Goal: Task Accomplishment & Management: Manage account settings

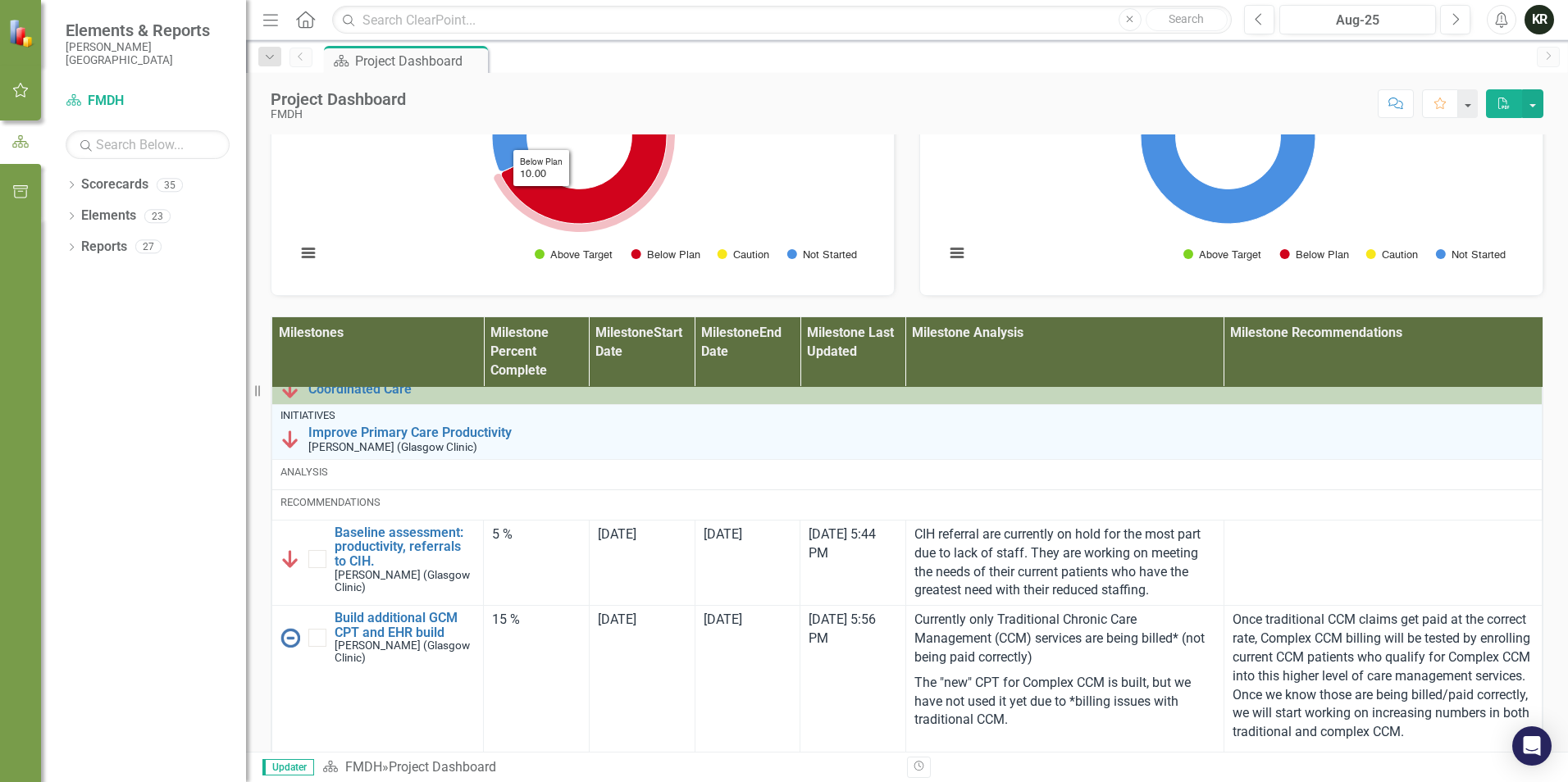
scroll to position [656, 0]
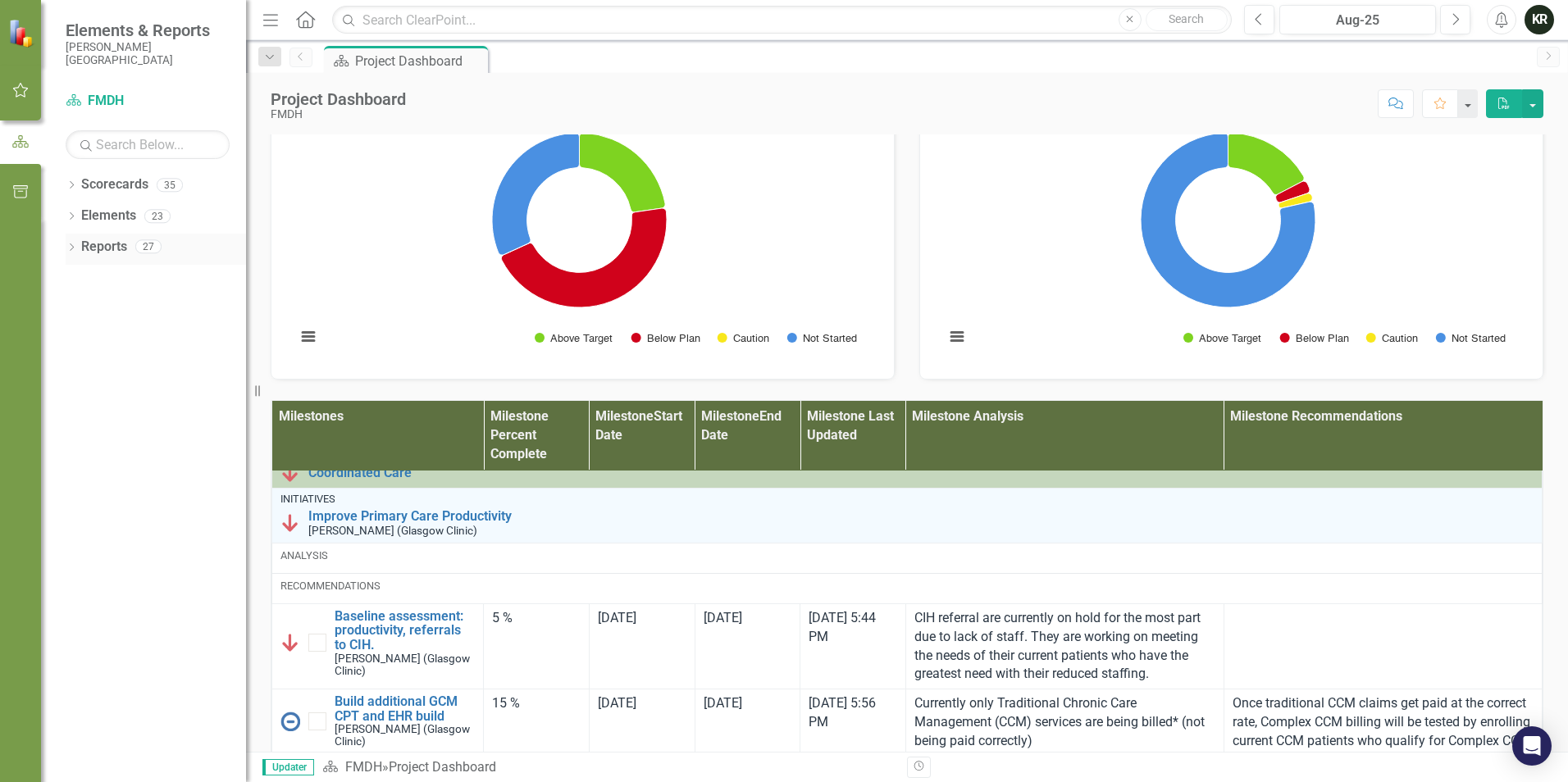
click at [147, 246] on div "27" at bounding box center [148, 246] width 26 height 14
click at [147, 249] on div "27" at bounding box center [148, 246] width 26 height 14
click at [158, 215] on div "23" at bounding box center [157, 216] width 26 height 14
click at [168, 187] on div "35" at bounding box center [169, 184] width 26 height 14
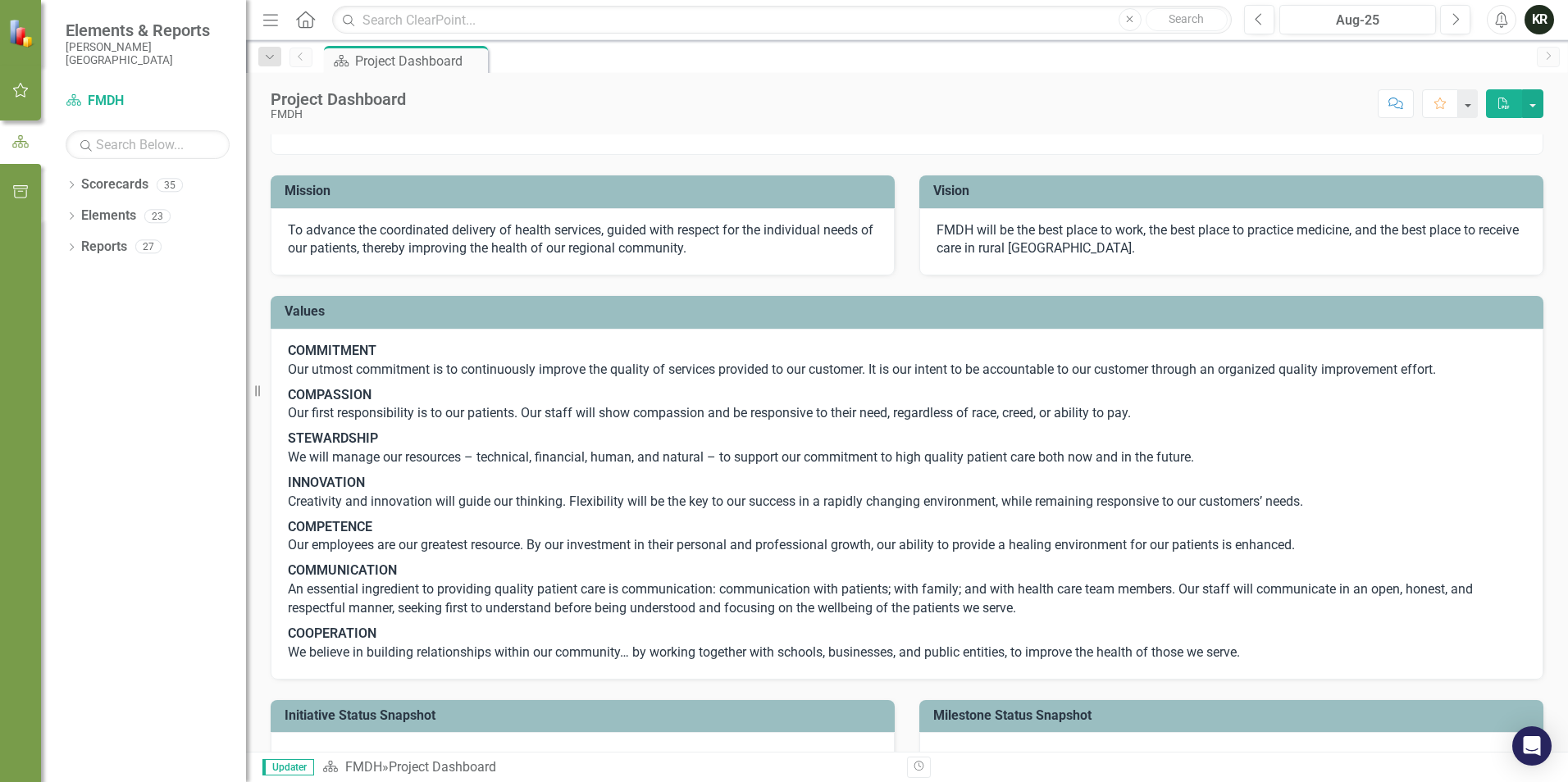
scroll to position [0, 0]
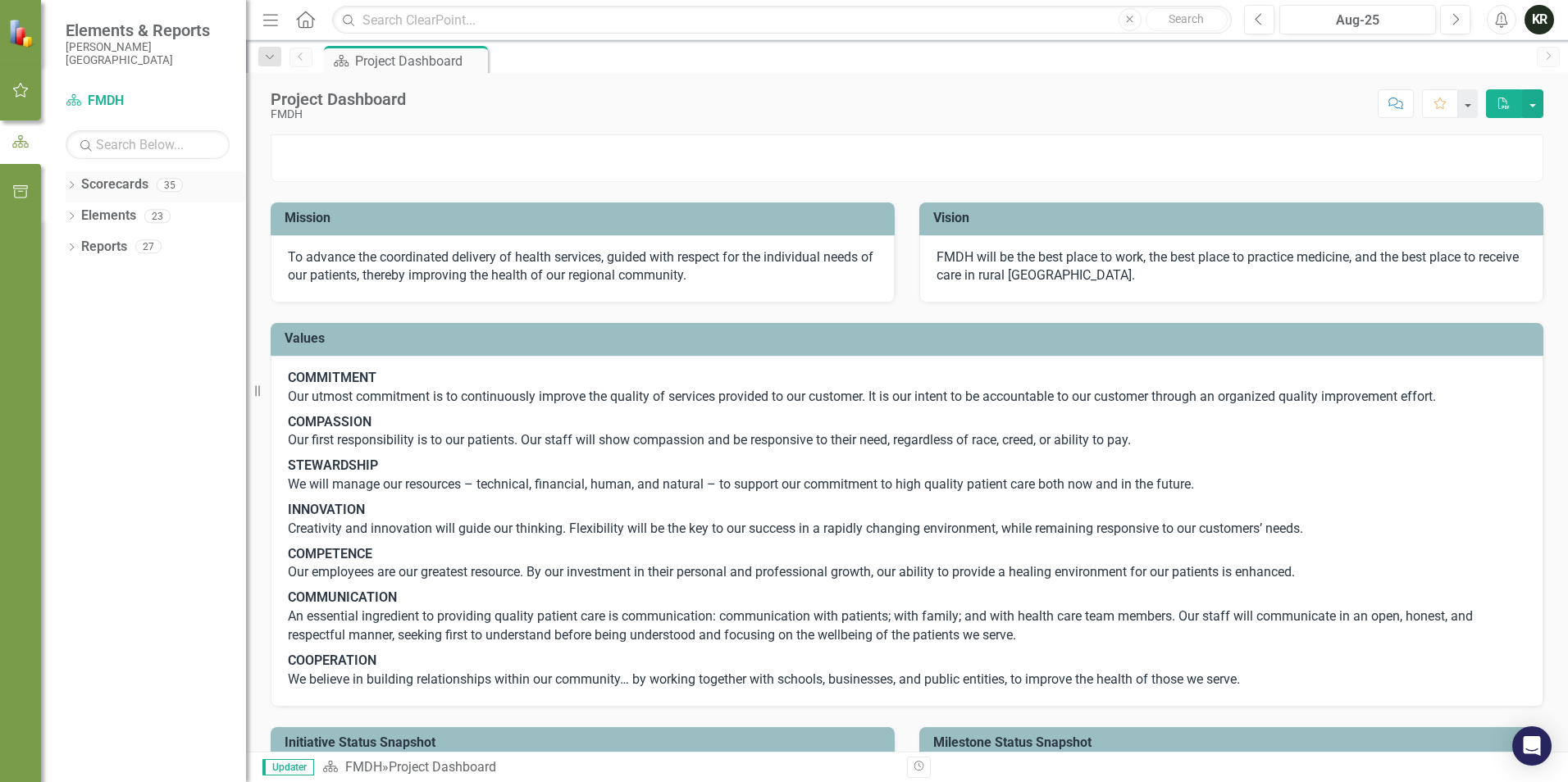
click at [170, 185] on div "35" at bounding box center [169, 184] width 26 height 14
click at [20, 88] on icon "button" at bounding box center [21, 90] width 17 height 13
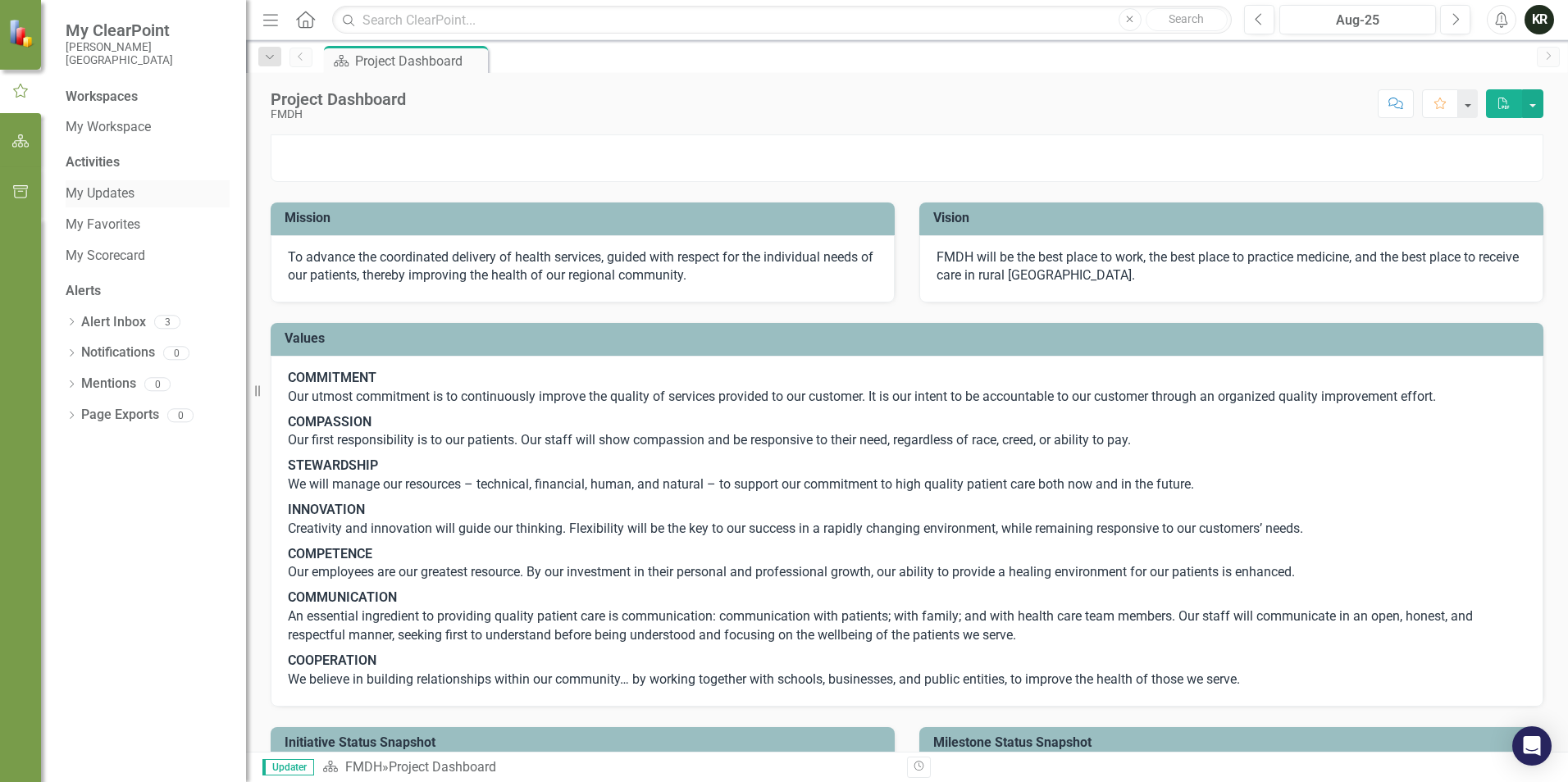
click at [118, 194] on link "My Updates" at bounding box center [147, 194] width 164 height 19
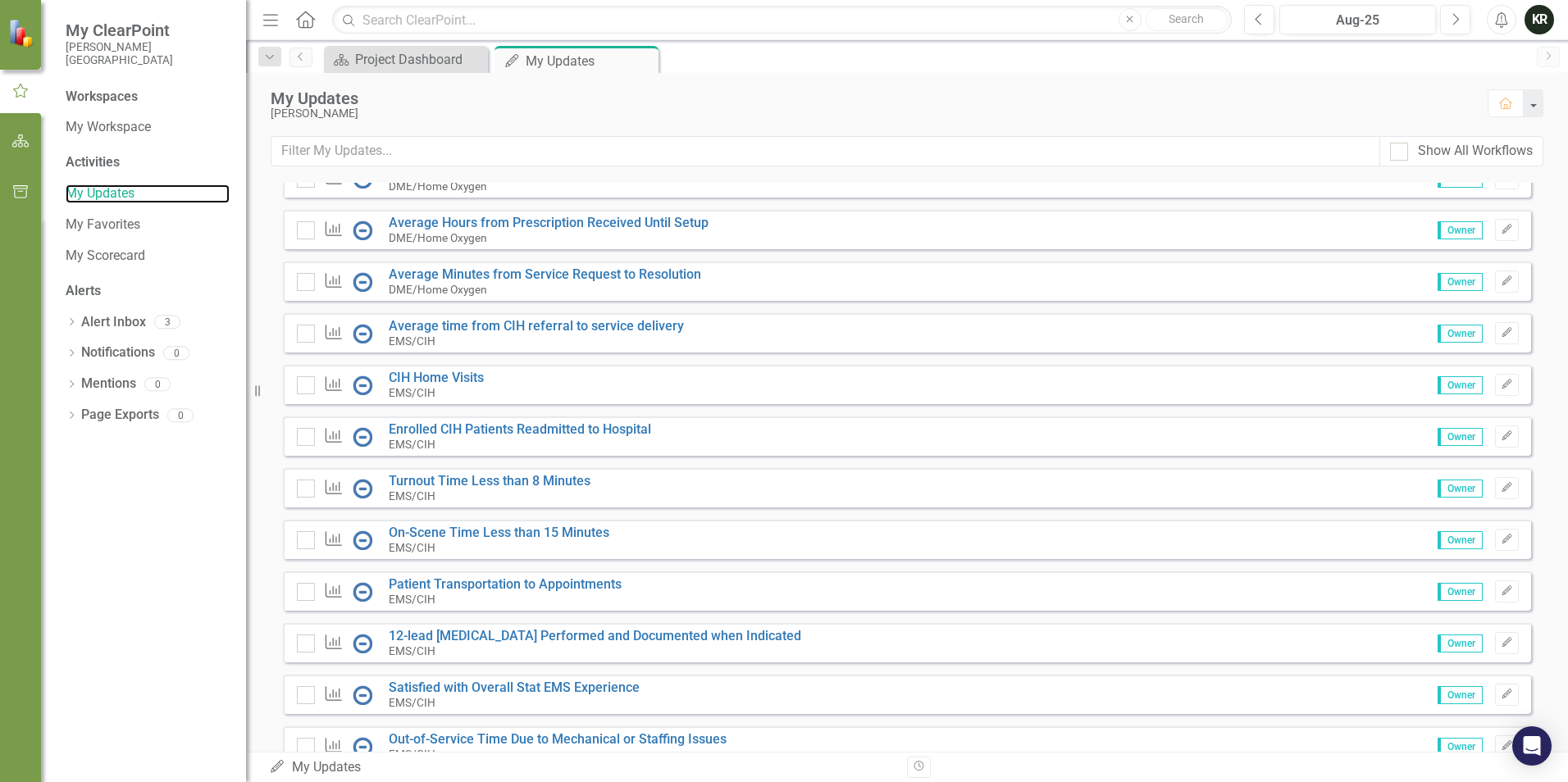
scroll to position [914, 0]
click at [476, 489] on link "Turnout Time Less than 8 Minutes" at bounding box center [489, 481] width 202 height 15
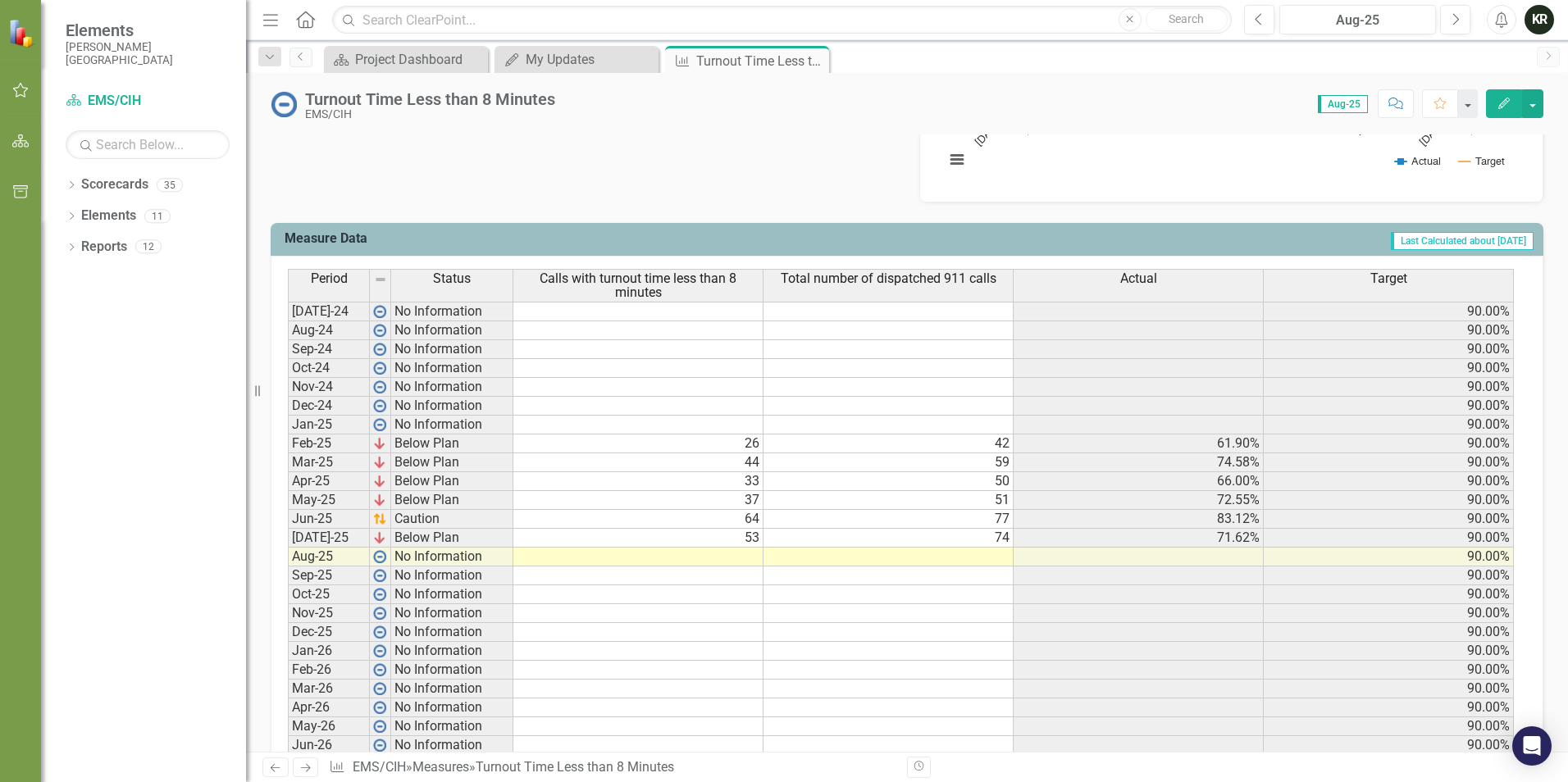
scroll to position [574, 0]
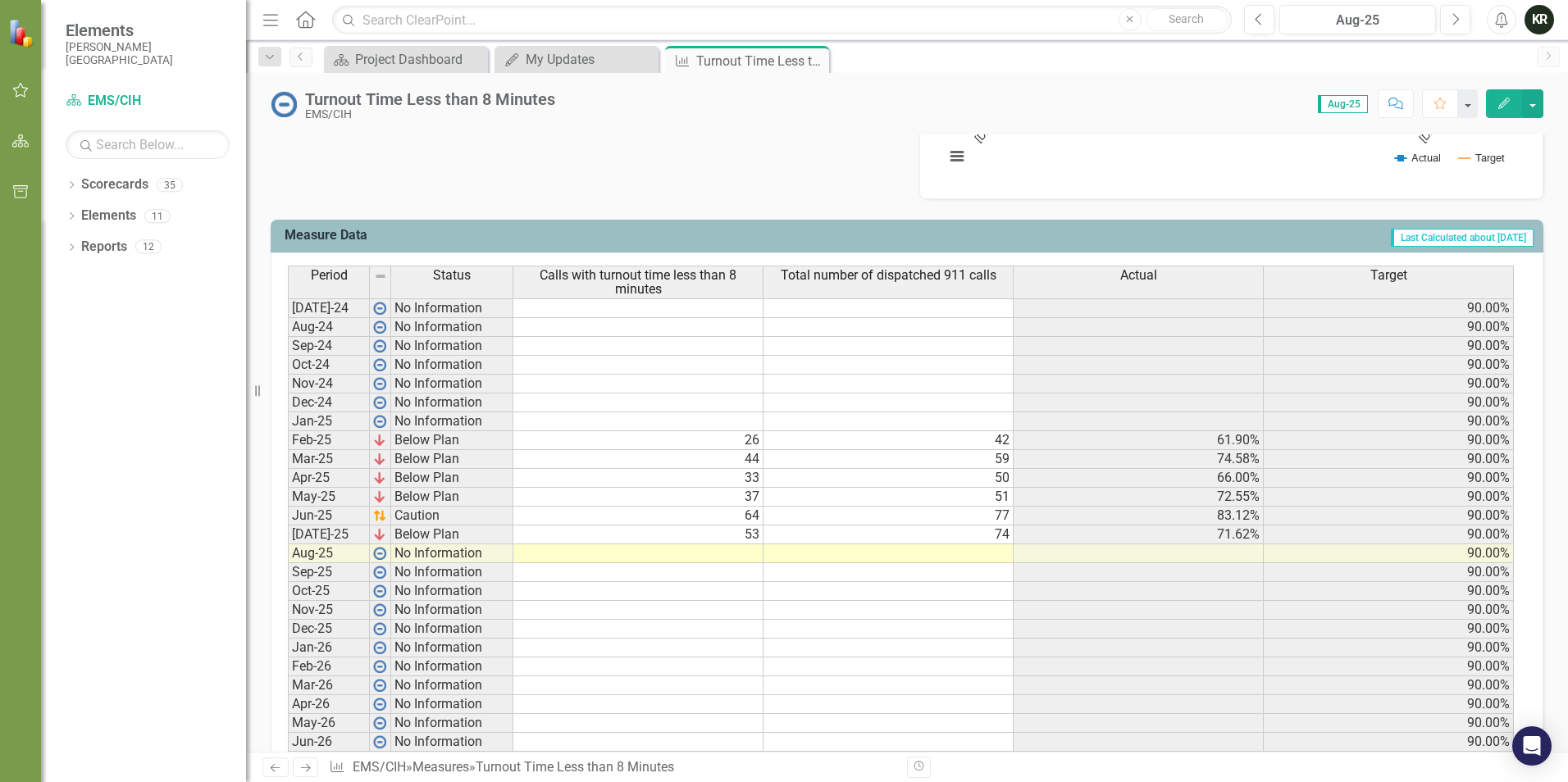
click at [744, 556] on td at bounding box center [638, 554] width 250 height 19
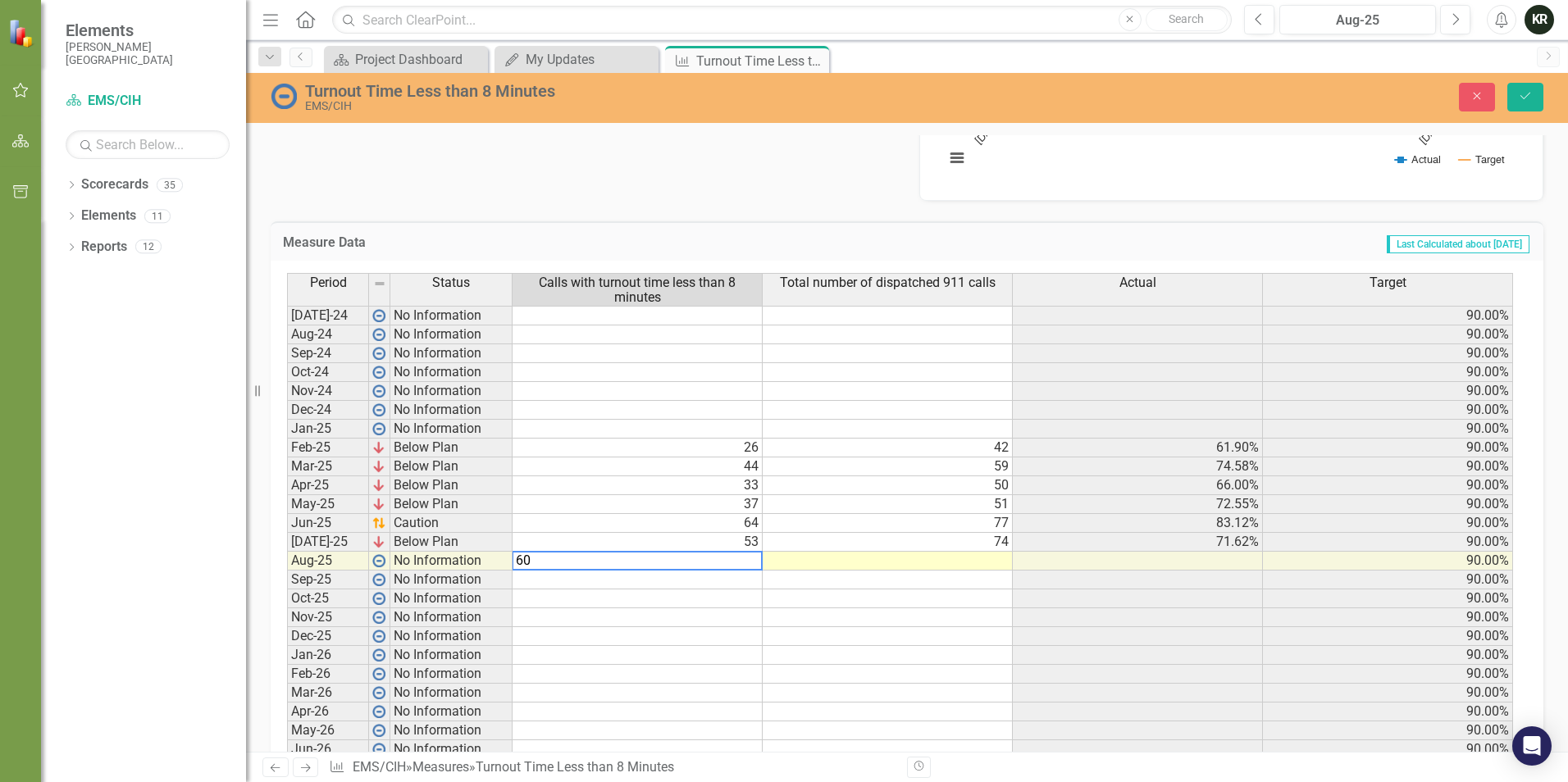
type textarea "60"
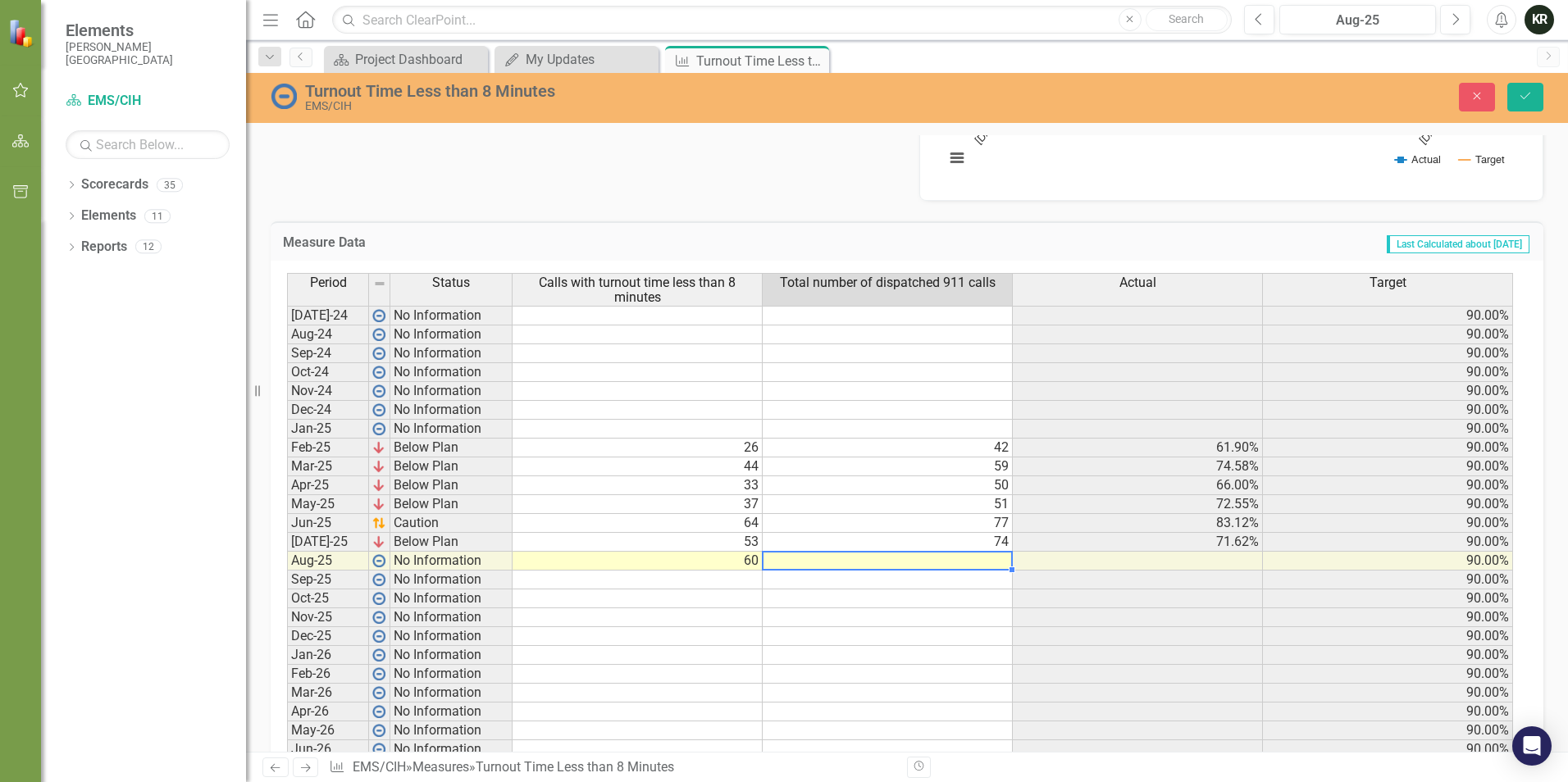
click at [994, 558] on td at bounding box center [888, 561] width 250 height 19
type textarea "76"
click at [1082, 602] on td at bounding box center [1138, 599] width 250 height 19
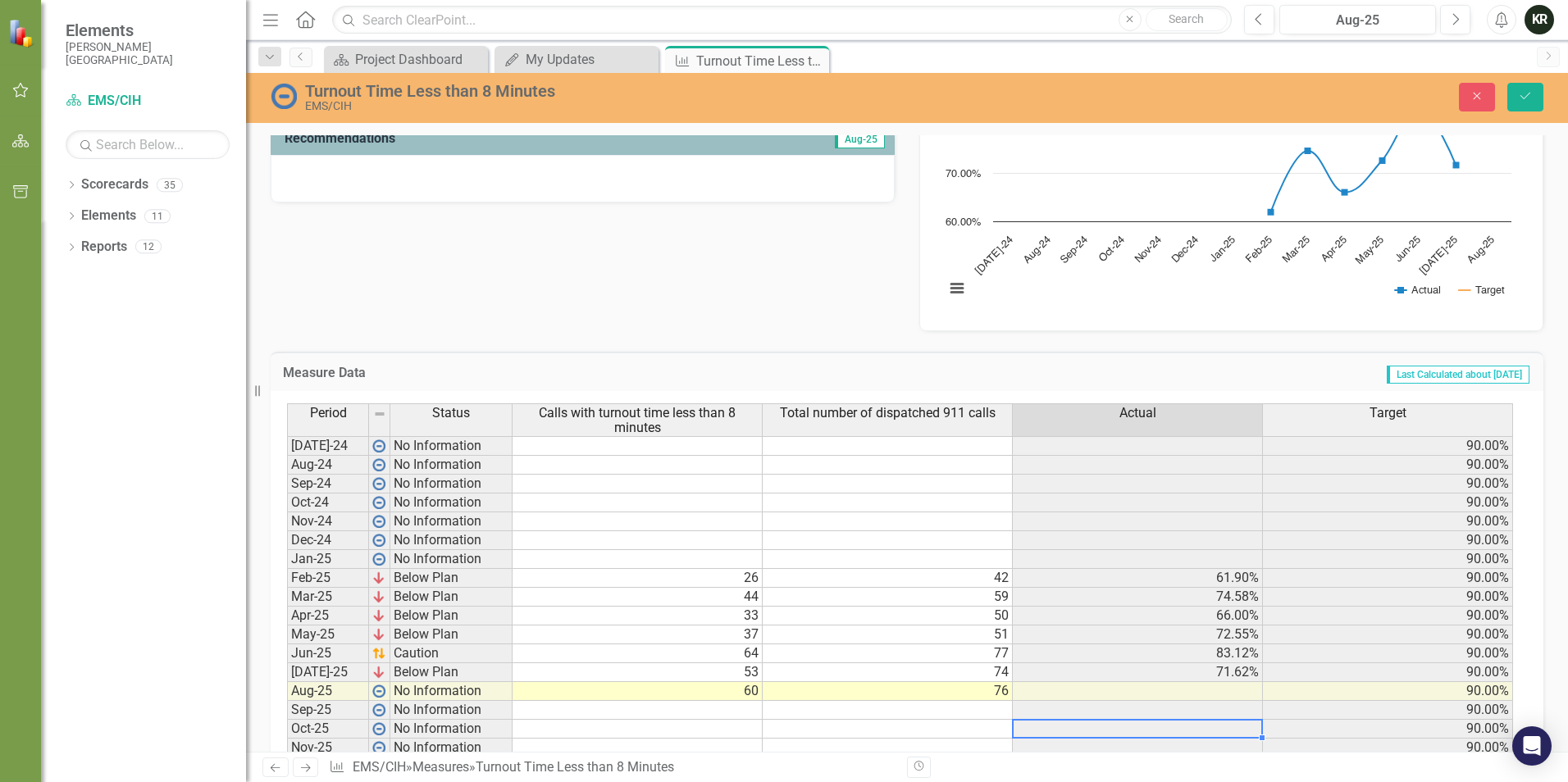
scroll to position [458, 0]
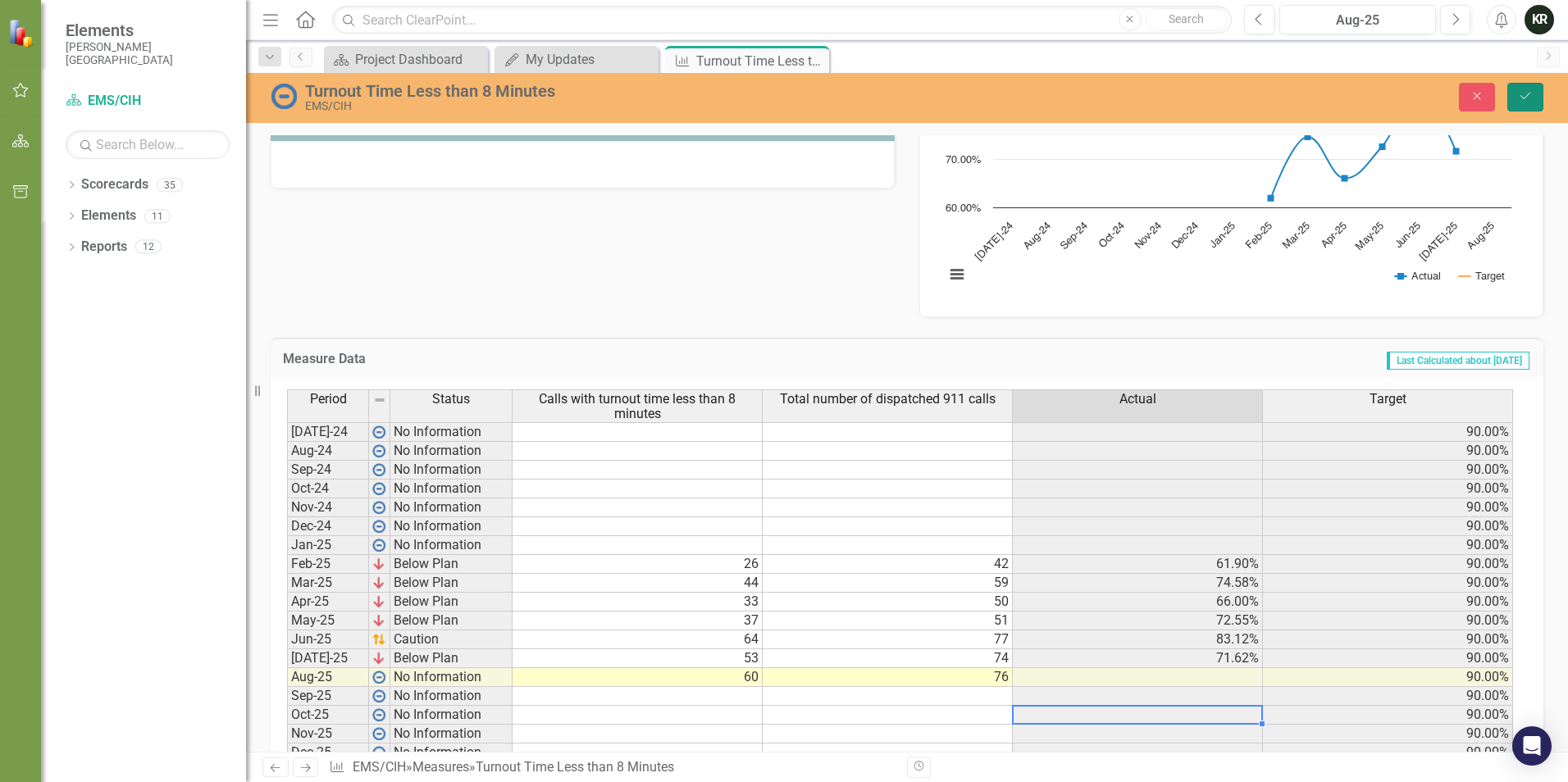
click at [1525, 93] on icon "Save" at bounding box center [1525, 96] width 15 height 12
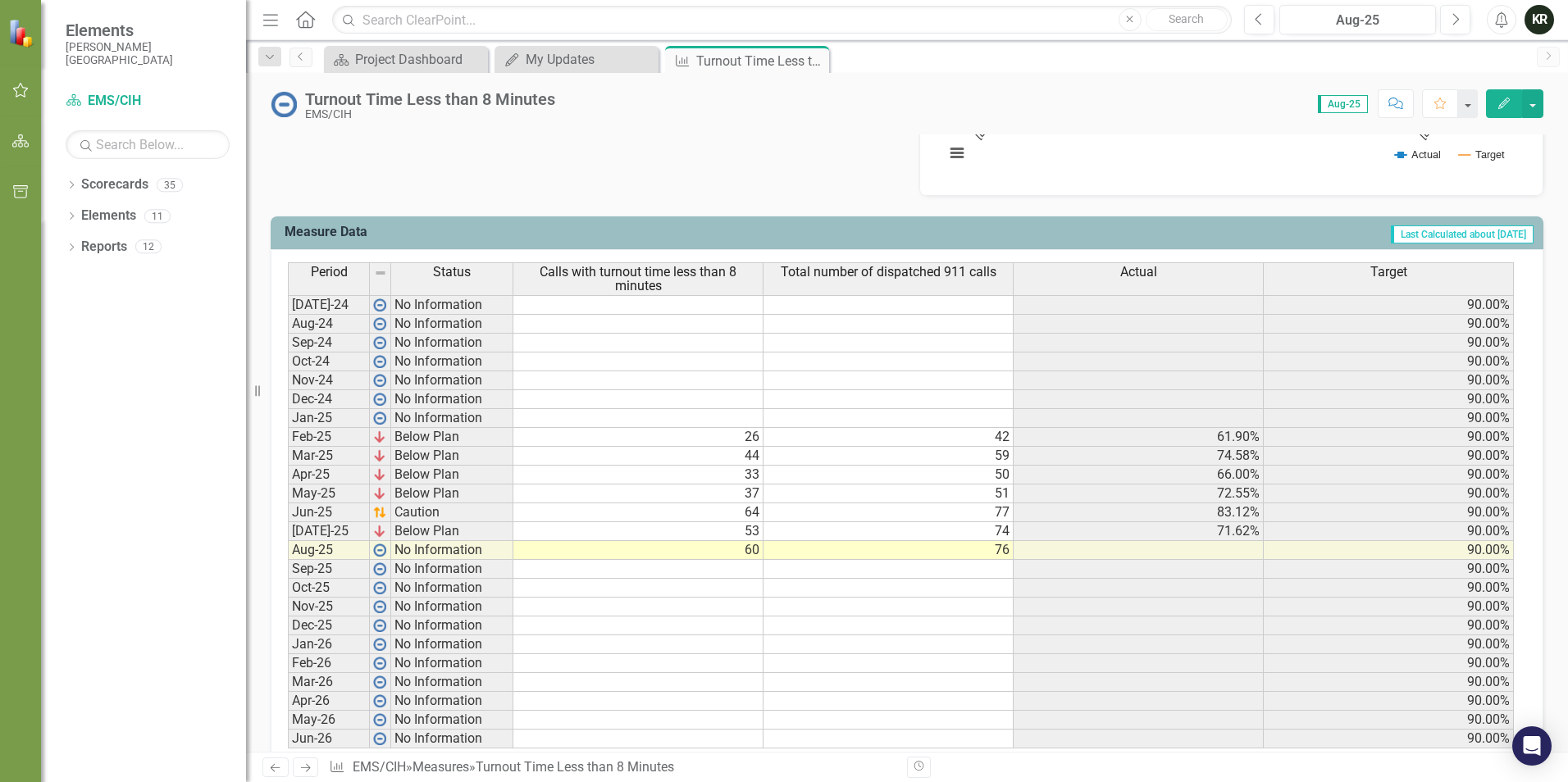
scroll to position [615, 0]
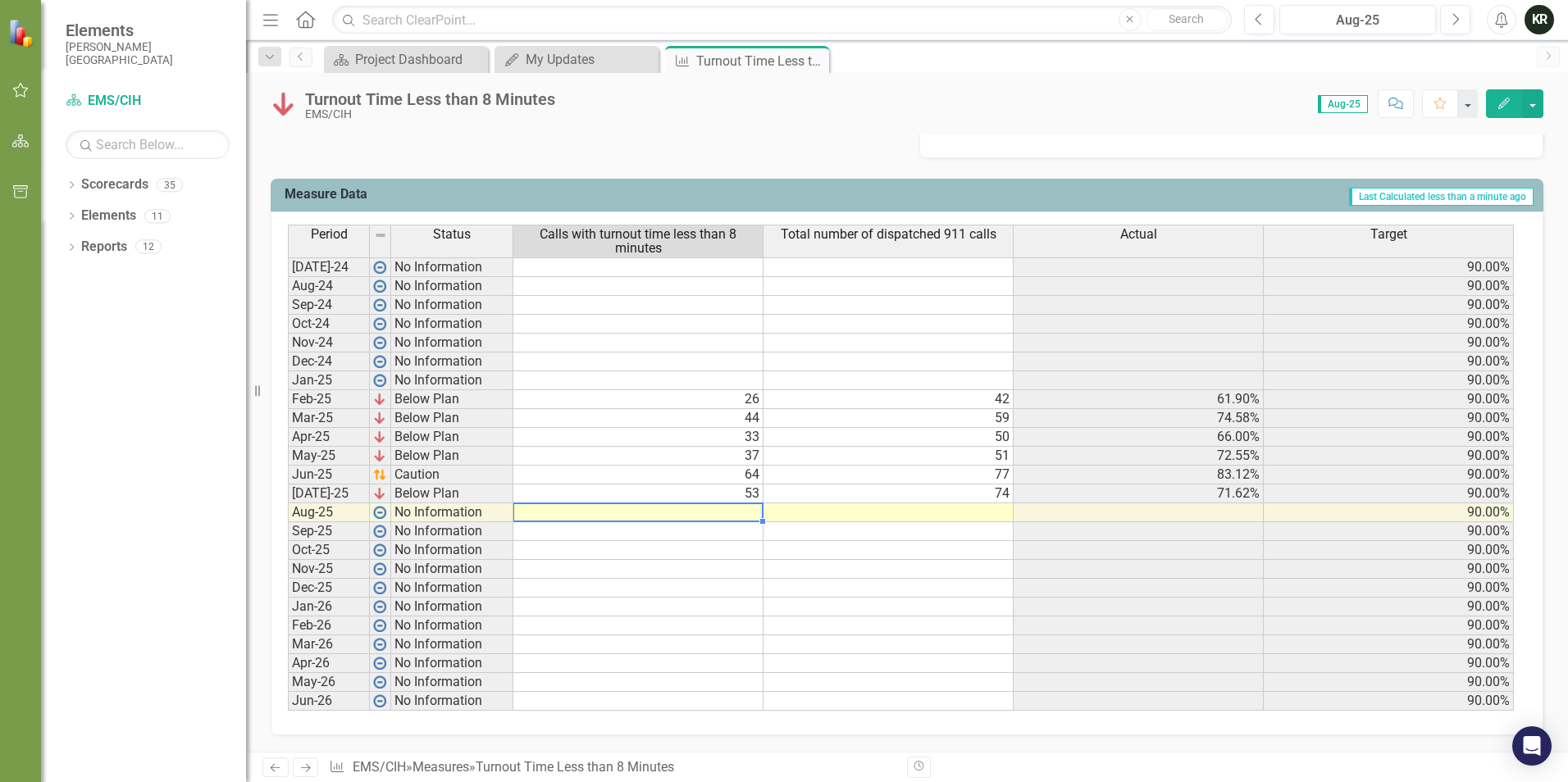
click at [753, 510] on td at bounding box center [638, 513] width 250 height 19
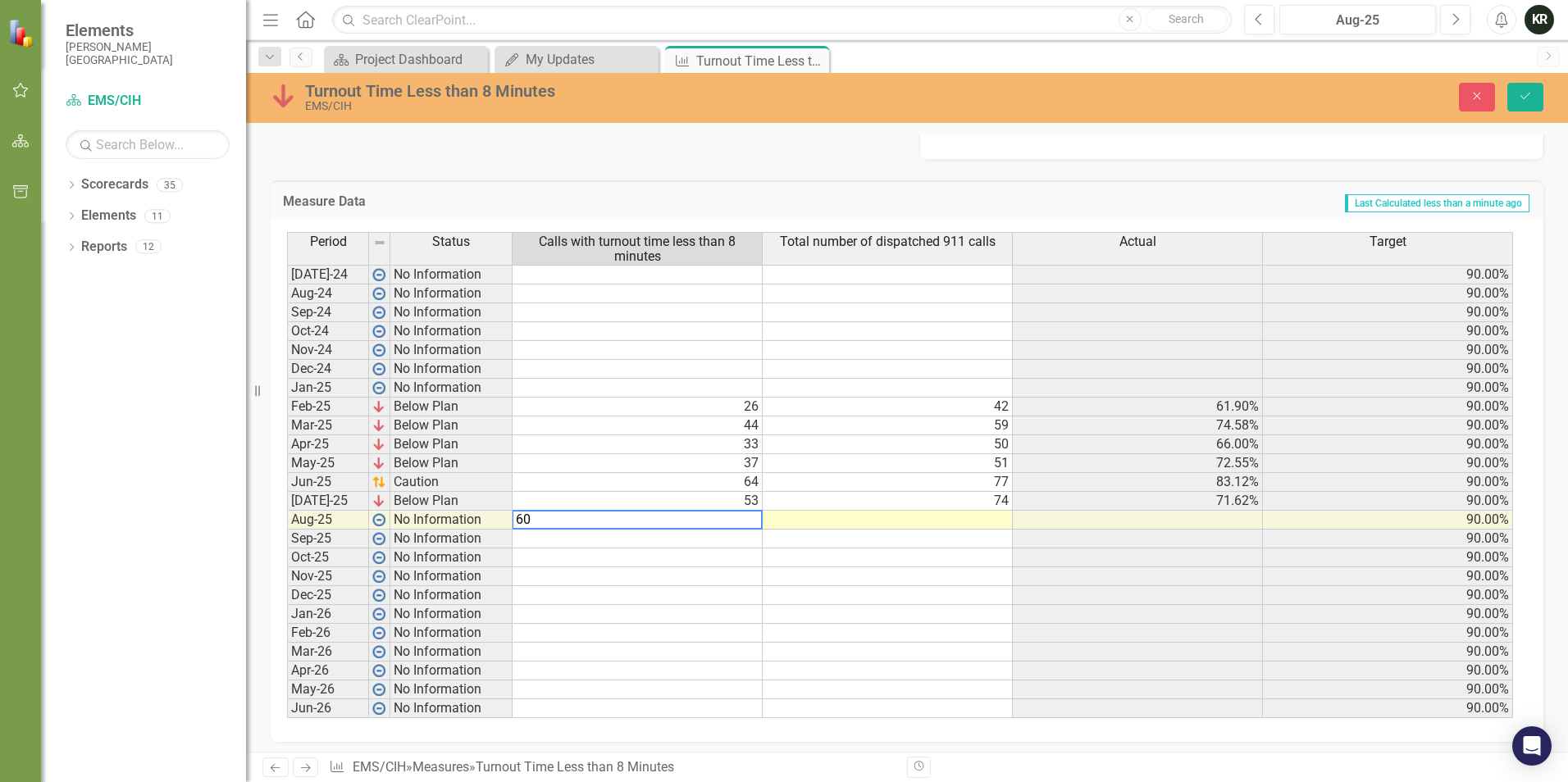
click at [991, 524] on td at bounding box center [888, 520] width 250 height 19
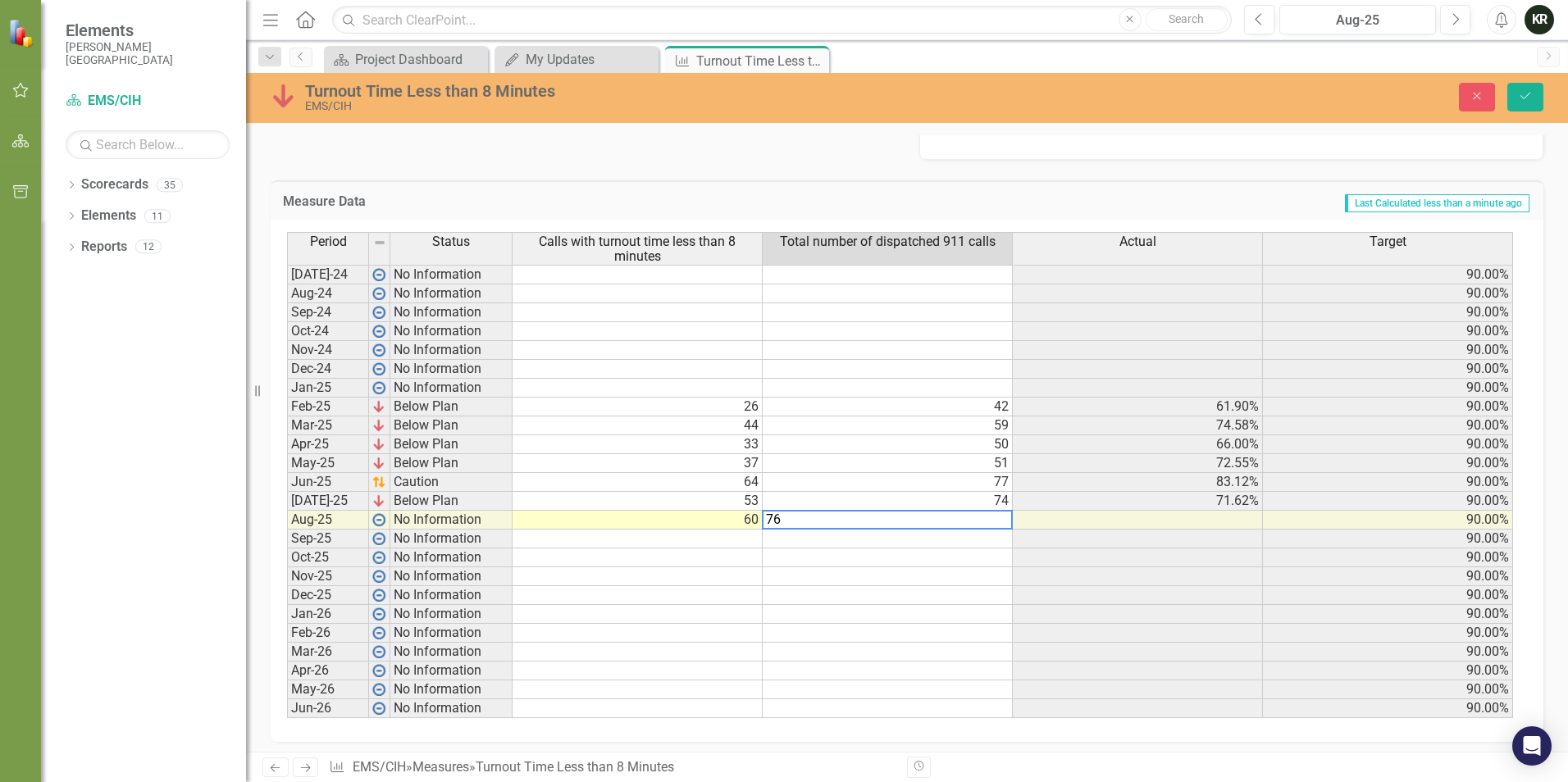
click at [963, 521] on textarea "76" at bounding box center [887, 520] width 251 height 20
type textarea "76"
click at [964, 535] on td at bounding box center [888, 539] width 250 height 19
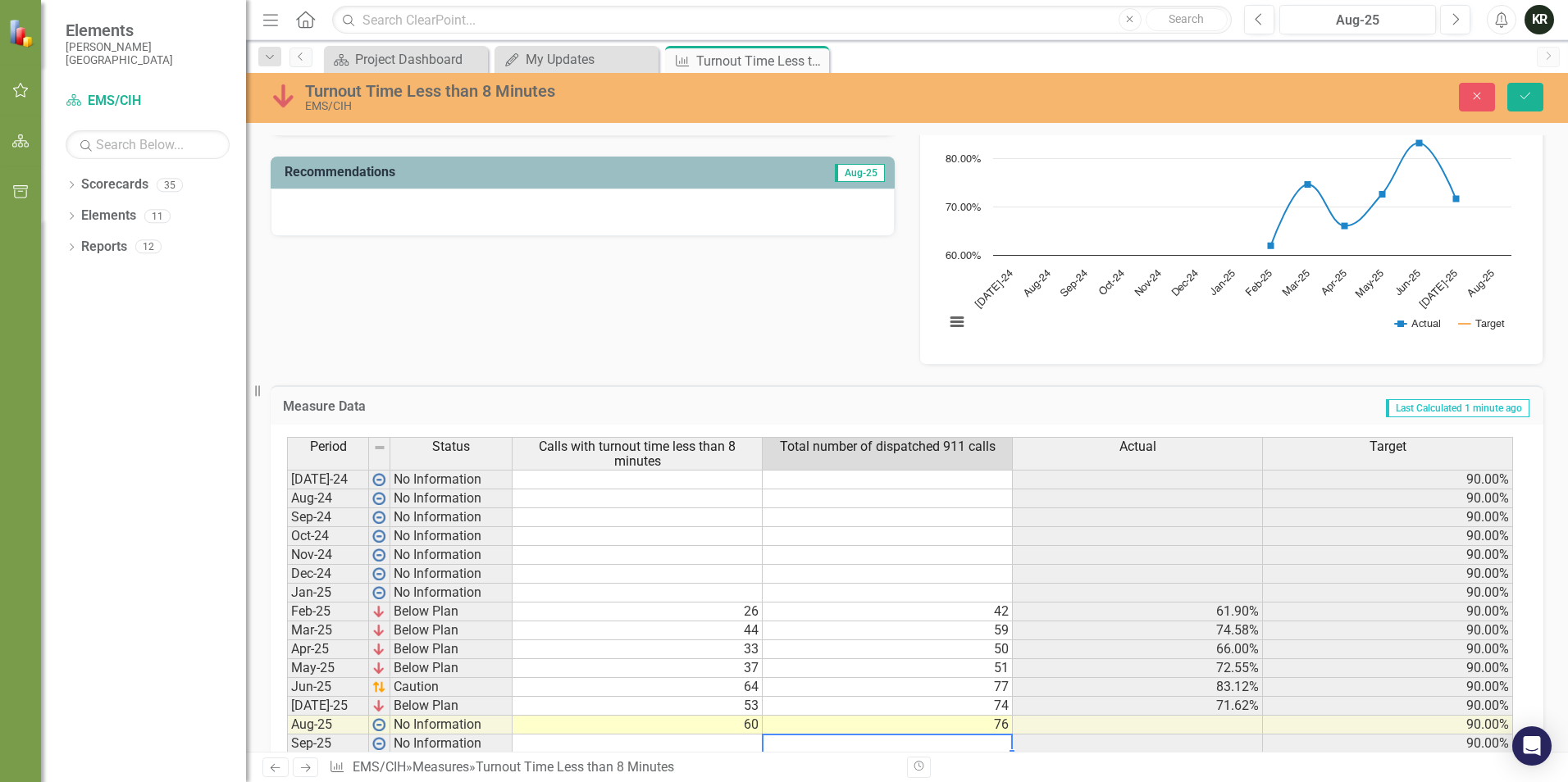
scroll to position [622, 0]
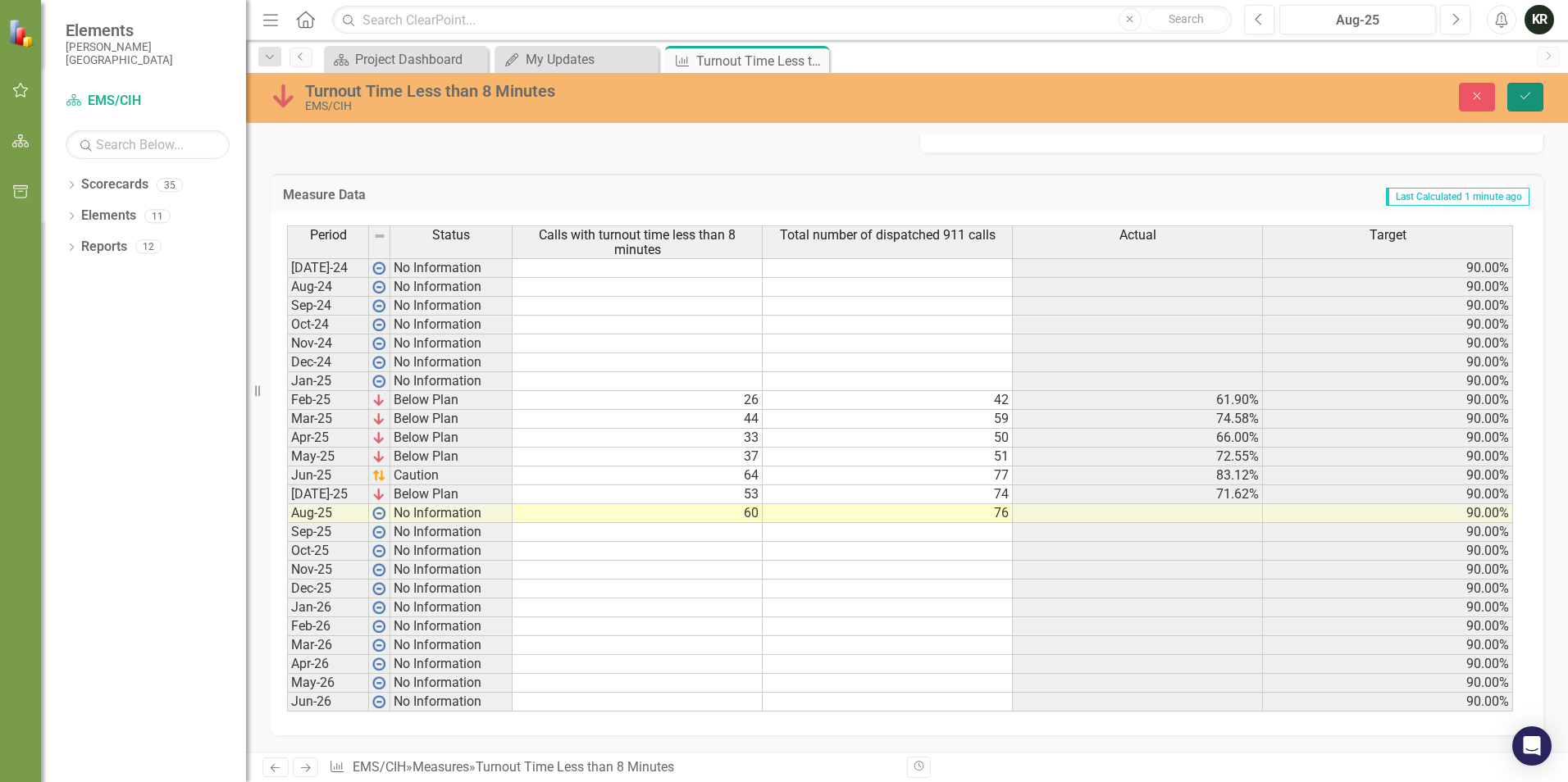
click at [1529, 101] on icon "Save" at bounding box center [1525, 96] width 15 height 12
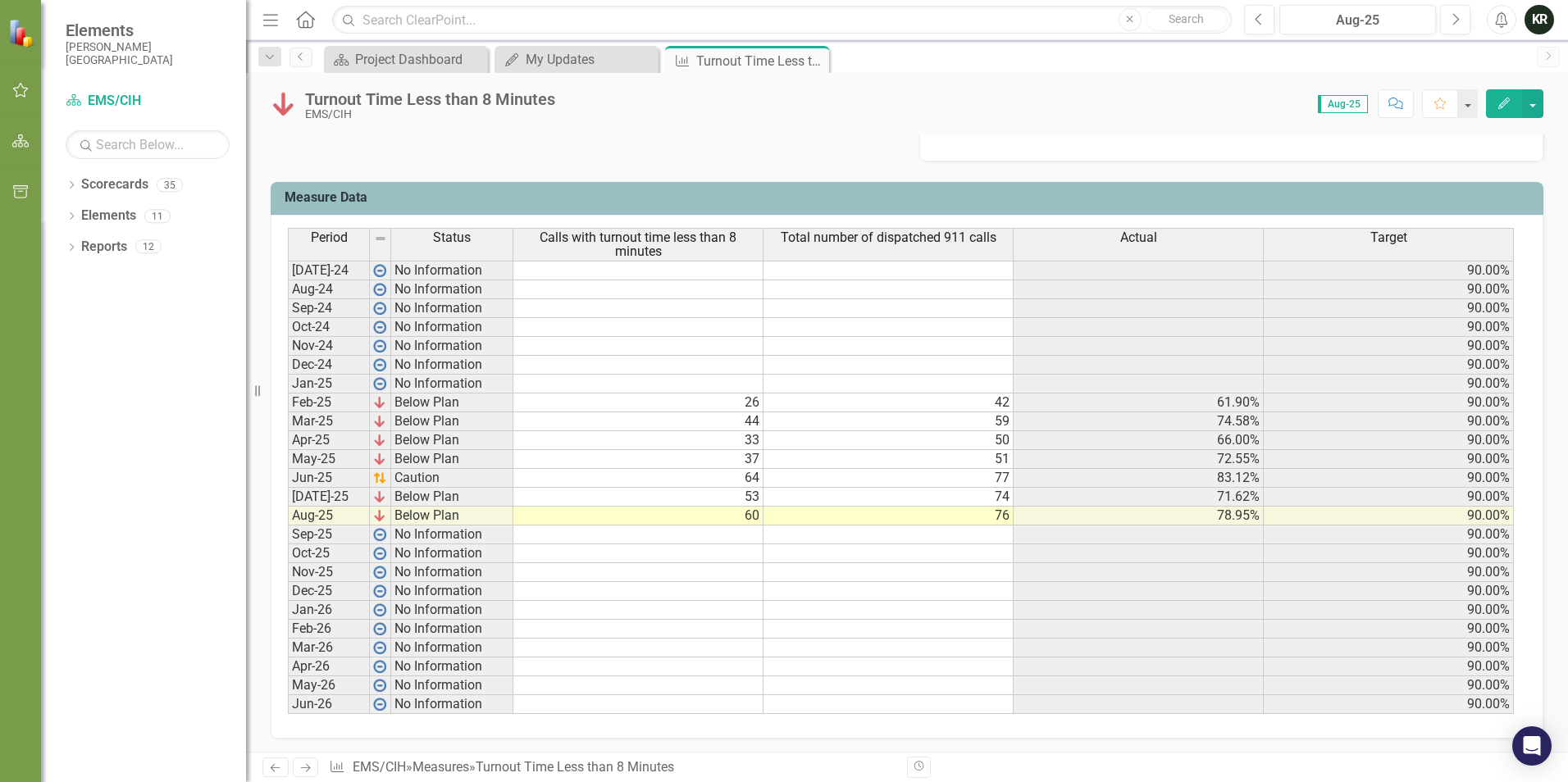
scroll to position [615, 0]
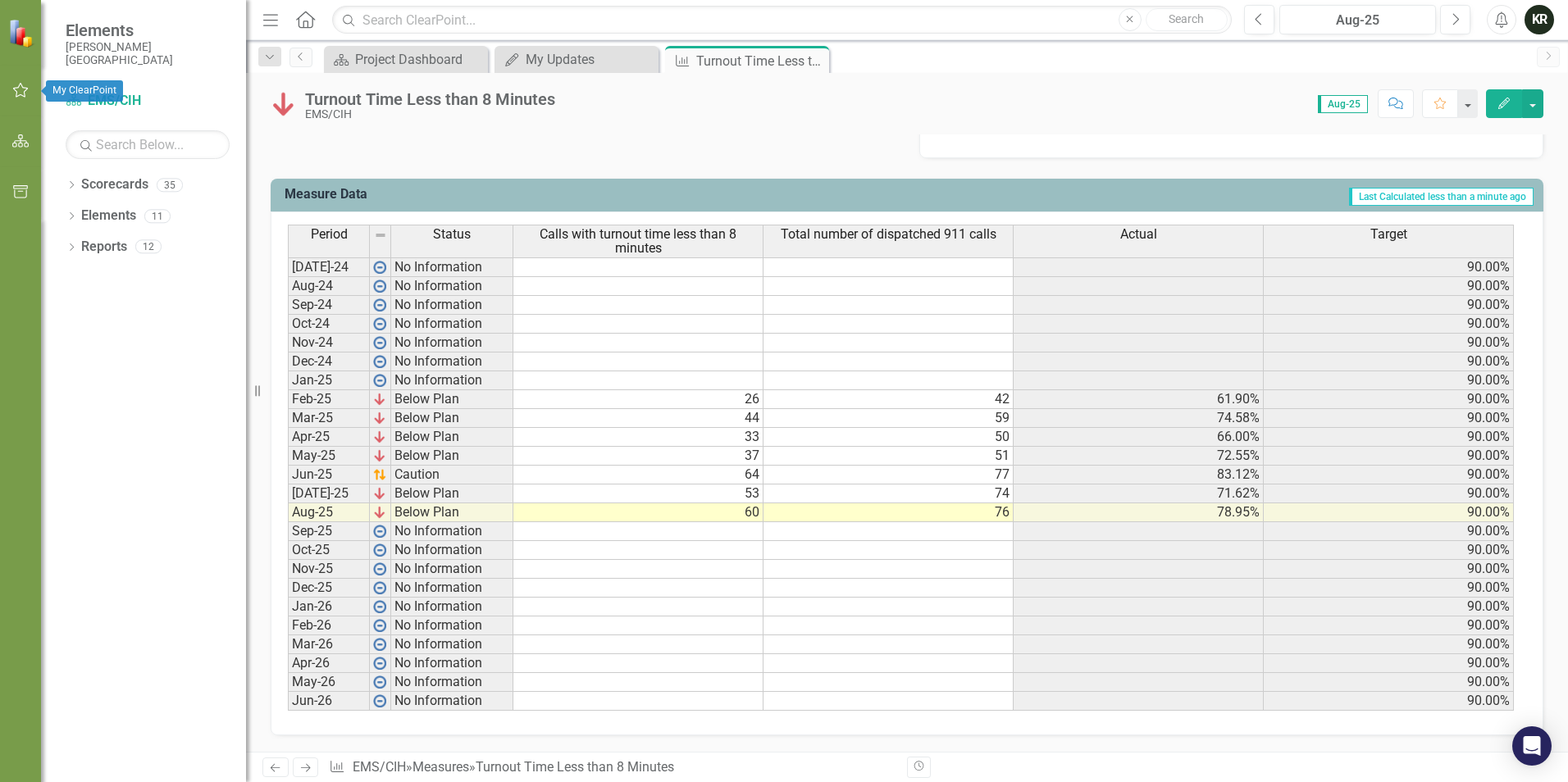
click at [24, 95] on icon "button" at bounding box center [20, 90] width 15 height 14
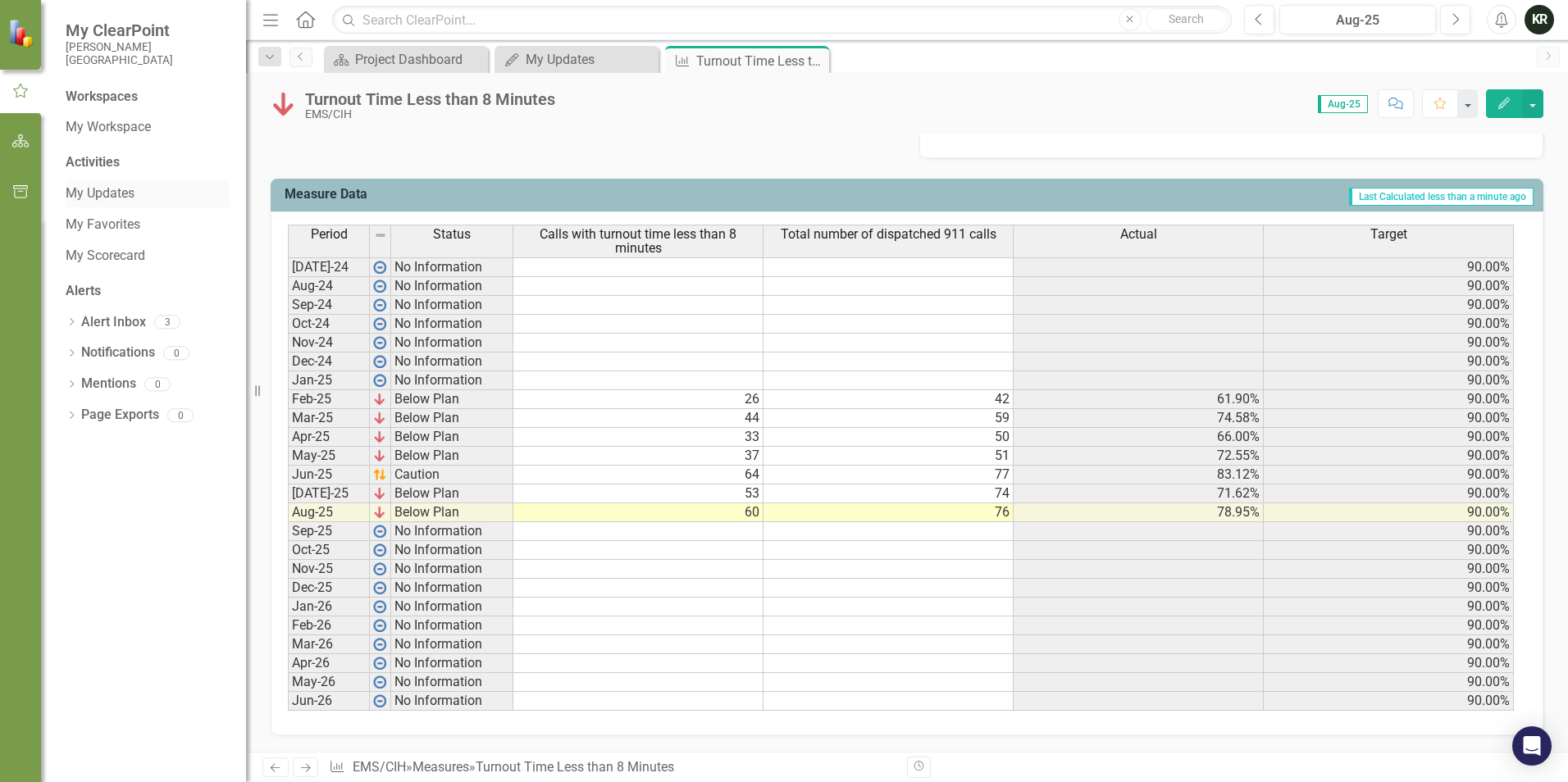
click at [112, 196] on link "My Updates" at bounding box center [147, 194] width 164 height 19
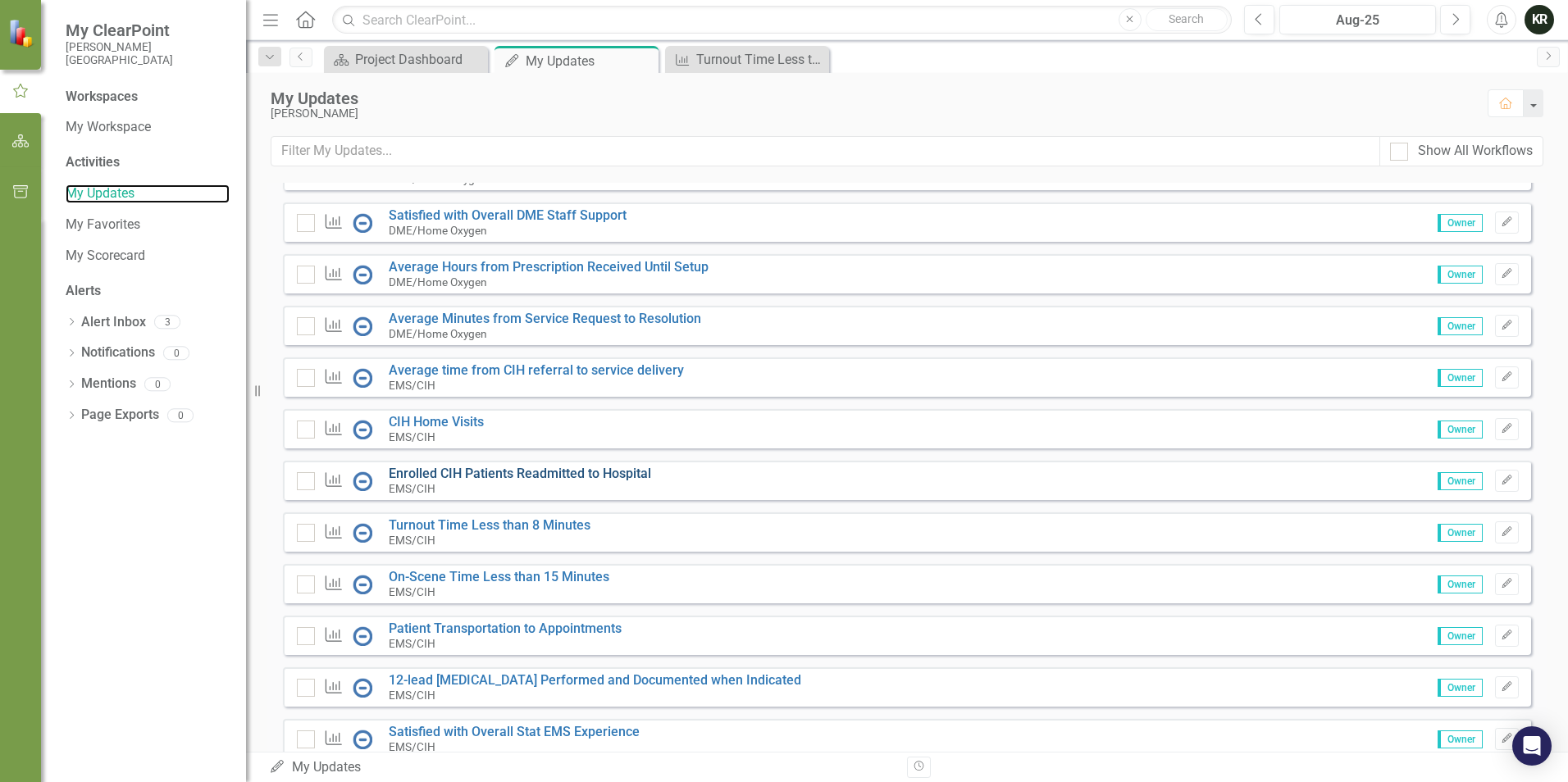
scroll to position [902, 0]
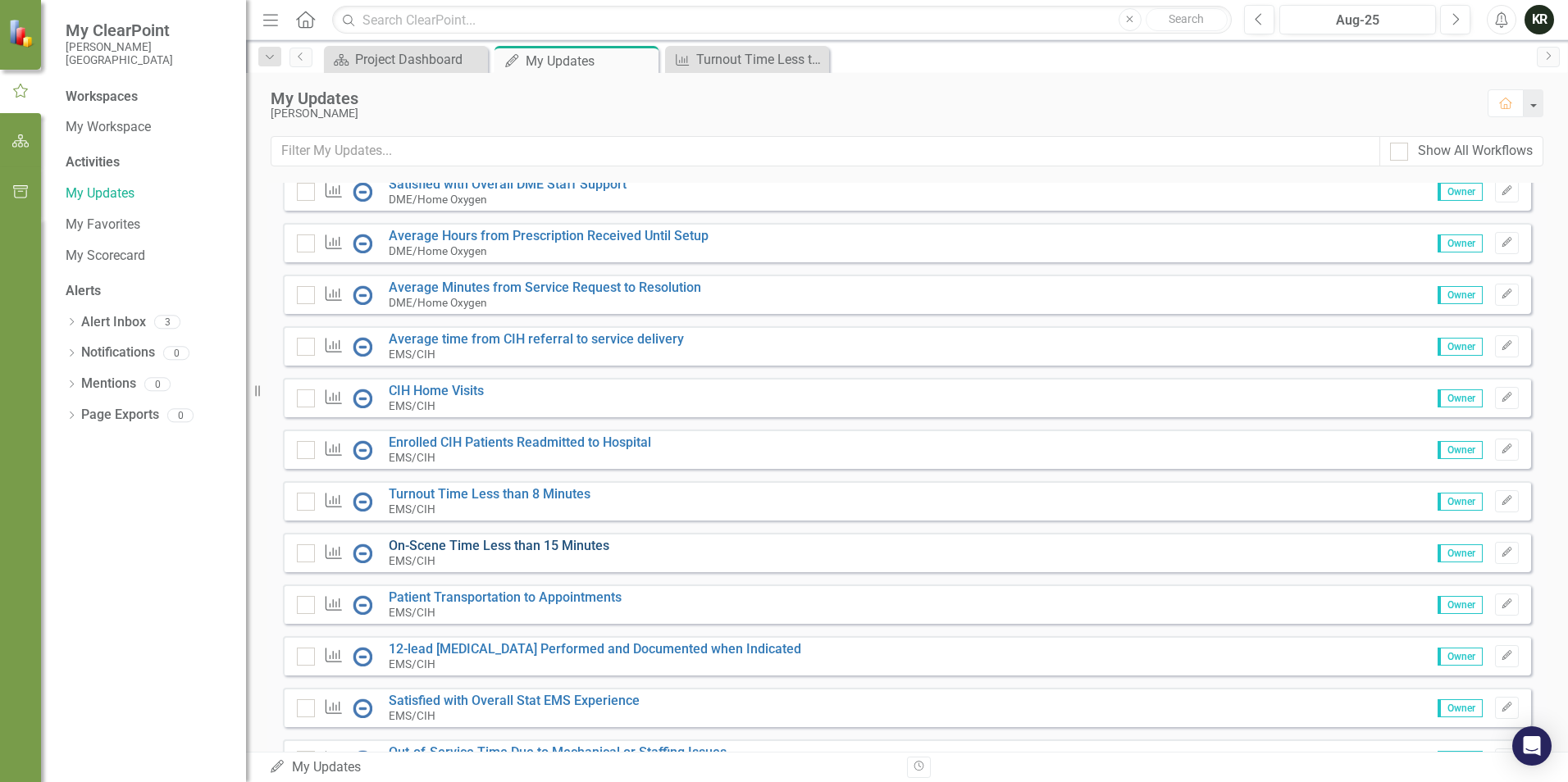
click at [536, 554] on link "On-Scene Time Less than 15 Minutes" at bounding box center [498, 545] width 220 height 15
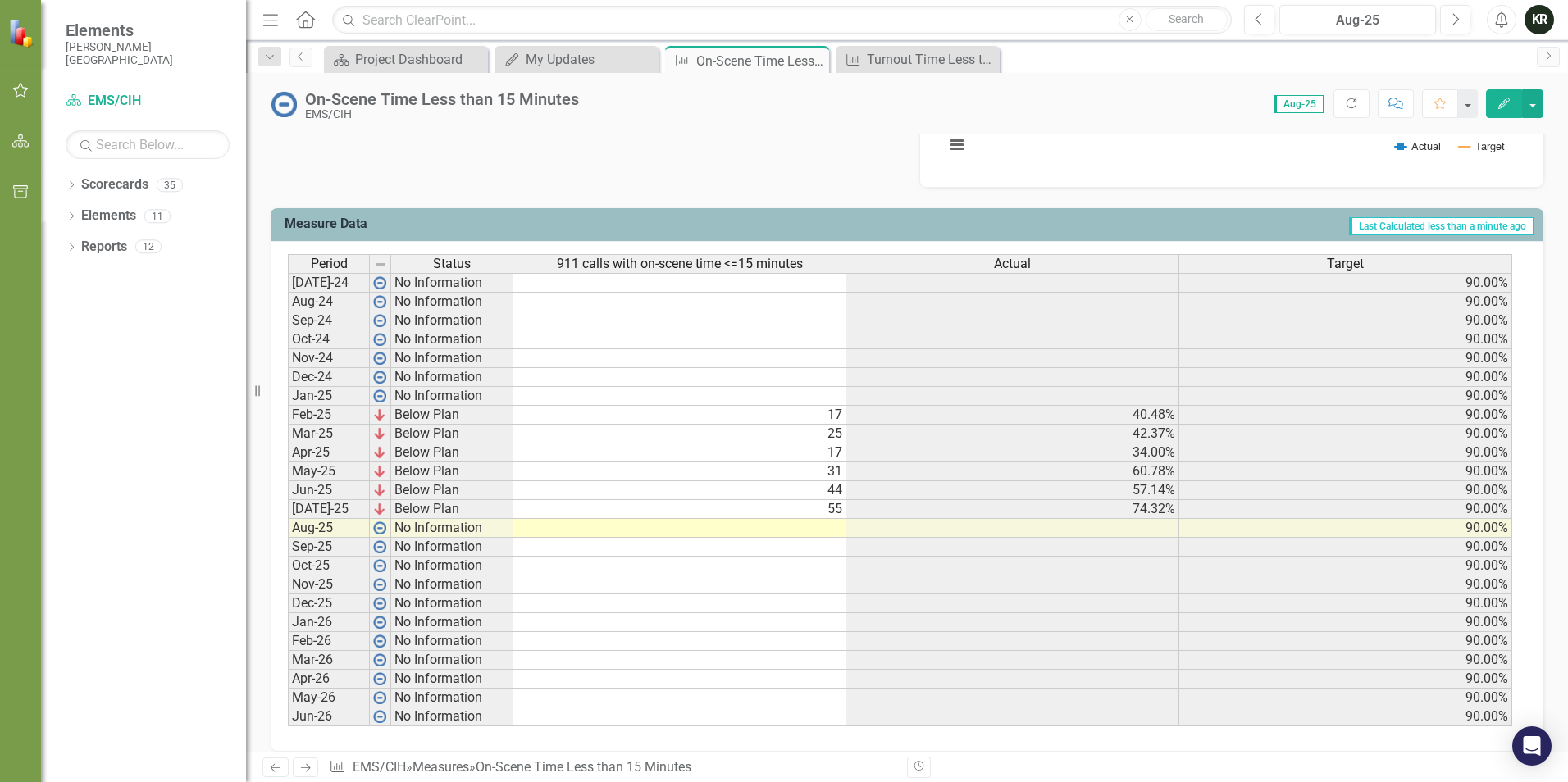
scroll to position [602, 0]
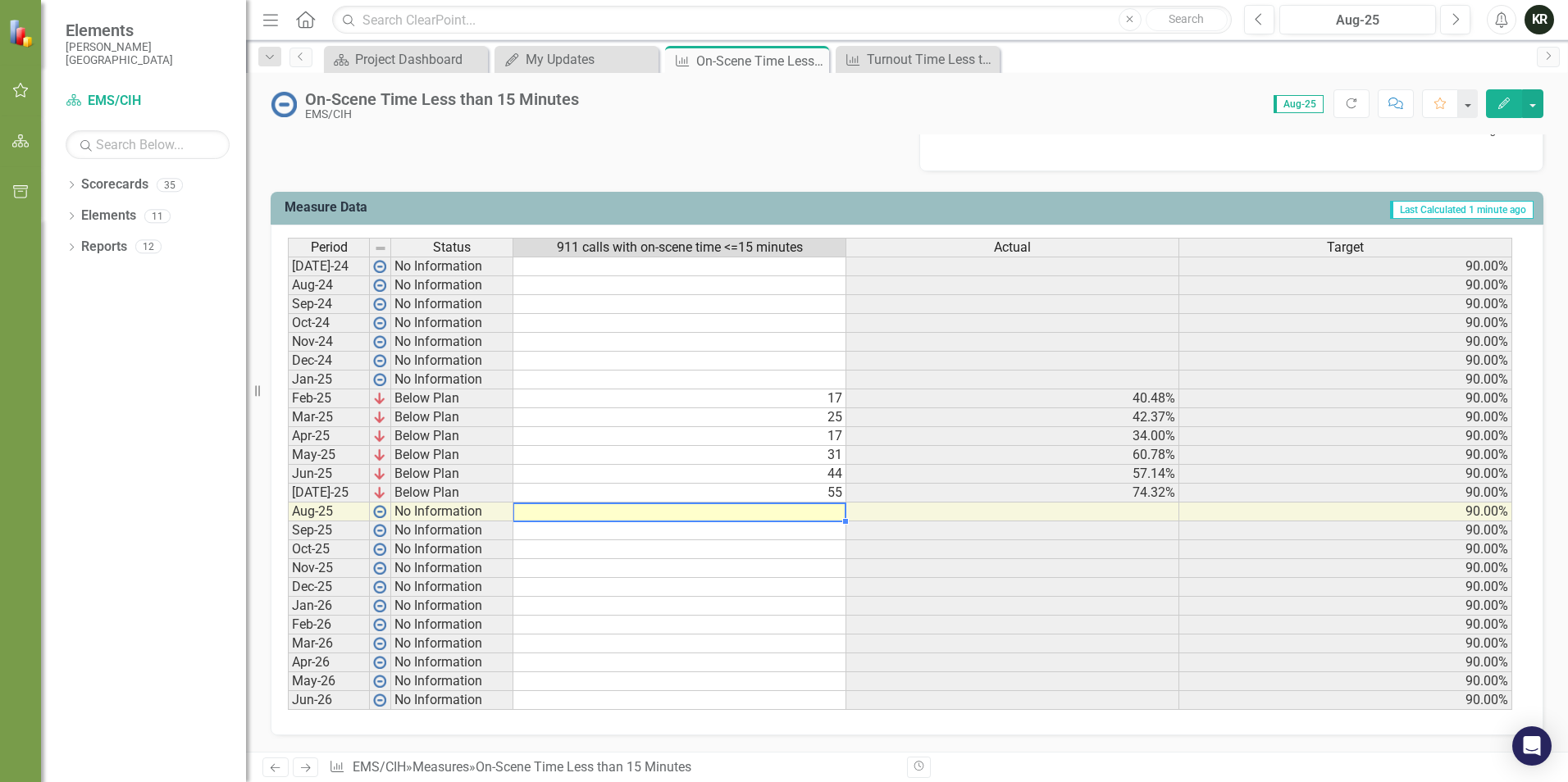
click at [818, 512] on td at bounding box center [679, 512] width 333 height 19
click at [20, 93] on icon "button" at bounding box center [21, 90] width 17 height 13
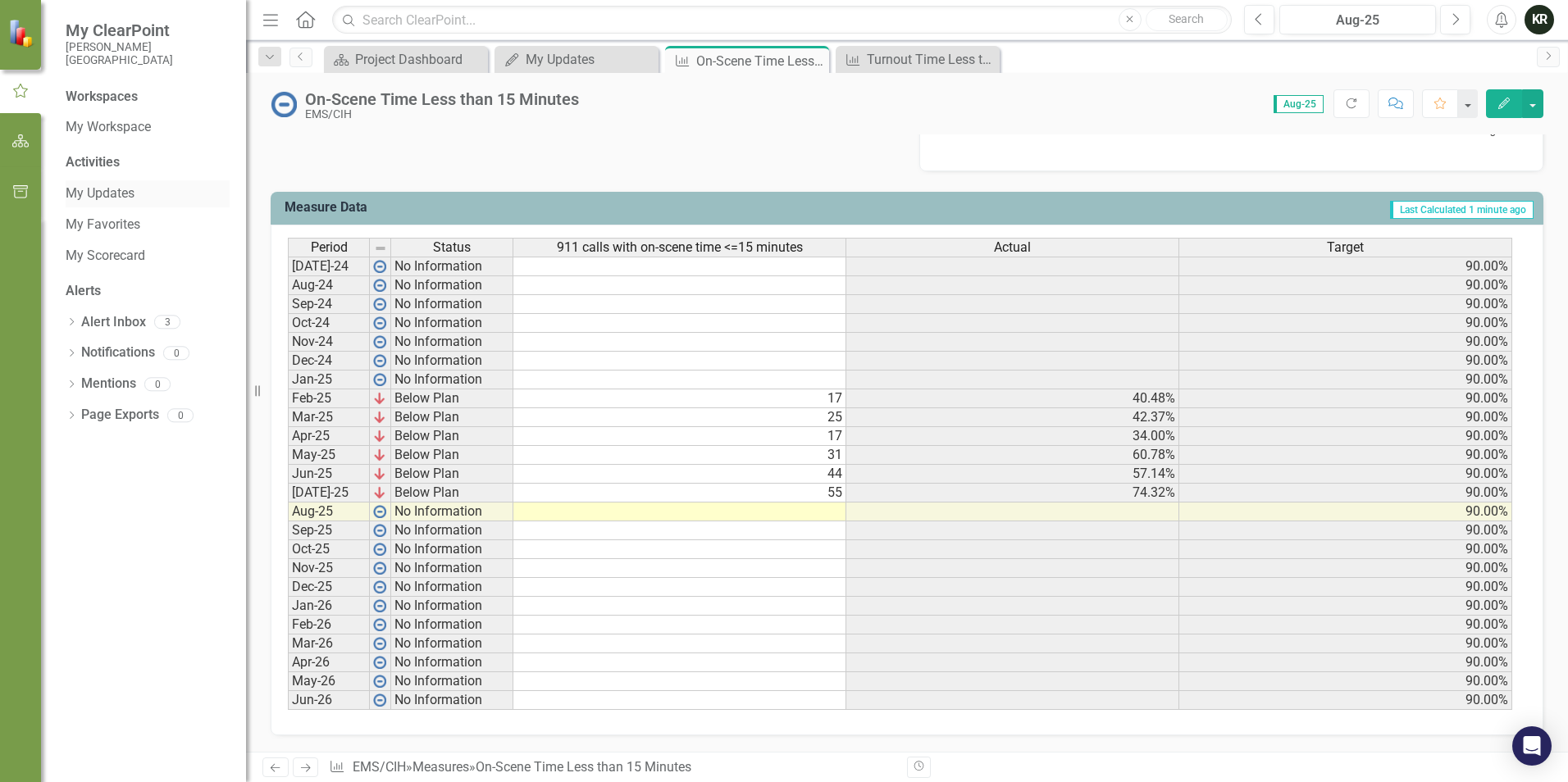
click at [105, 189] on link "My Updates" at bounding box center [147, 194] width 164 height 19
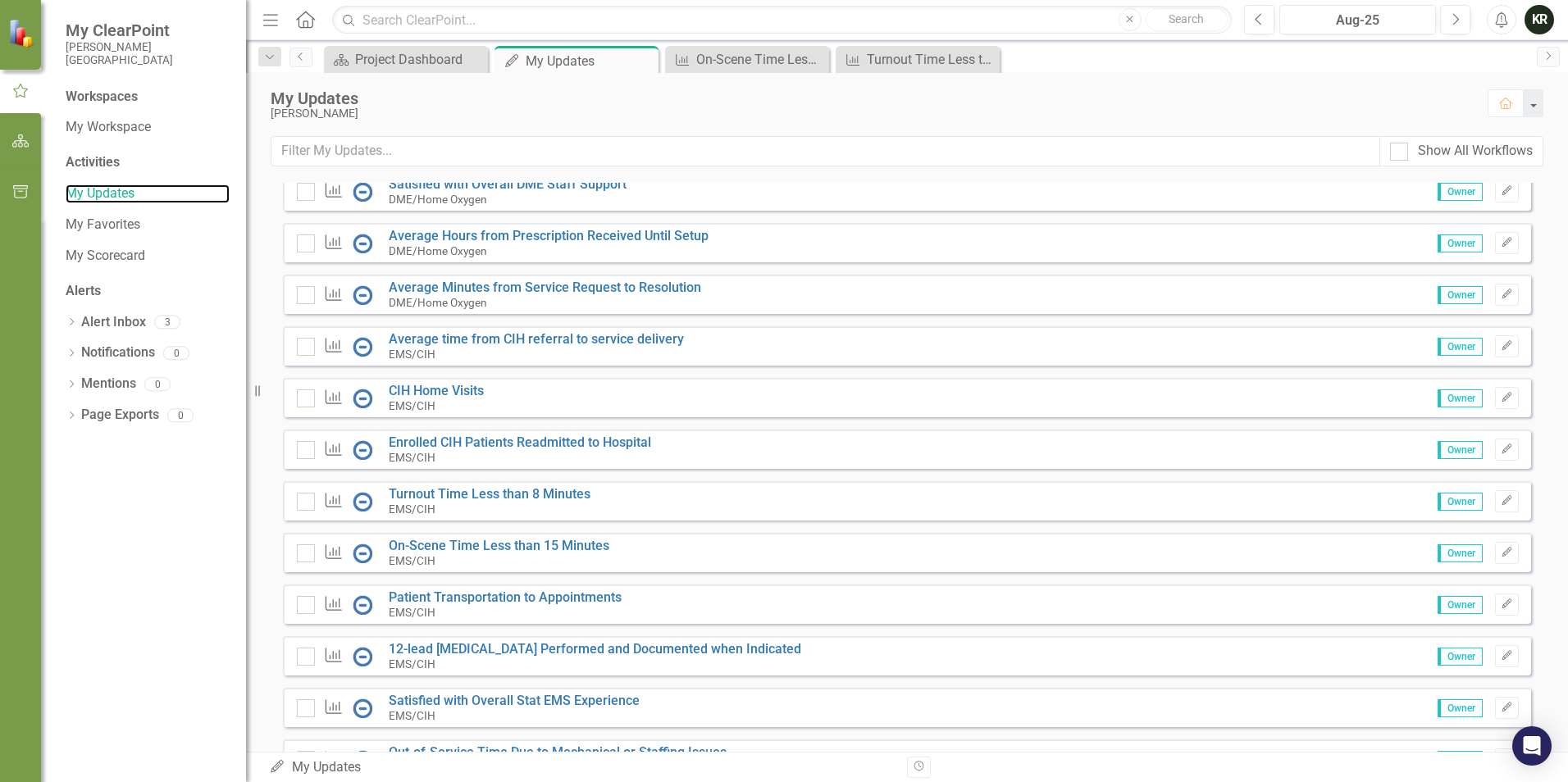
scroll to position [984, 0]
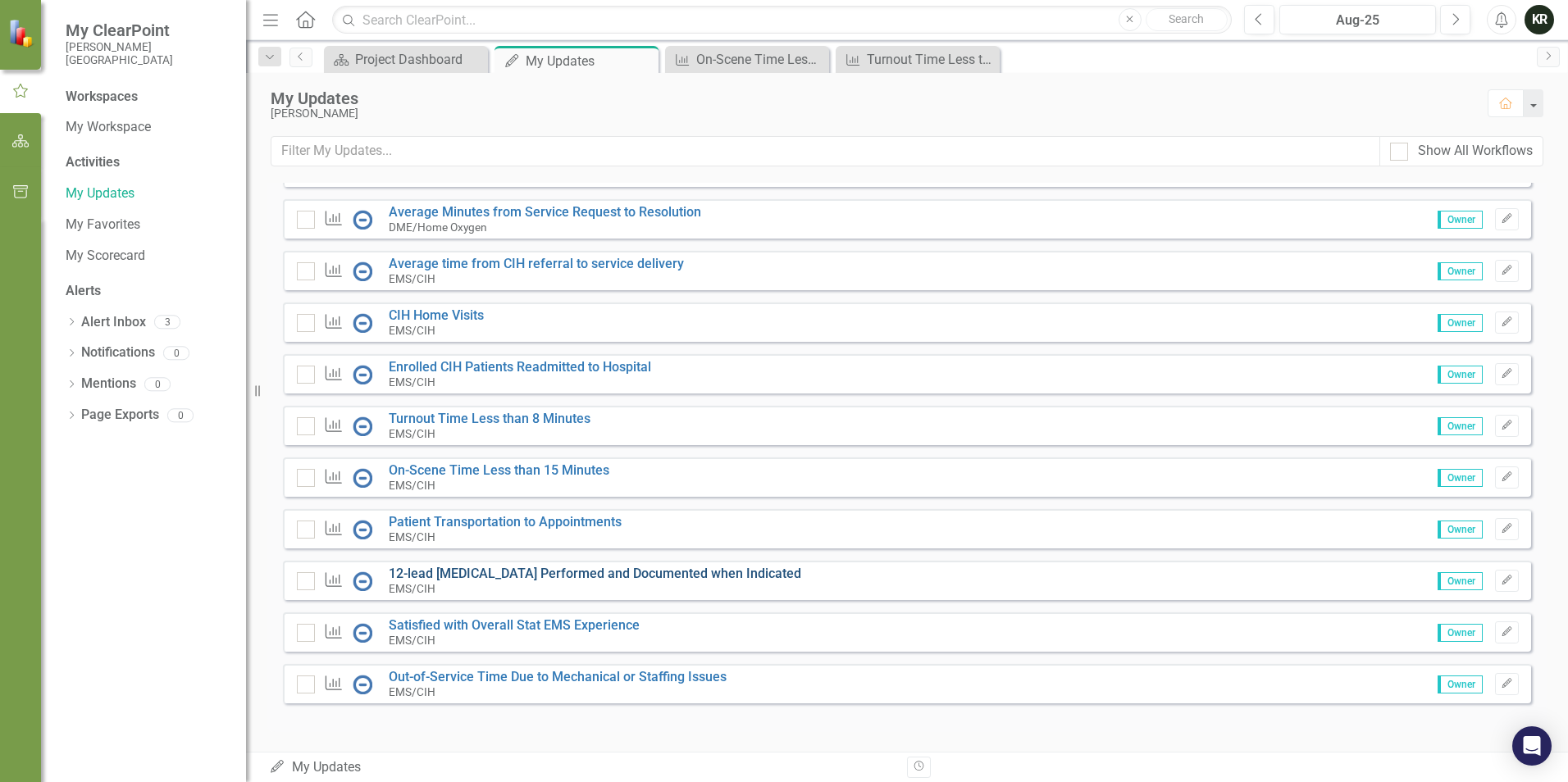
click at [663, 580] on link "12-lead [MEDICAL_DATA] Performed and Documented when Indicated" at bounding box center [595, 573] width 412 height 15
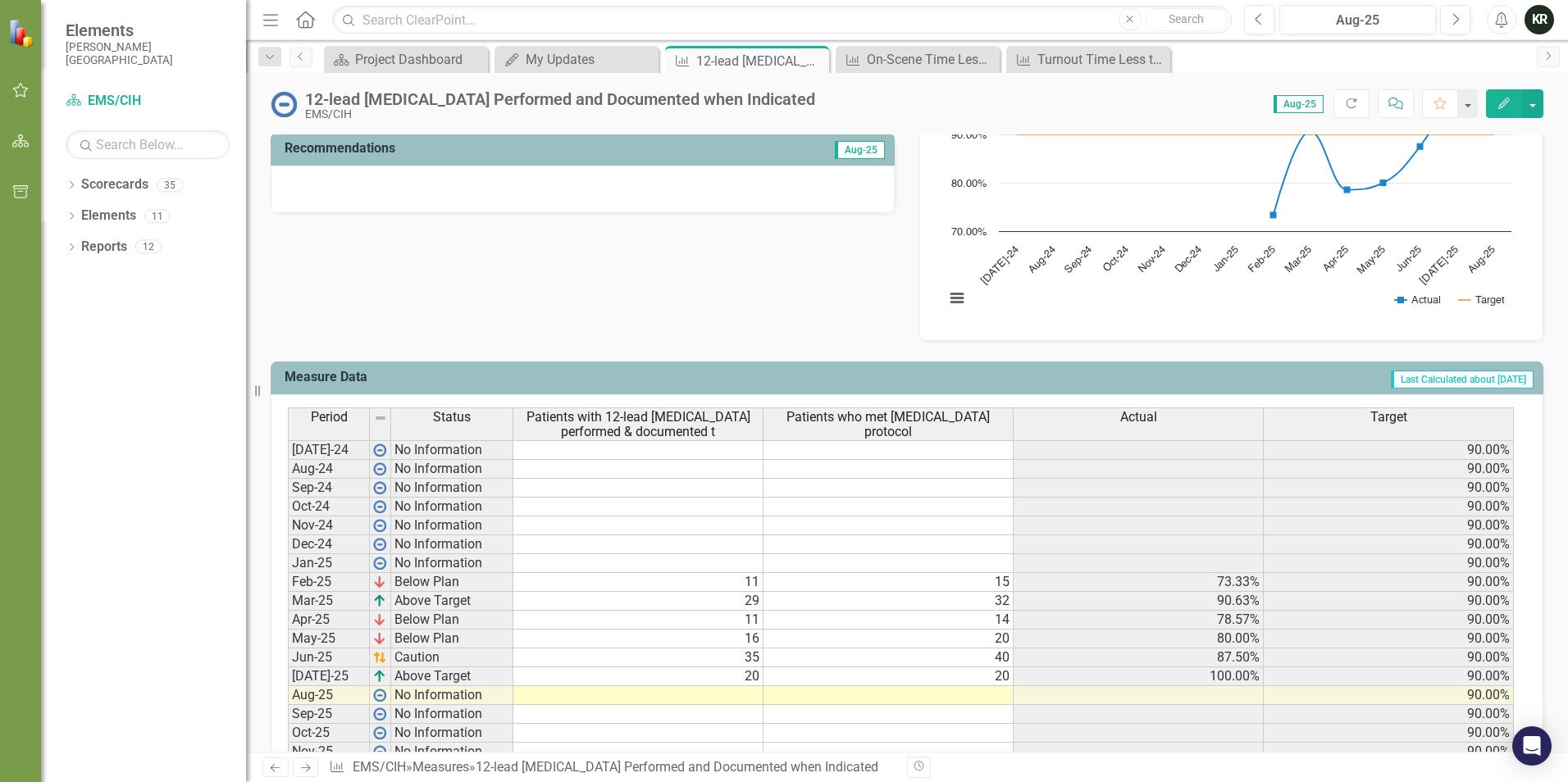
scroll to position [574, 0]
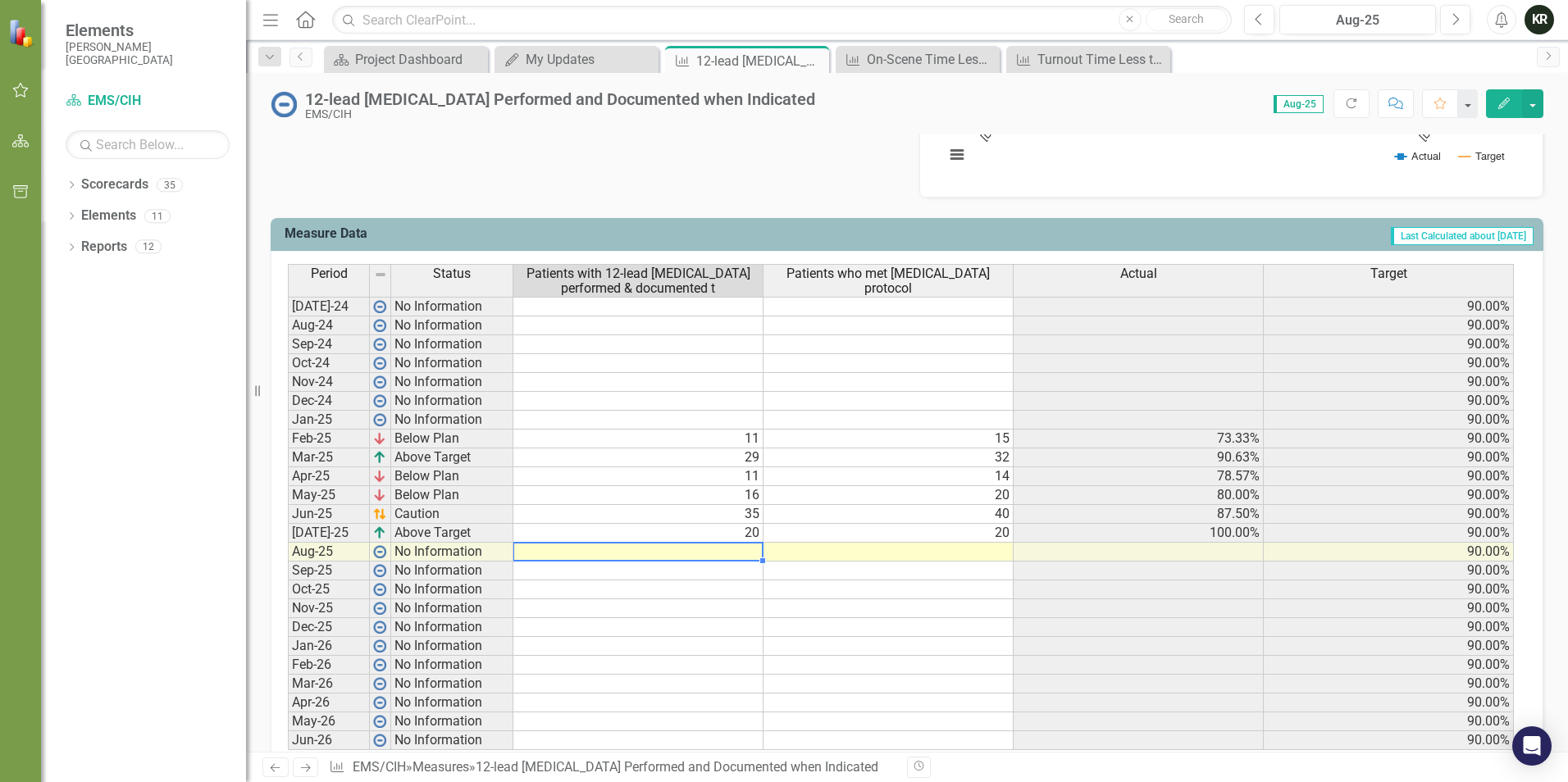
click at [750, 549] on td at bounding box center [638, 552] width 250 height 19
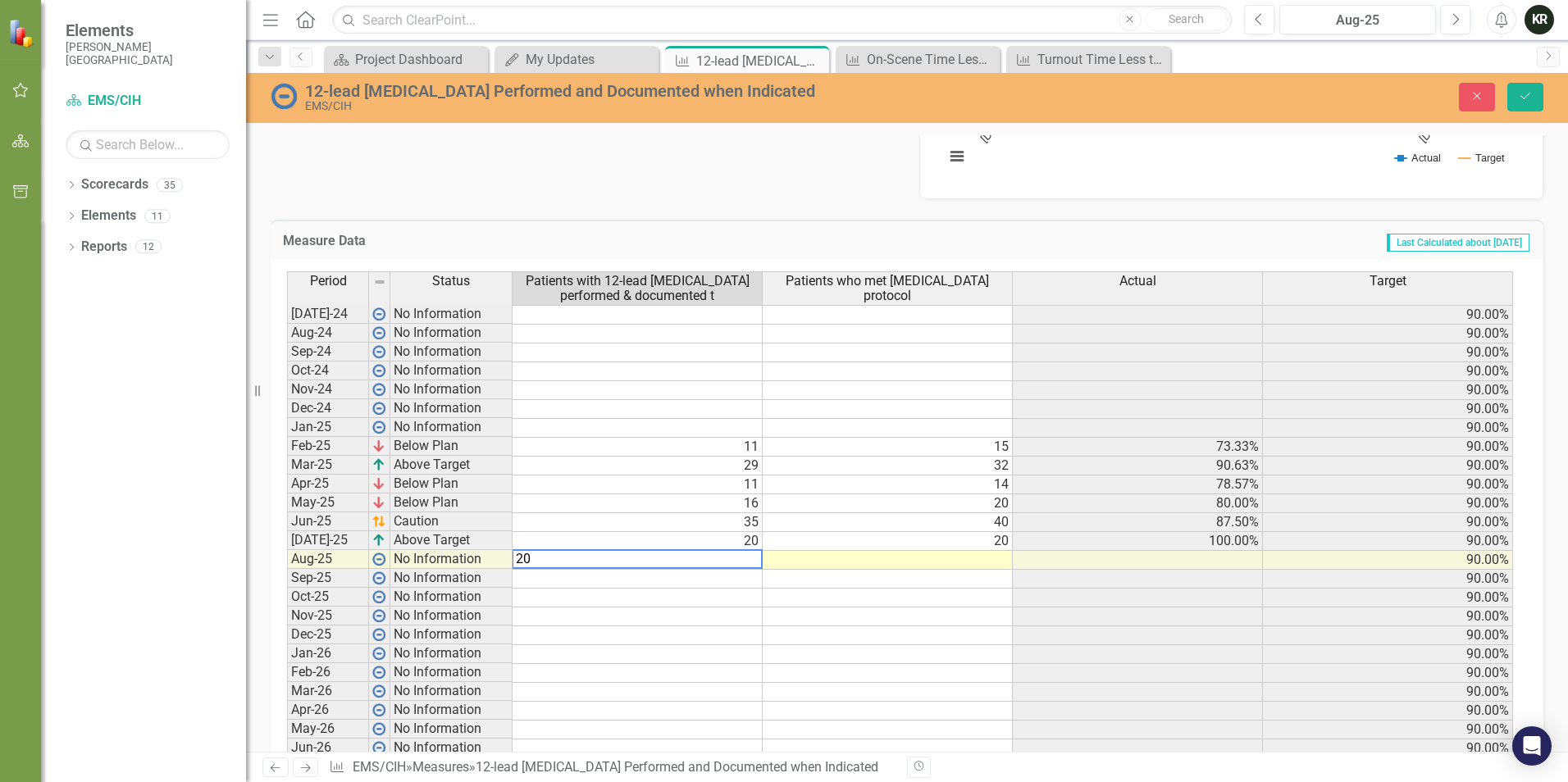
click at [992, 563] on td at bounding box center [888, 560] width 250 height 19
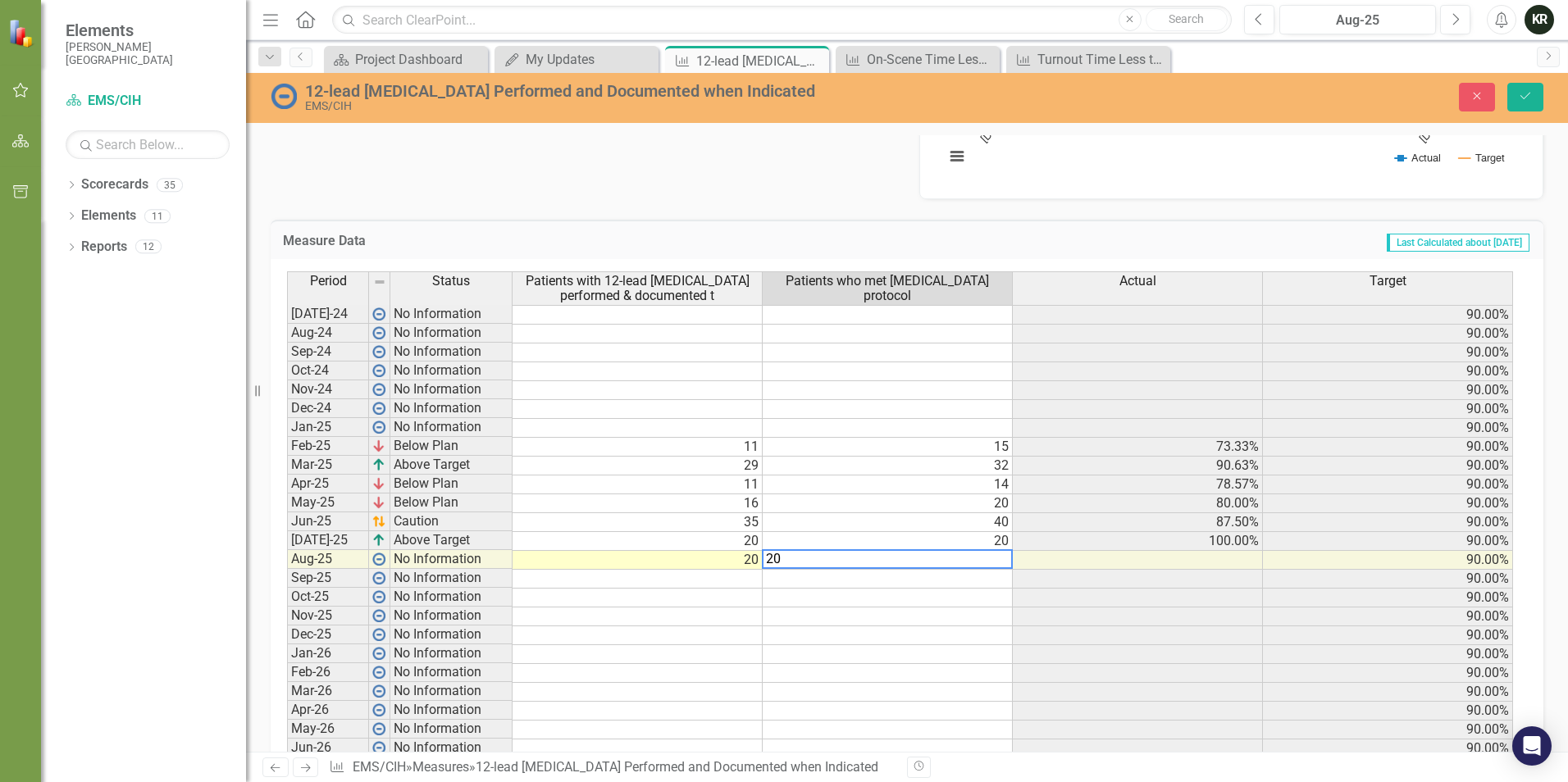
type textarea "20"
click at [959, 600] on td at bounding box center [888, 598] width 250 height 19
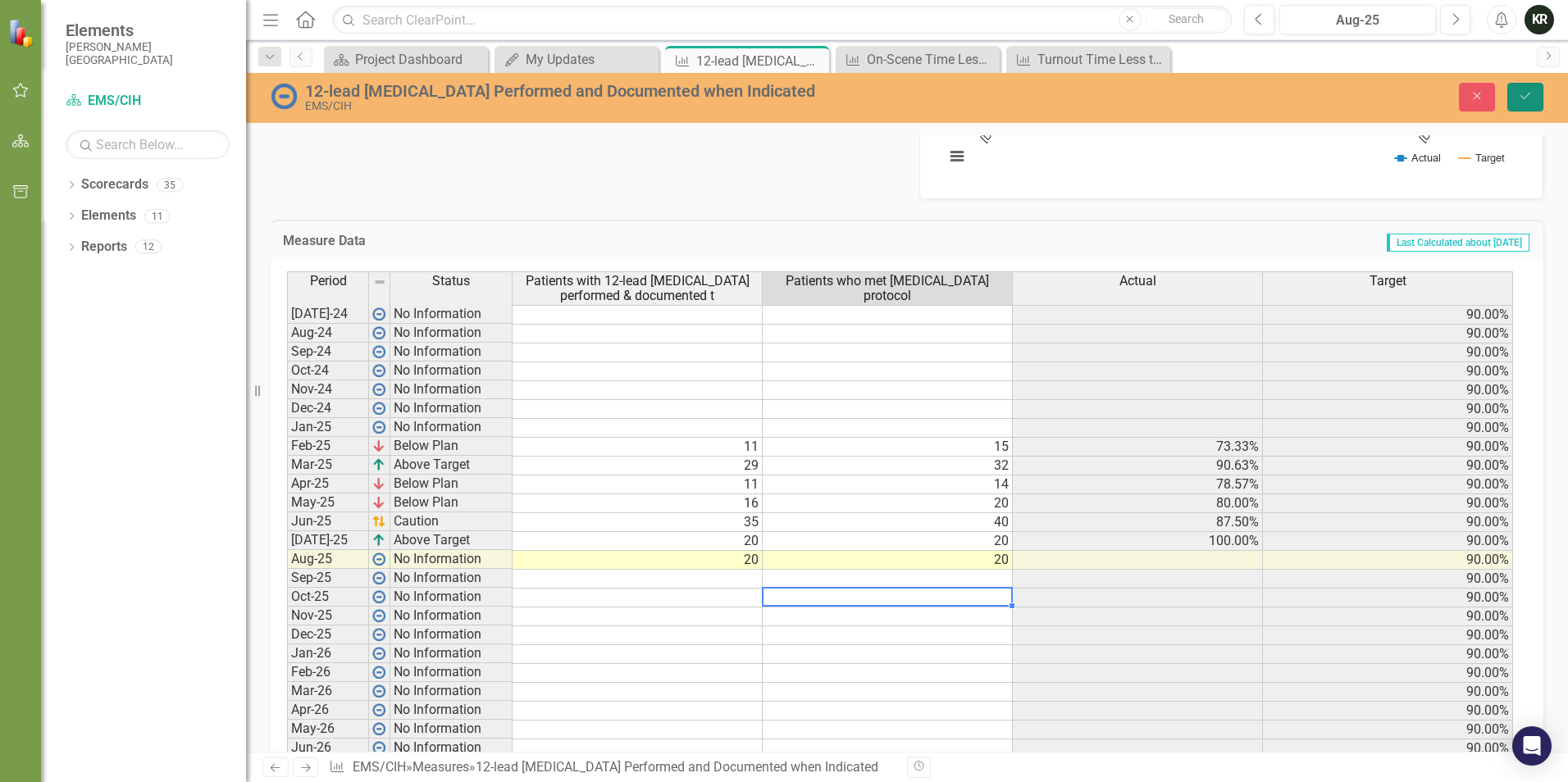
click at [1522, 99] on icon "Save" at bounding box center [1525, 96] width 15 height 12
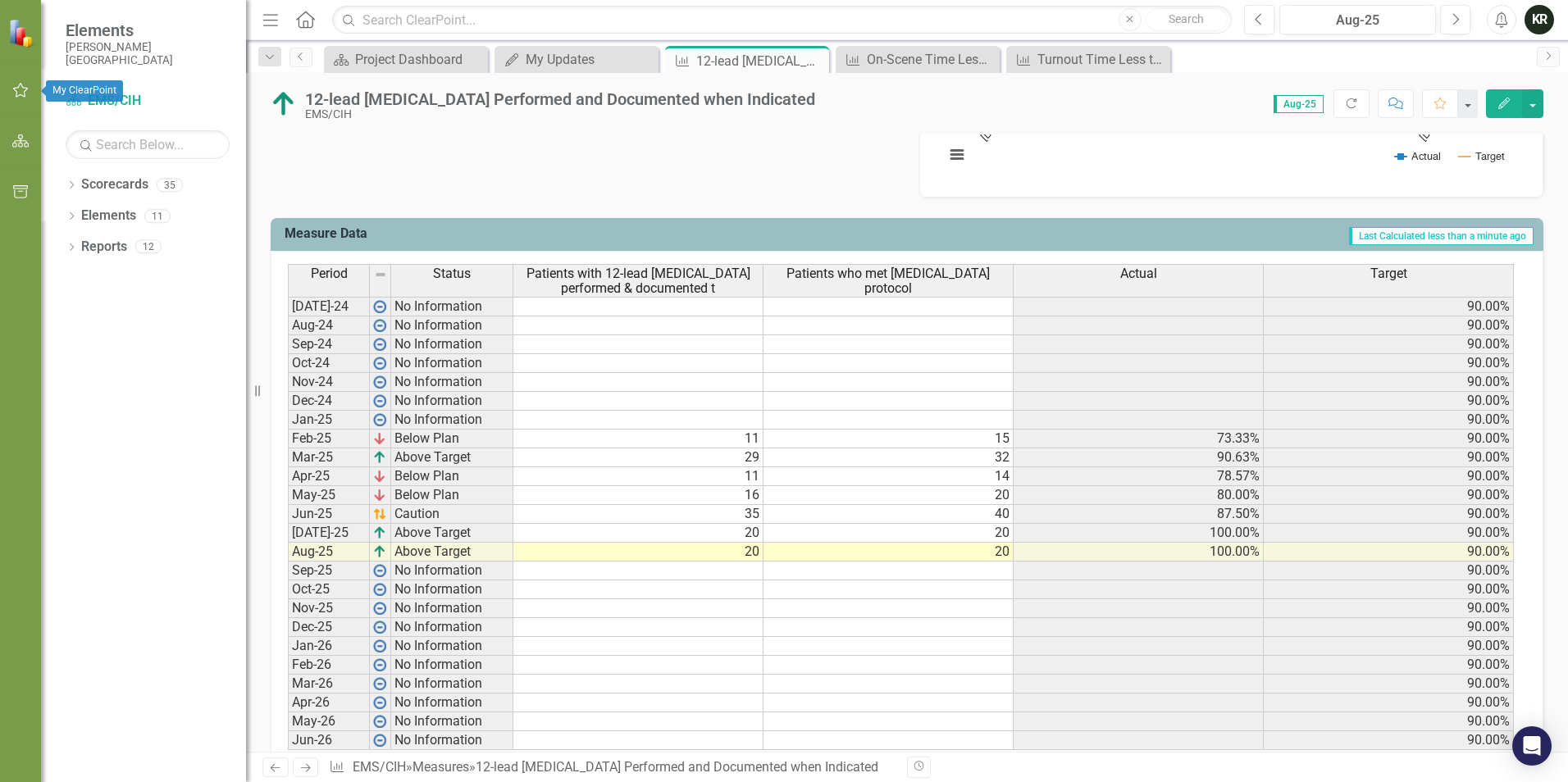
click at [22, 88] on icon "button" at bounding box center [21, 90] width 17 height 13
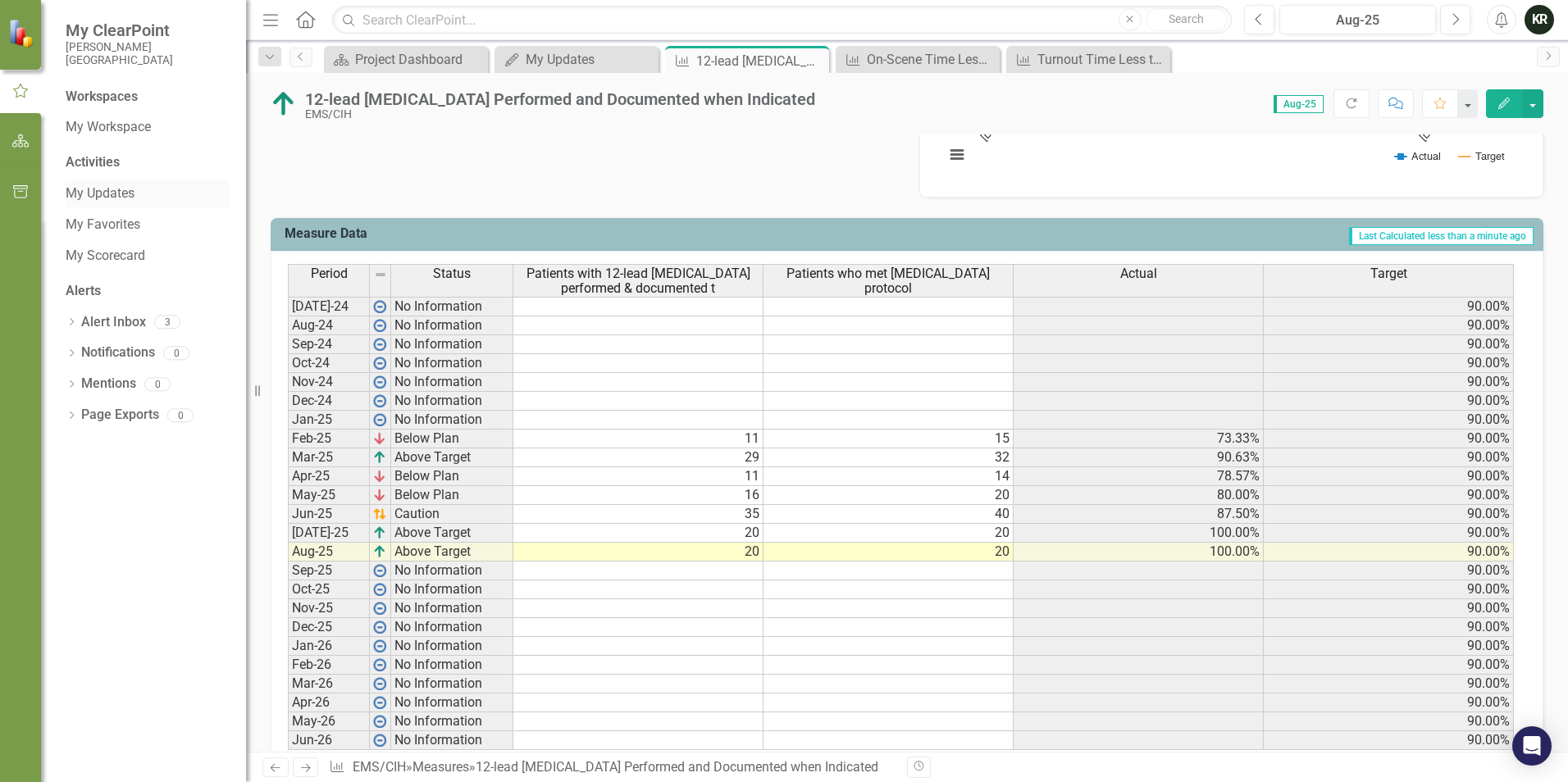
click at [103, 195] on link "My Updates" at bounding box center [147, 194] width 164 height 19
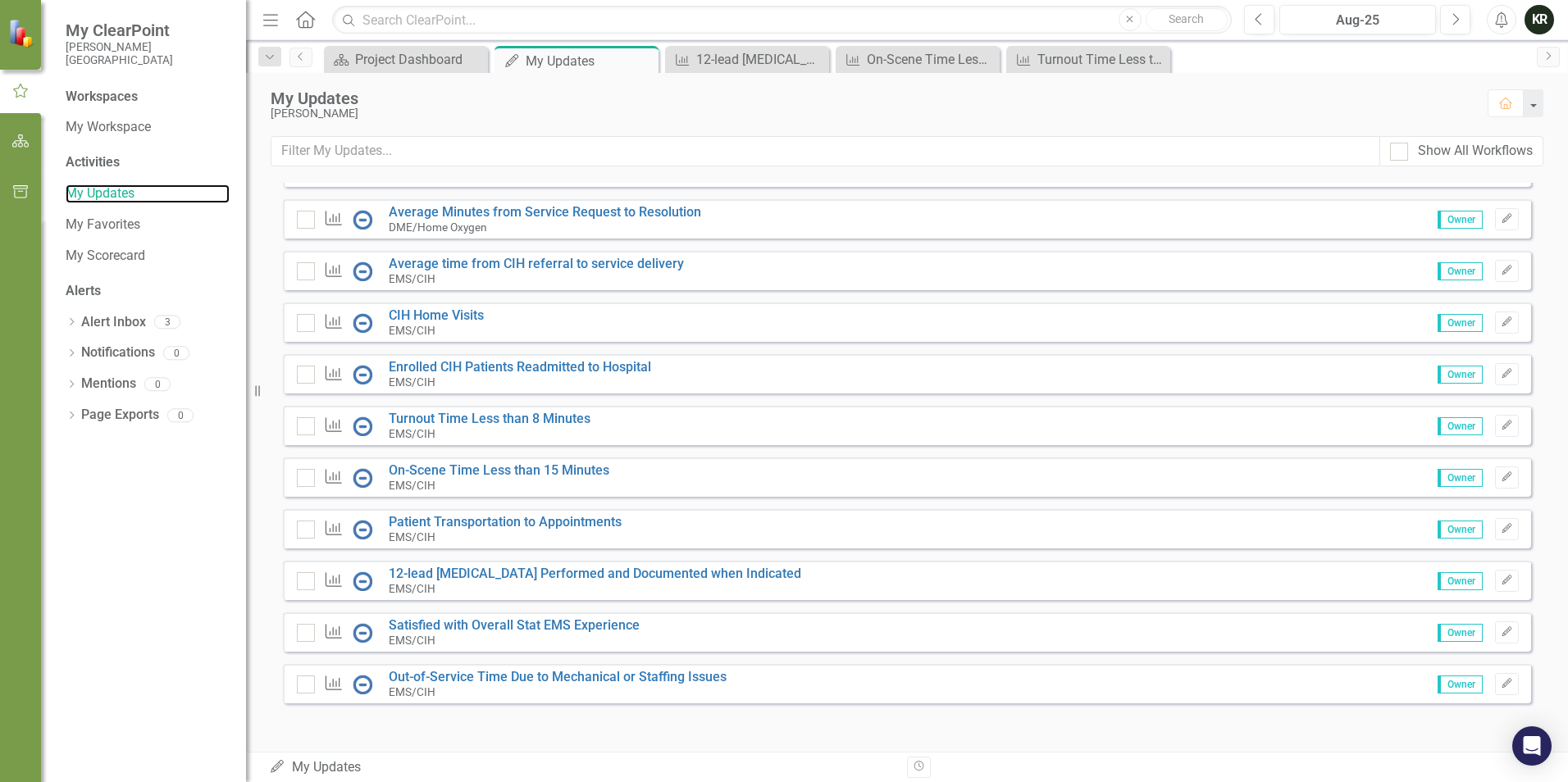
scroll to position [996, 0]
click at [579, 680] on link "Out-of-Service Time Due to Mechanical or Staffing Issues" at bounding box center [557, 676] width 338 height 15
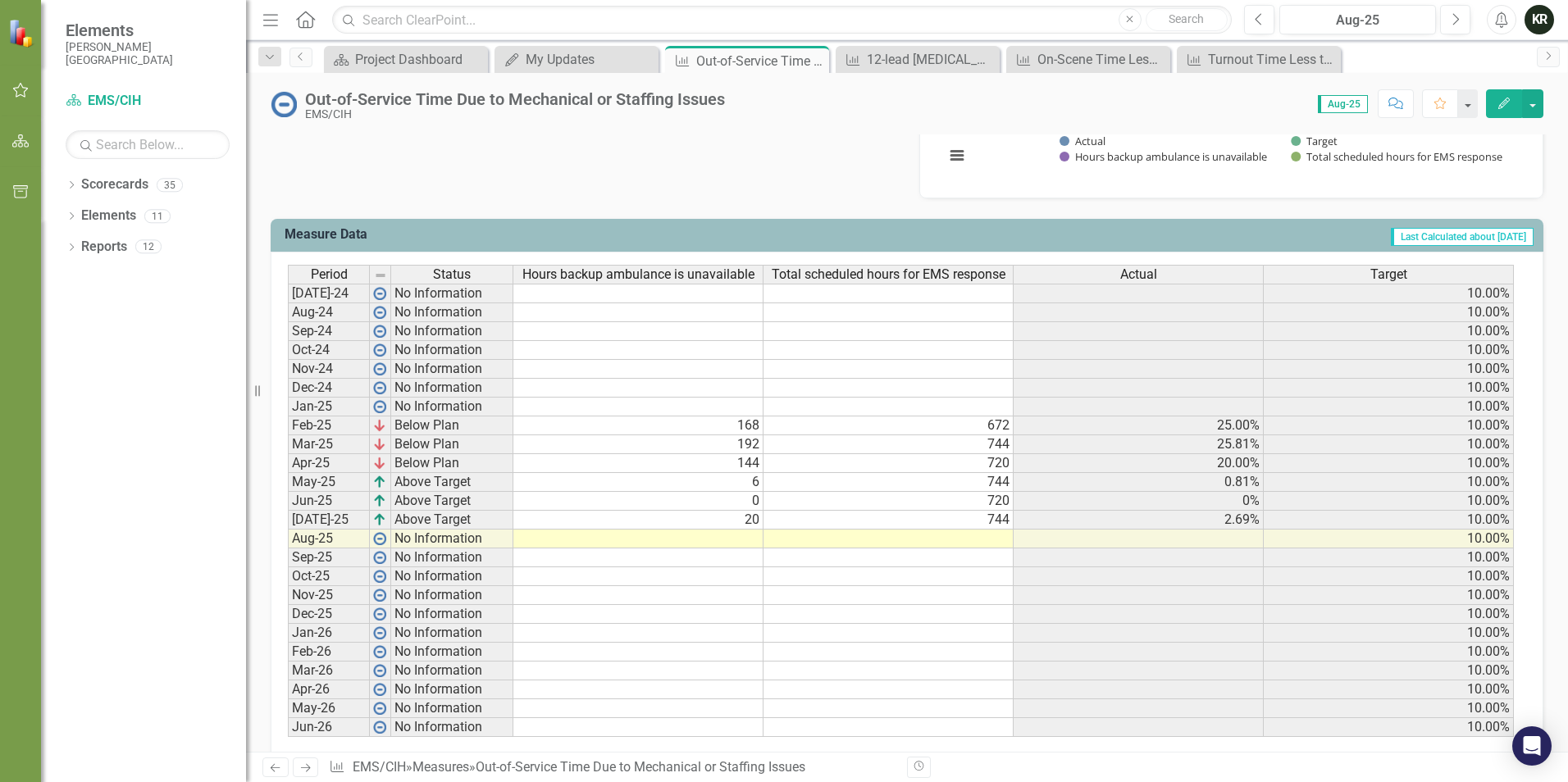
scroll to position [574, 0]
click at [740, 541] on td at bounding box center [638, 538] width 250 height 19
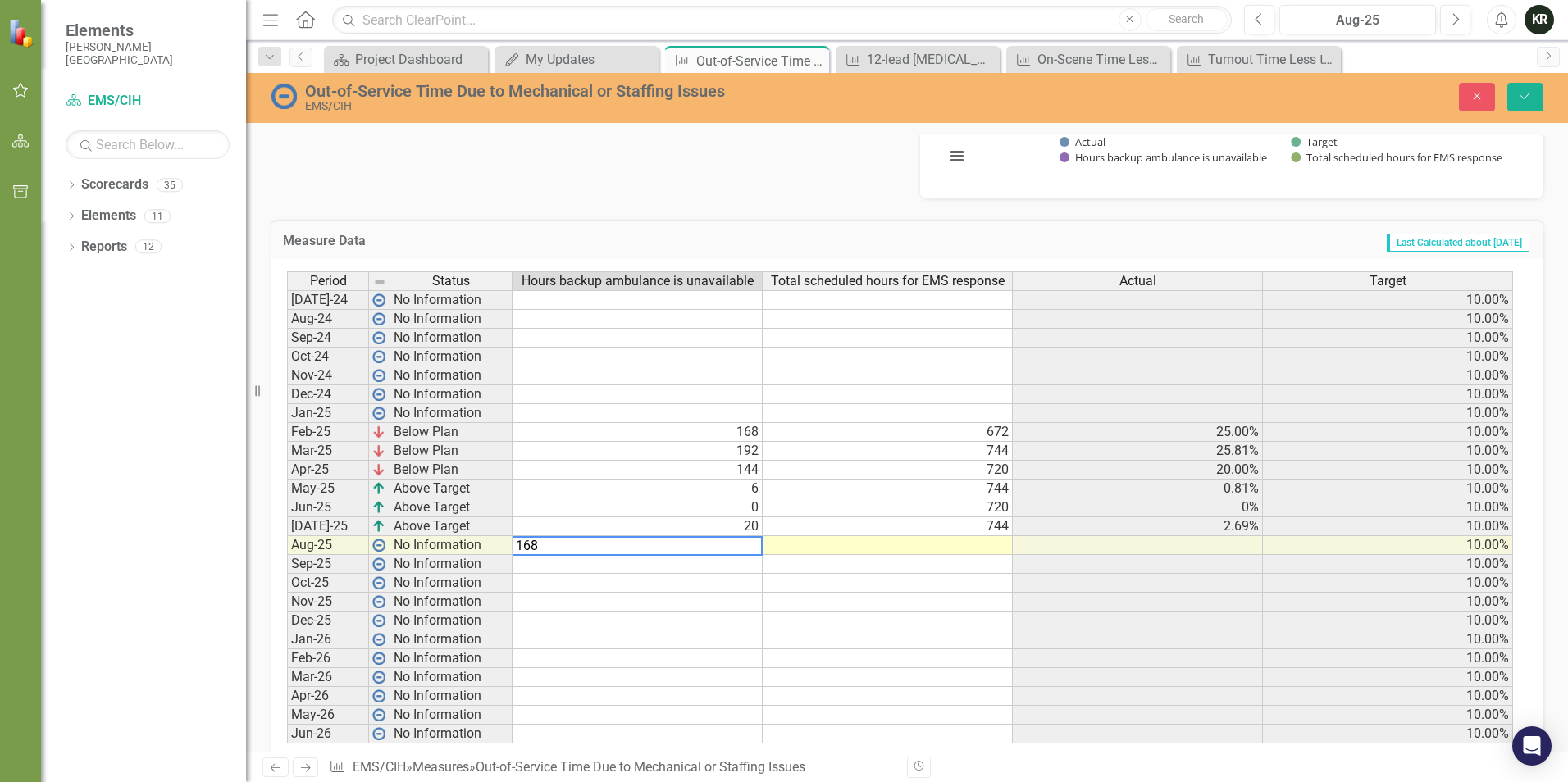
click at [991, 551] on td at bounding box center [888, 545] width 250 height 19
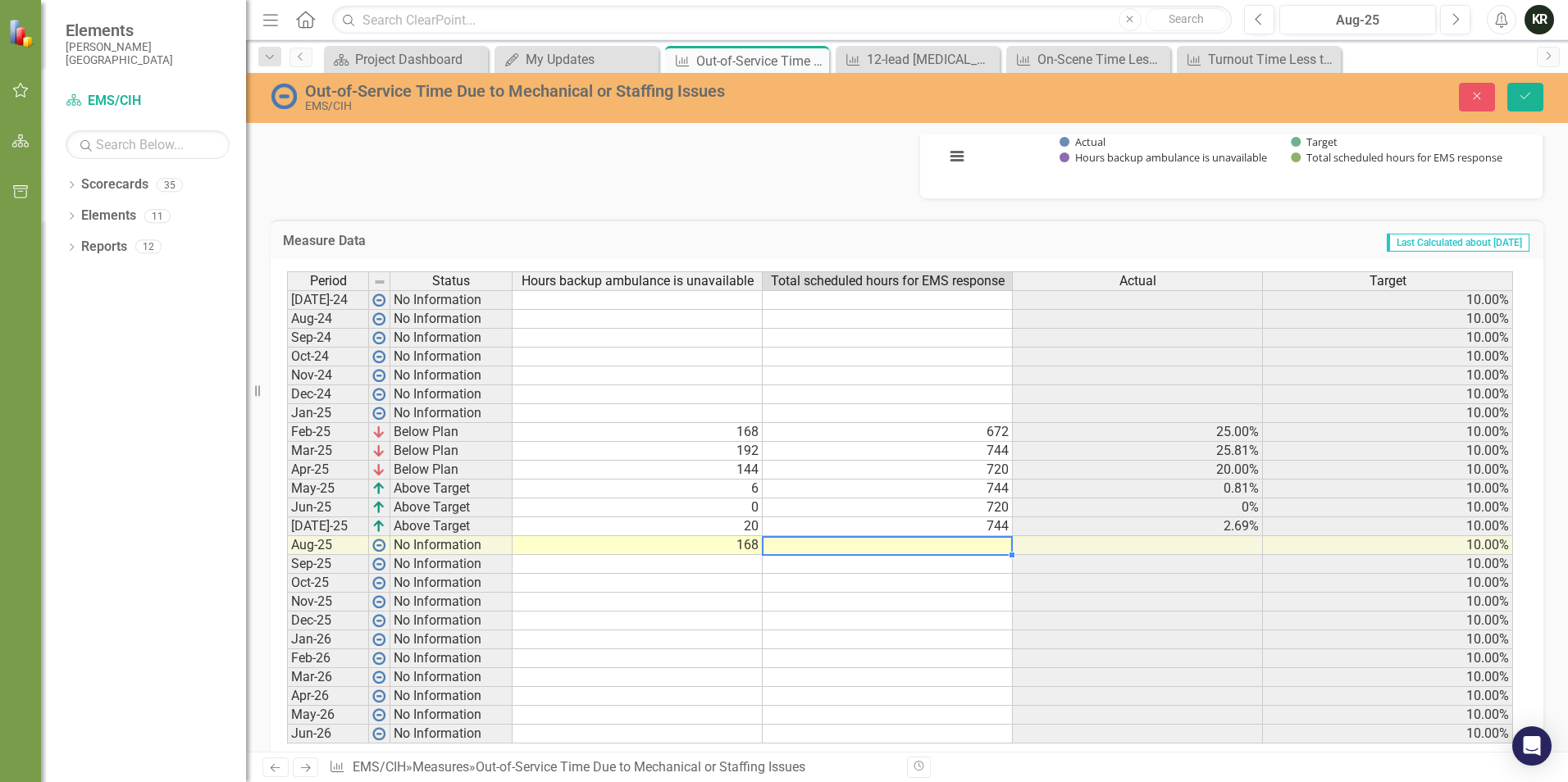
click at [987, 553] on td at bounding box center [888, 545] width 250 height 19
type textarea "744"
click at [997, 564] on td at bounding box center [888, 565] width 250 height 19
click at [1531, 101] on icon "Save" at bounding box center [1525, 96] width 15 height 12
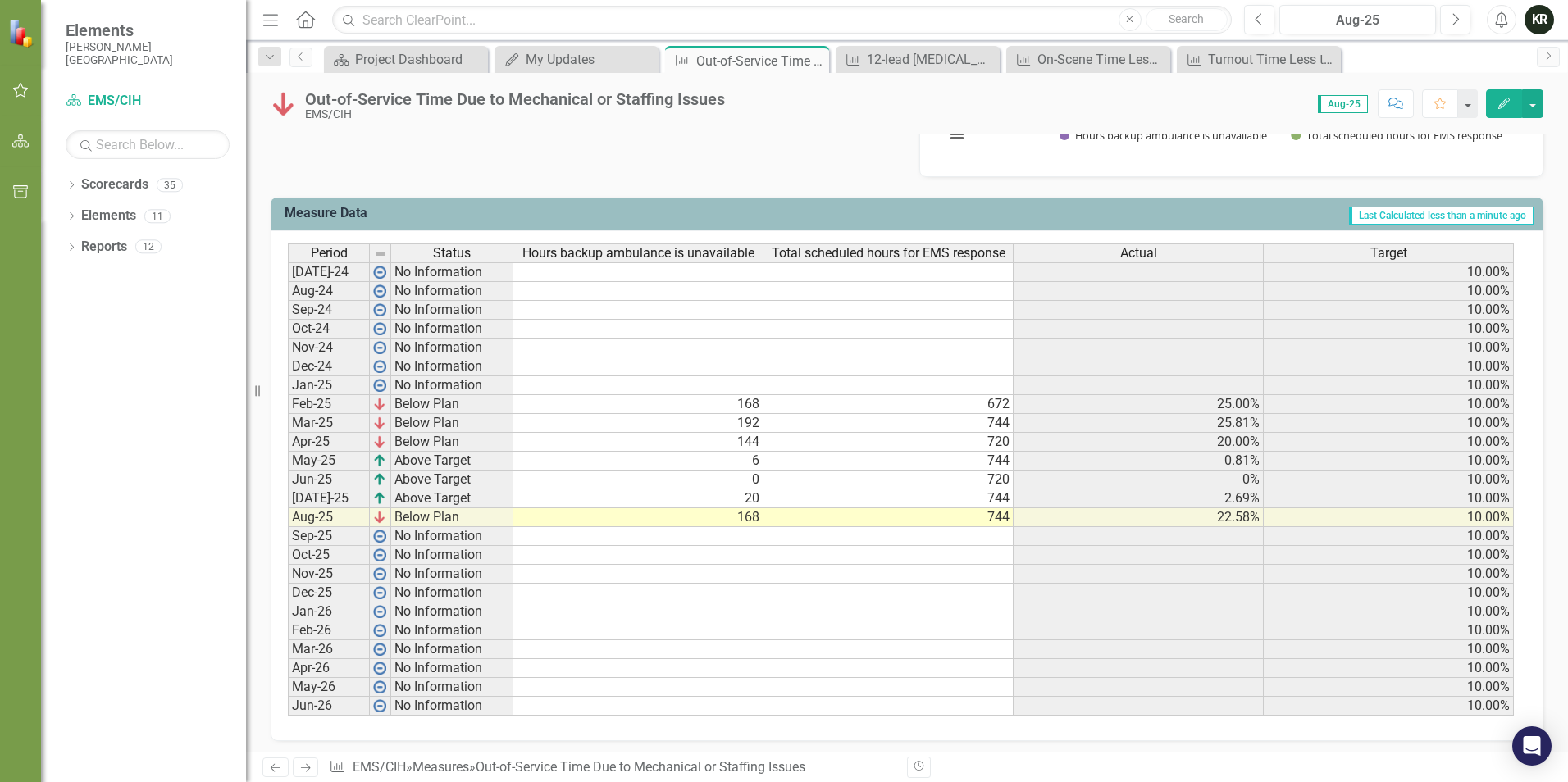
scroll to position [600, 0]
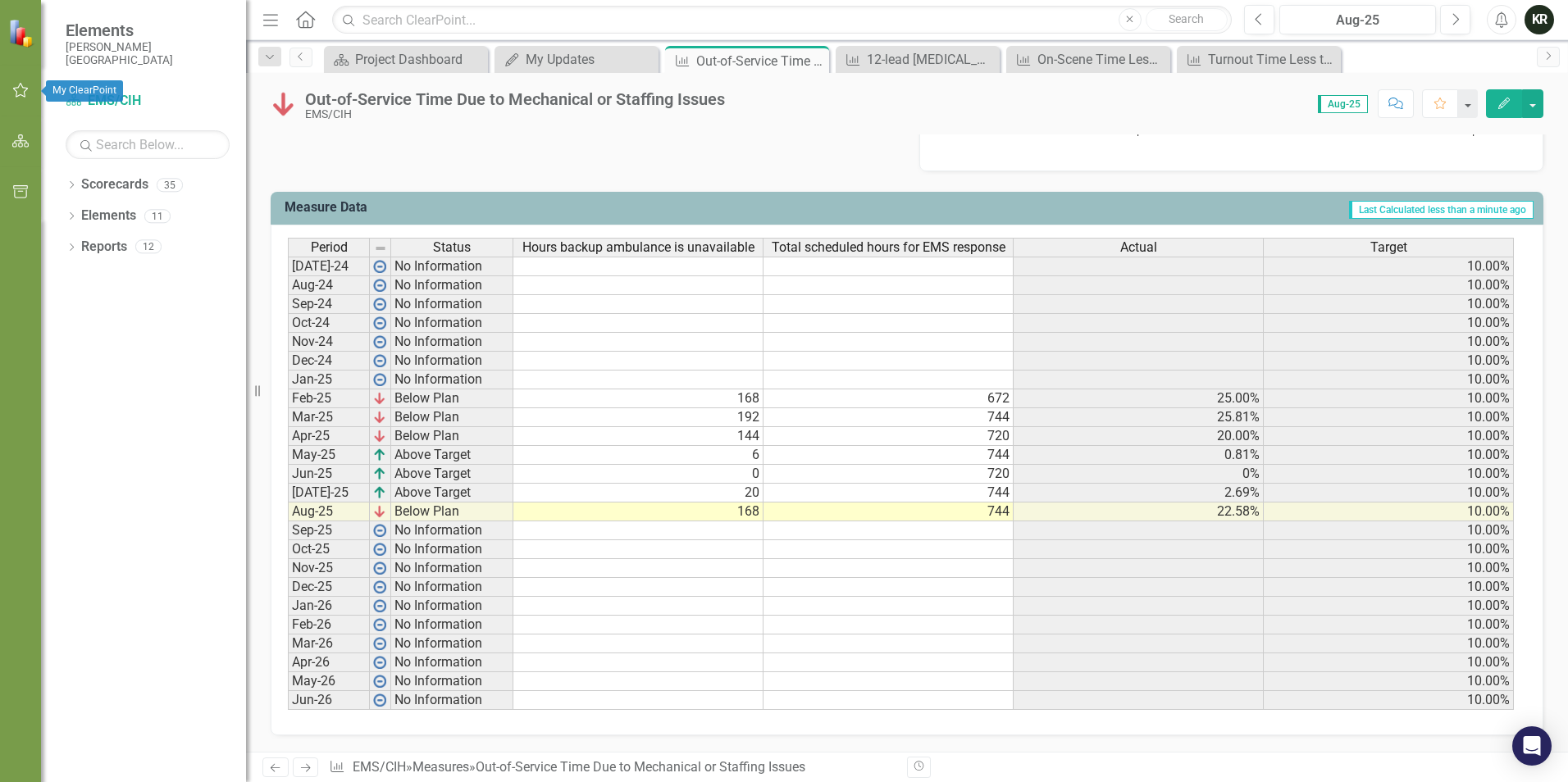
click at [20, 91] on icon "button" at bounding box center [21, 90] width 17 height 13
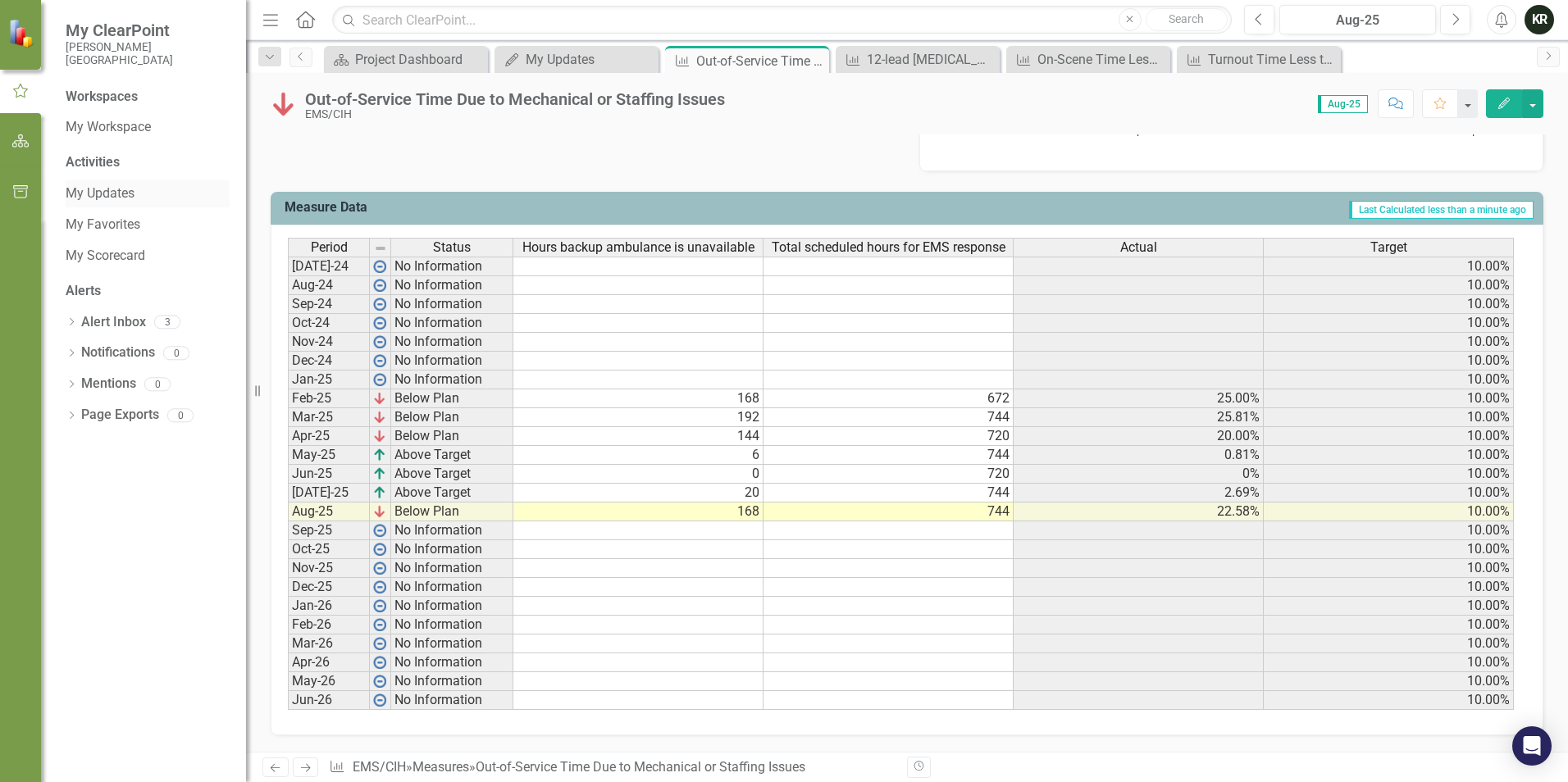
click at [124, 196] on link "My Updates" at bounding box center [147, 194] width 164 height 19
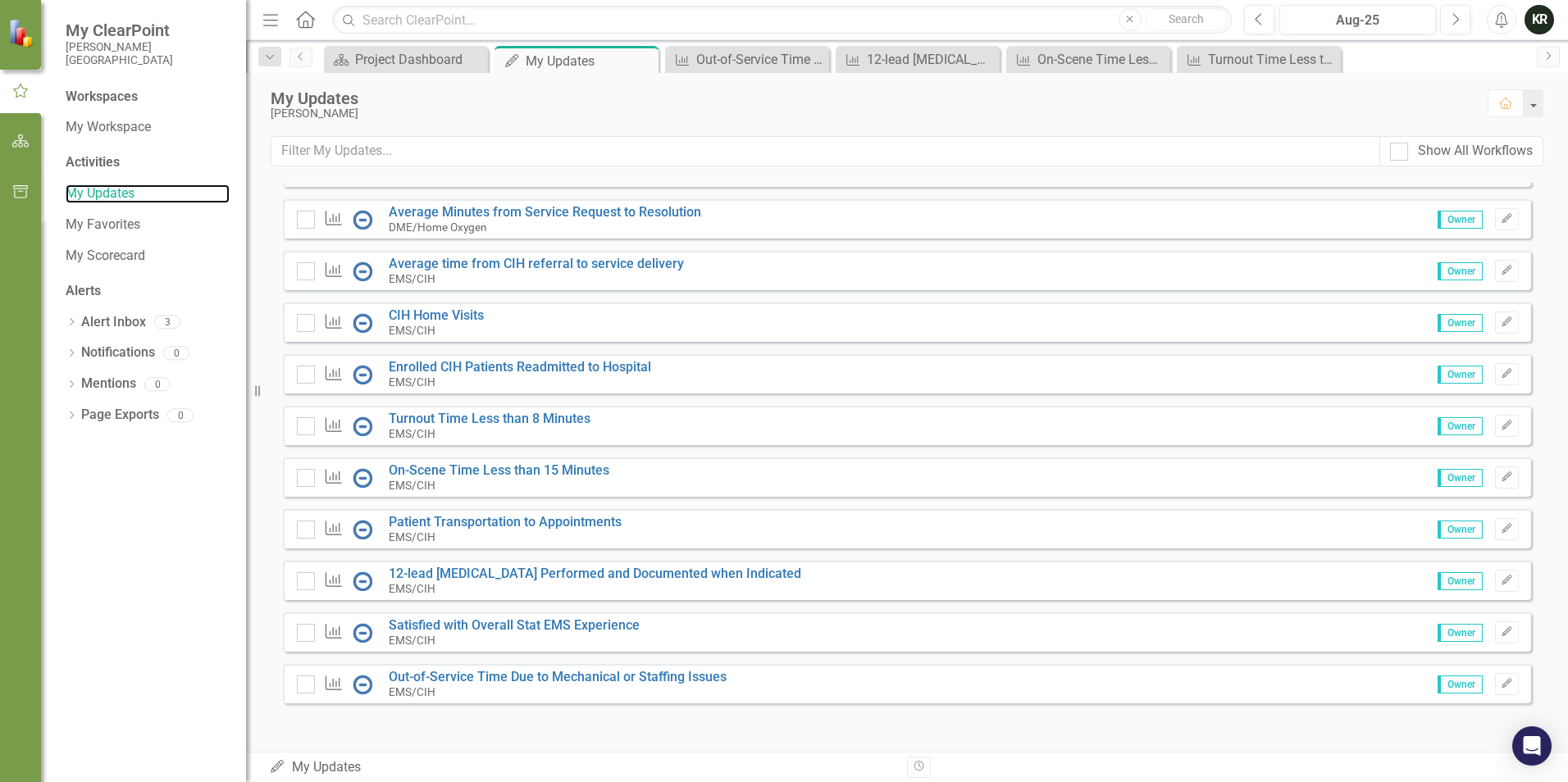
scroll to position [996, 0]
click at [459, 629] on link "Satisfied with Overall Stat EMS Experience" at bounding box center [514, 624] width 251 height 15
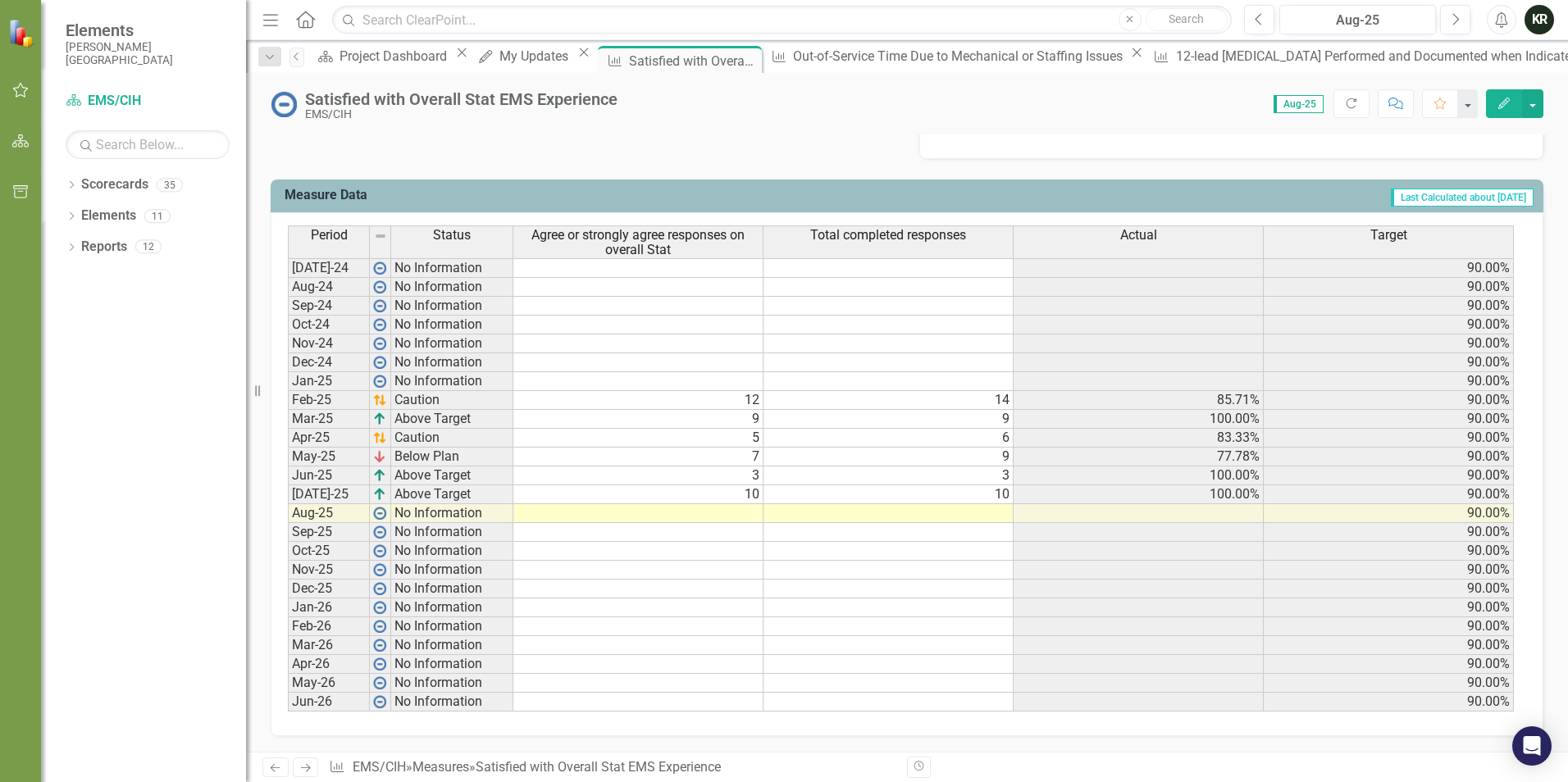
scroll to position [613, 0]
click at [750, 514] on td at bounding box center [638, 513] width 250 height 19
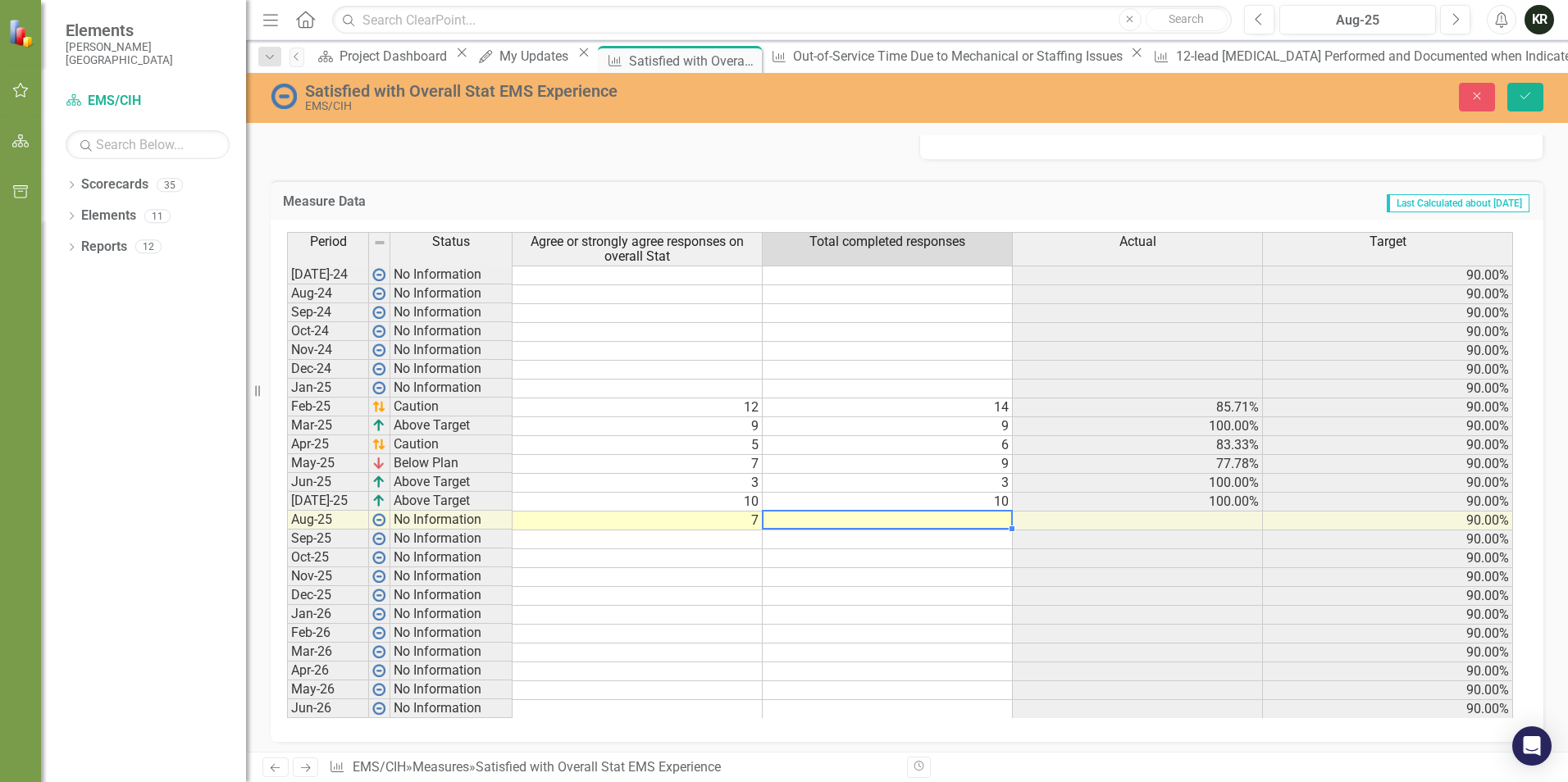
click at [969, 521] on td at bounding box center [888, 521] width 250 height 19
type textarea "7"
drag, startPoint x: 953, startPoint y: 563, endPoint x: 1116, endPoint y: 471, distance: 187.2
click at [994, 543] on tbody "[DATE]-24 No Information 90.00% Aug-24 No Information 90.00% Sep-24 No Informat…" at bounding box center [900, 492] width 1226 height 453
click at [1509, 99] on button "Save" at bounding box center [1525, 97] width 36 height 29
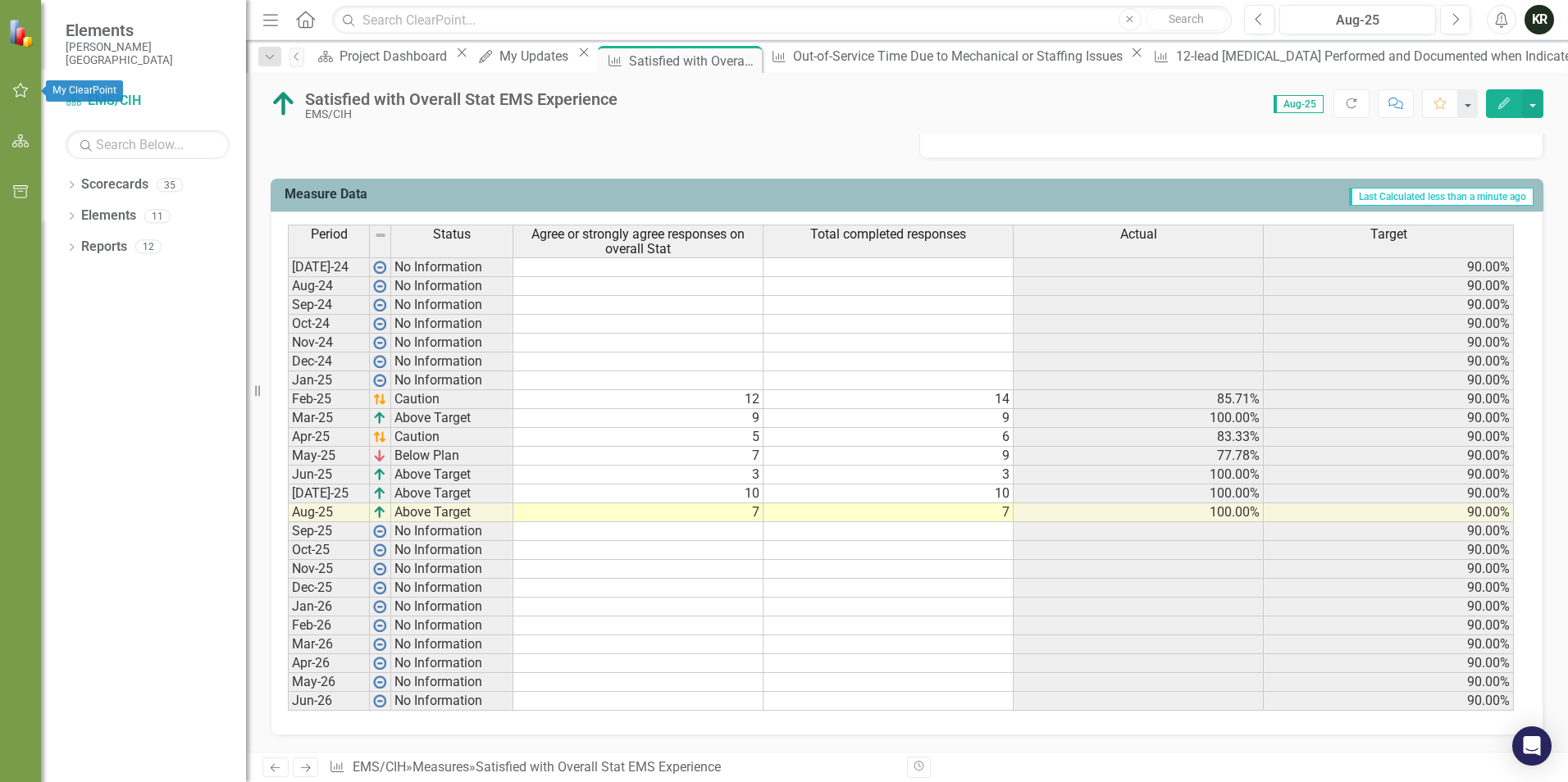
click at [22, 91] on icon "button" at bounding box center [21, 90] width 17 height 13
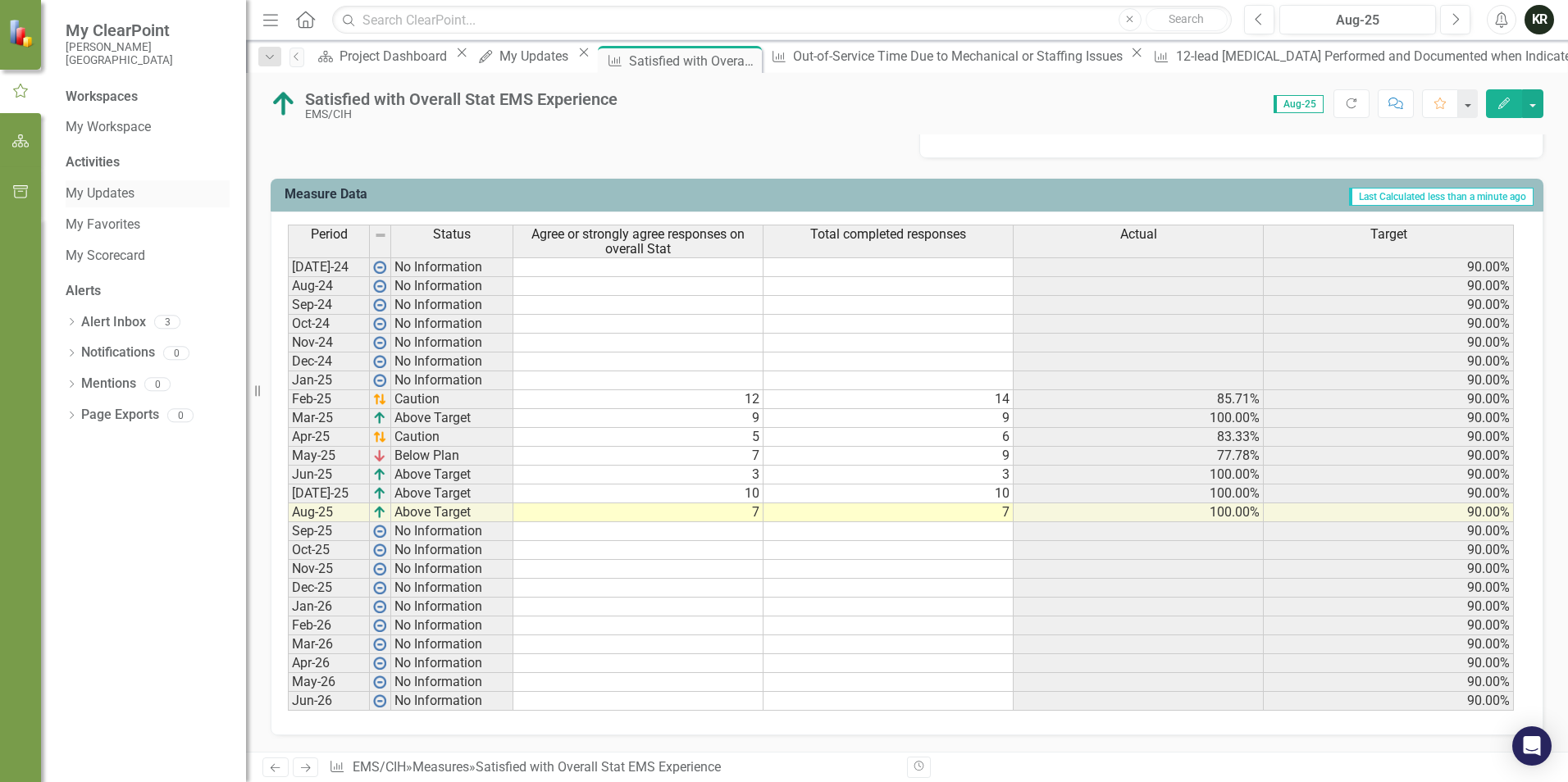
click at [109, 197] on link "My Updates" at bounding box center [147, 194] width 164 height 19
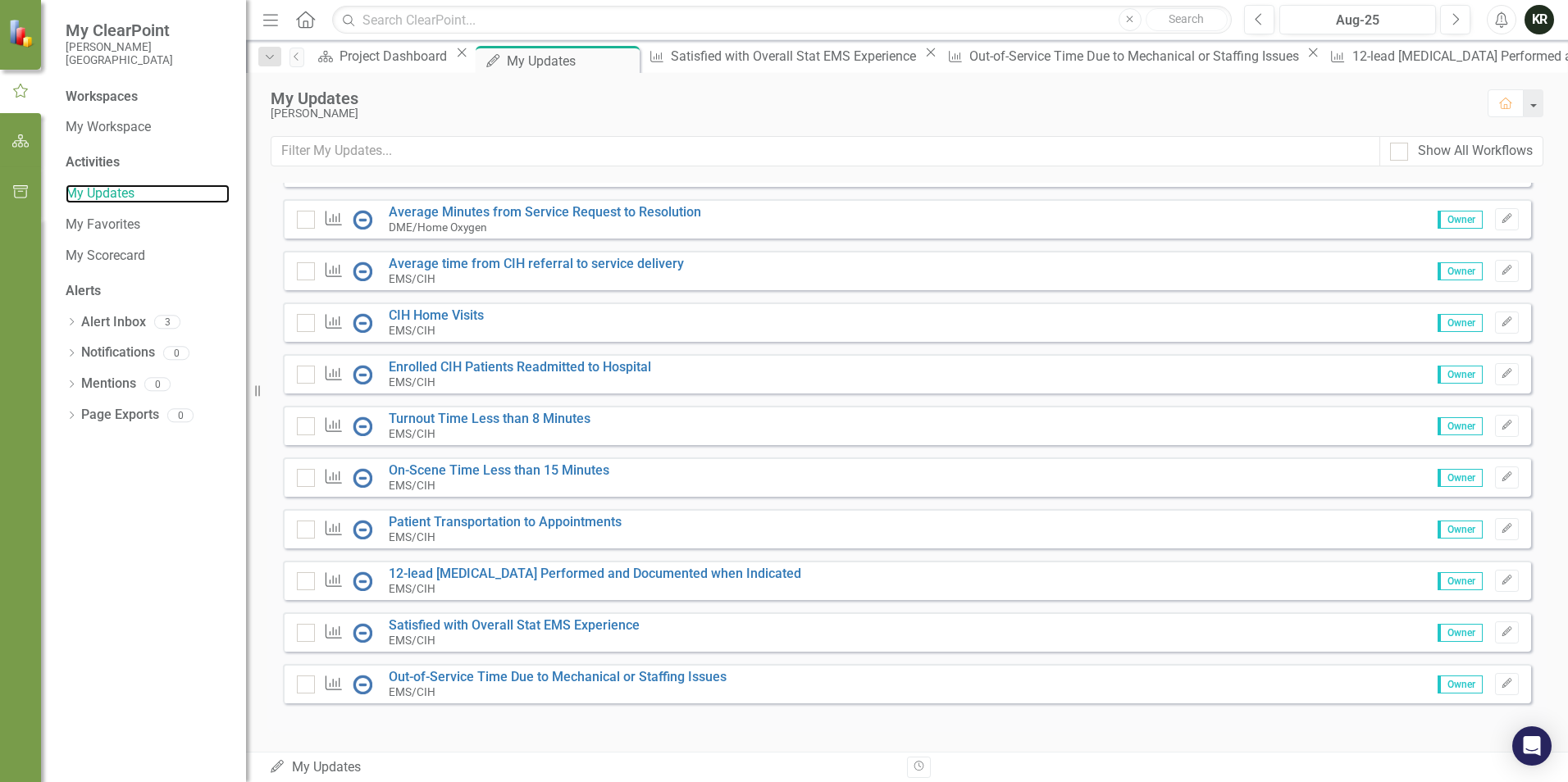
scroll to position [996, 0]
click at [505, 524] on link "Patient Transportation to Appointments" at bounding box center [505, 521] width 233 height 15
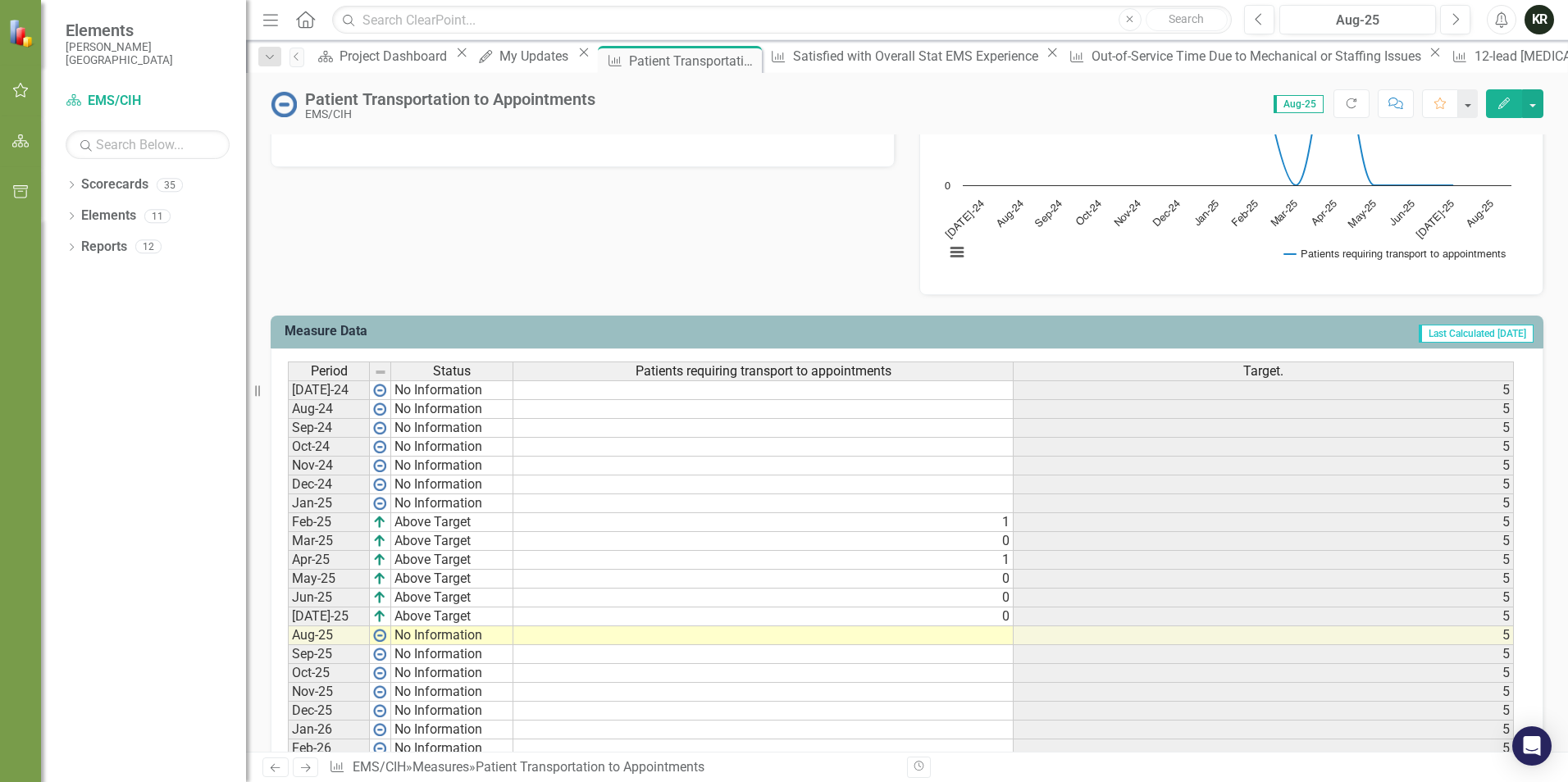
scroll to position [574, 0]
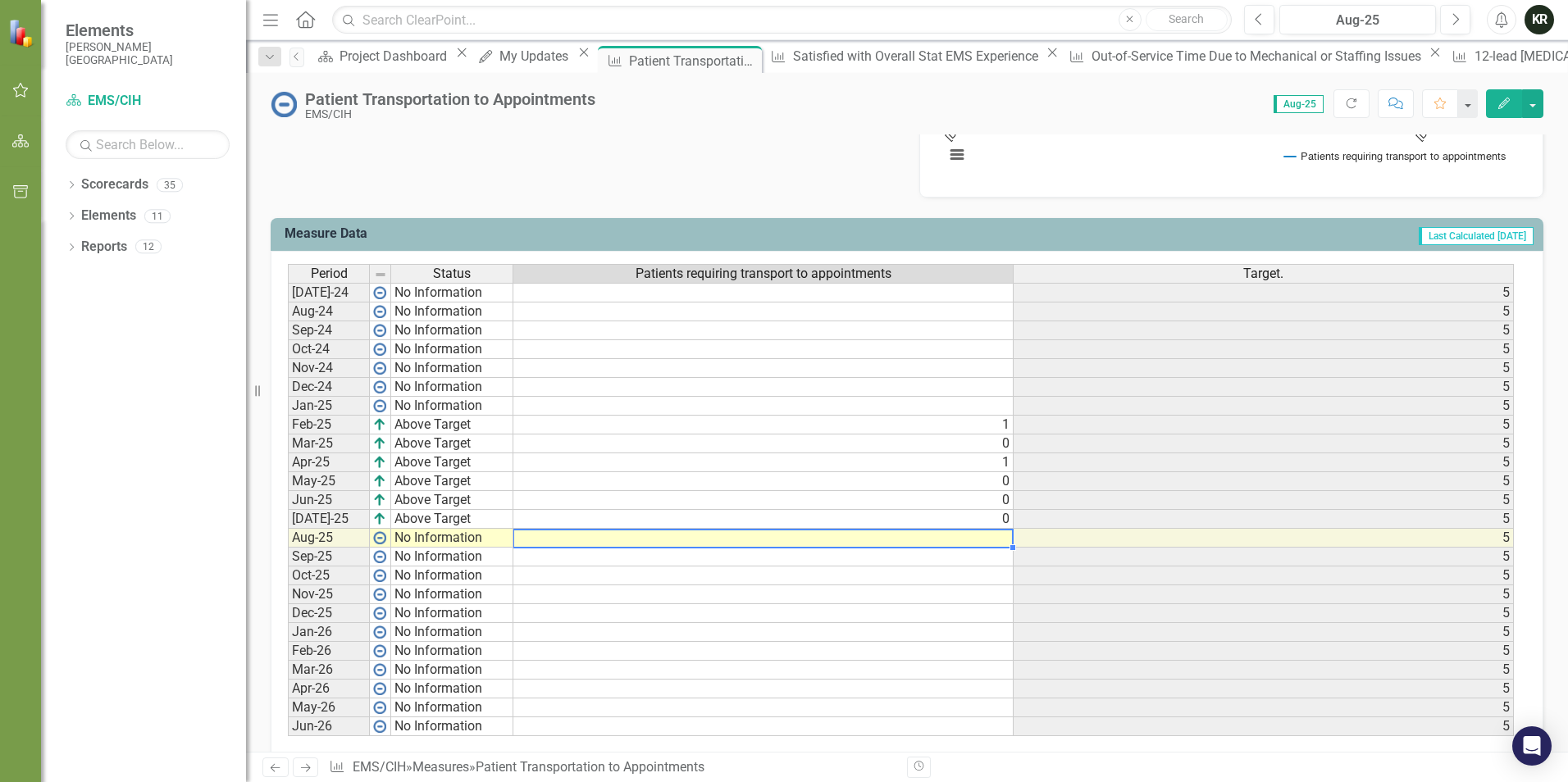
click at [996, 541] on td at bounding box center [763, 538] width 500 height 19
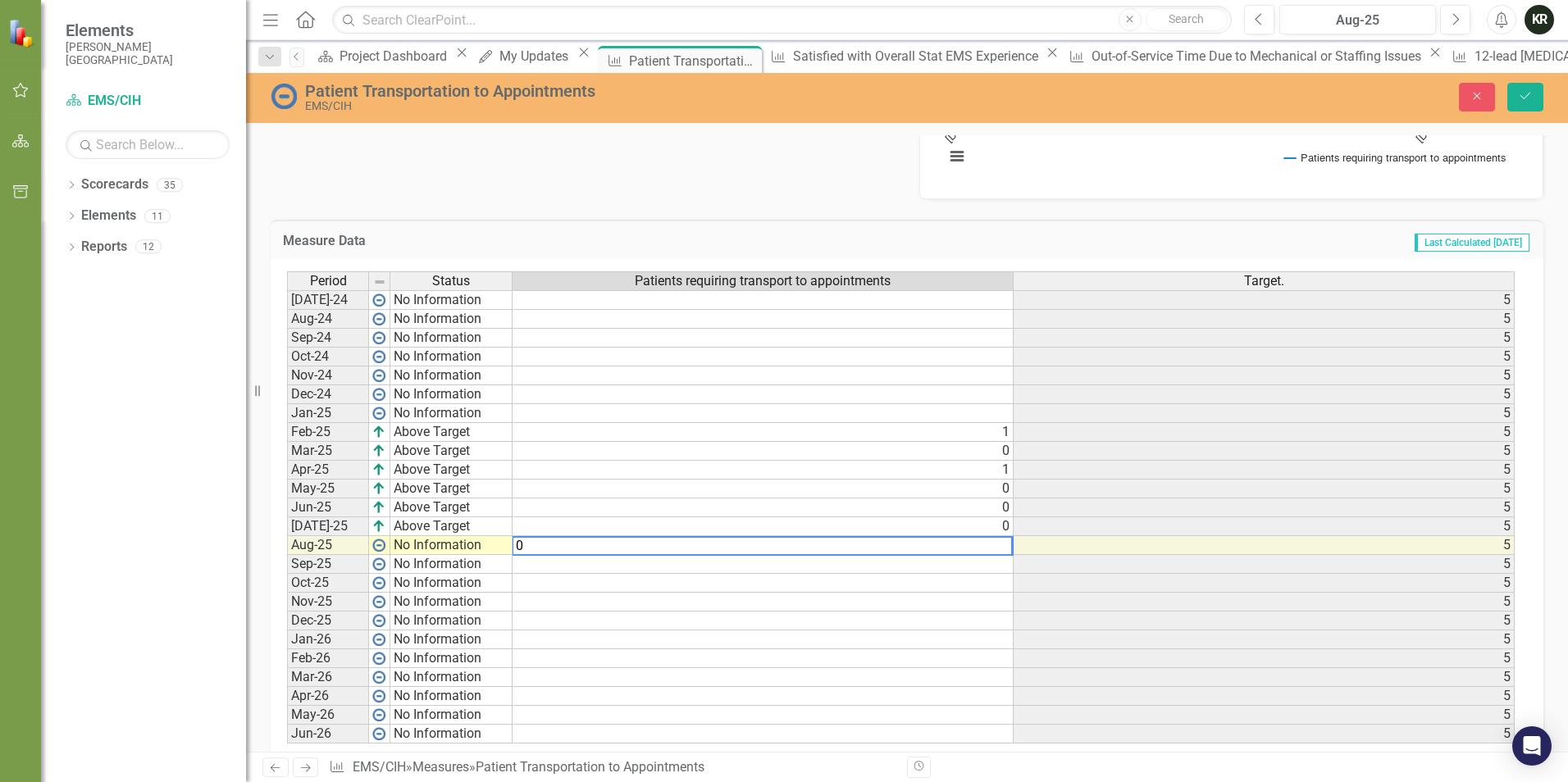
type textarea "0"
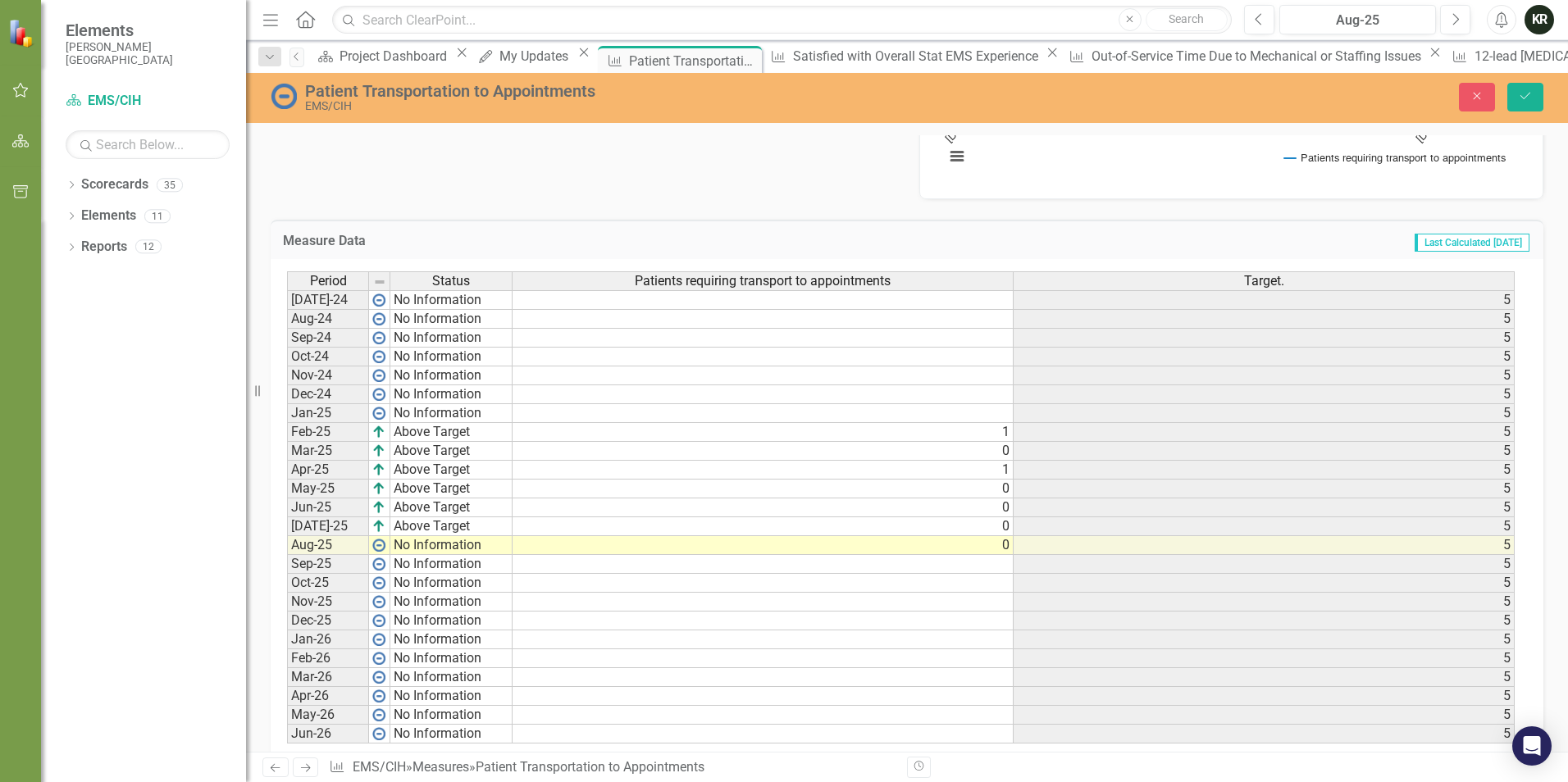
click at [1166, 237] on td "Last Calculated [DATE]" at bounding box center [1166, 243] width 729 height 22
click at [1522, 98] on icon "submit" at bounding box center [1525, 95] width 10 height 6
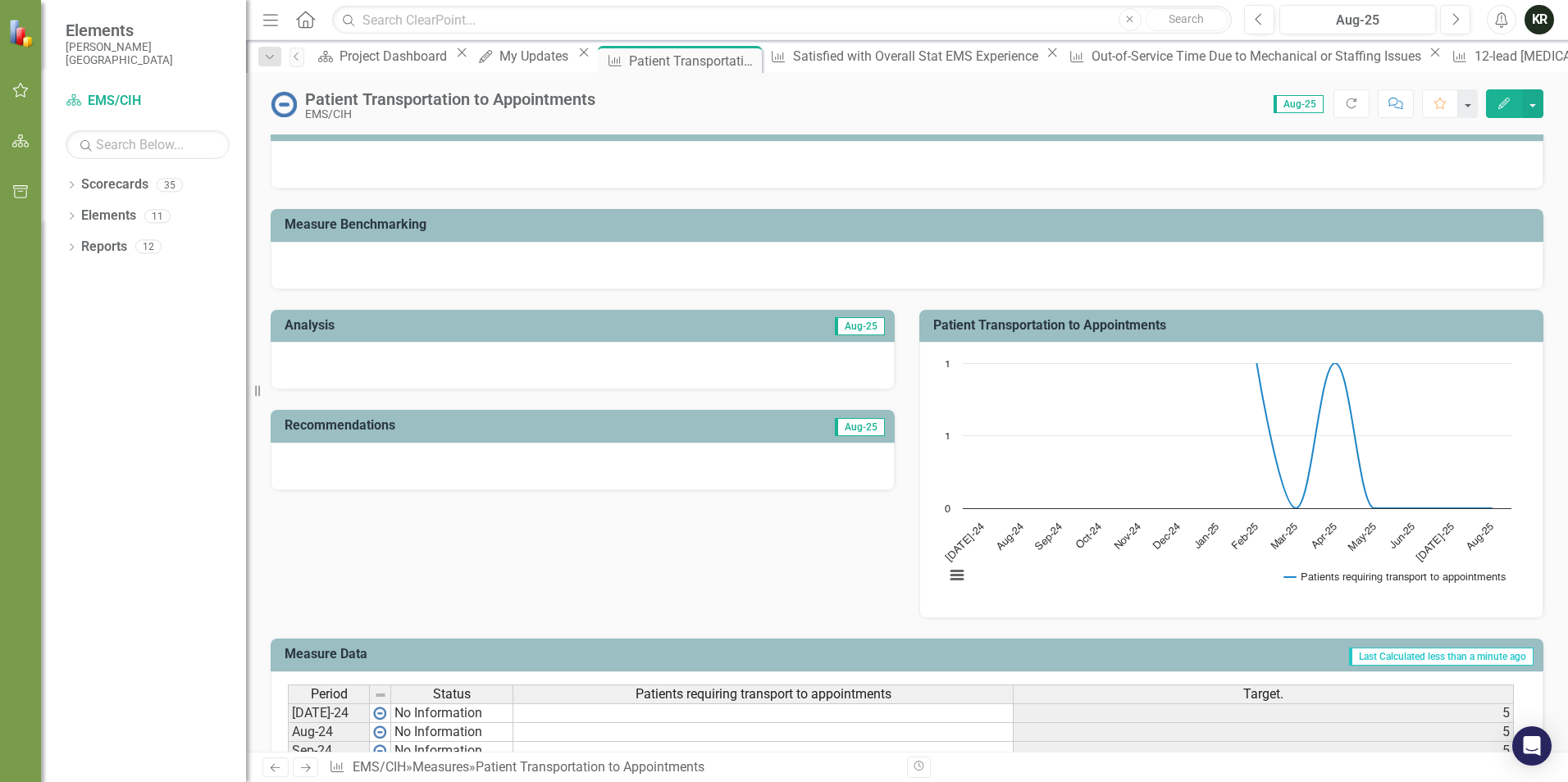
scroll to position [164, 0]
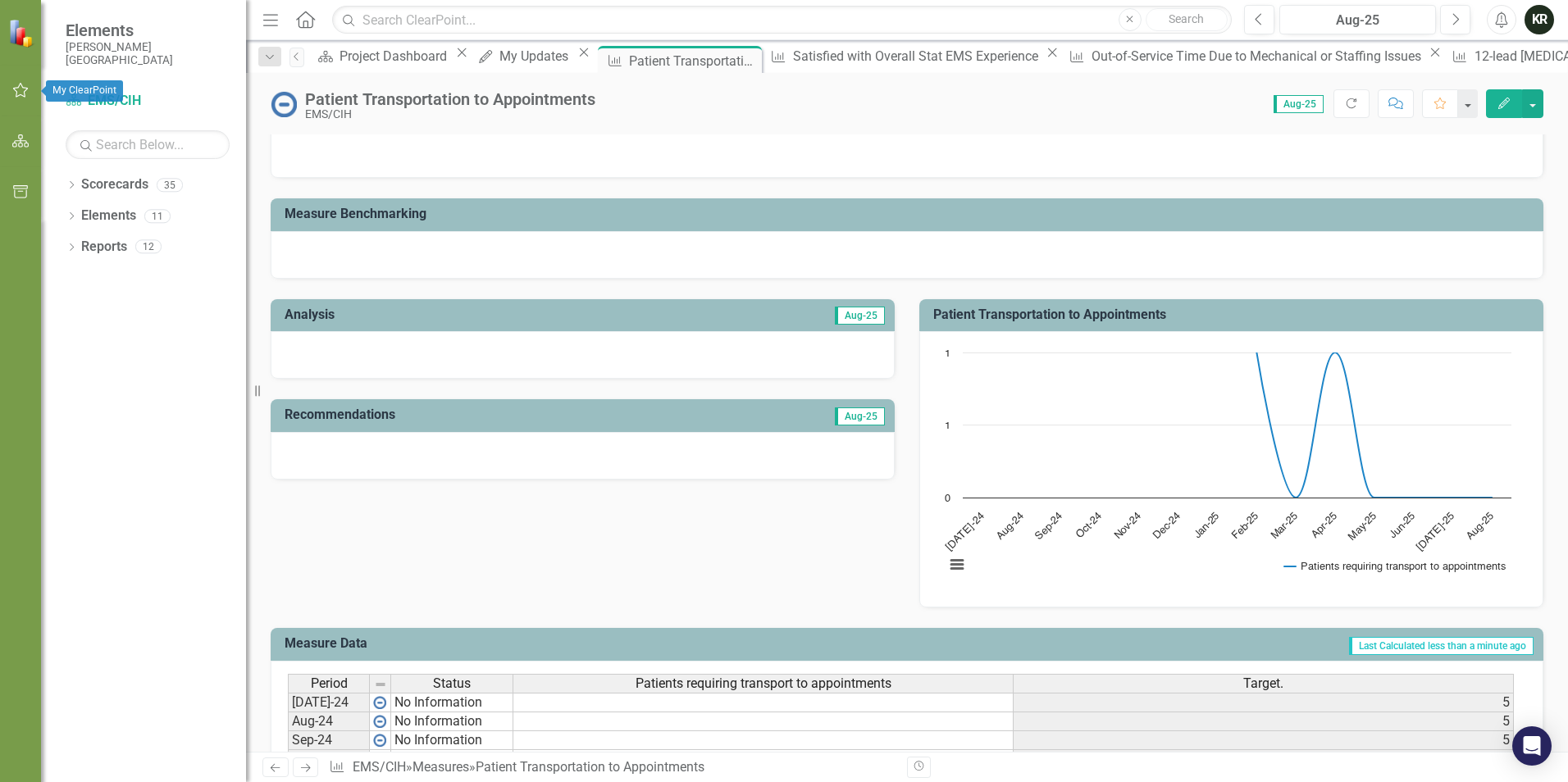
click at [24, 91] on icon "button" at bounding box center [21, 90] width 17 height 13
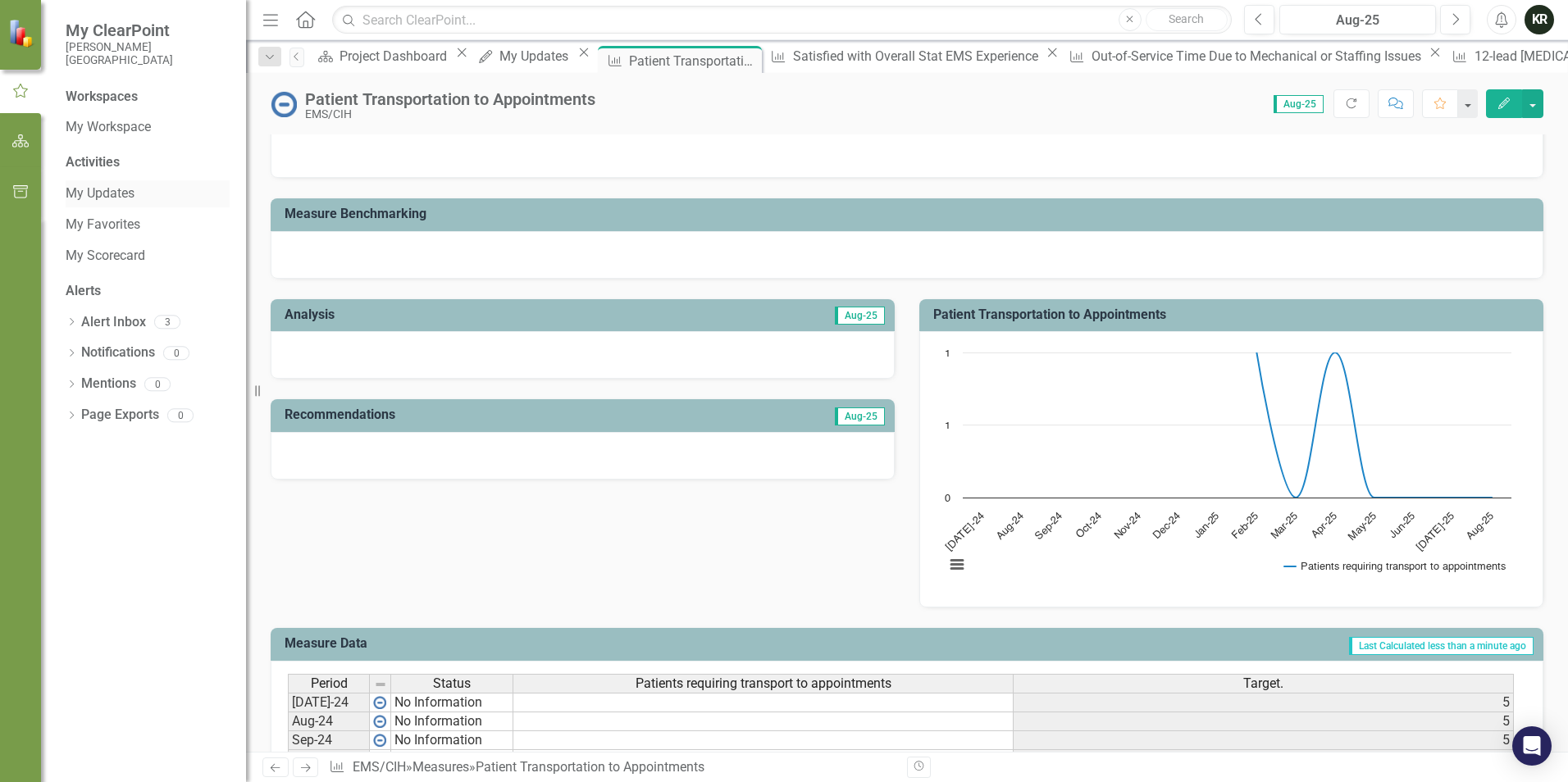
click at [110, 190] on link "My Updates" at bounding box center [147, 194] width 164 height 19
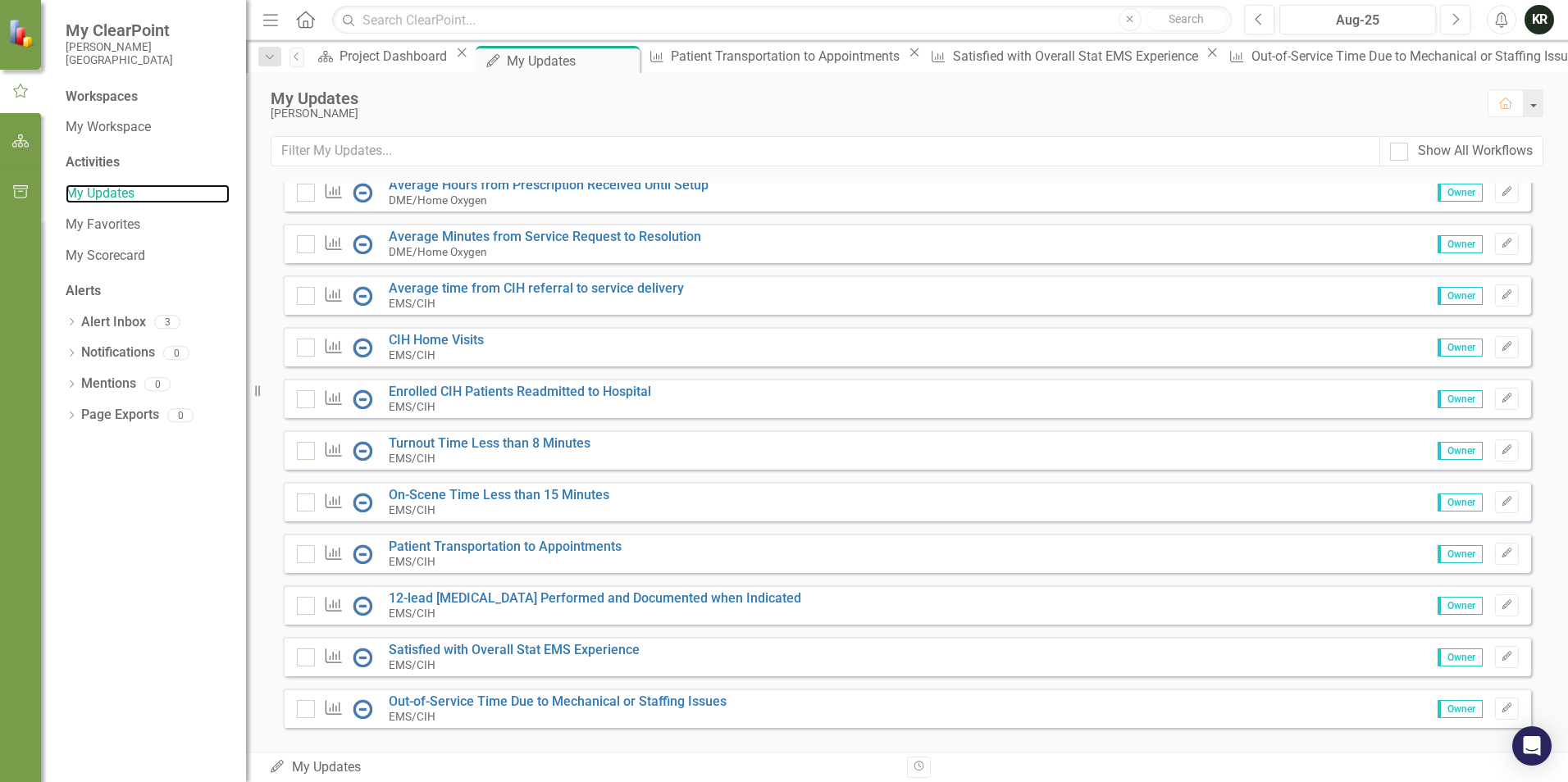
scroll to position [984, 0]
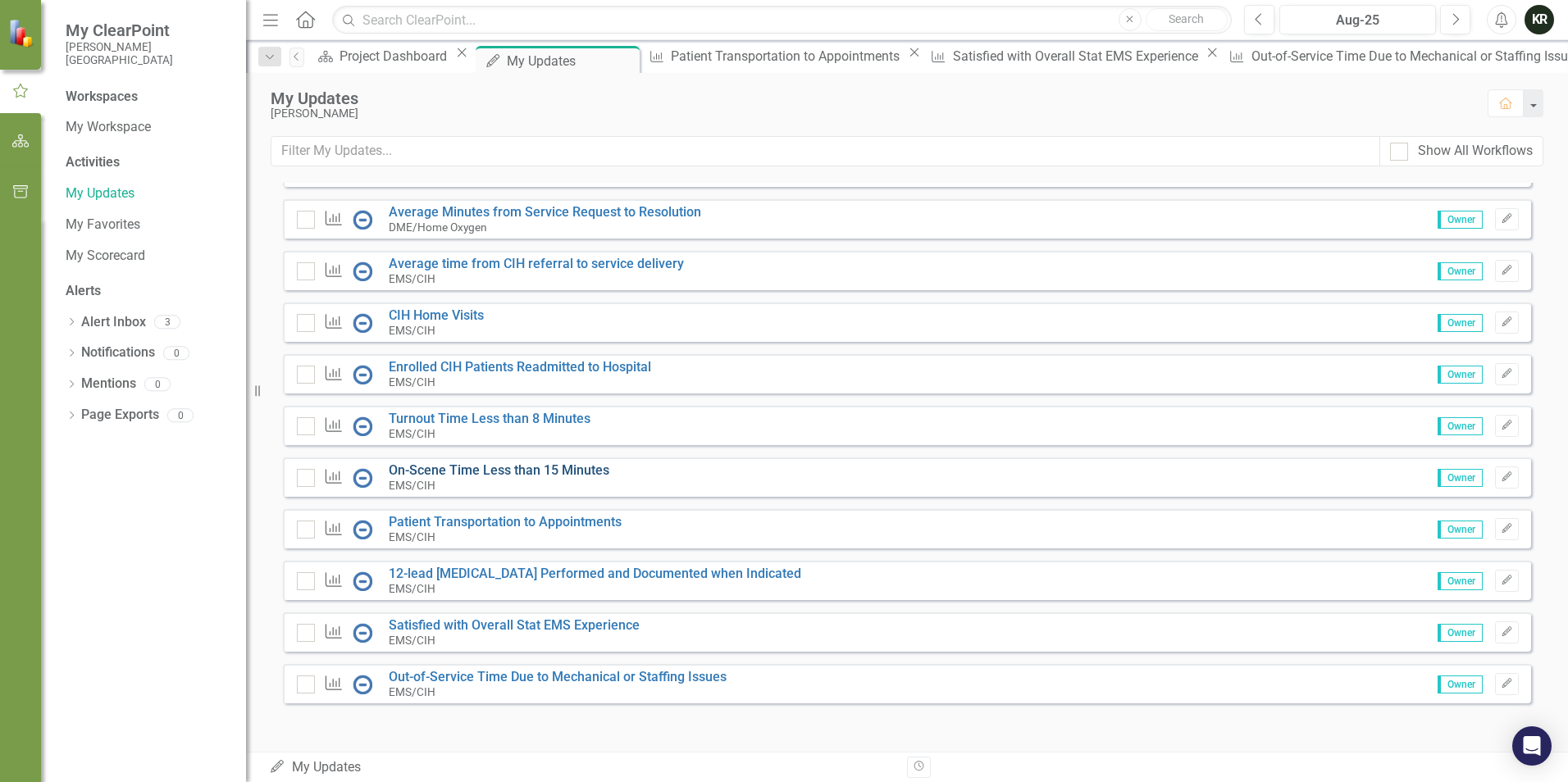
click at [479, 478] on link "On-Scene Time Less than 15 Minutes" at bounding box center [498, 469] width 220 height 15
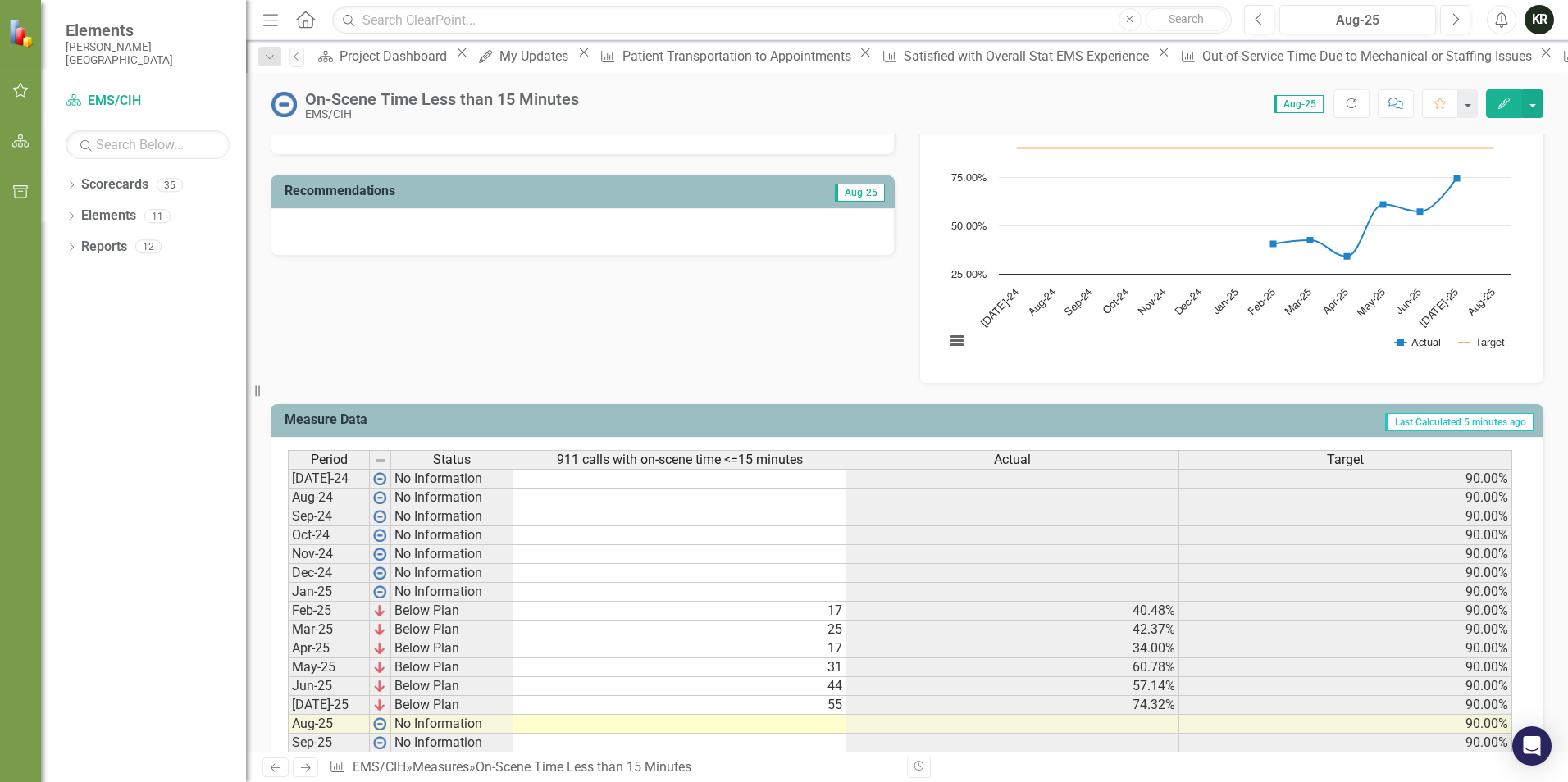
scroll to position [492, 0]
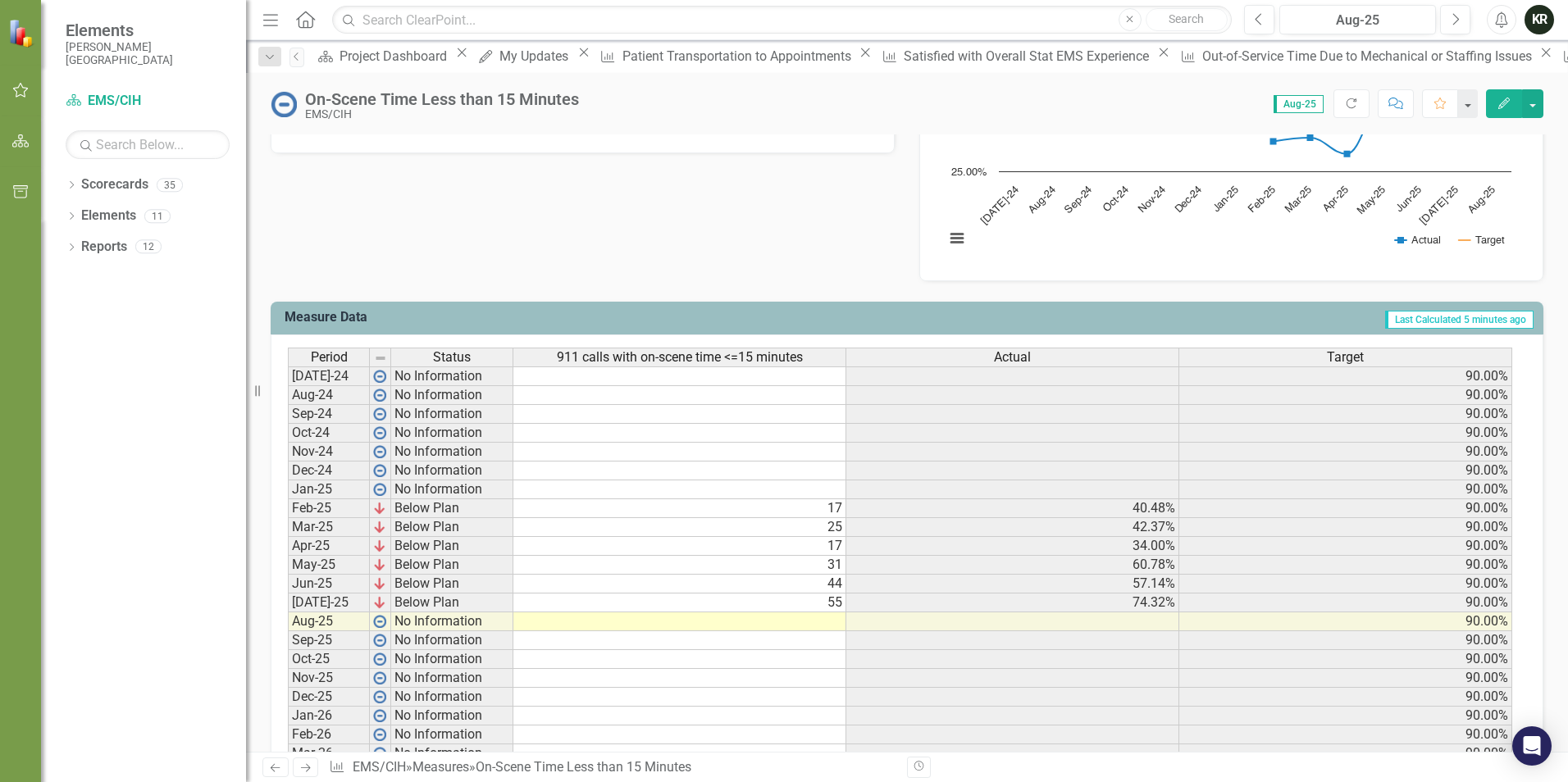
click at [832, 623] on td at bounding box center [679, 622] width 333 height 19
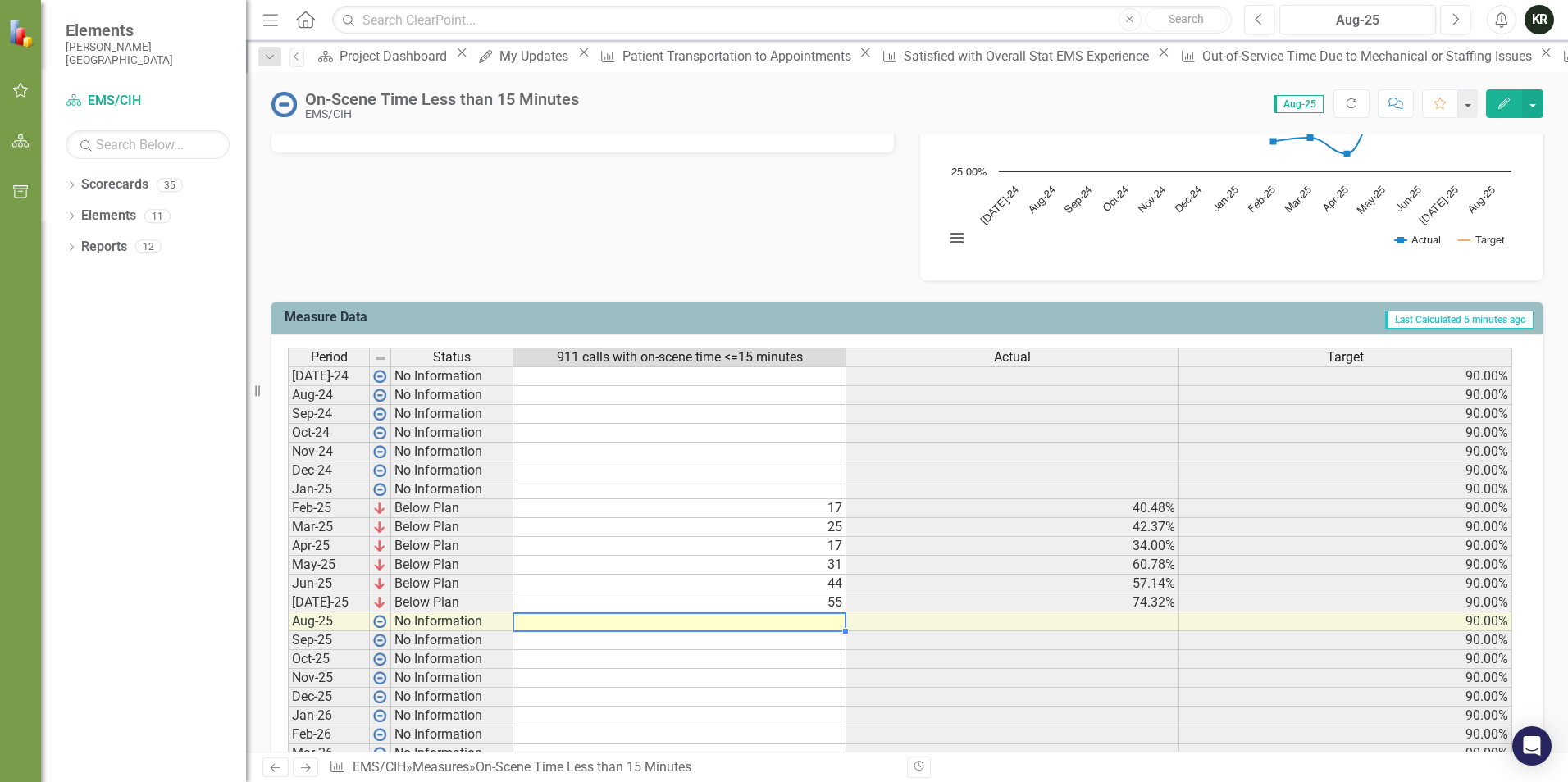
click at [815, 623] on td at bounding box center [679, 622] width 333 height 19
click at [836, 625] on td at bounding box center [679, 622] width 333 height 19
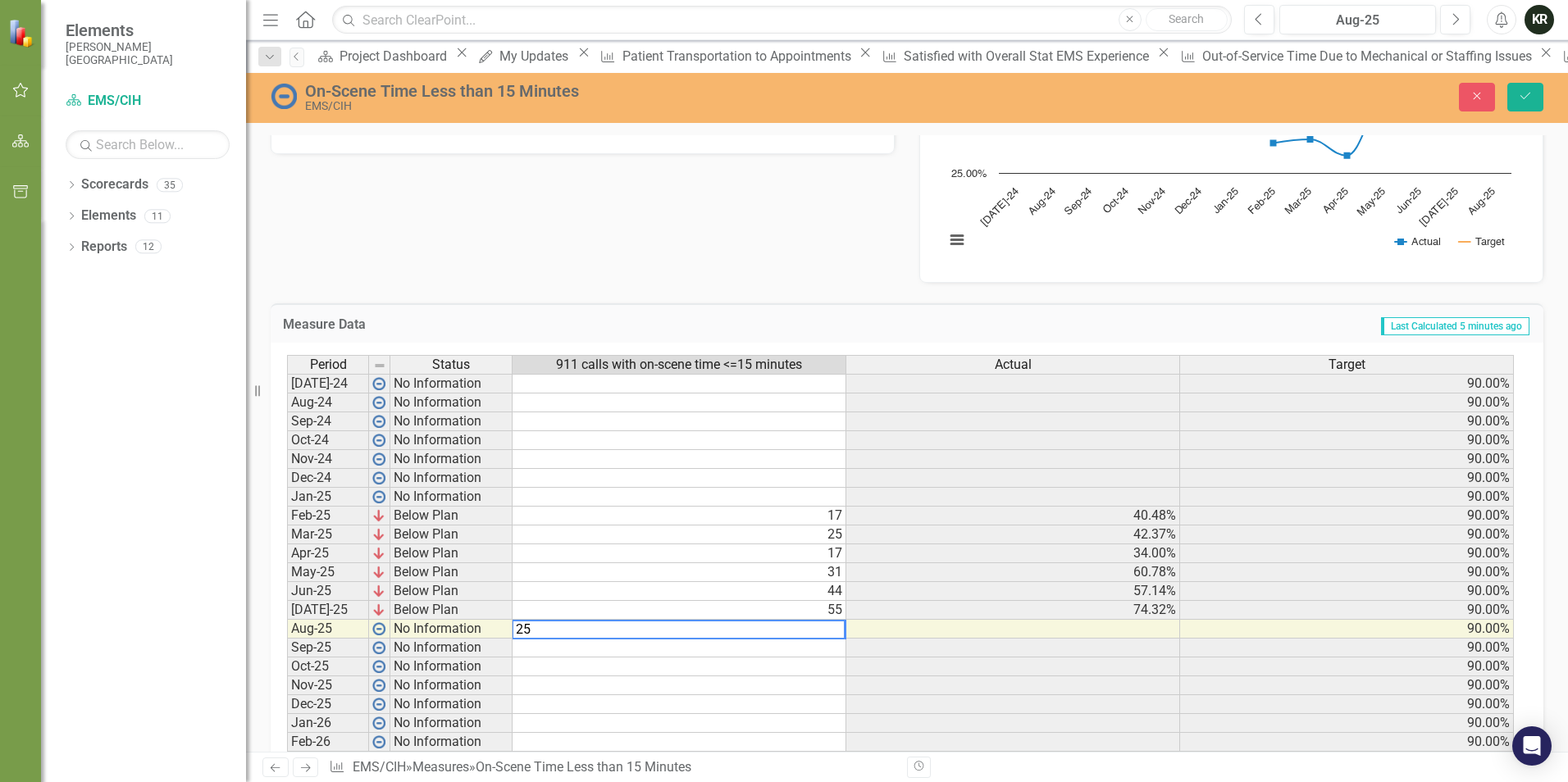
type textarea "25"
click at [1341, 324] on td "Last Calculated 5 minutes ago" at bounding box center [1129, 326] width 805 height 22
click at [1528, 93] on icon "Save" at bounding box center [1525, 96] width 15 height 12
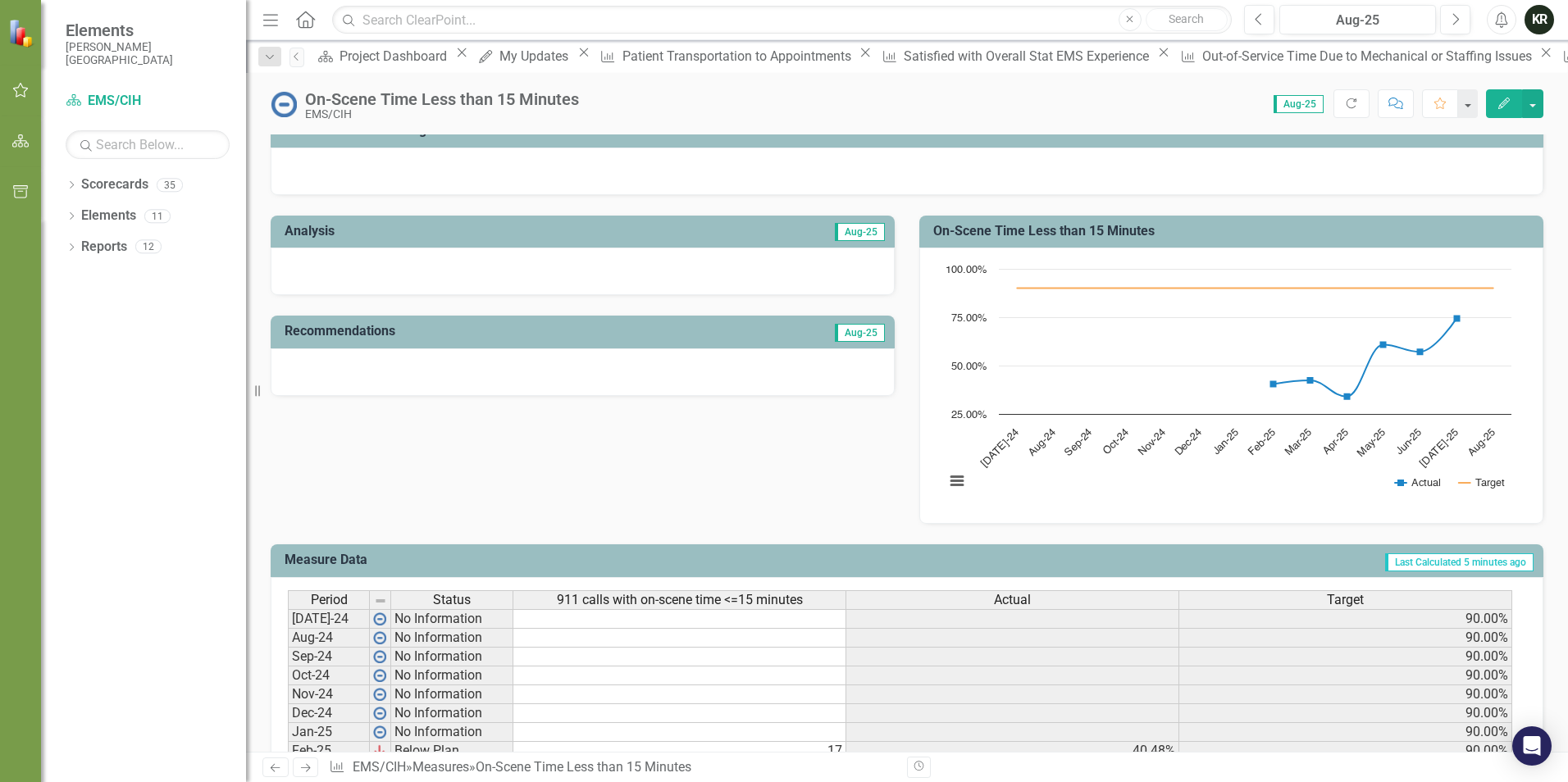
scroll to position [602, 0]
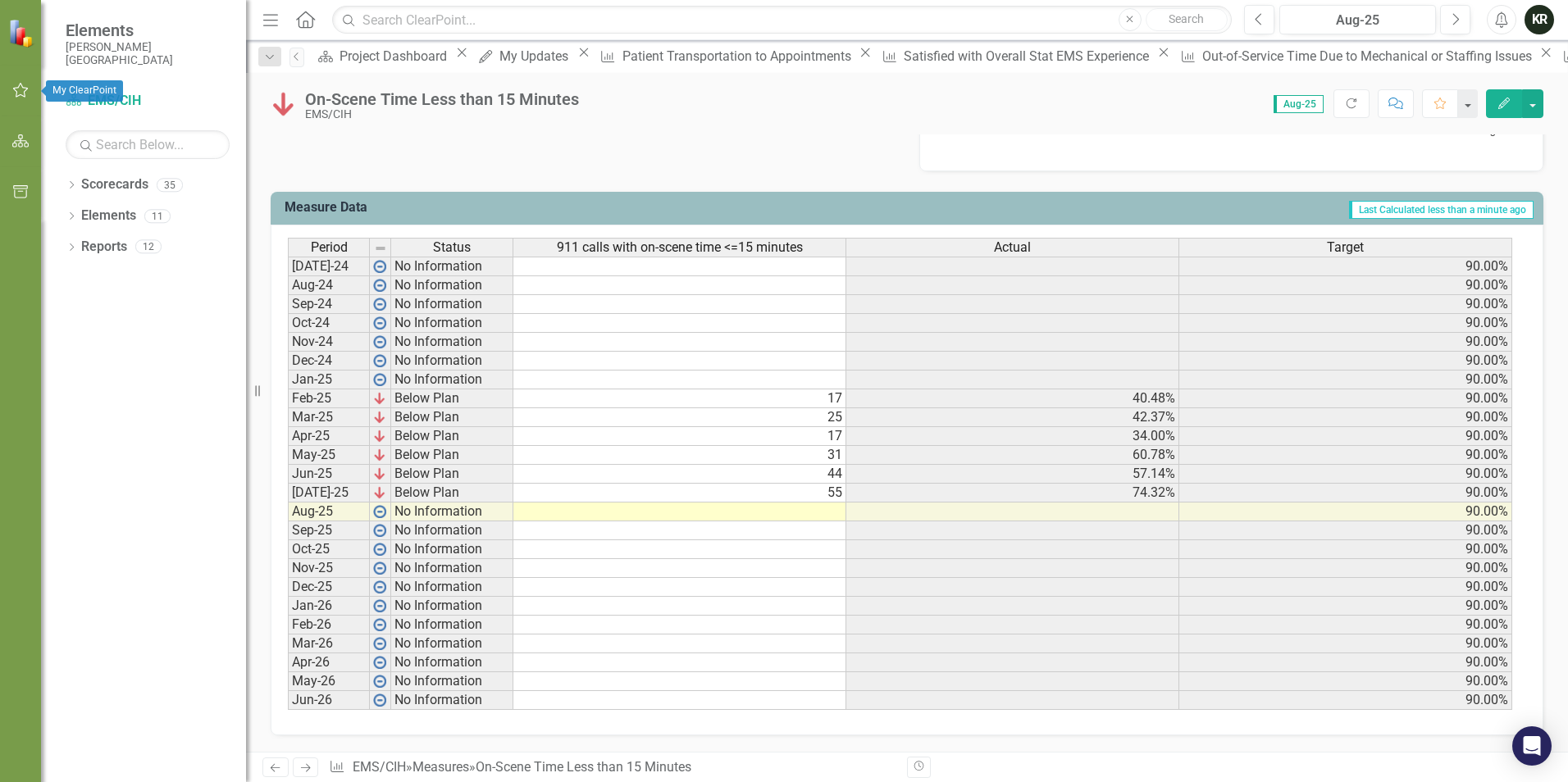
click at [22, 89] on icon "button" at bounding box center [21, 90] width 17 height 13
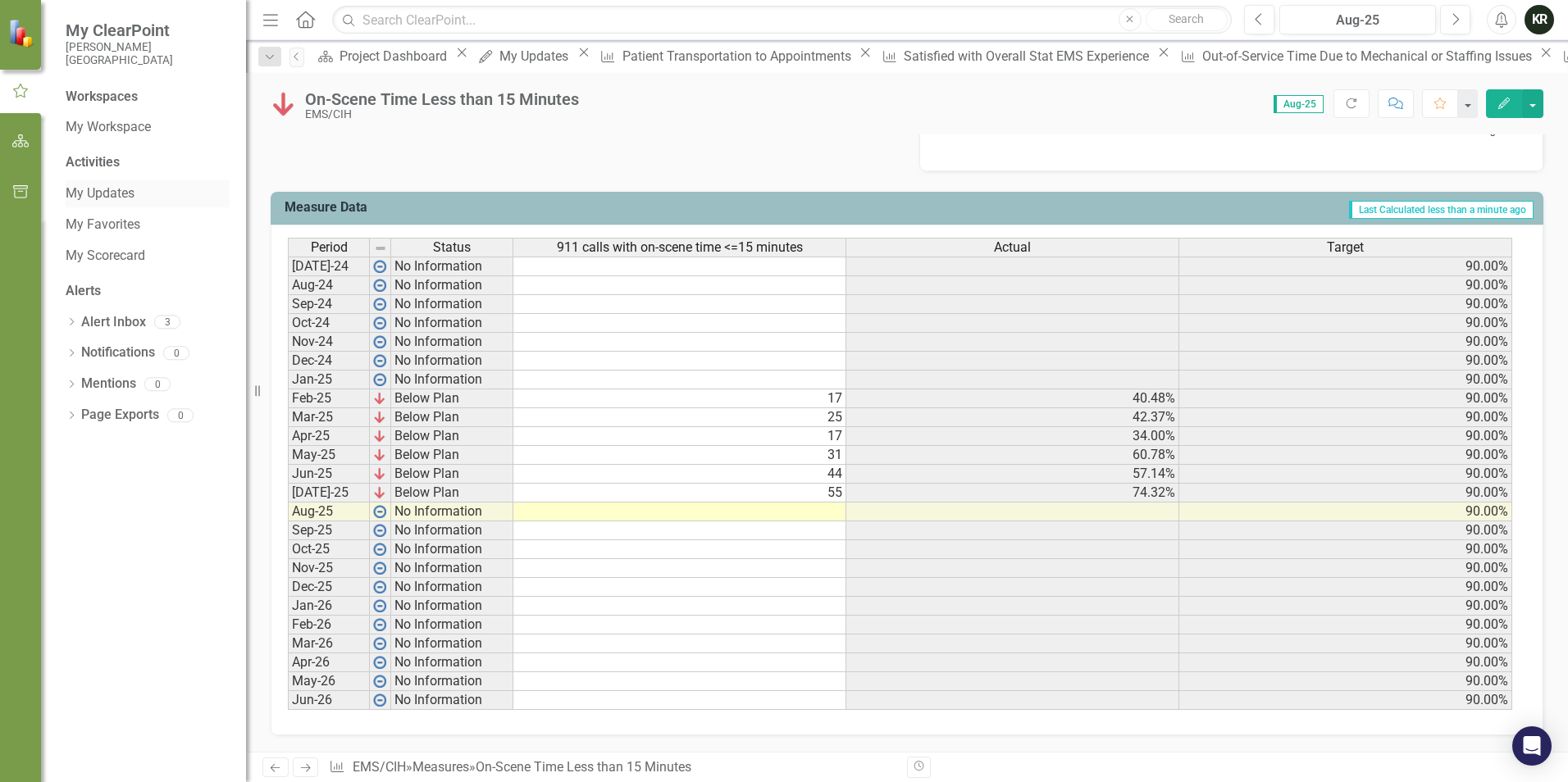
click at [87, 192] on link "My Updates" at bounding box center [147, 194] width 164 height 19
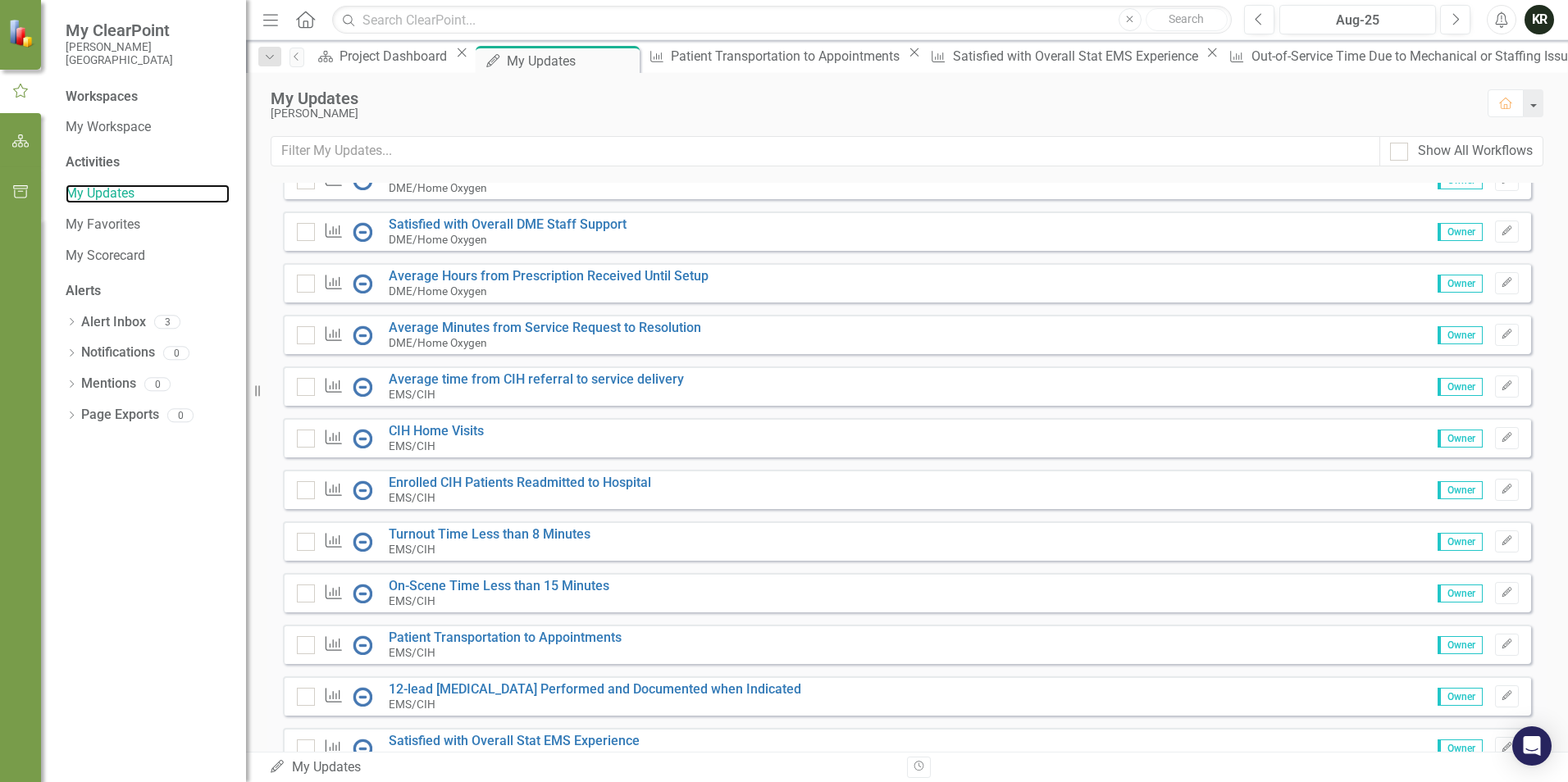
scroll to position [902, 0]
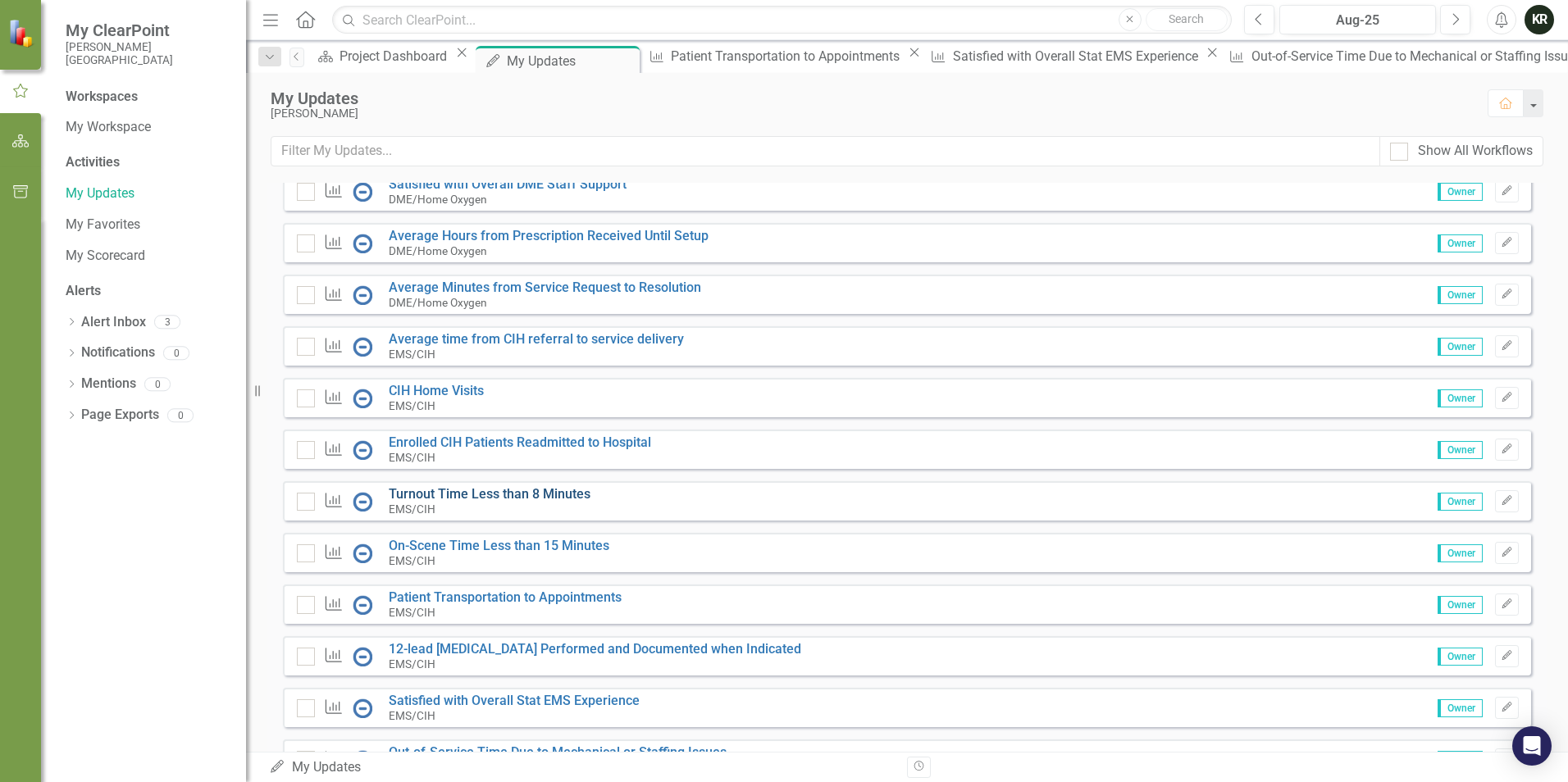
click at [479, 502] on link "Turnout Time Less than 8 Minutes" at bounding box center [489, 494] width 202 height 15
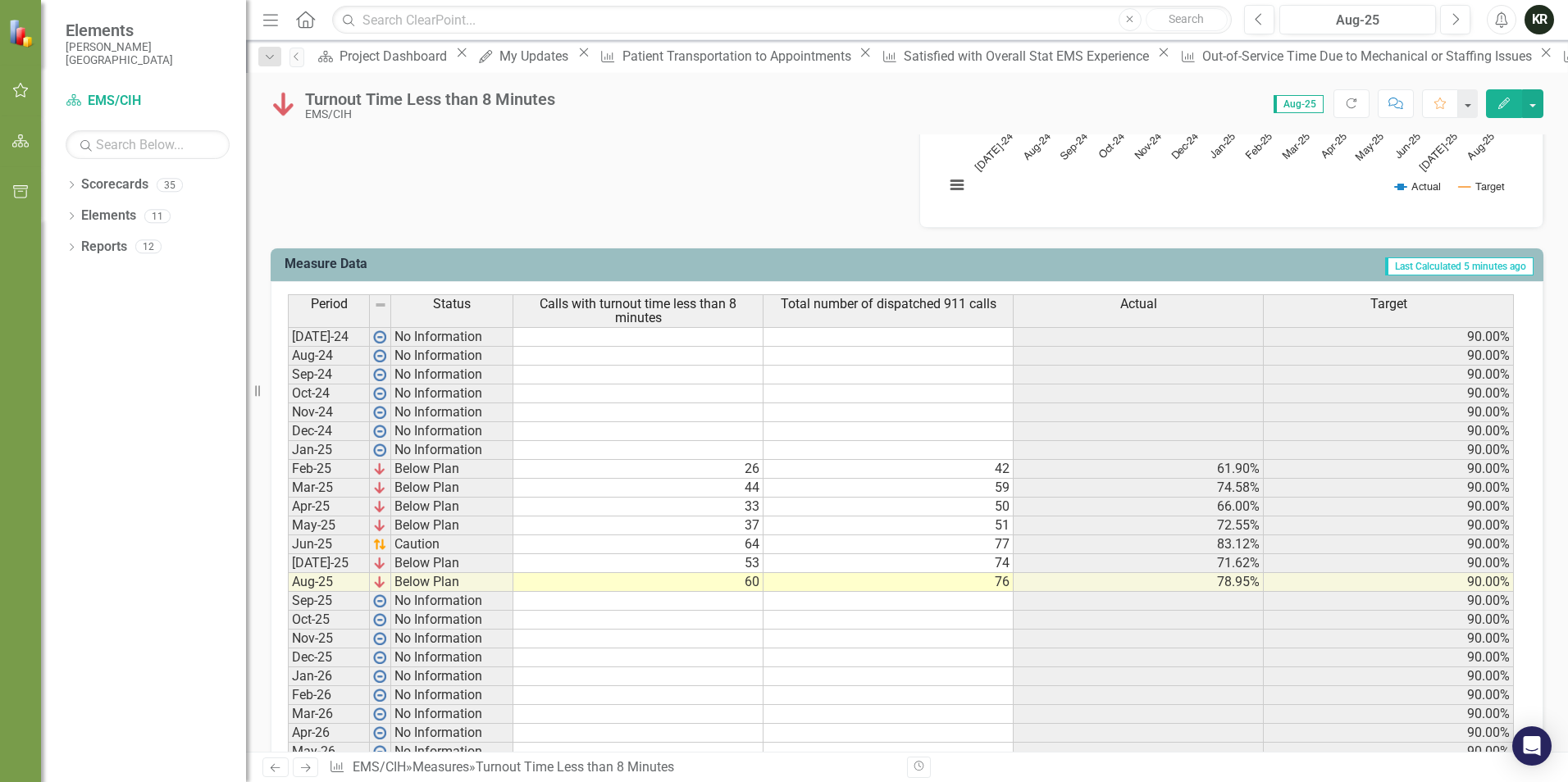
scroll to position [574, 0]
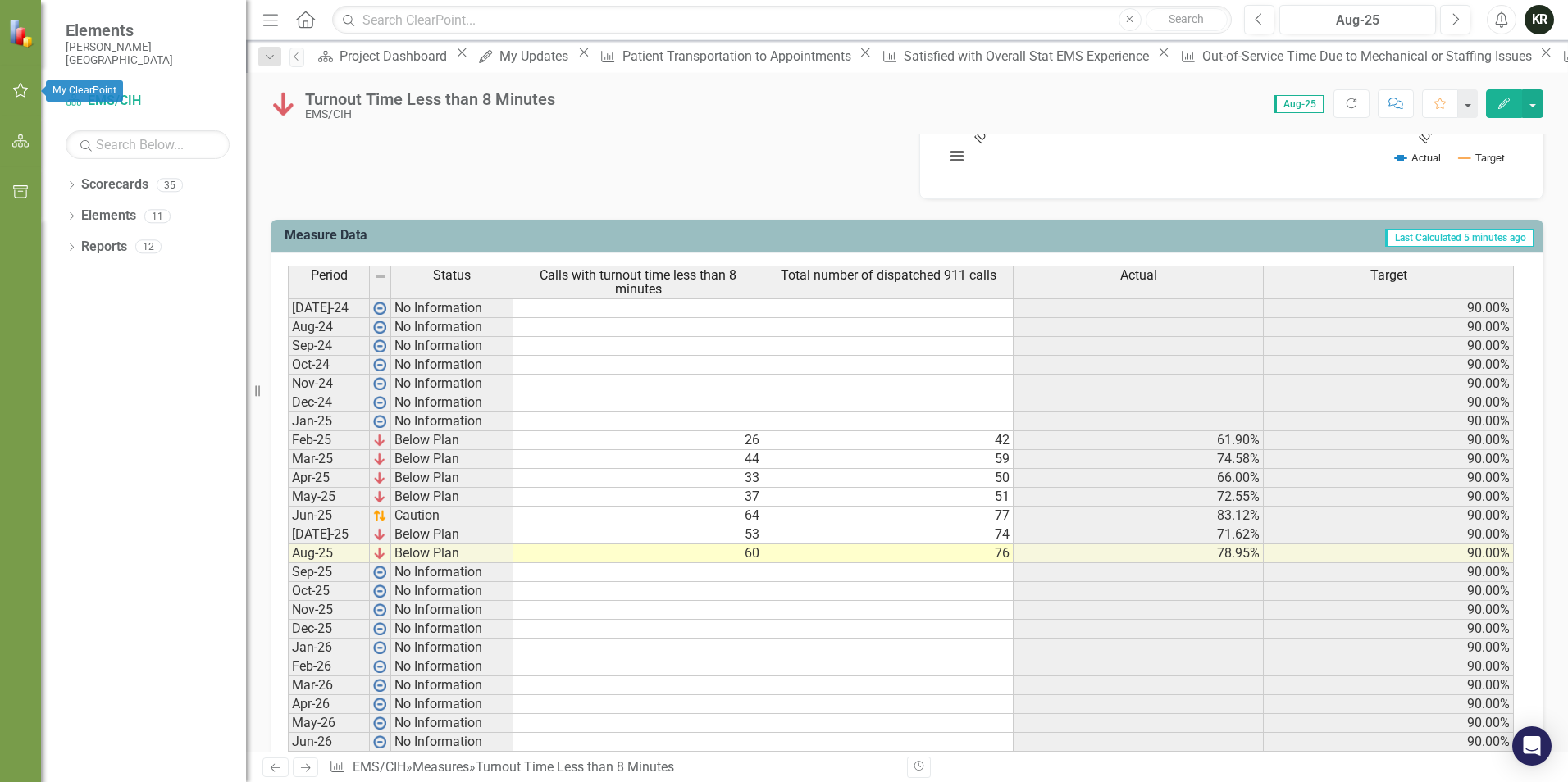
click at [20, 90] on icon "button" at bounding box center [21, 90] width 17 height 13
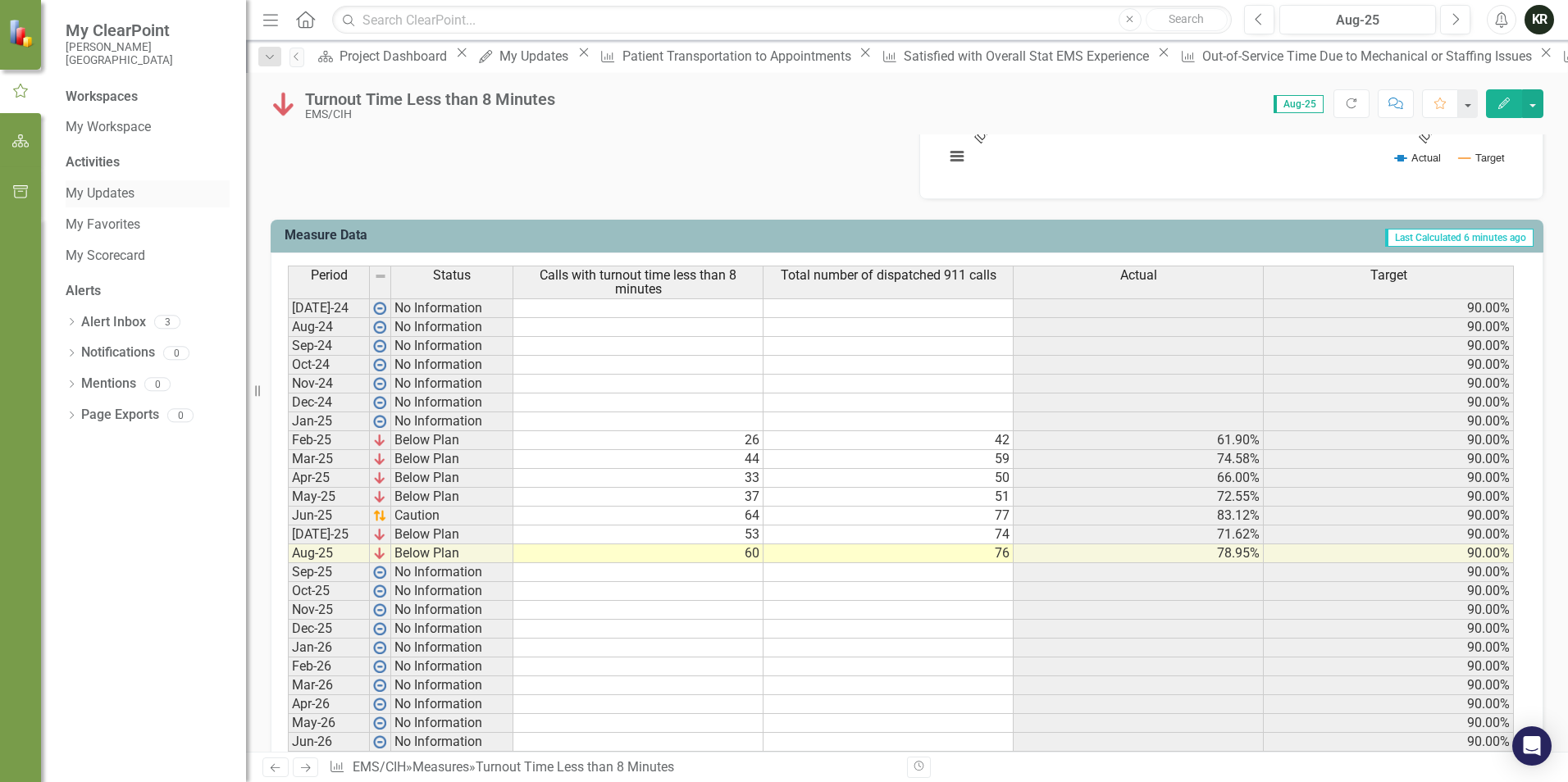
click at [94, 198] on link "My Updates" at bounding box center [147, 194] width 164 height 19
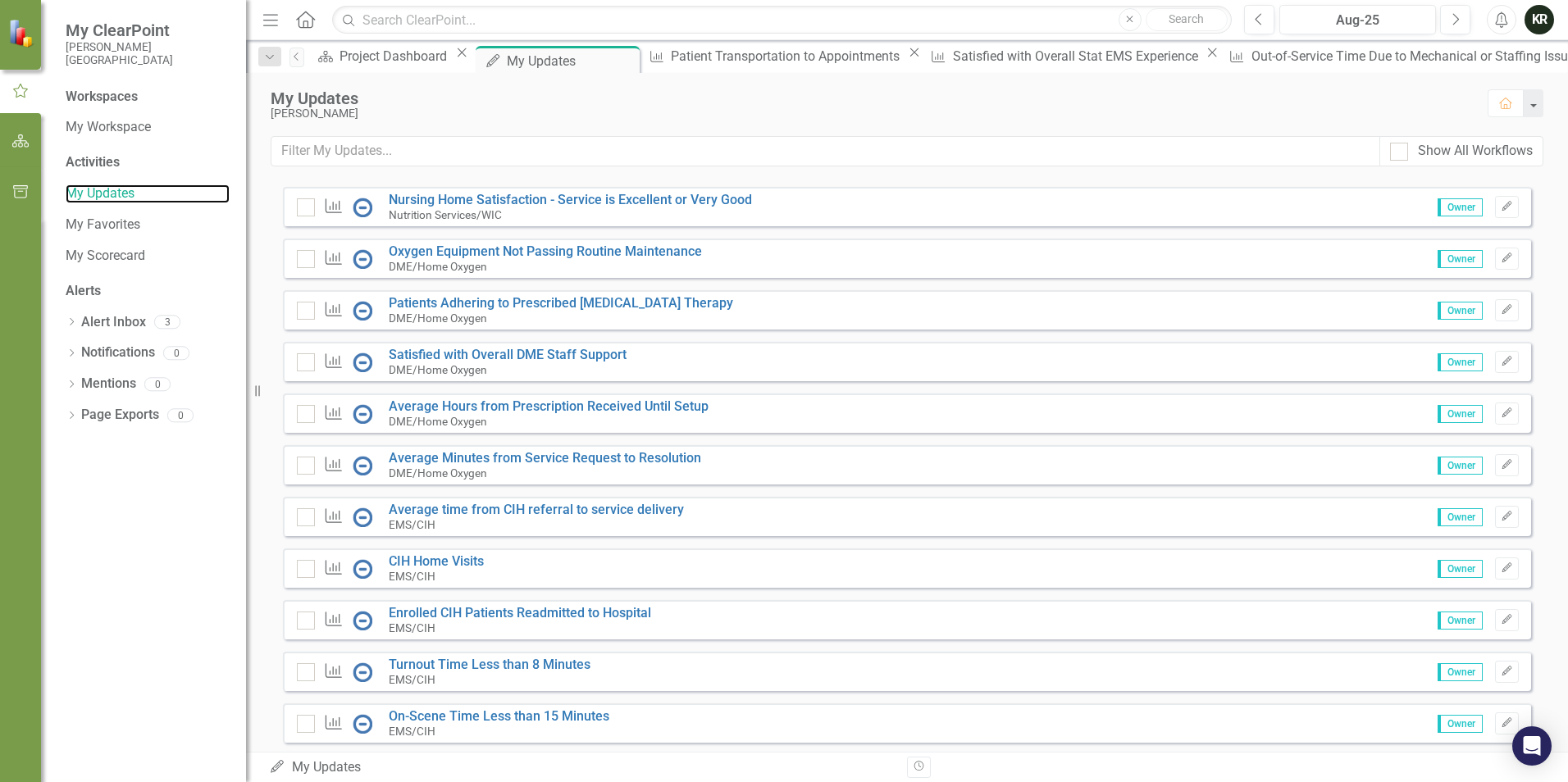
scroll to position [738, 0]
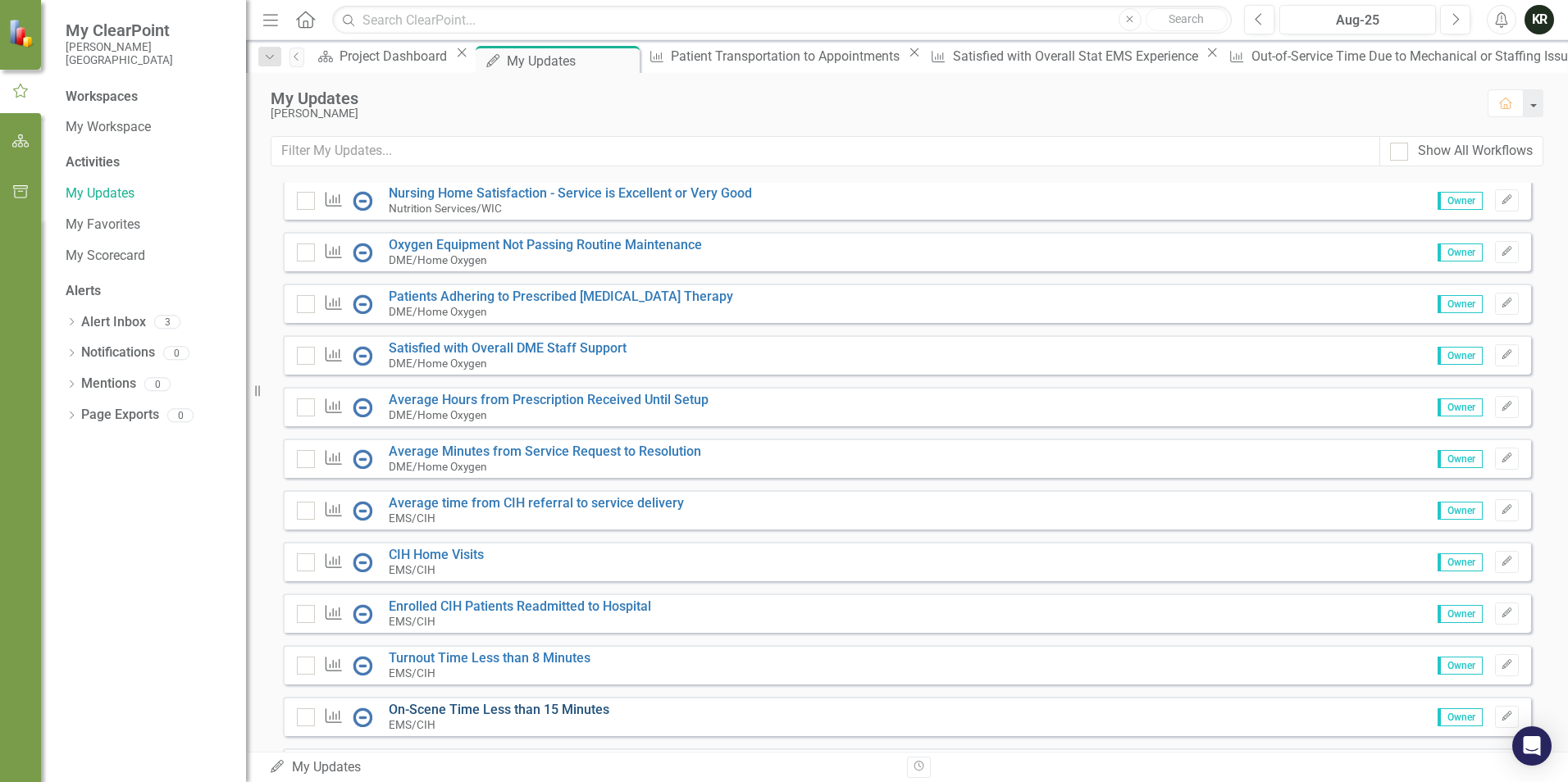
click at [514, 718] on link "On-Scene Time Less than 15 Minutes" at bounding box center [498, 710] width 220 height 15
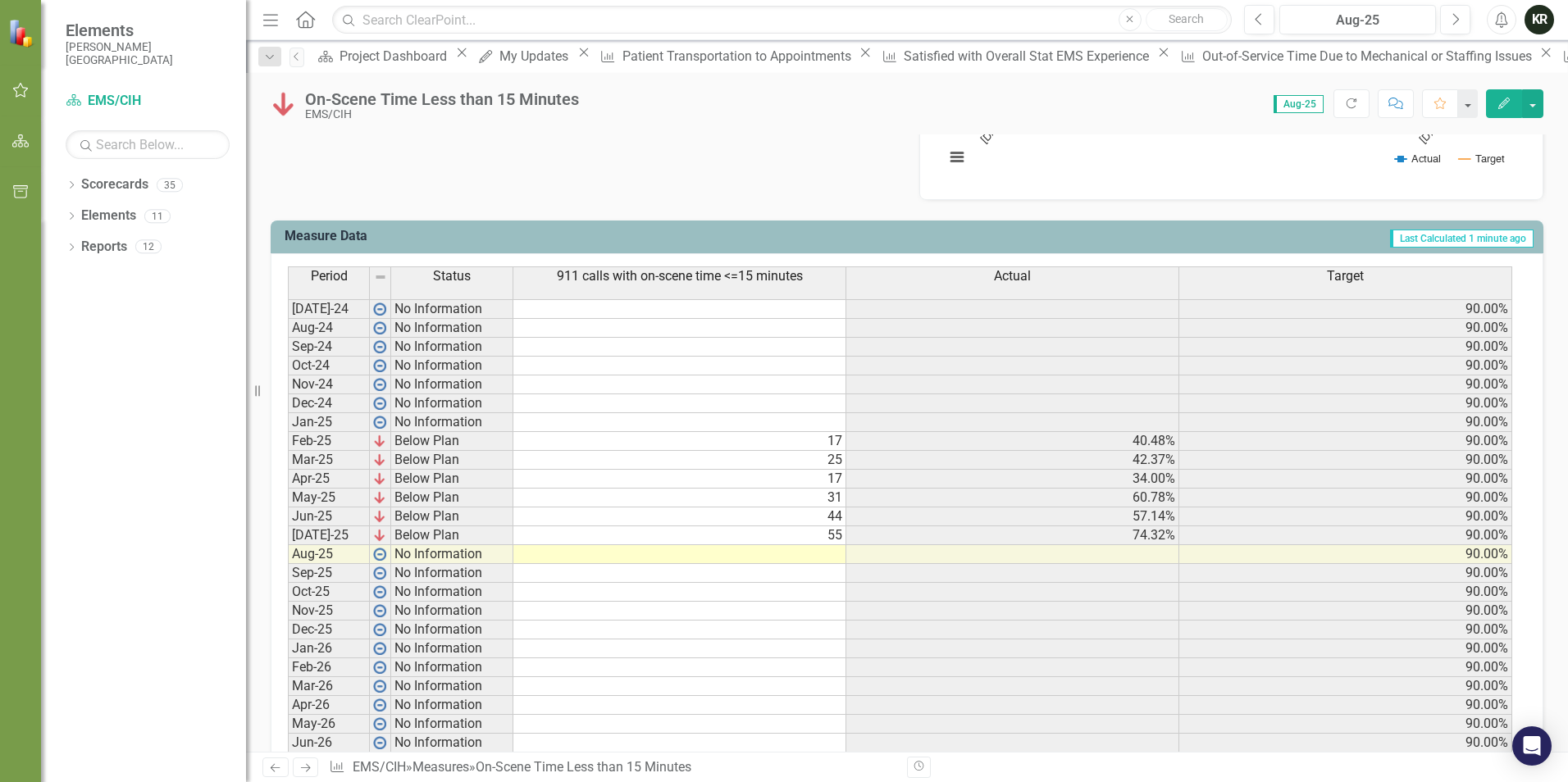
scroll to position [574, 0]
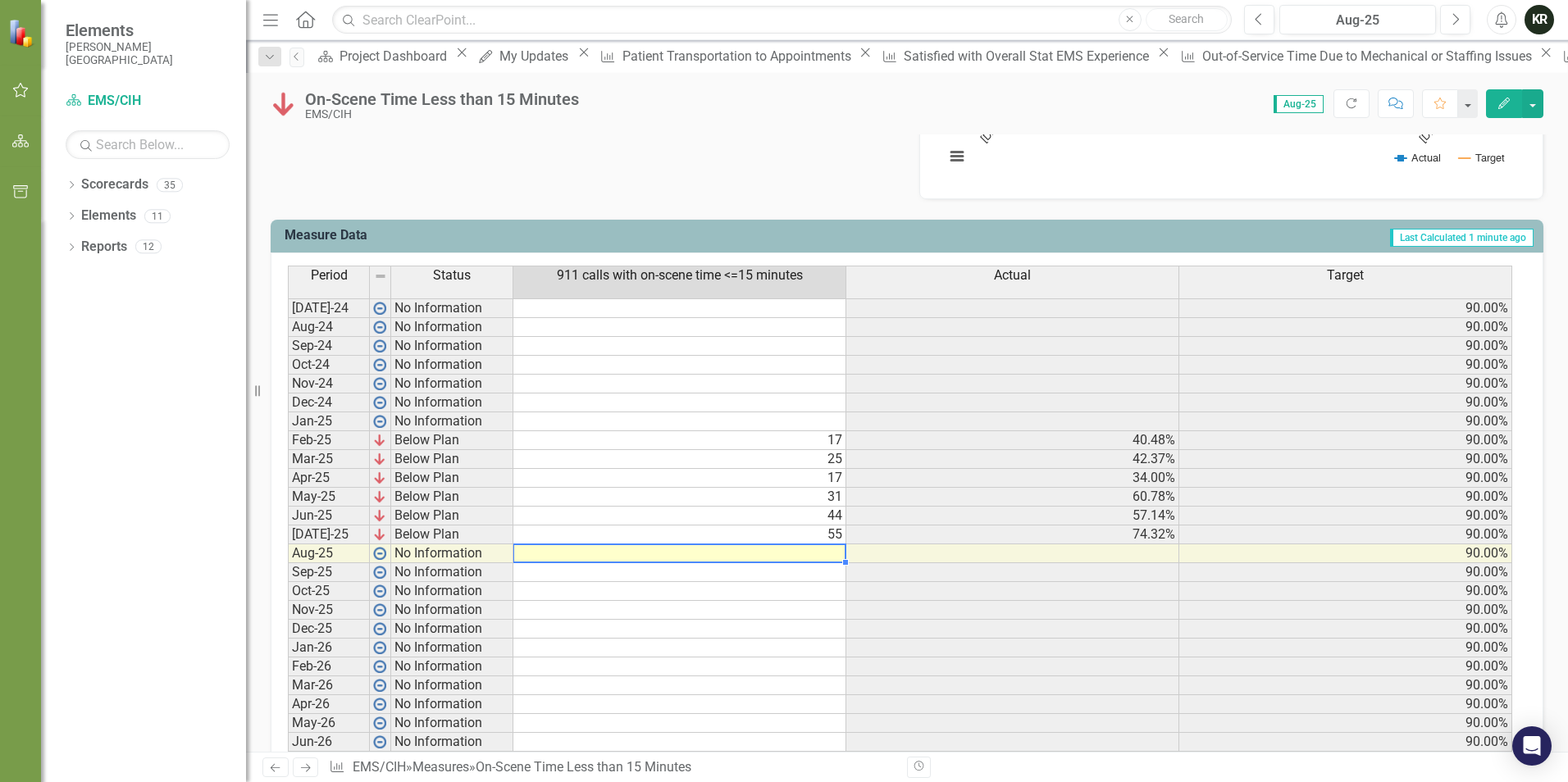
click at [834, 560] on td at bounding box center [679, 554] width 333 height 19
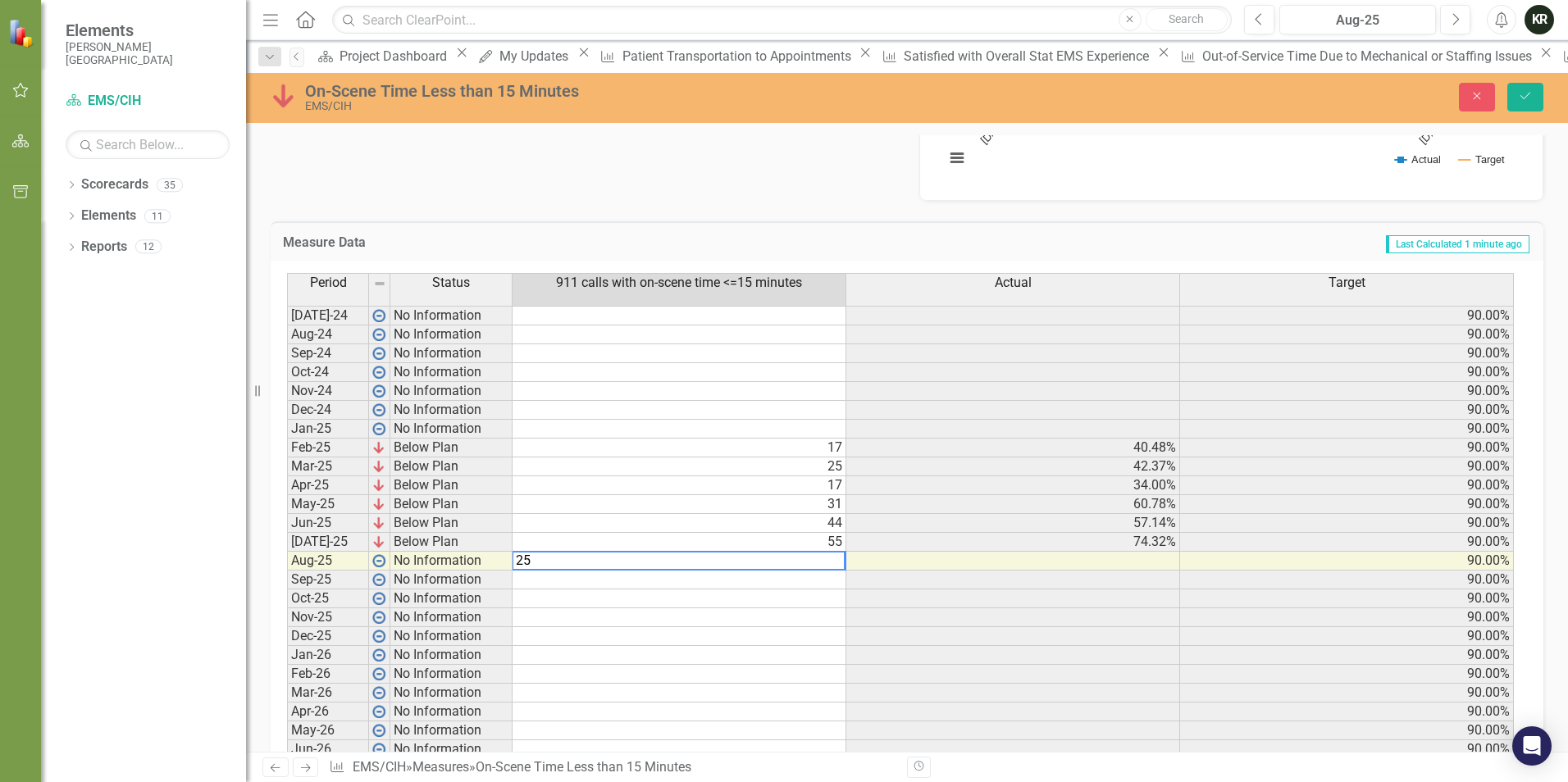
type textarea "25"
click at [287, 588] on div "Period Status 911 calls with on-scene time <=15 minutes Actual Target [DATE]-24…" at bounding box center [287, 516] width 0 height 487
click at [1143, 555] on td at bounding box center [1013, 561] width 334 height 19
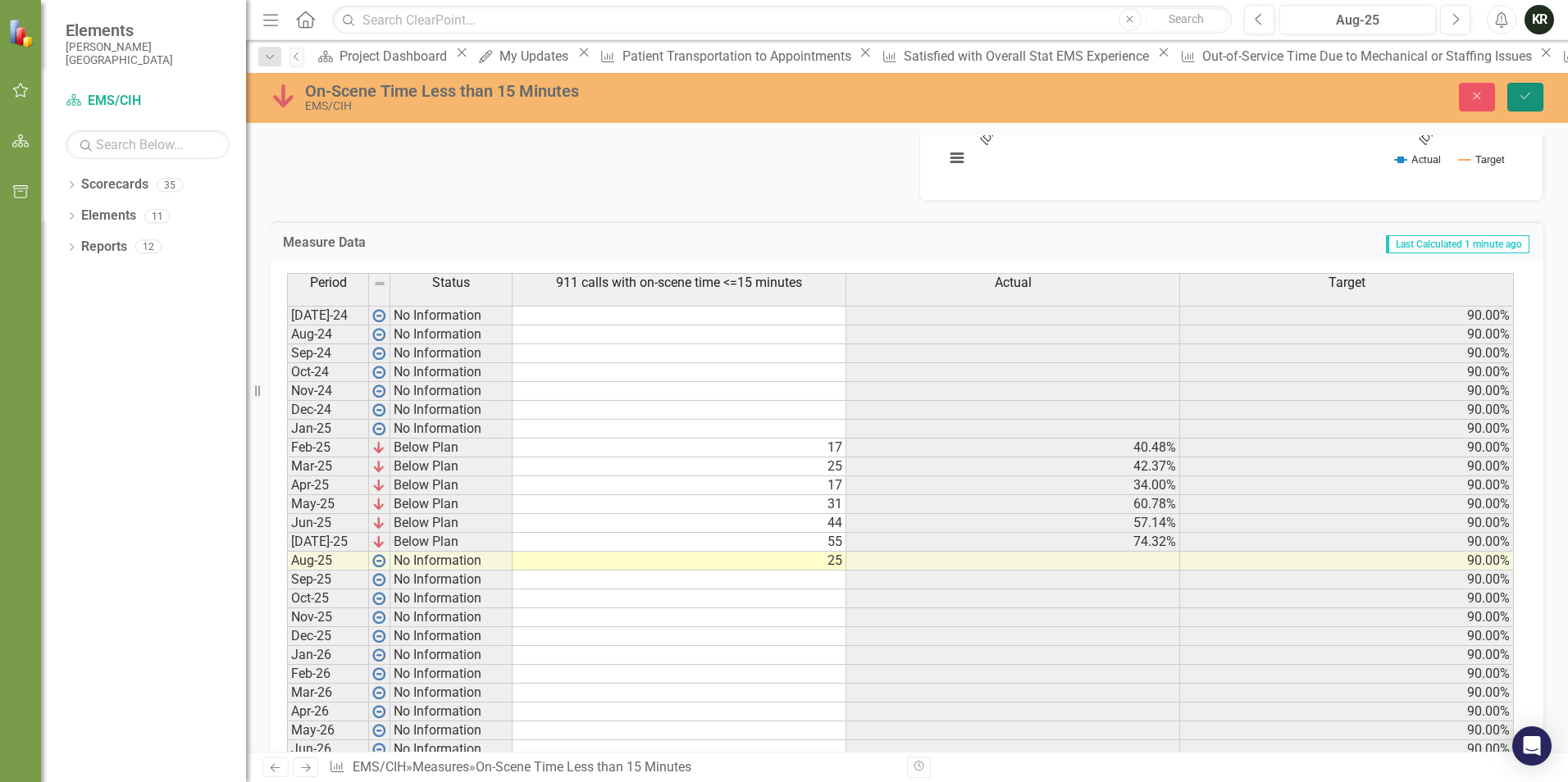
click at [1518, 98] on icon "Save" at bounding box center [1525, 96] width 15 height 12
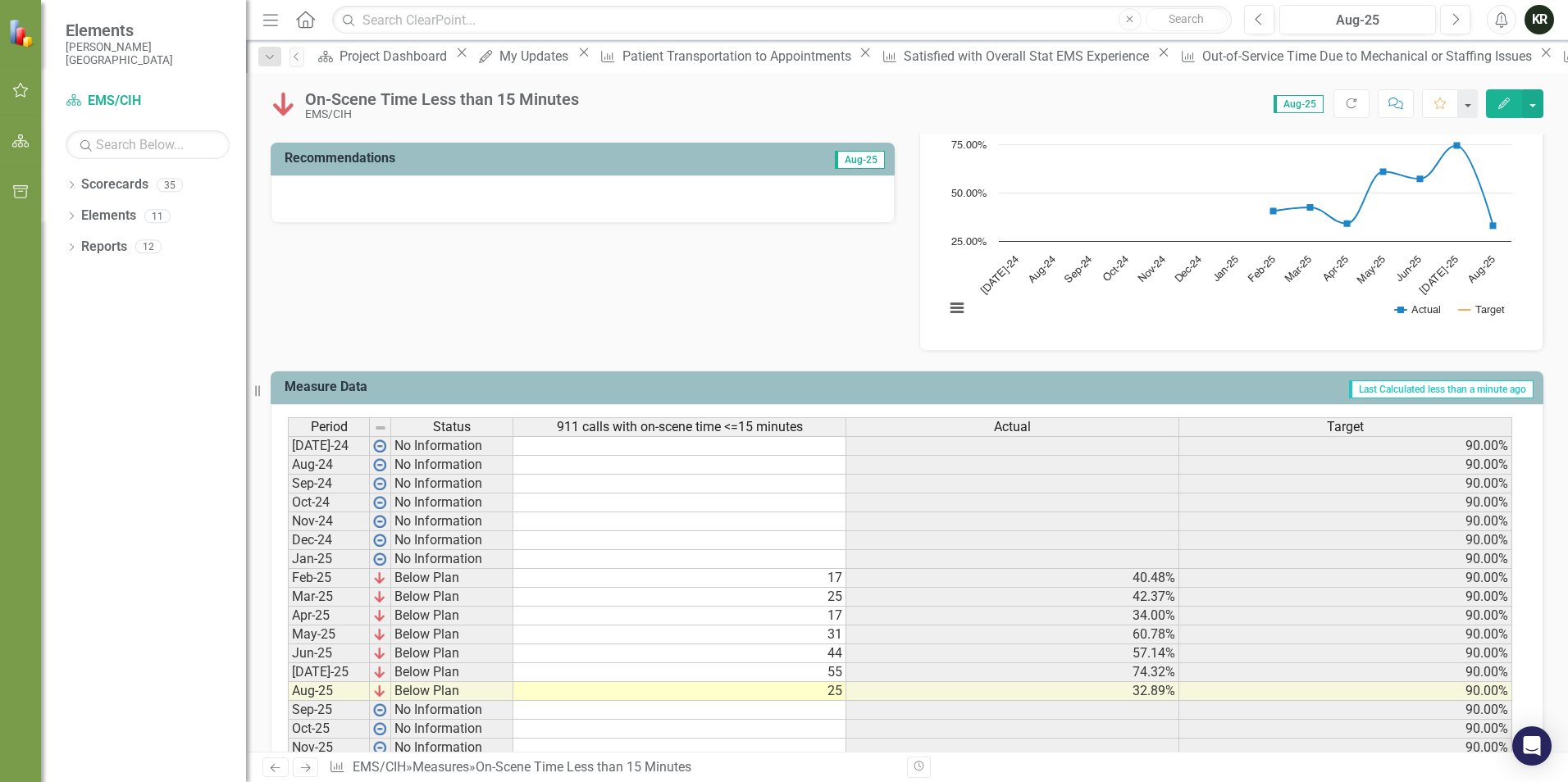
scroll to position [602, 0]
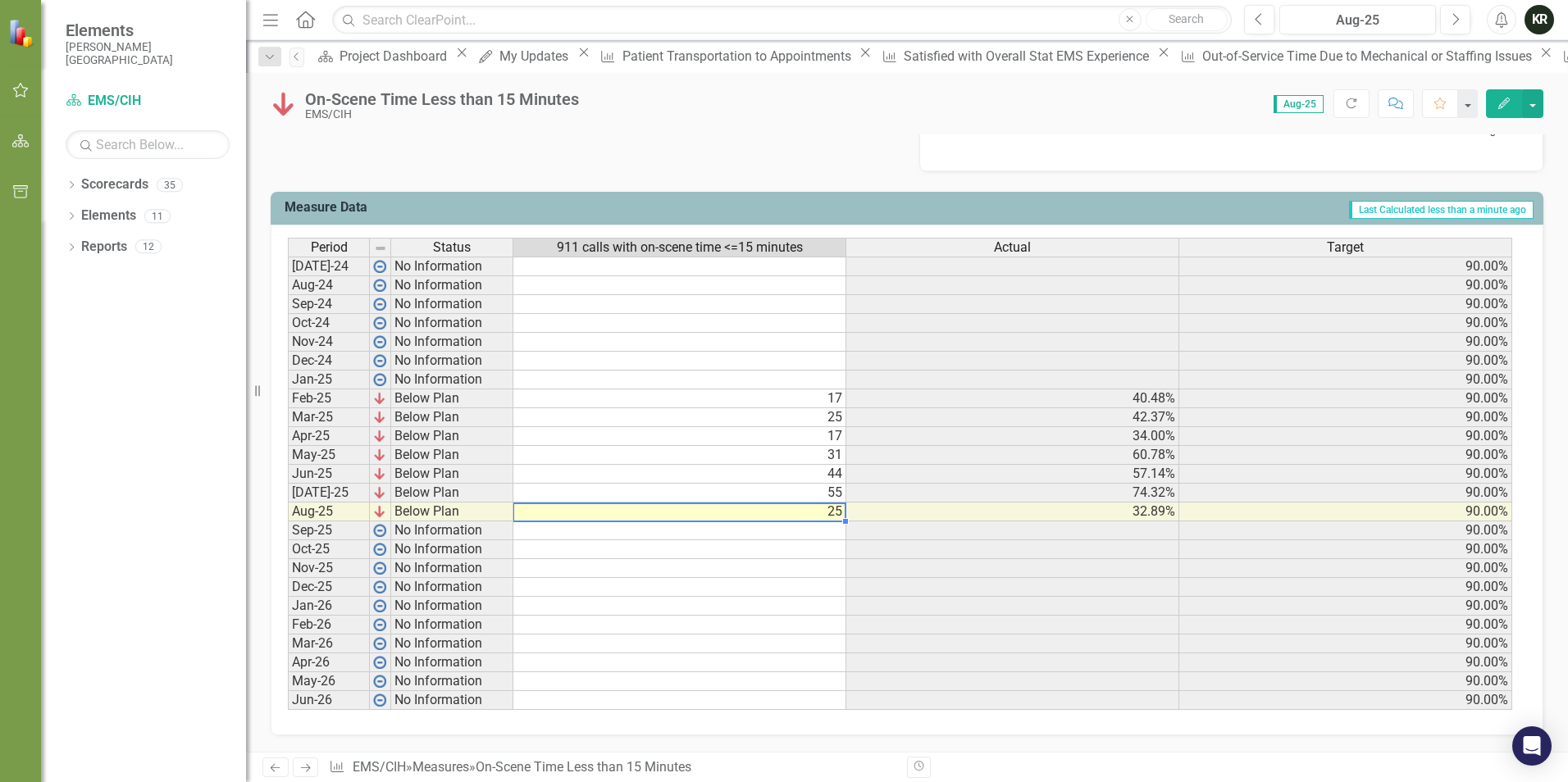
click at [840, 513] on td "25" at bounding box center [679, 512] width 333 height 19
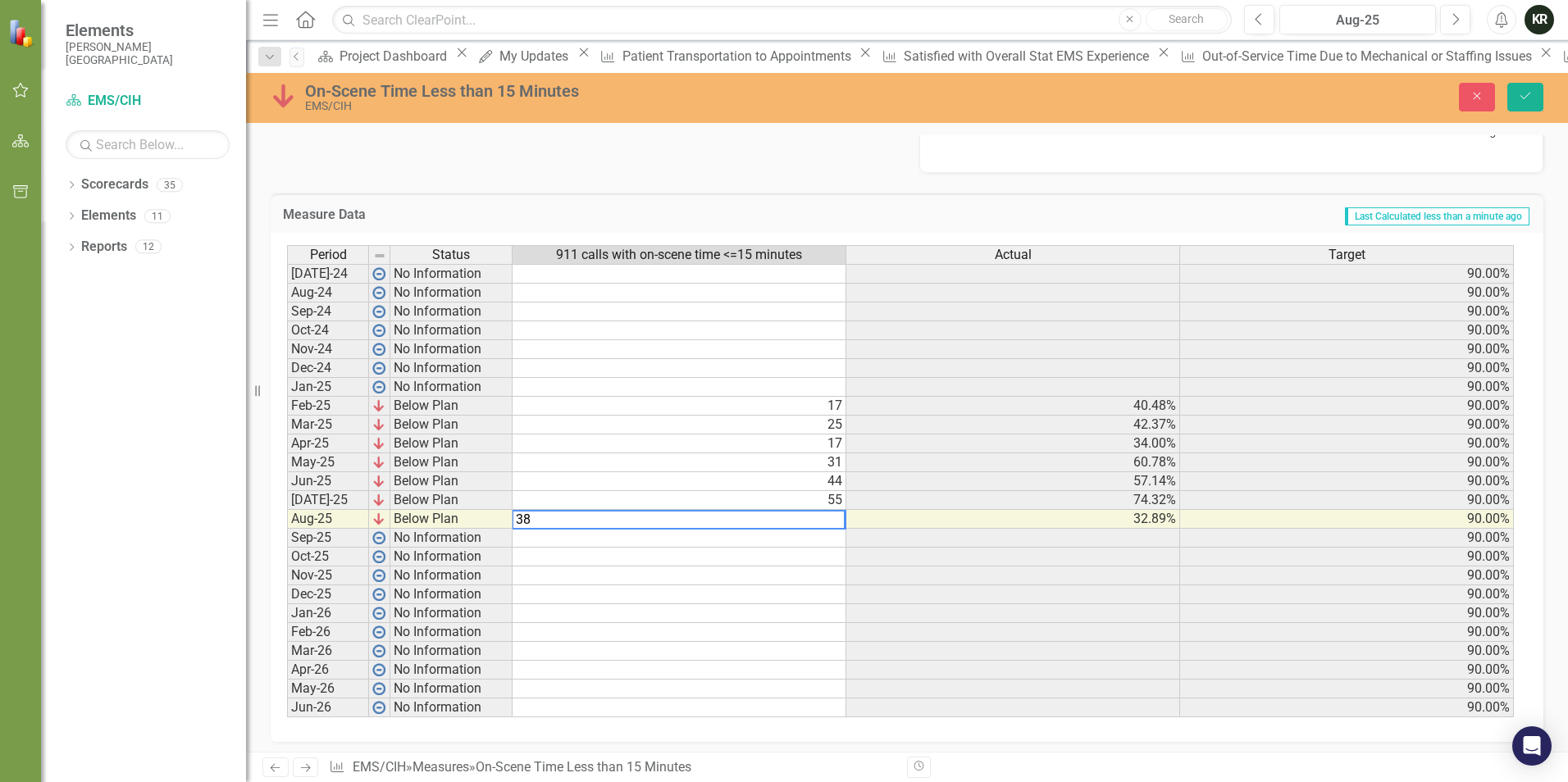
type textarea "38"
click at [1344, 181] on div "Measure Data Last Calculated less than a minute ago Period Status 911 calls wit…" at bounding box center [906, 458] width 1297 height 570
click at [1524, 101] on icon "Save" at bounding box center [1525, 96] width 15 height 12
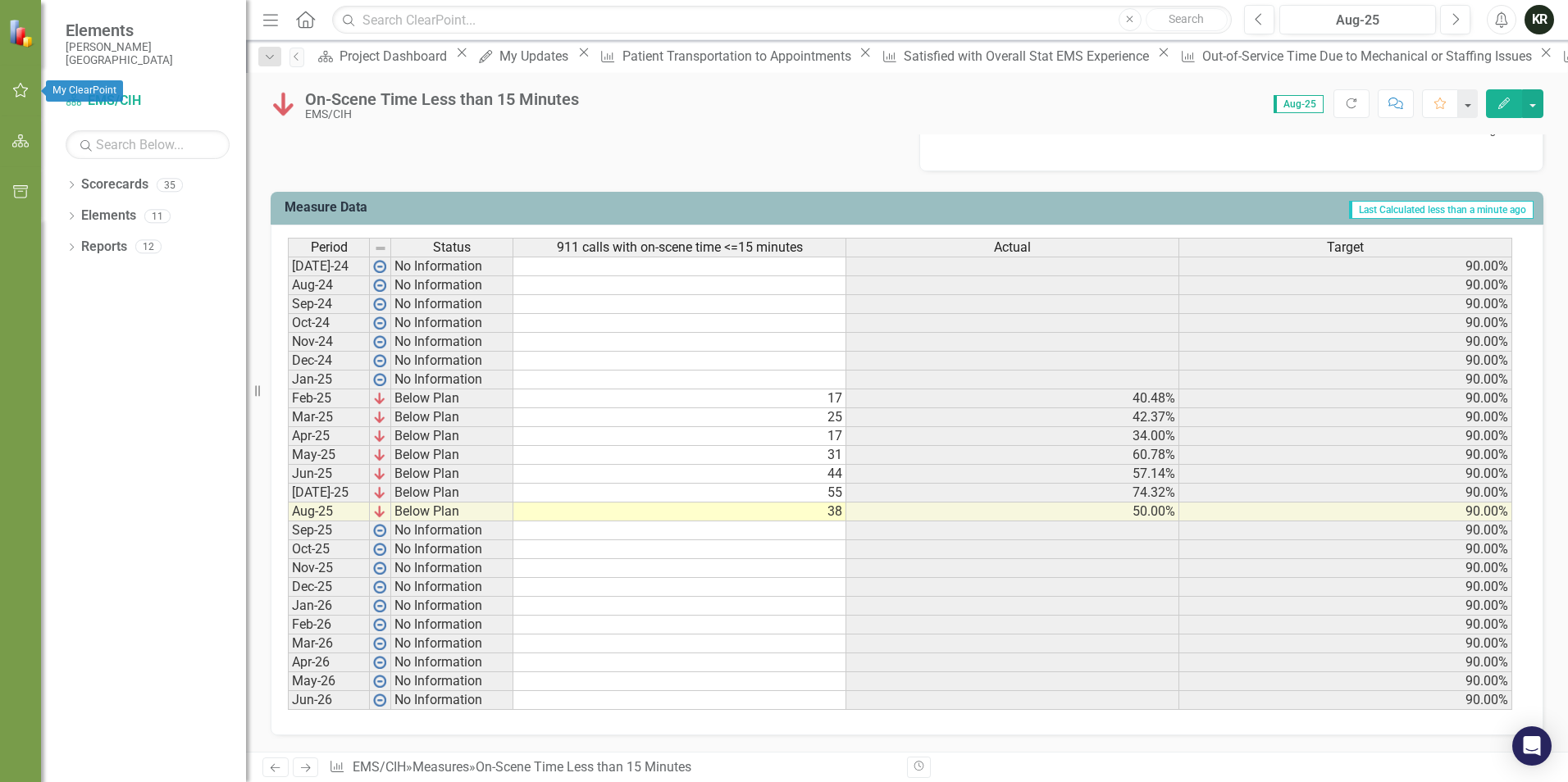
click at [25, 87] on icon "button" at bounding box center [21, 90] width 17 height 13
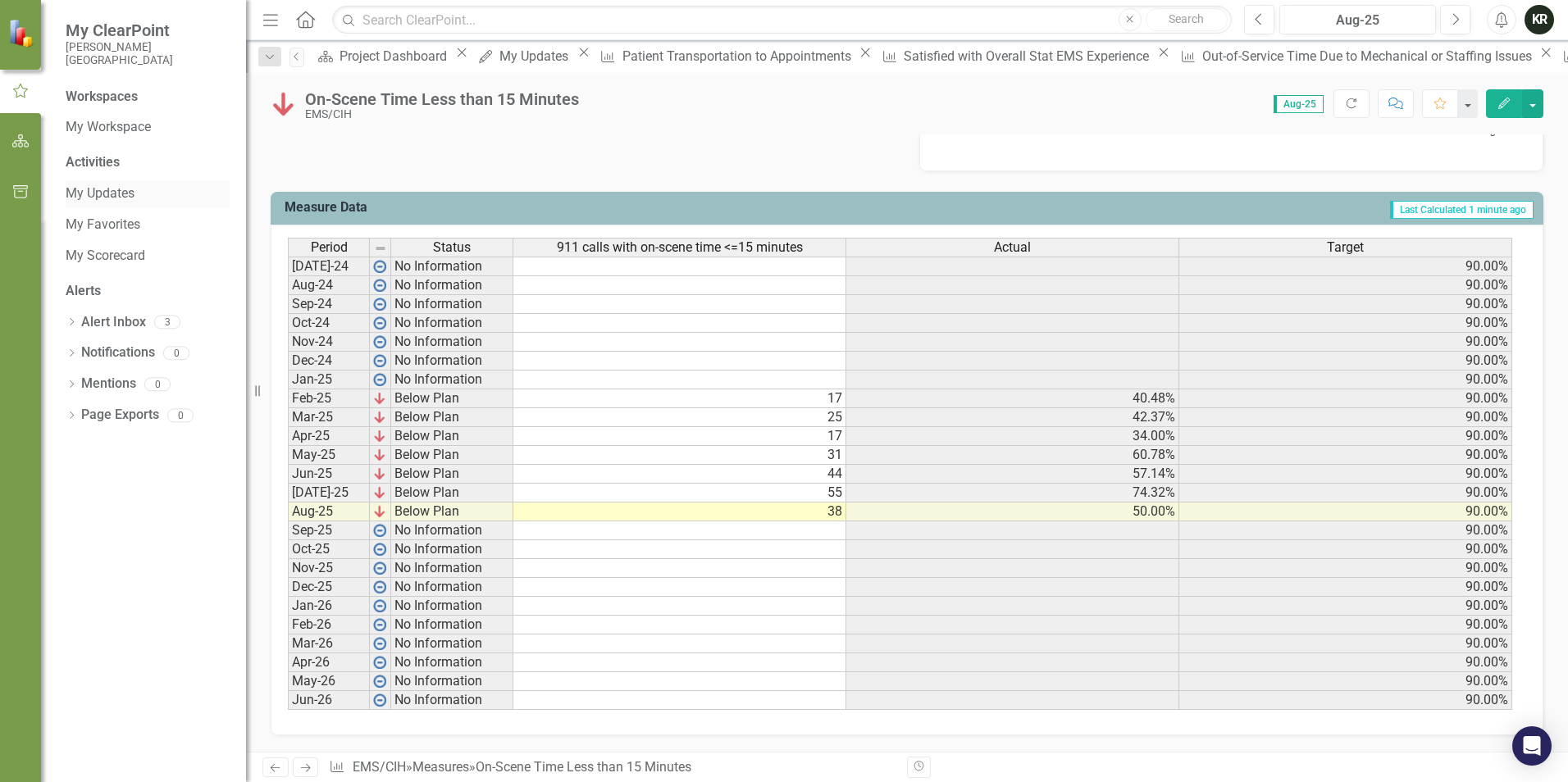
click at [124, 187] on link "My Updates" at bounding box center [147, 194] width 164 height 19
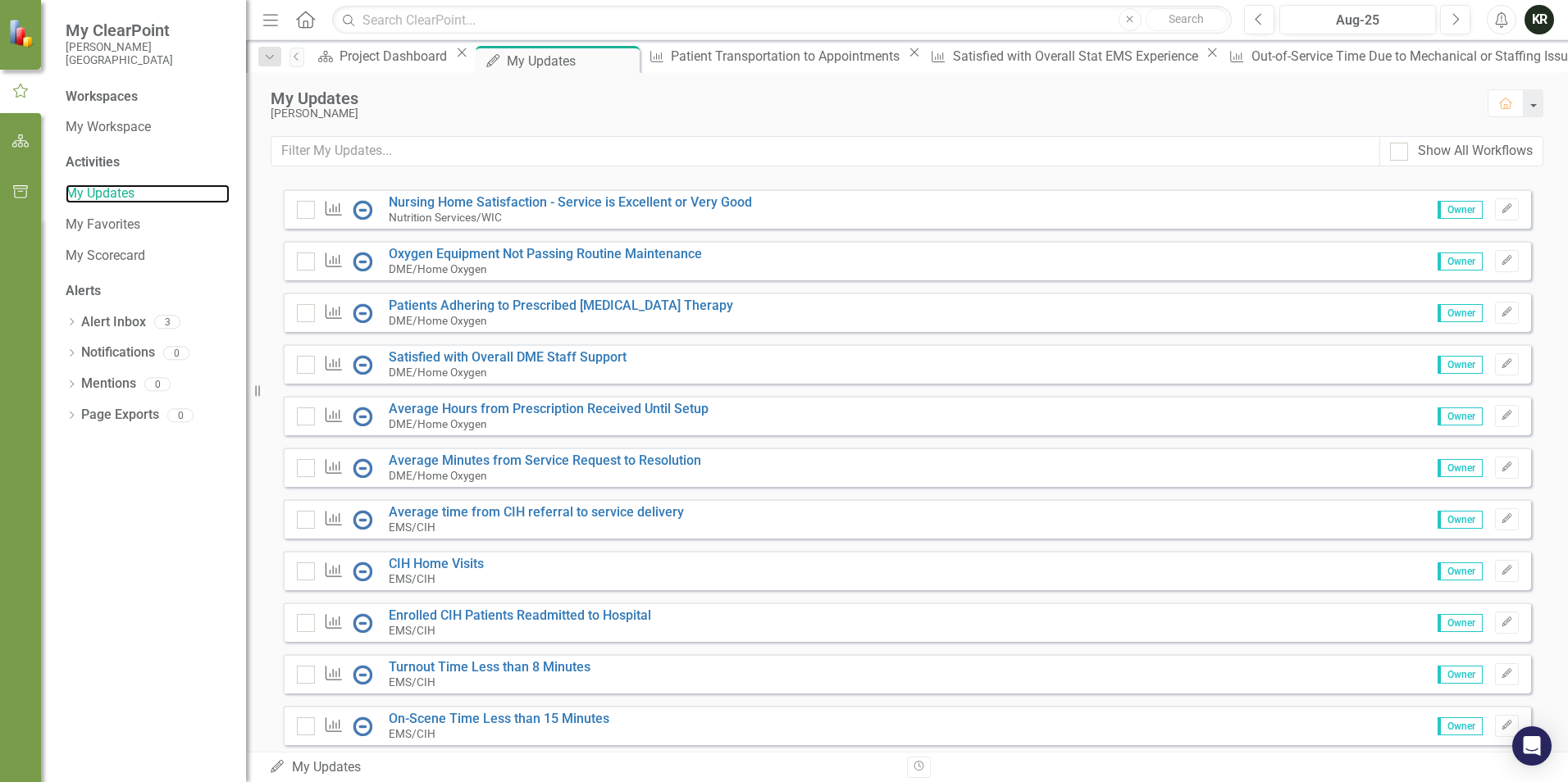
scroll to position [738, 0]
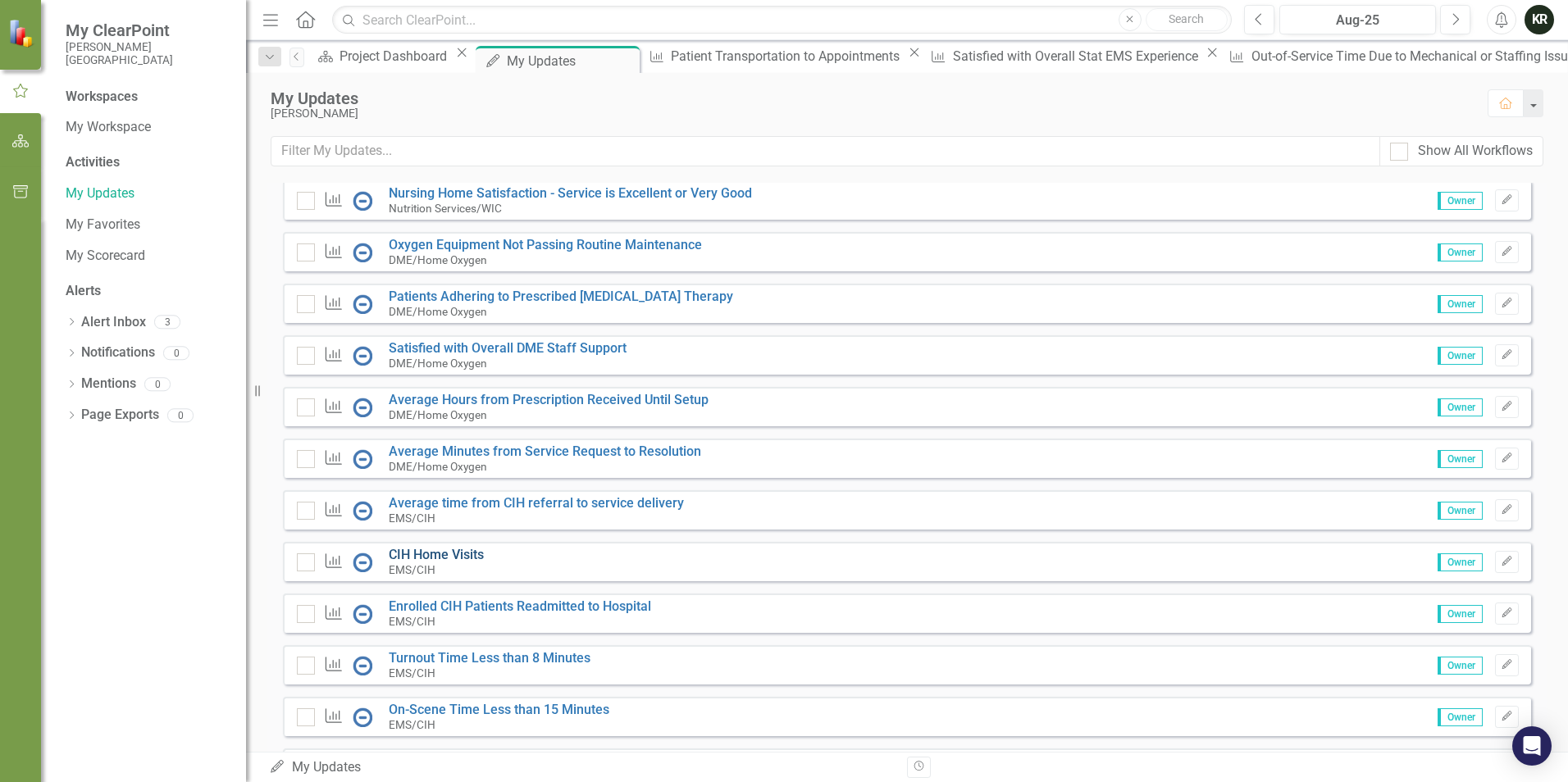
click at [440, 563] on link "CIH Home Visits" at bounding box center [436, 555] width 95 height 15
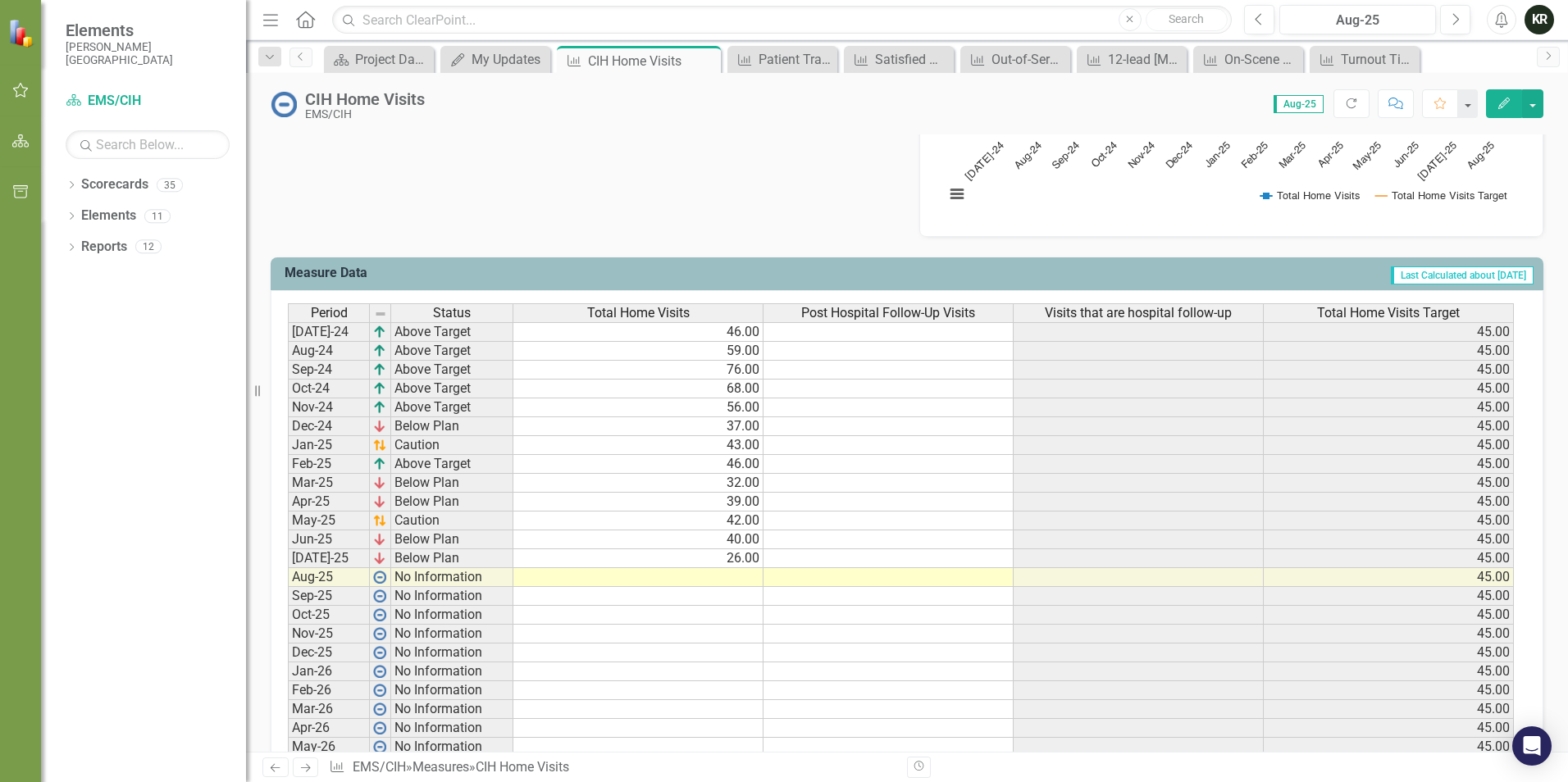
scroll to position [574, 0]
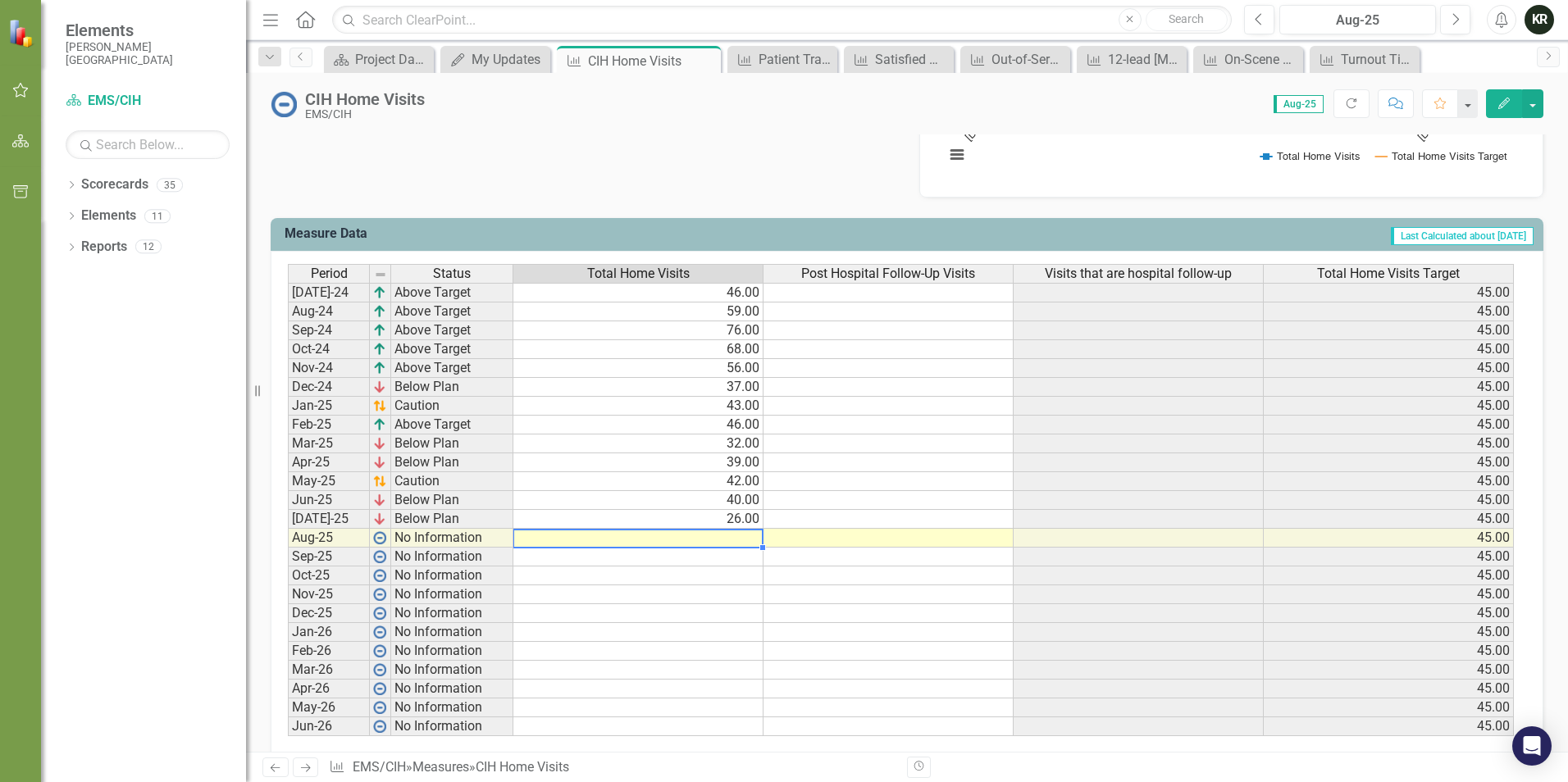
click at [751, 540] on td at bounding box center [638, 538] width 250 height 19
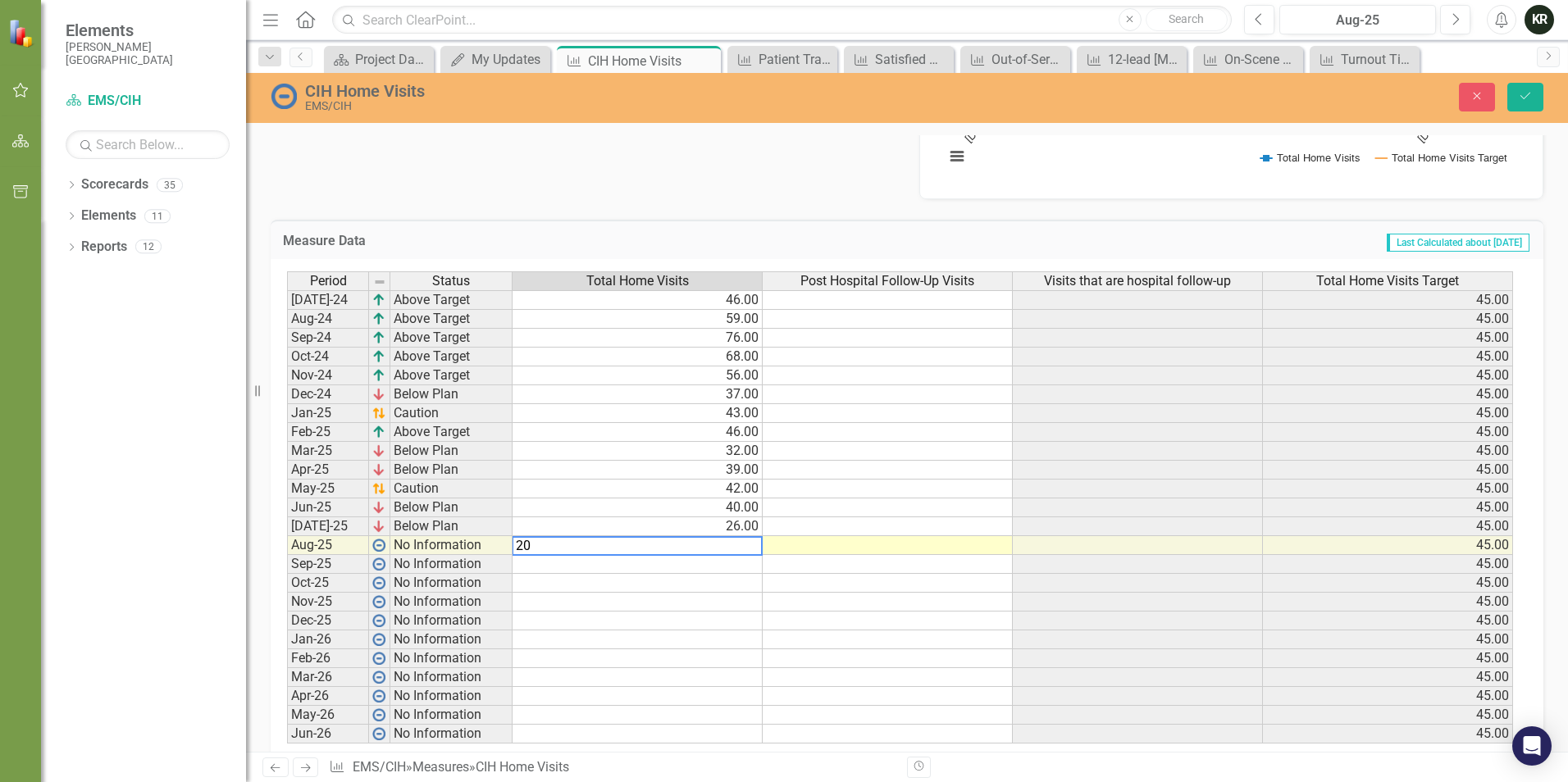
type textarea "20"
click at [1076, 234] on td "Last Calculated about [DATE]" at bounding box center [1134, 243] width 793 height 22
click at [1528, 100] on icon "Save" at bounding box center [1525, 96] width 15 height 12
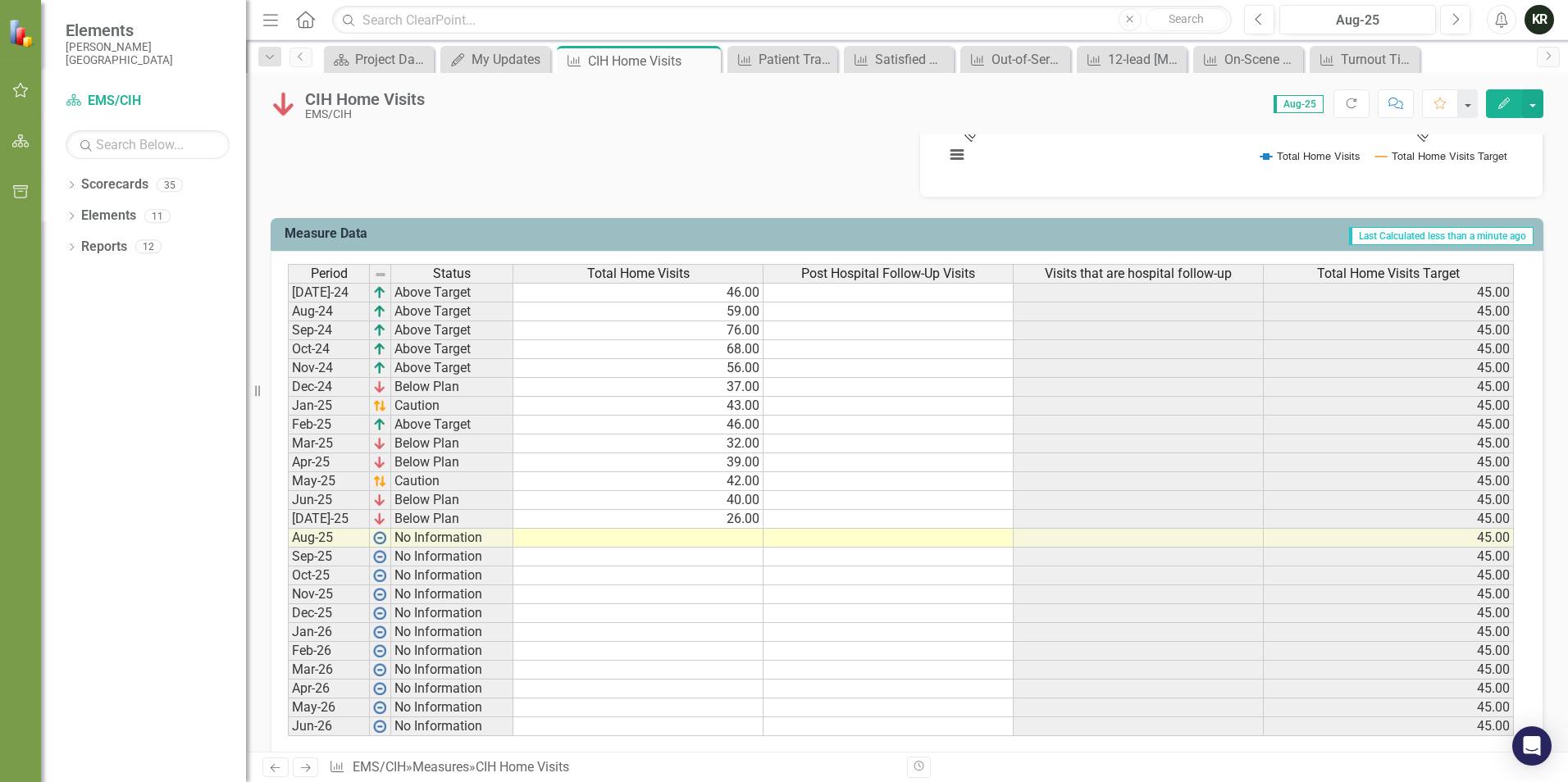
click at [747, 540] on td at bounding box center [638, 538] width 250 height 19
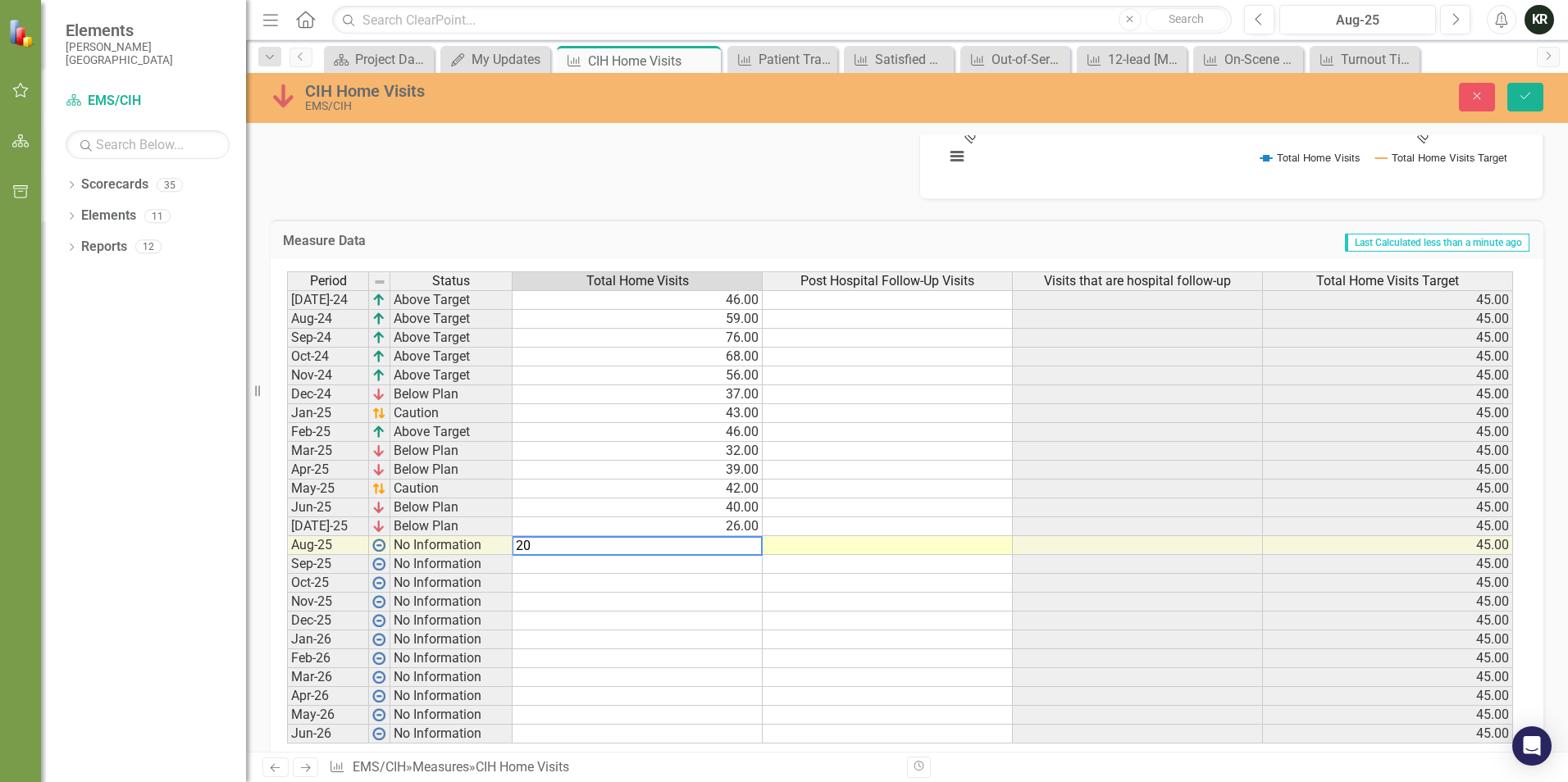
type textarea "20"
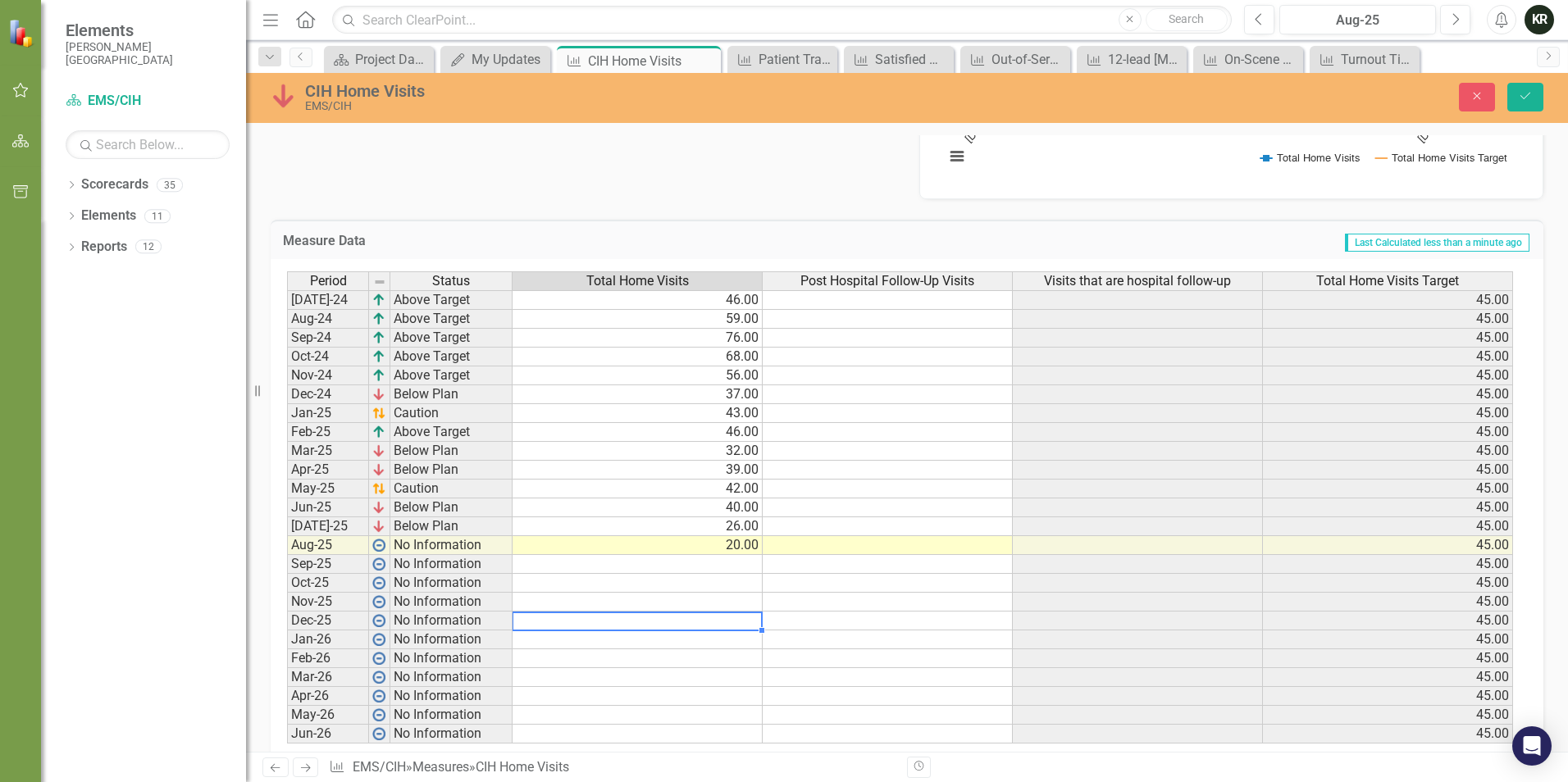
click at [705, 623] on td at bounding box center [638, 621] width 250 height 19
click at [1525, 99] on icon "Save" at bounding box center [1525, 96] width 15 height 12
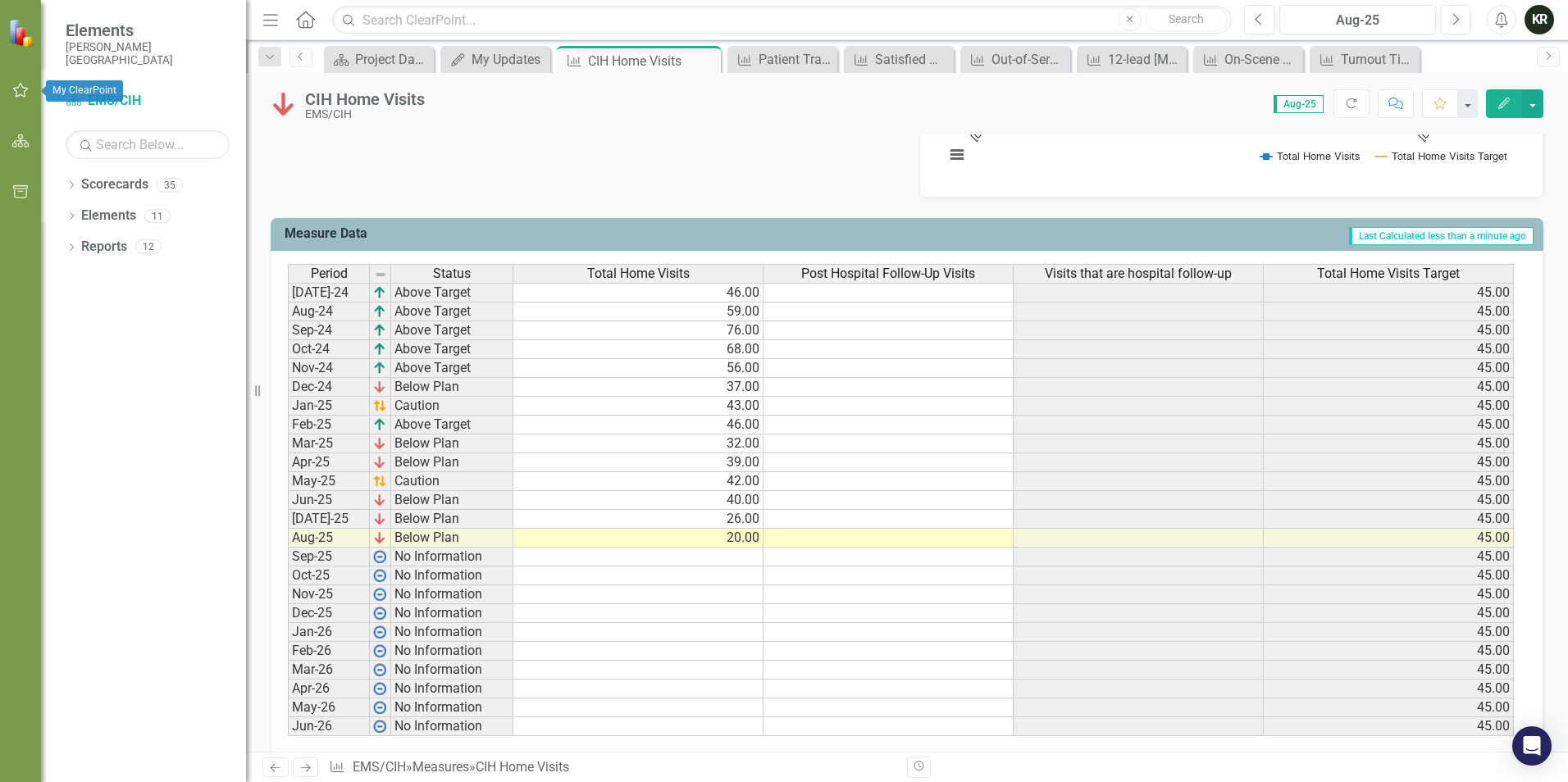
click at [13, 91] on icon "button" at bounding box center [21, 90] width 17 height 13
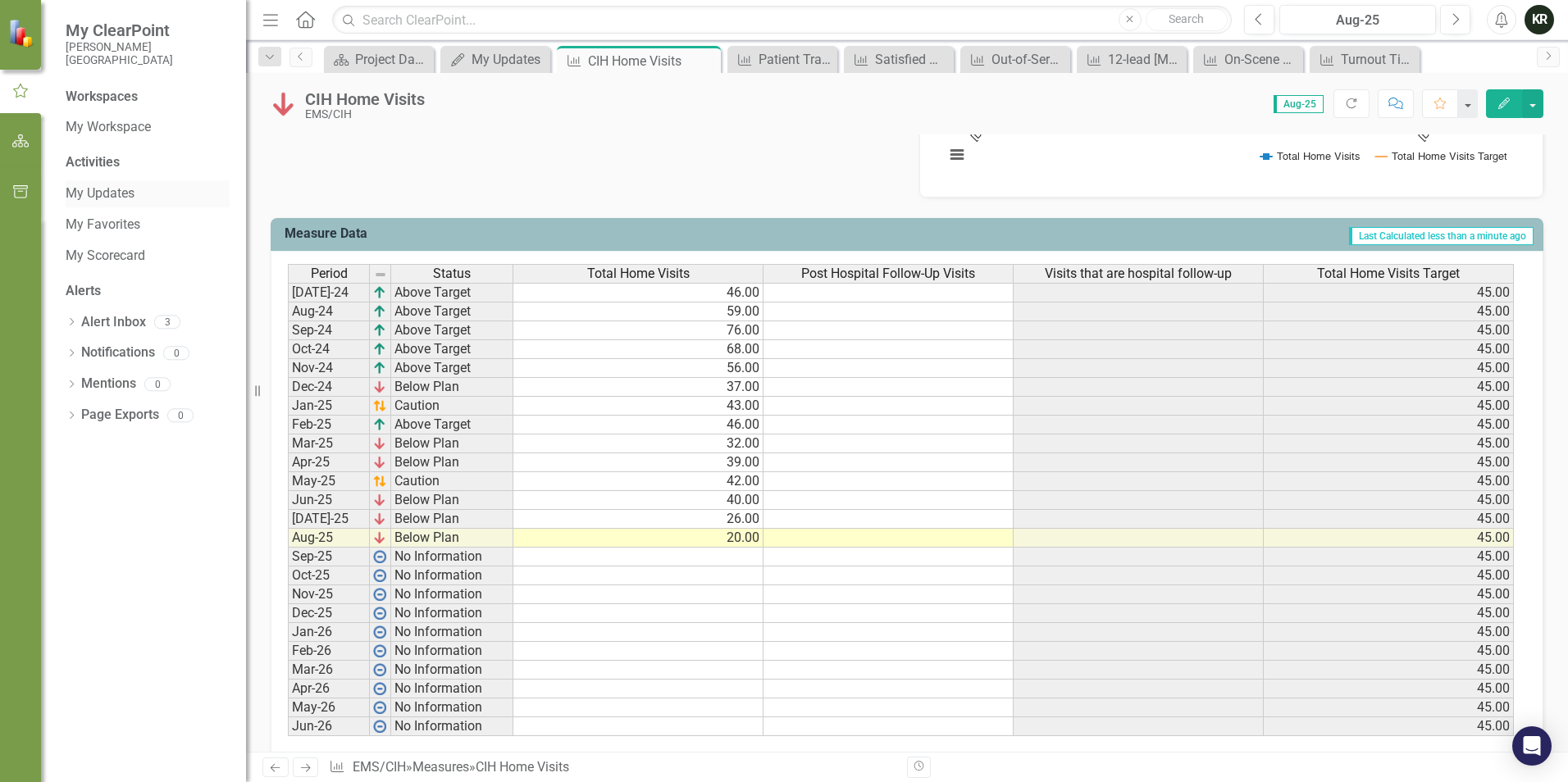
click at [109, 196] on link "My Updates" at bounding box center [147, 194] width 164 height 19
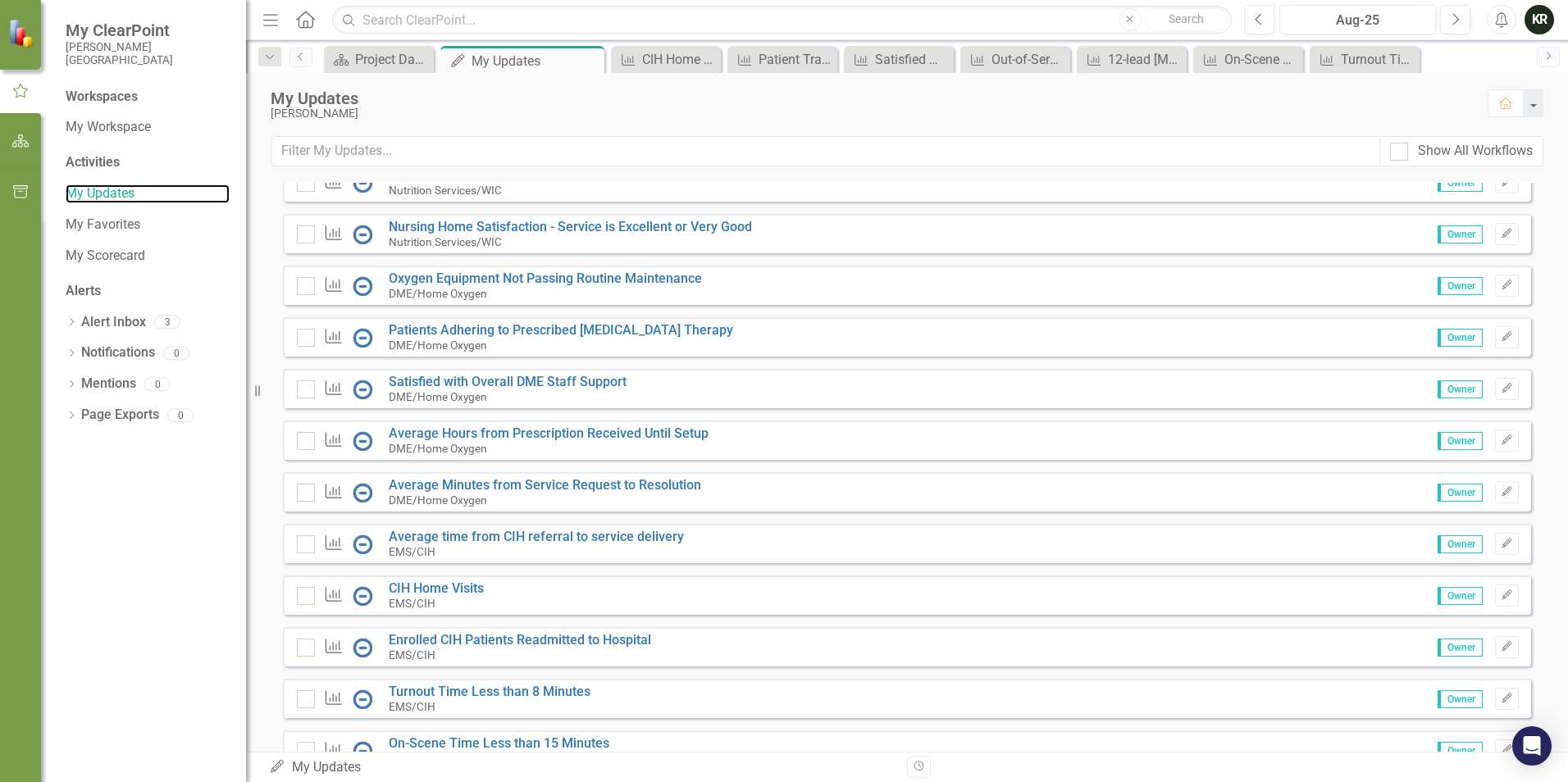
scroll to position [738, 0]
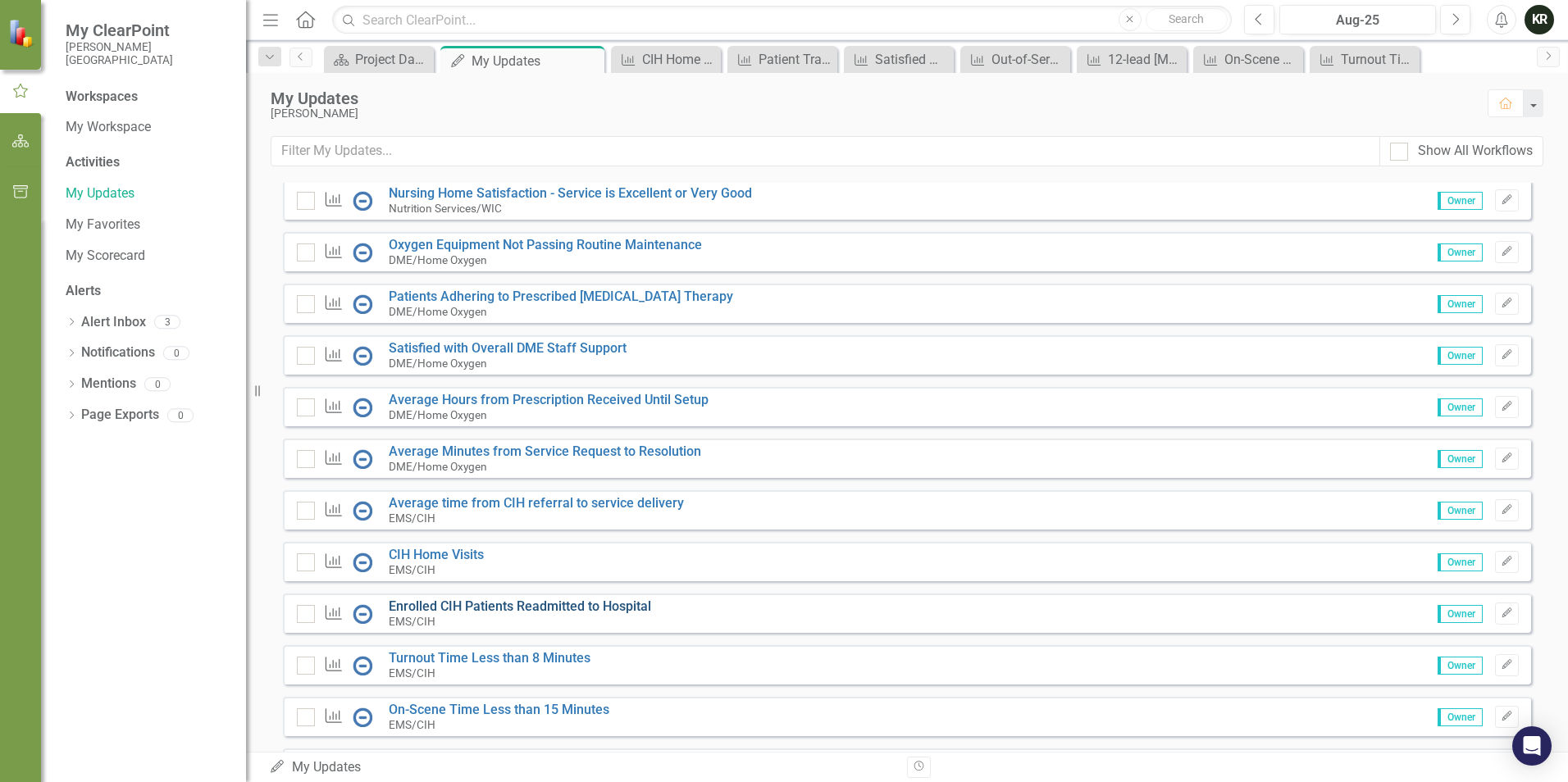
click at [530, 614] on link "Enrolled CIH Patients Readmitted to Hospital" at bounding box center [520, 606] width 263 height 15
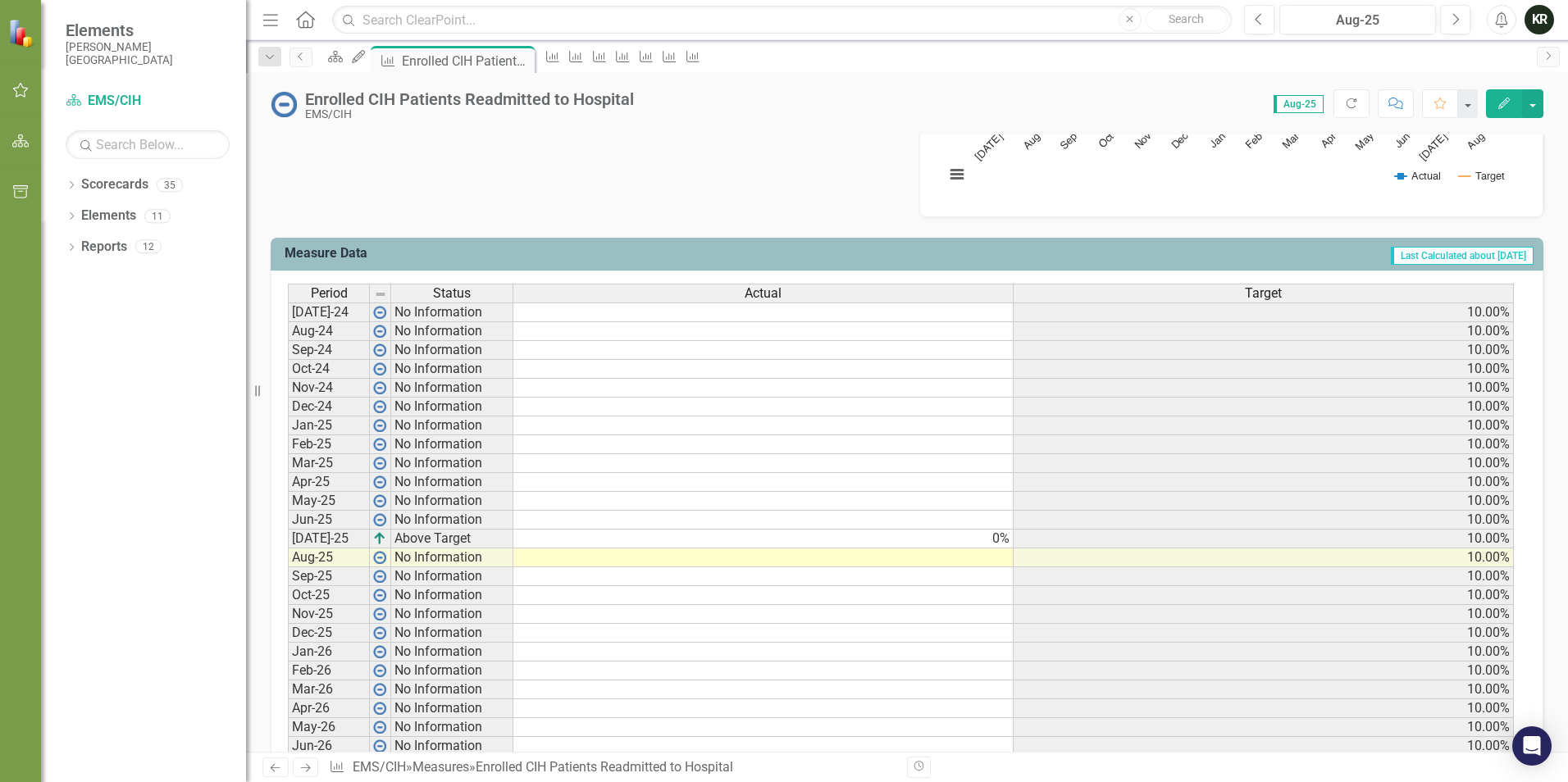
scroll to position [574, 0]
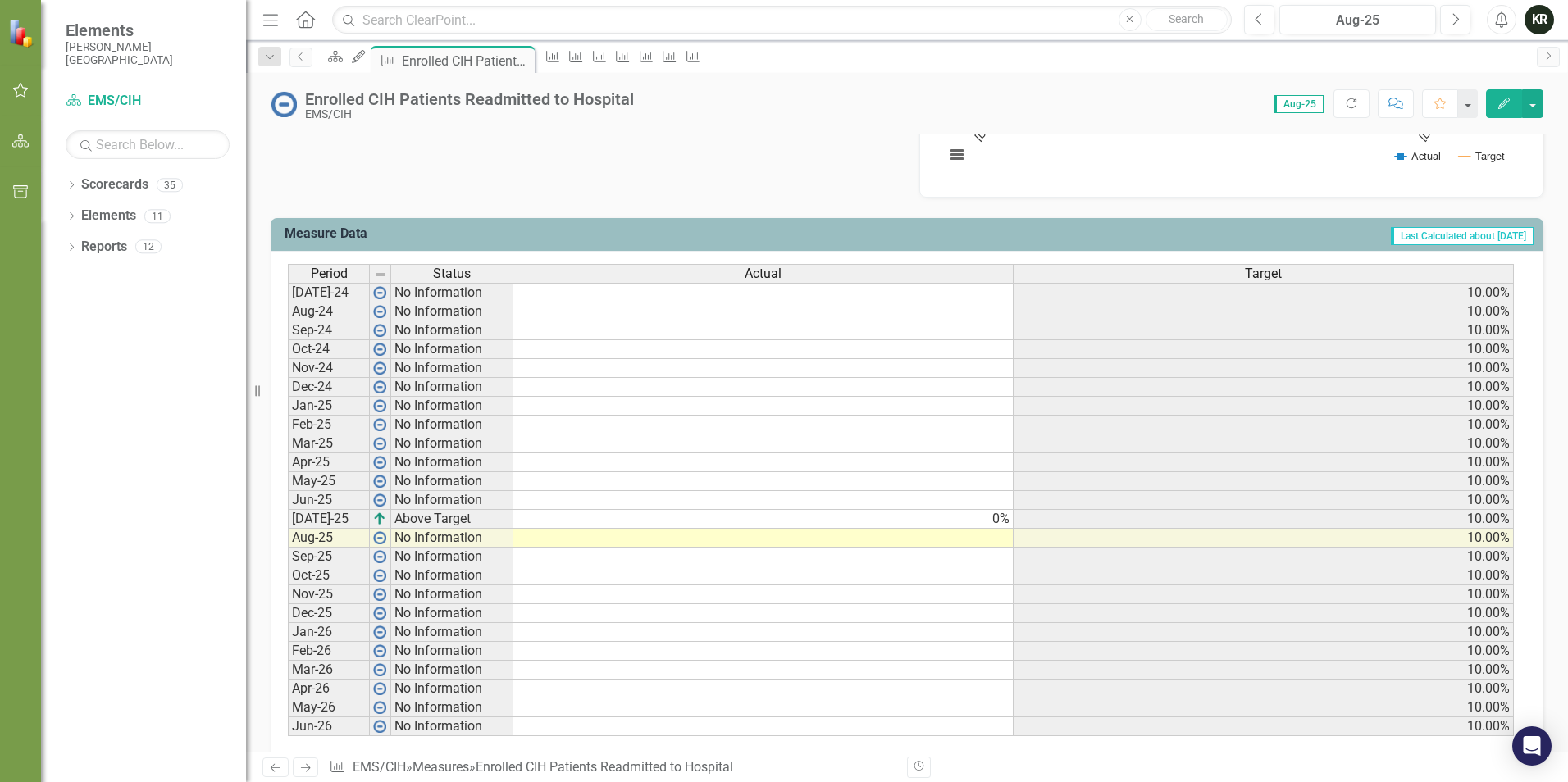
click at [1002, 541] on td at bounding box center [763, 538] width 500 height 19
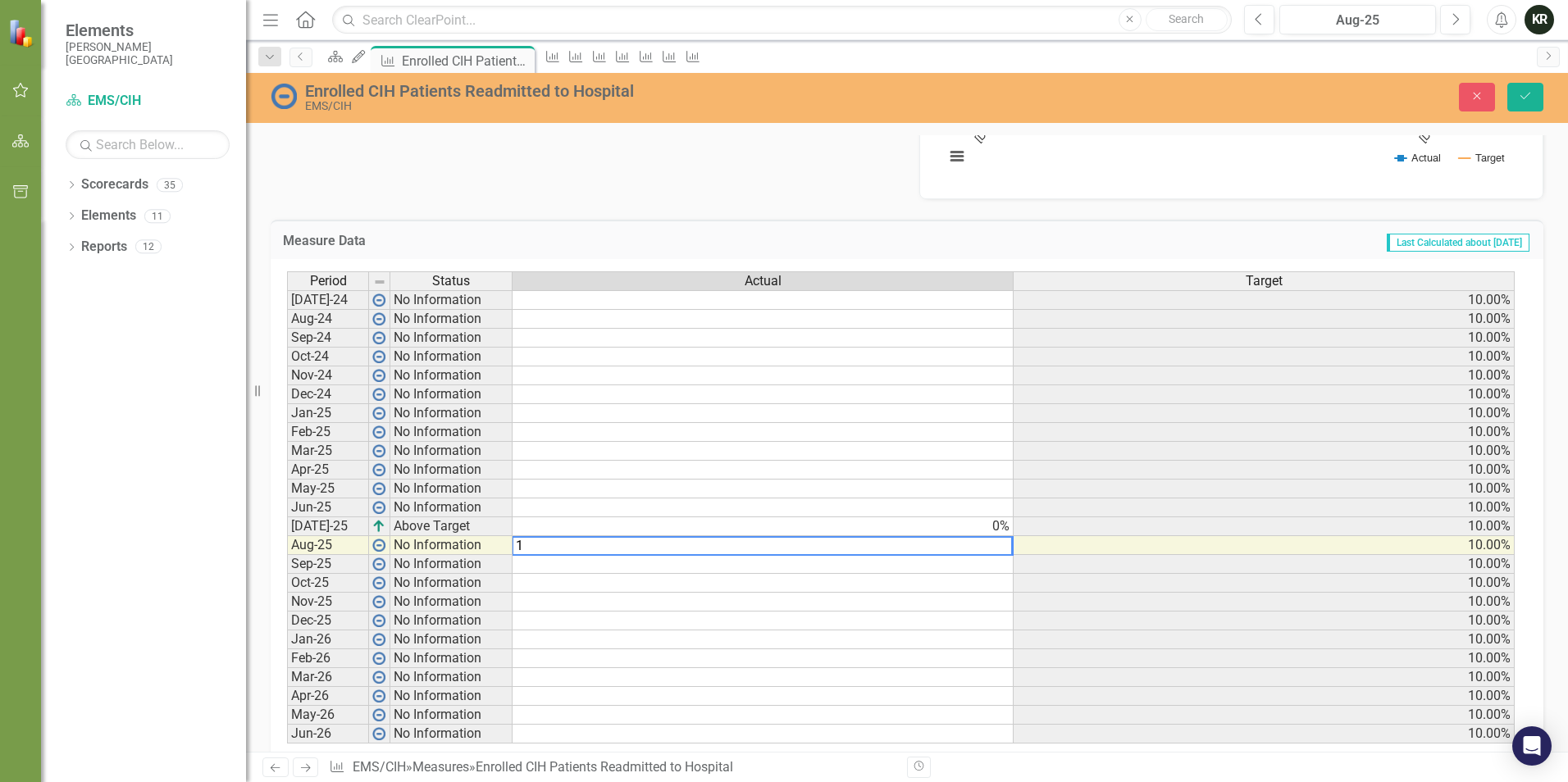
click at [1053, 642] on td "10.00%" at bounding box center [1263, 640] width 501 height 19
click at [998, 546] on td "1.00%" at bounding box center [763, 545] width 501 height 19
type textarea ".05"
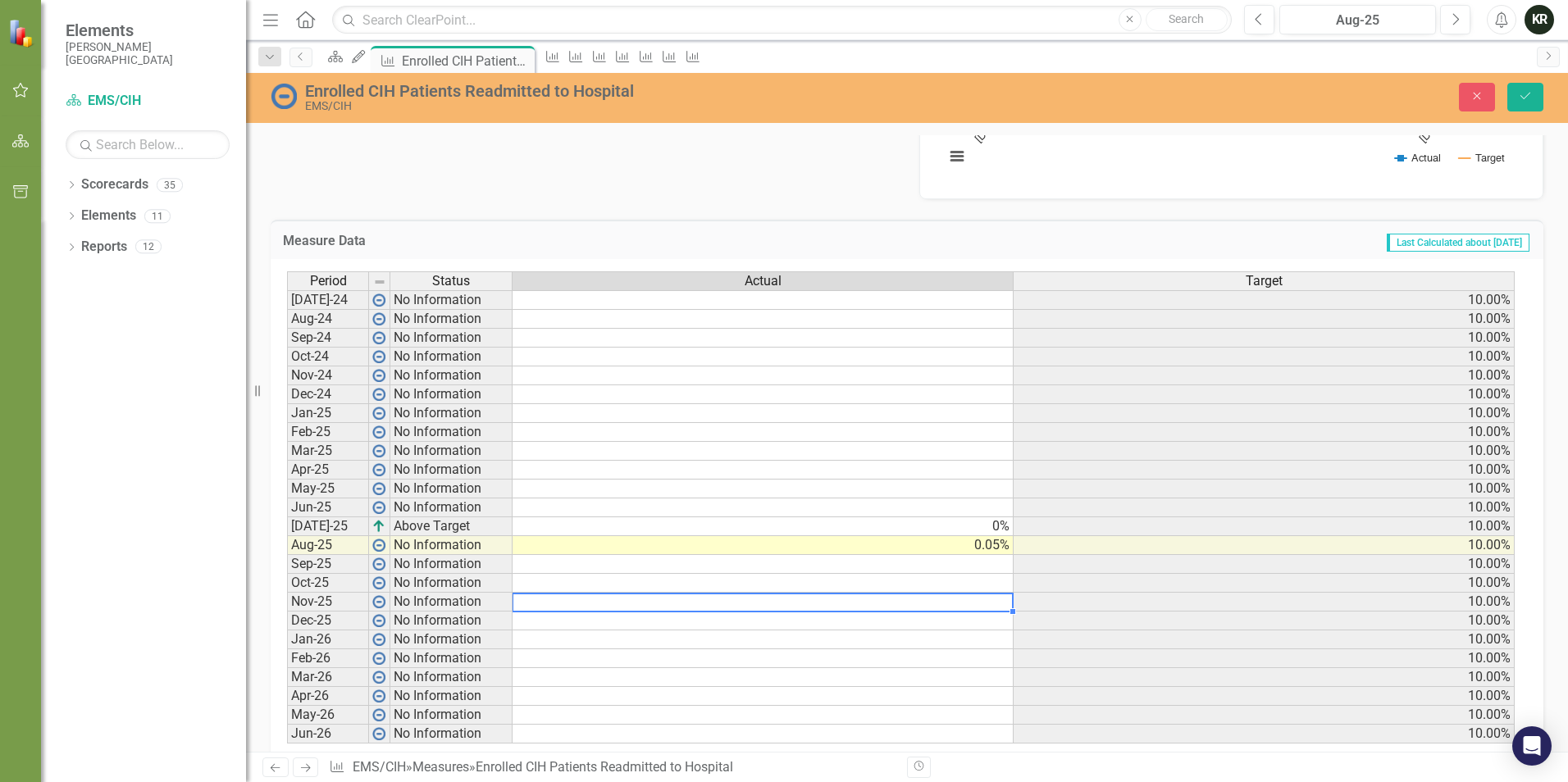
click at [950, 601] on td at bounding box center [763, 602] width 501 height 19
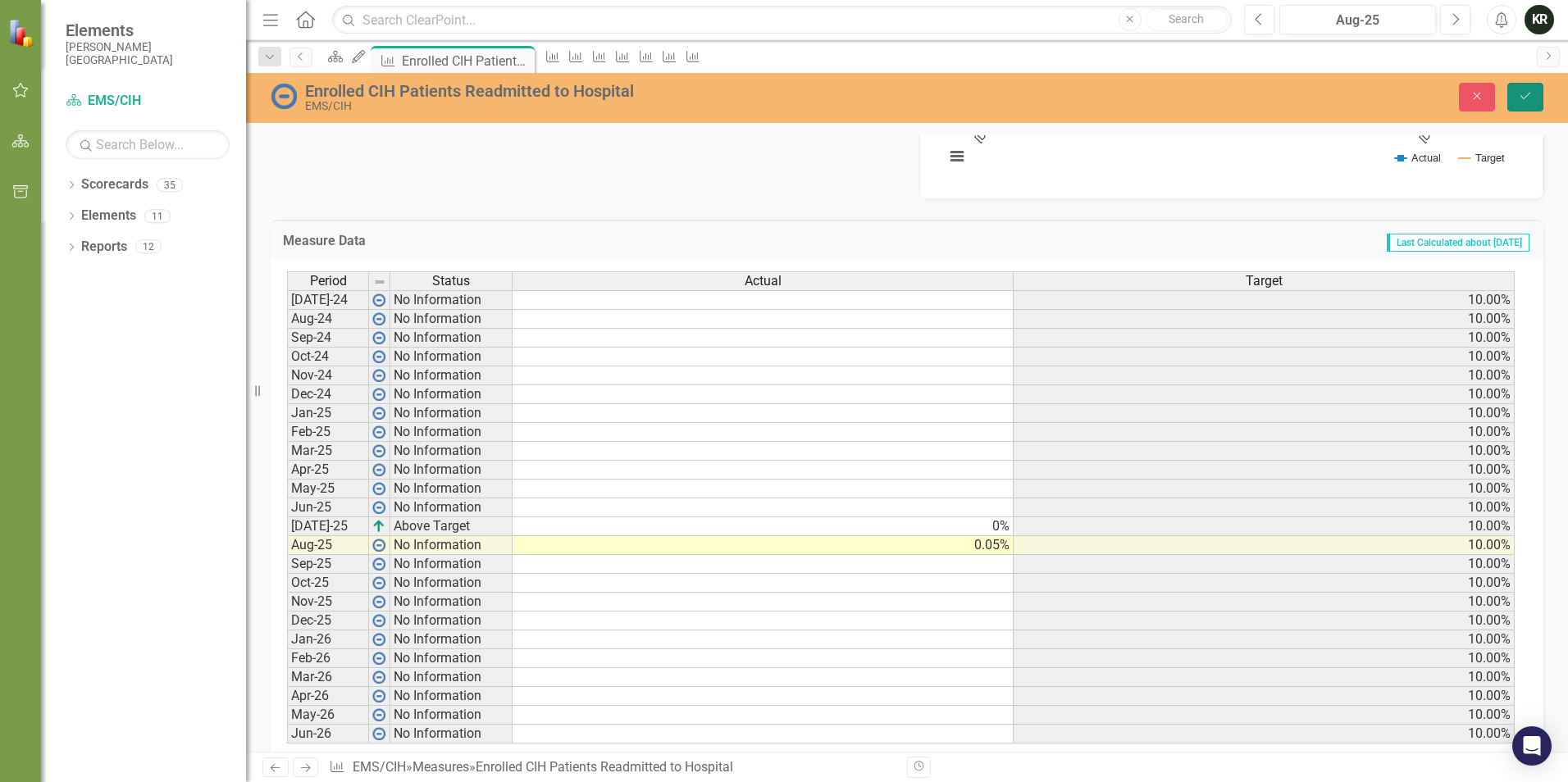
click at [1526, 98] on icon "Save" at bounding box center [1525, 96] width 15 height 12
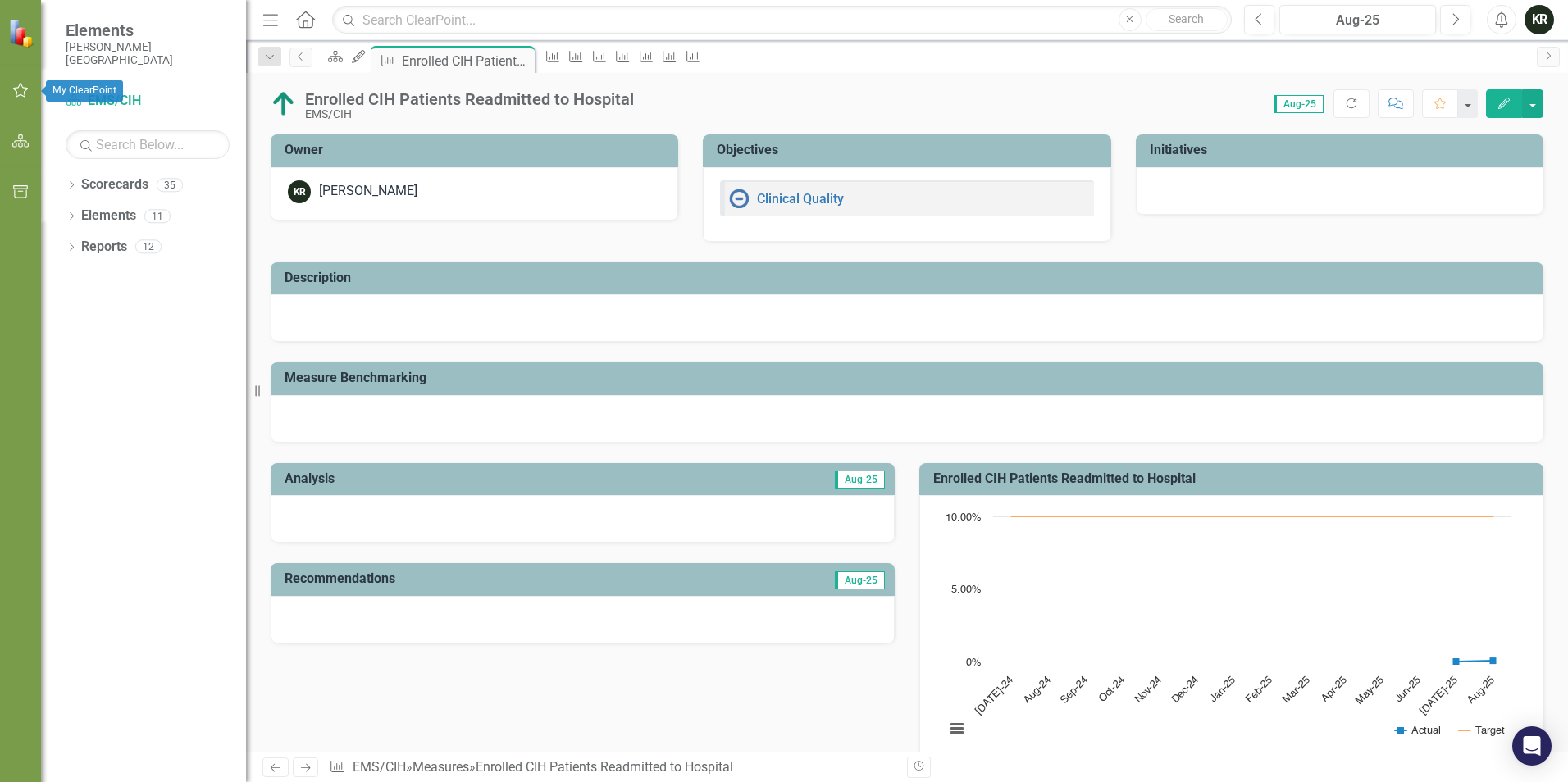
click at [22, 88] on icon "button" at bounding box center [21, 90] width 17 height 13
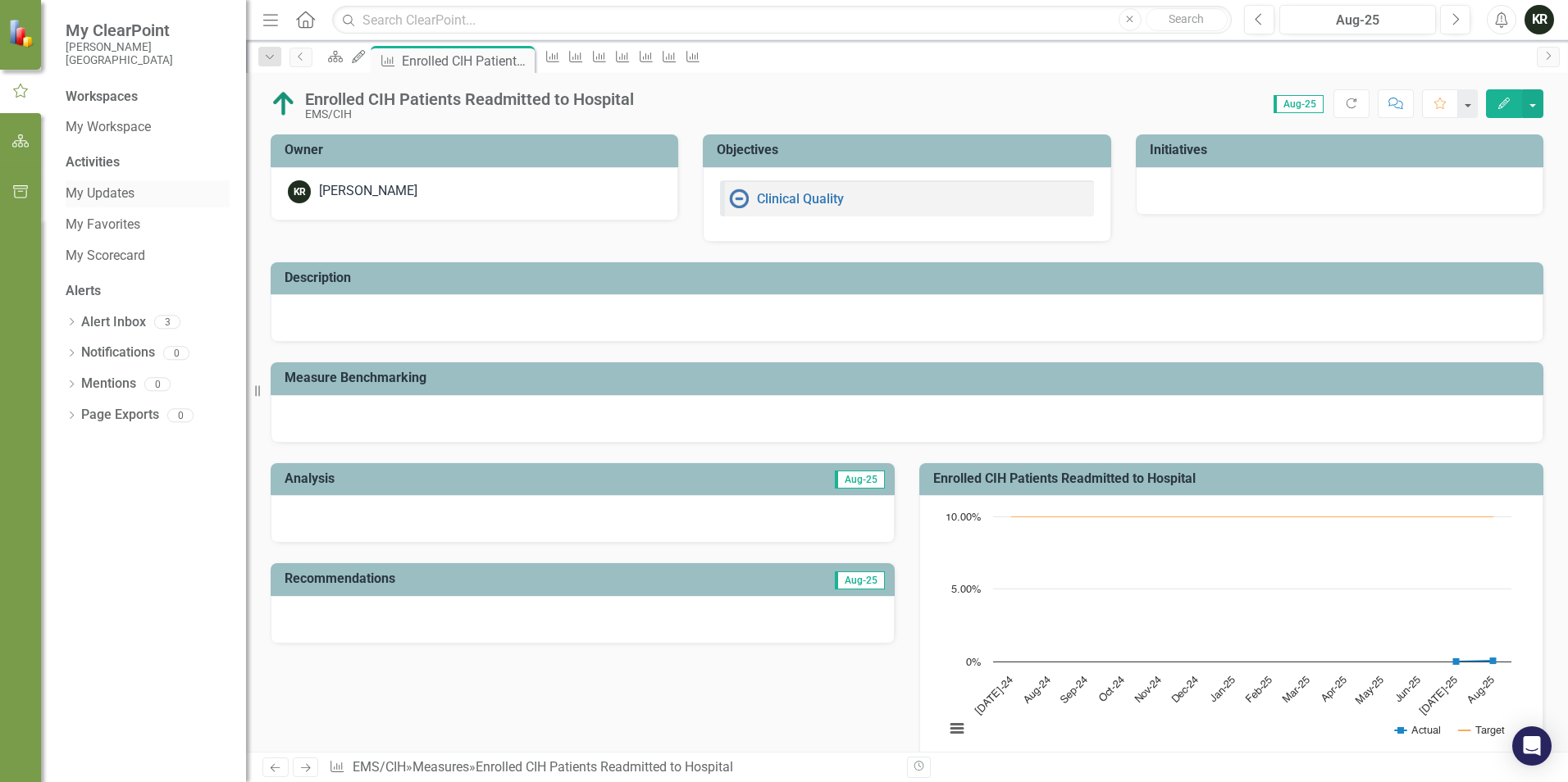
click at [101, 192] on link "My Updates" at bounding box center [147, 194] width 164 height 19
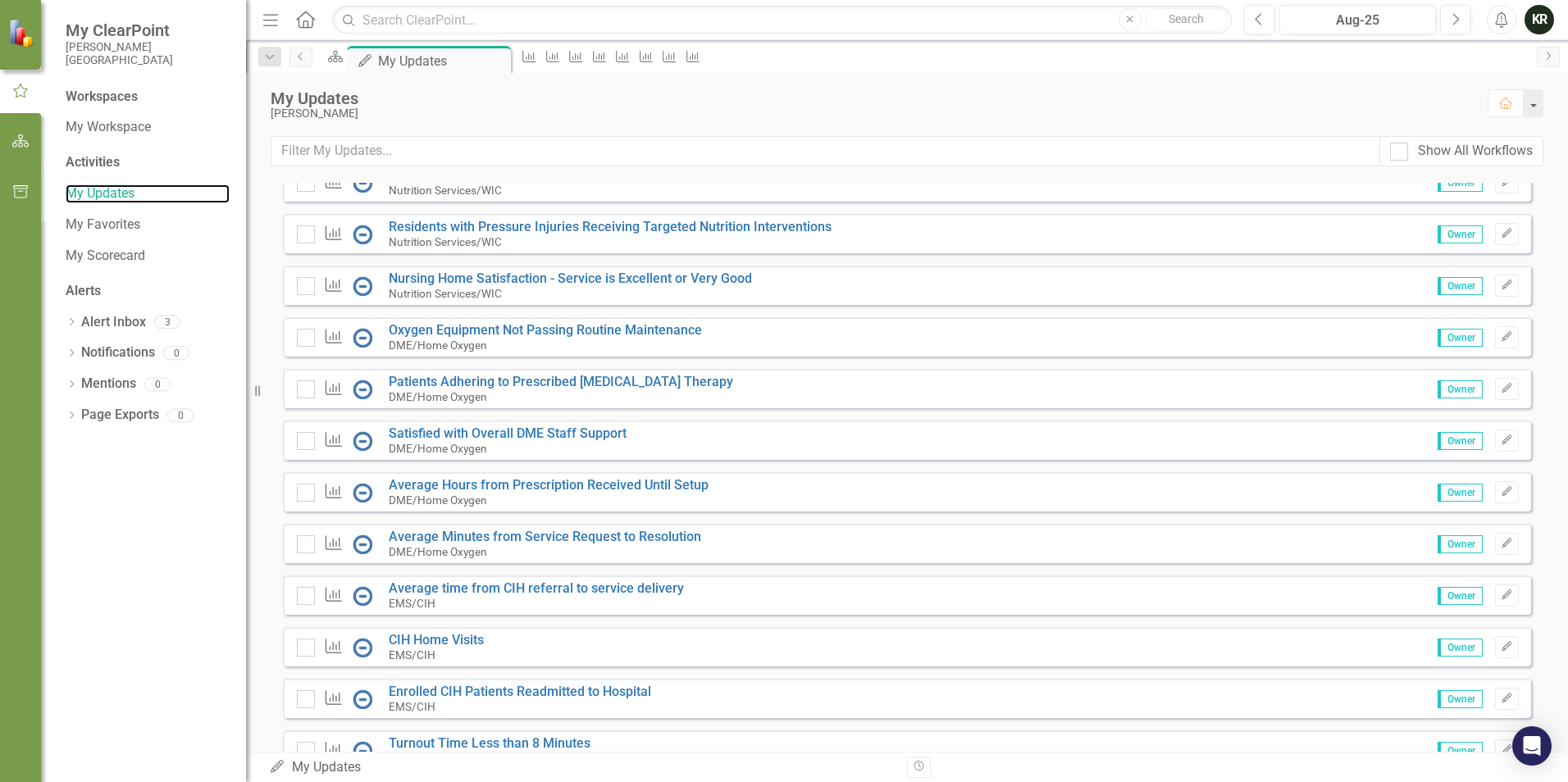
scroll to position [738, 0]
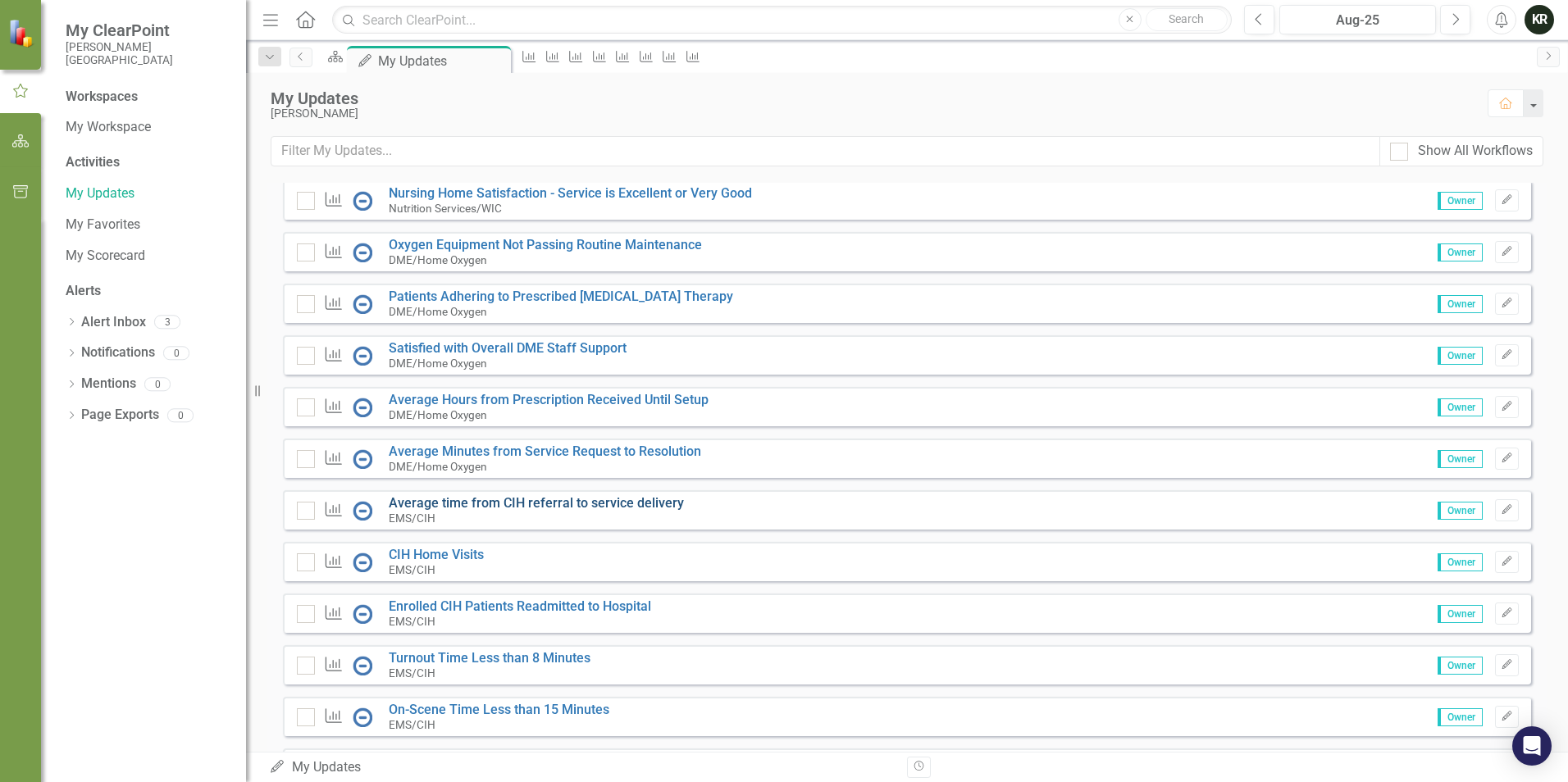
click at [487, 511] on link "Average time from CIH referral to service delivery" at bounding box center [537, 503] width 295 height 15
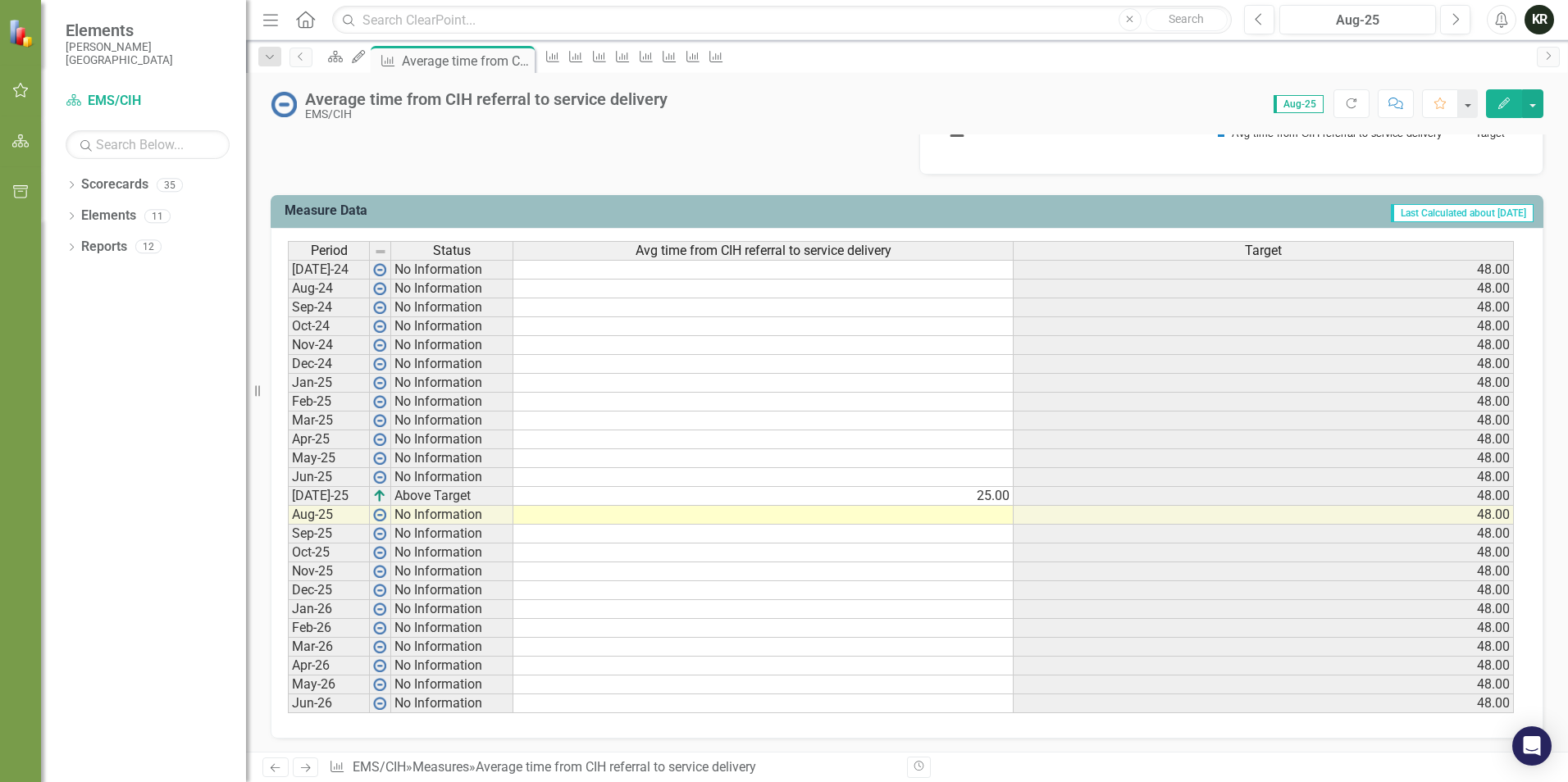
scroll to position [600, 0]
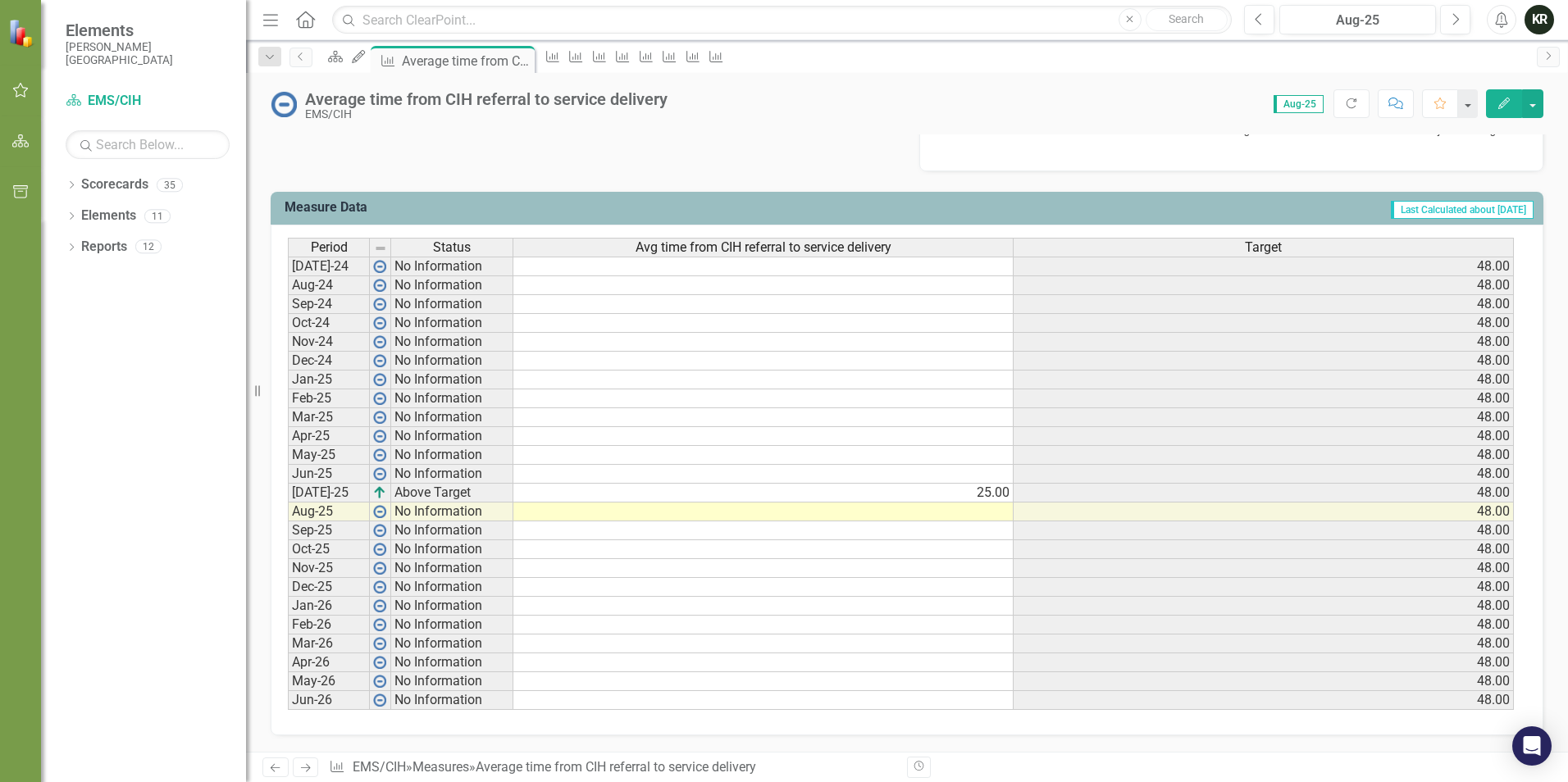
click at [995, 517] on td at bounding box center [763, 512] width 500 height 19
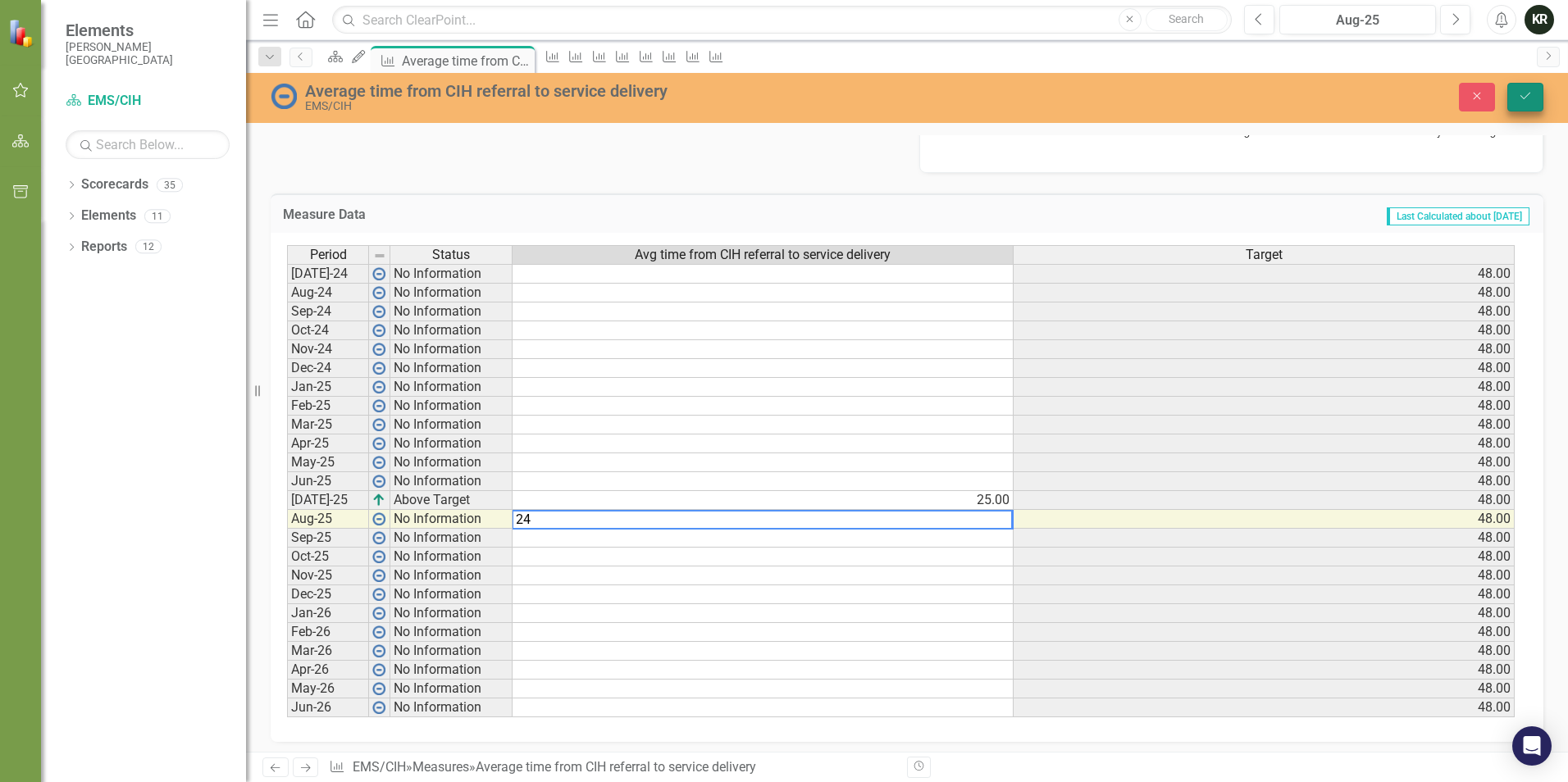
type textarea "24"
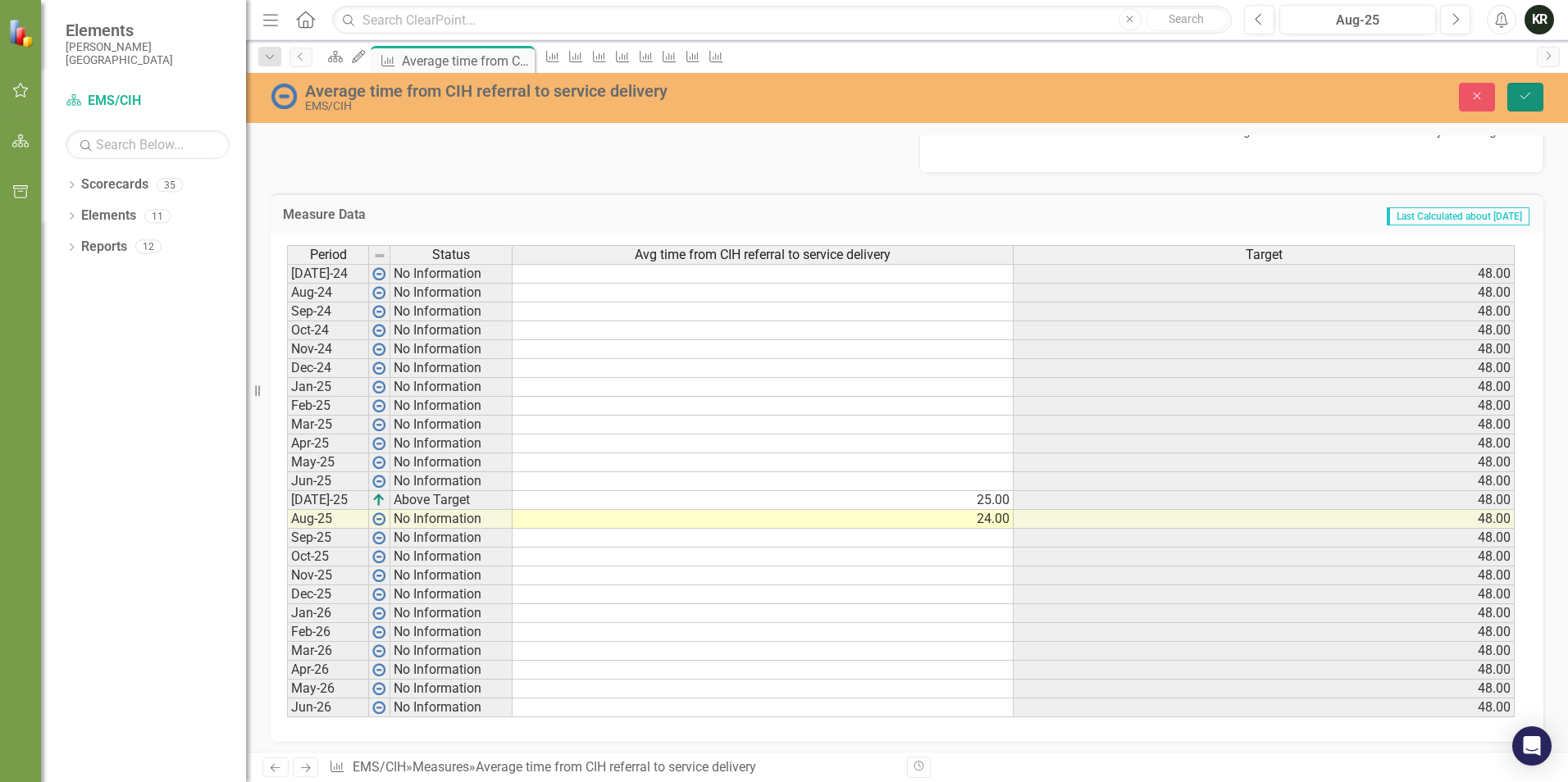
click at [1526, 96] on icon "Save" at bounding box center [1525, 96] width 15 height 12
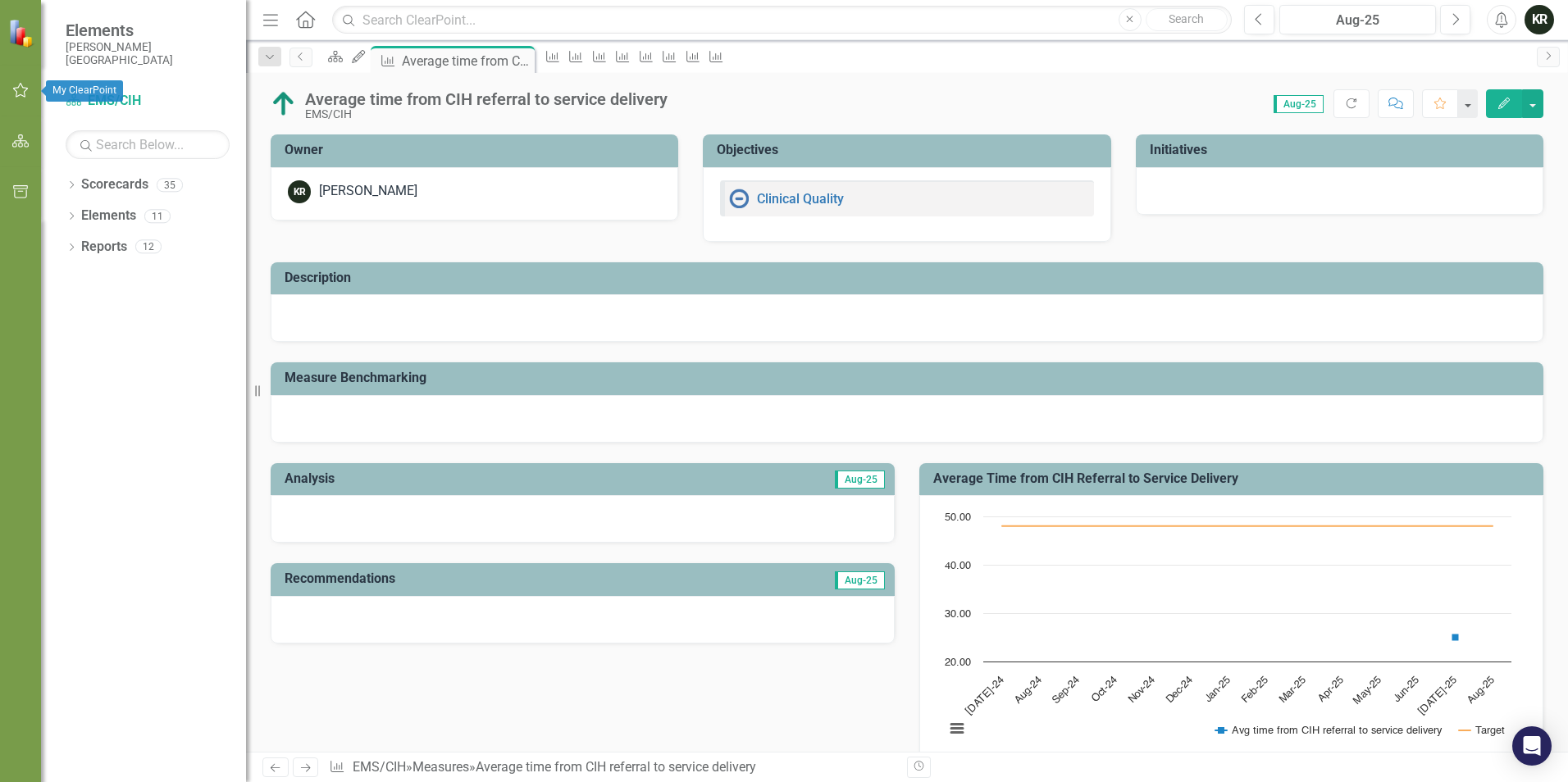
click at [13, 91] on icon "button" at bounding box center [21, 90] width 17 height 13
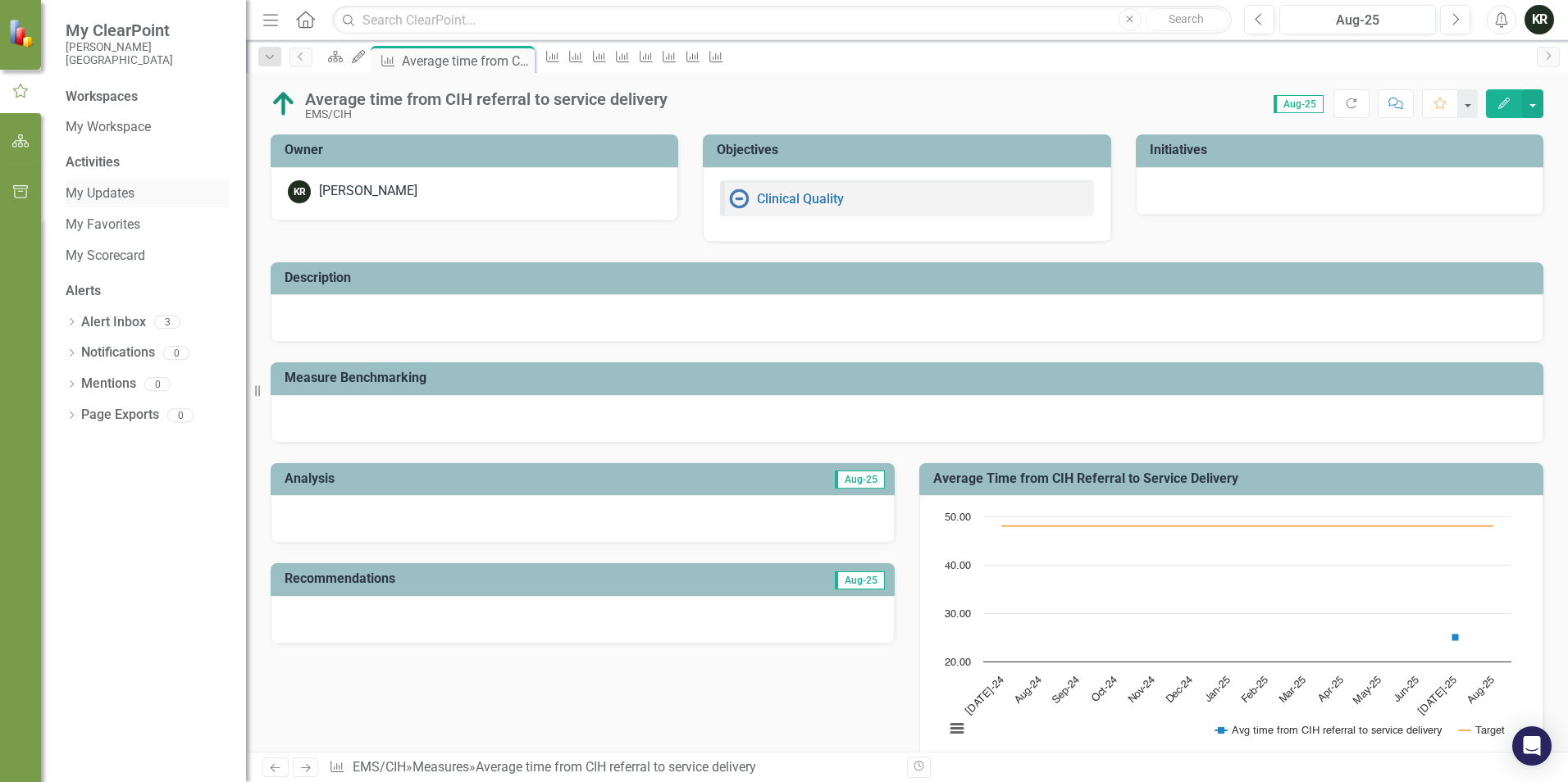
click at [111, 195] on link "My Updates" at bounding box center [147, 194] width 164 height 19
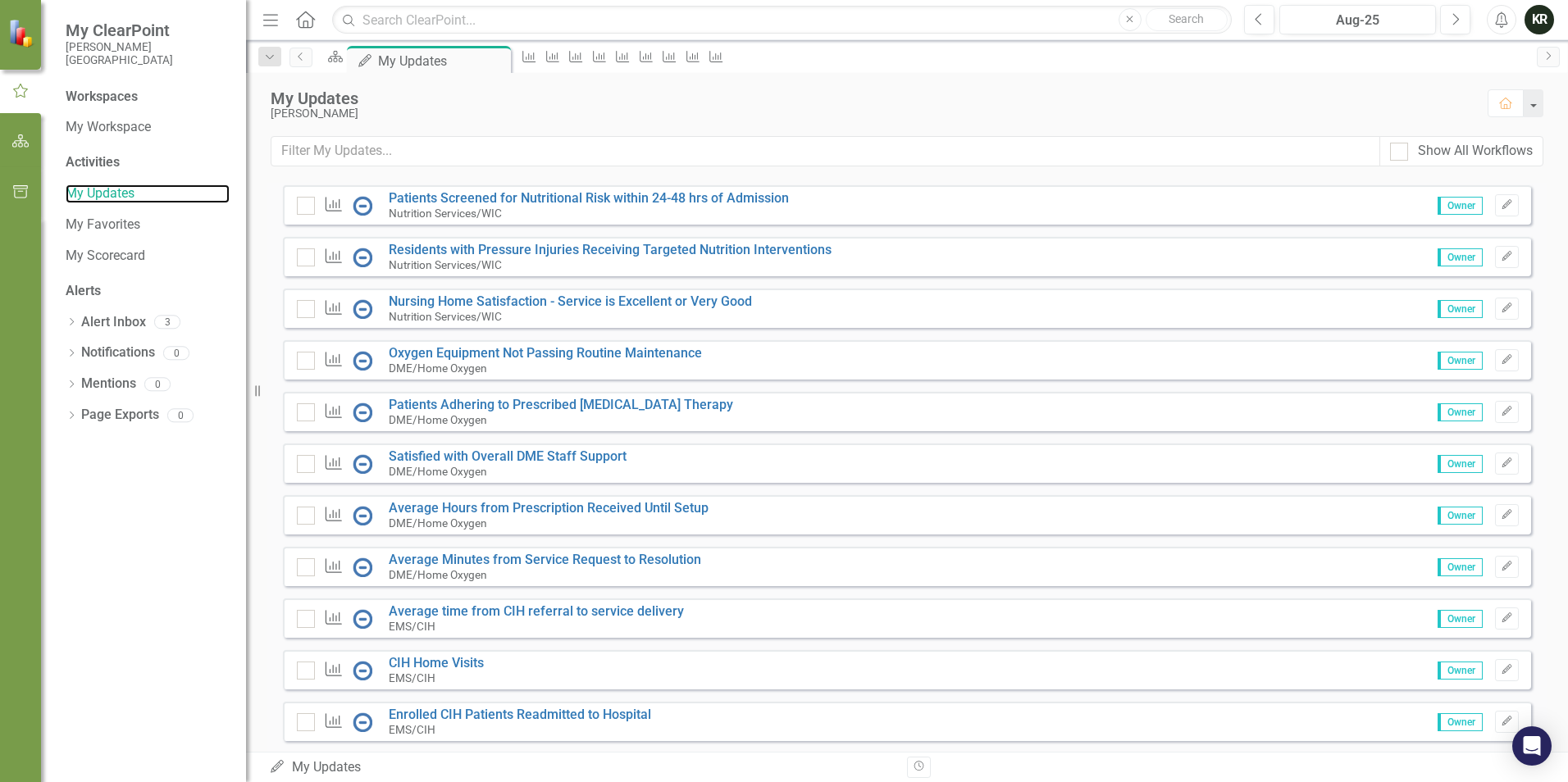
scroll to position [586, 0]
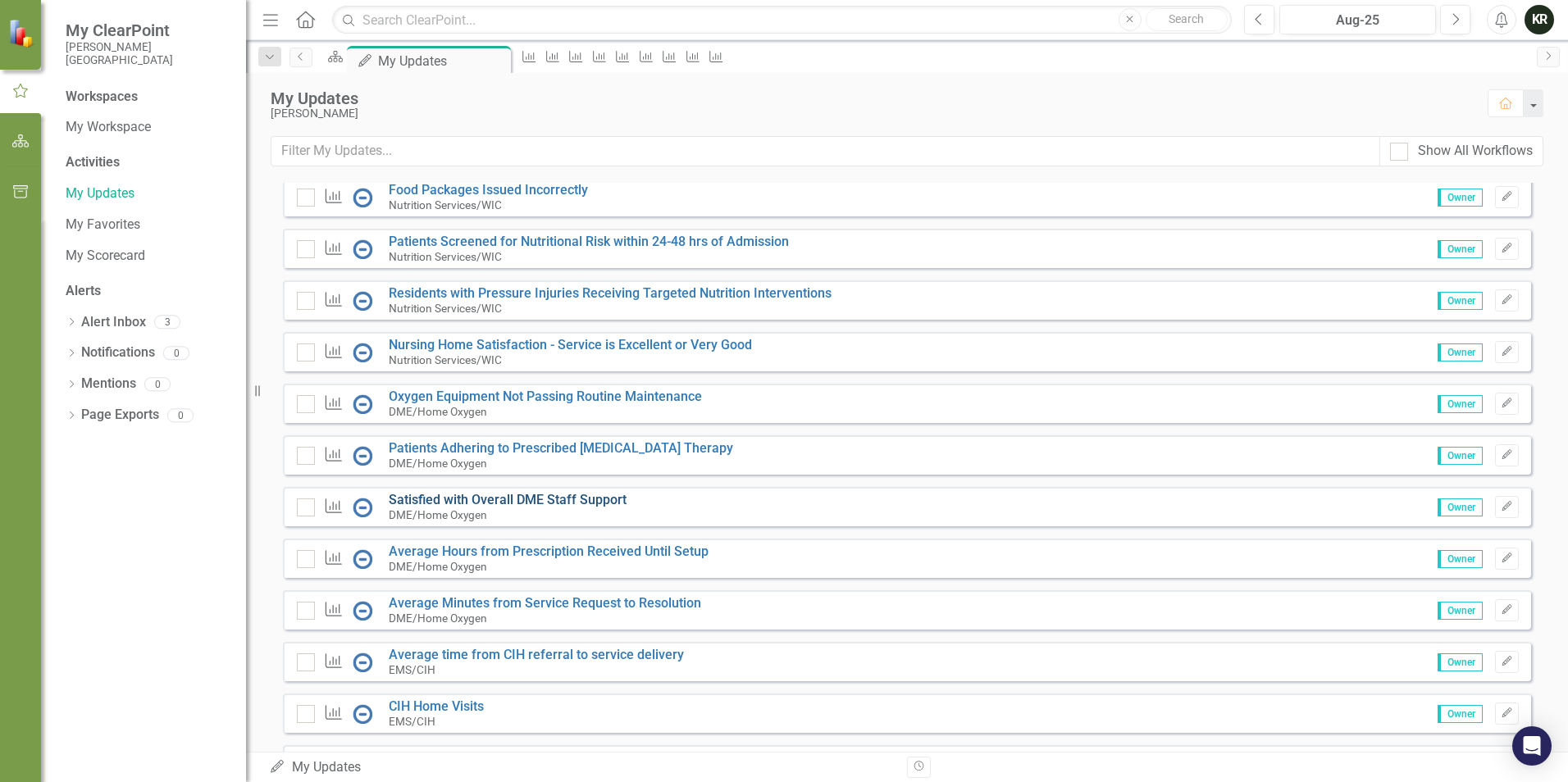
click at [512, 507] on link "Satisfied with Overall DME Staff Support" at bounding box center [508, 499] width 237 height 15
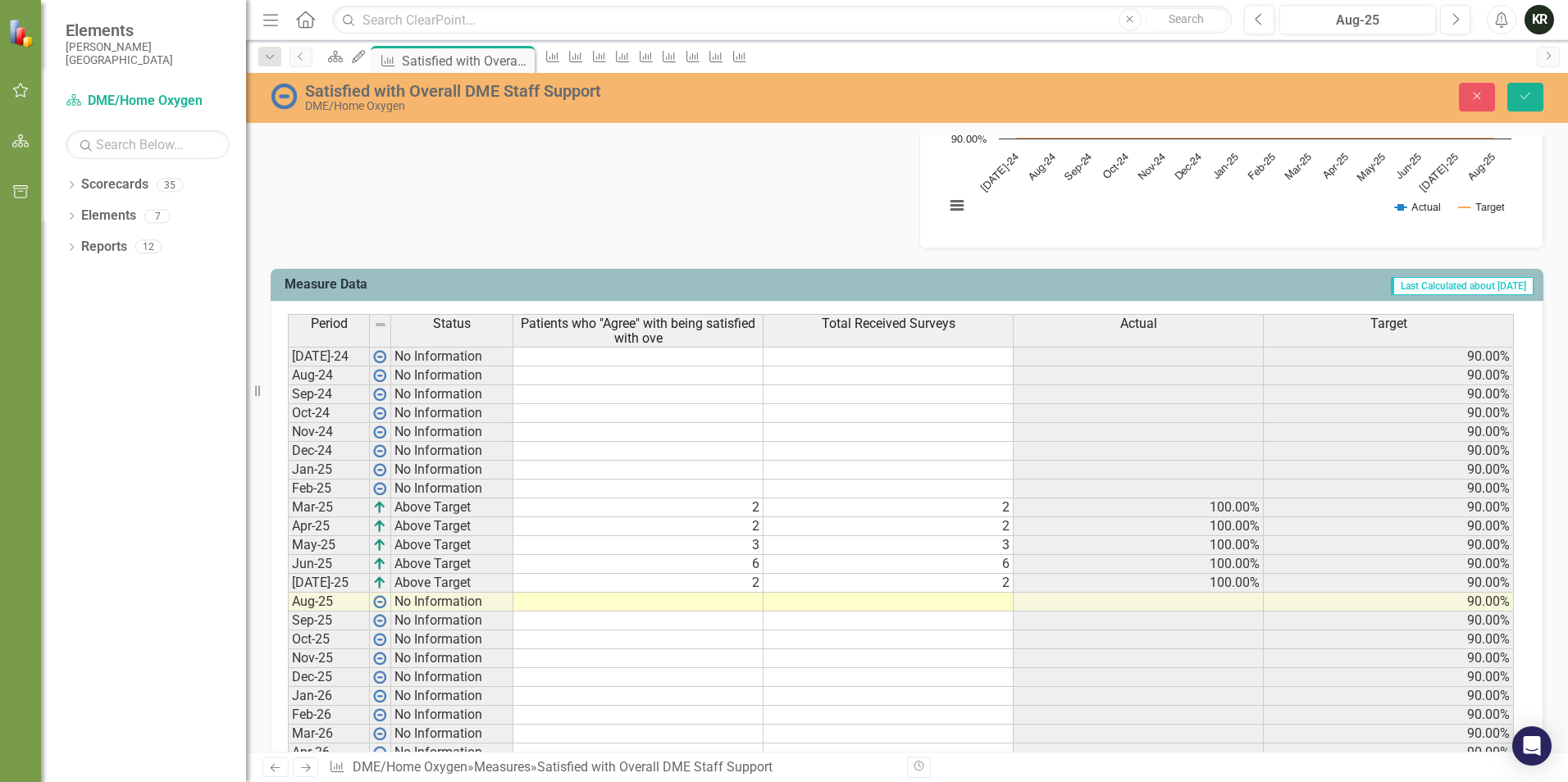
scroll to position [574, 0]
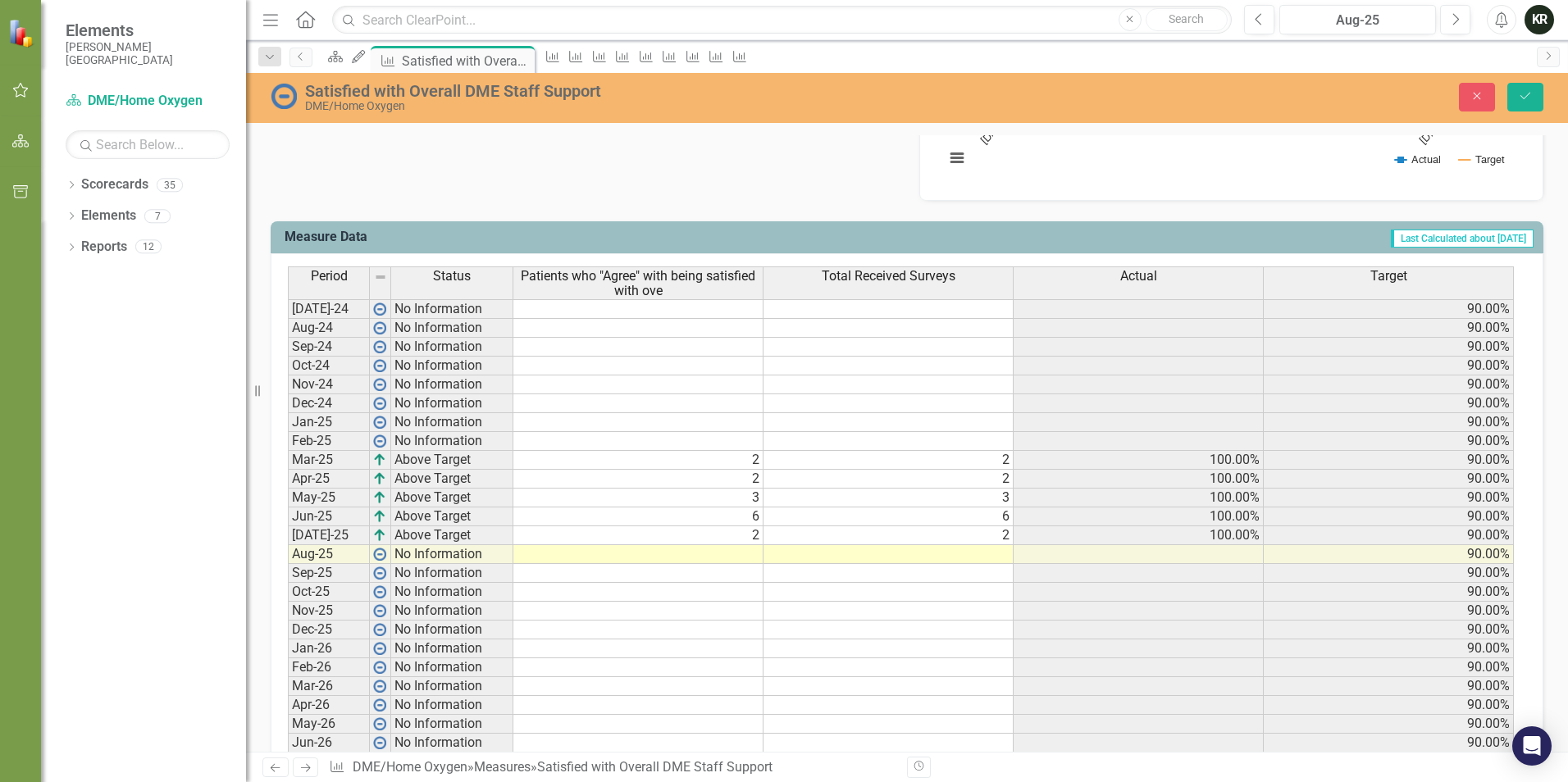
click at [750, 561] on td at bounding box center [638, 555] width 250 height 19
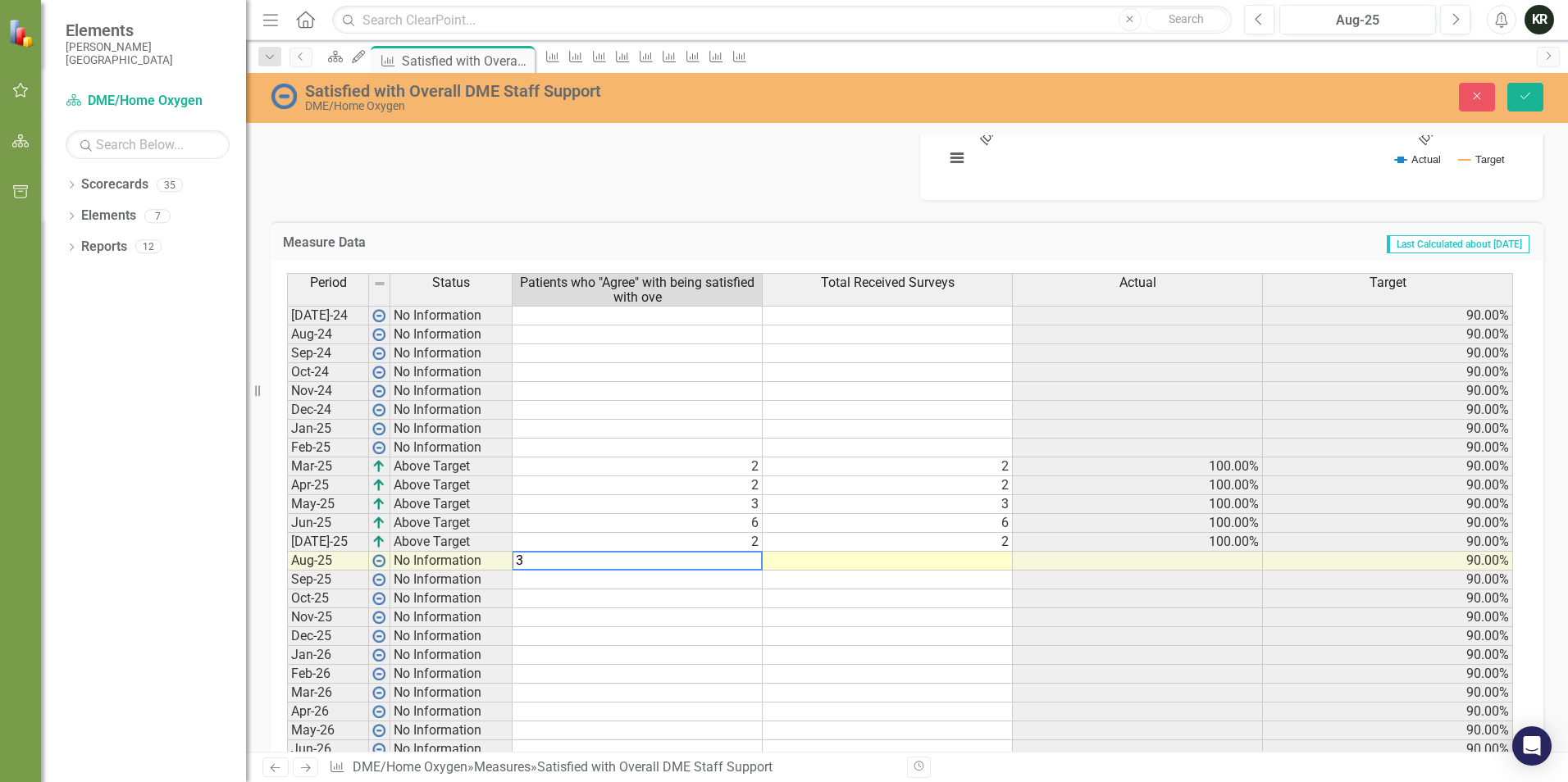
type textarea "3"
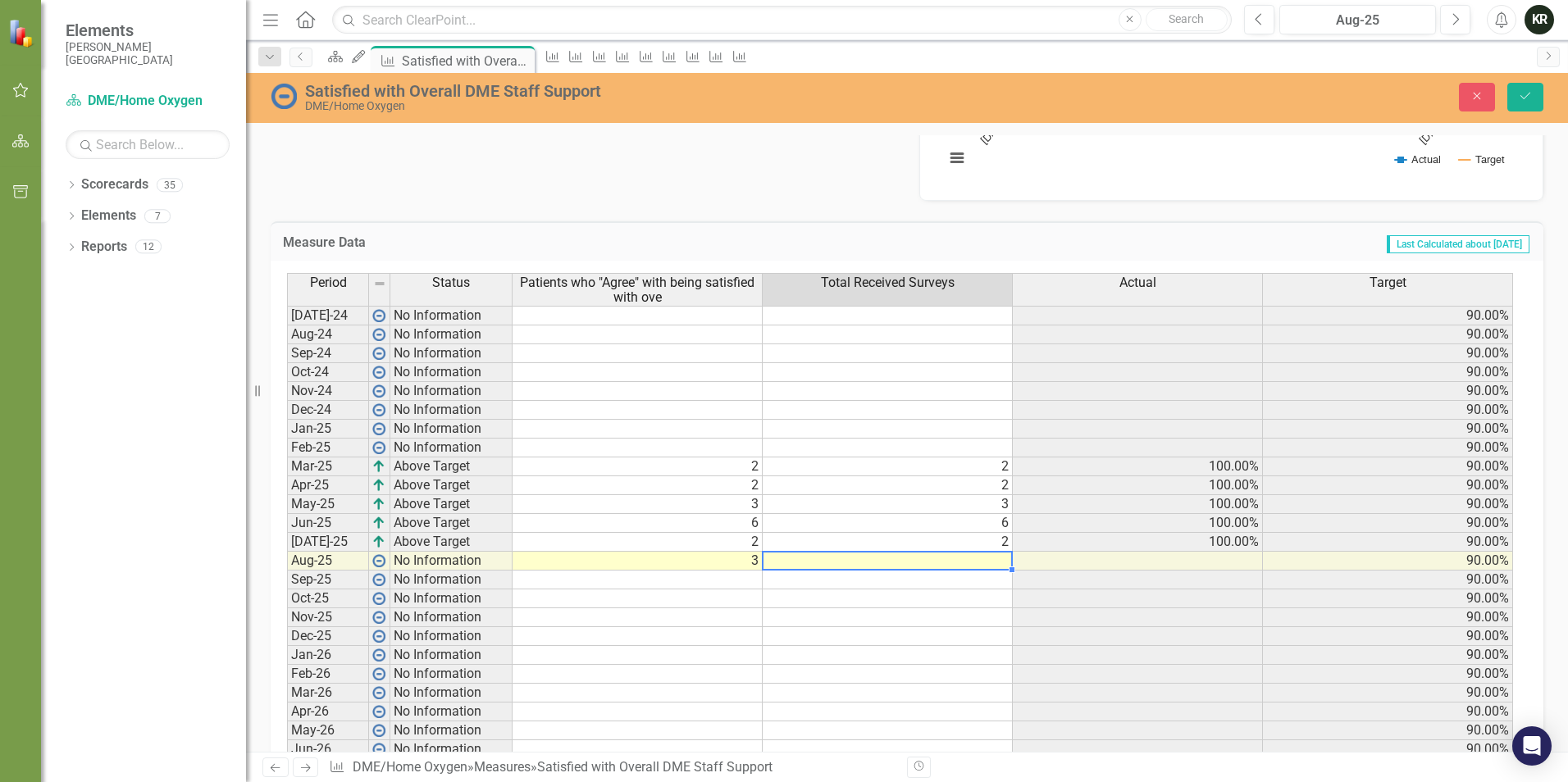
click at [1004, 562] on td at bounding box center [888, 561] width 250 height 19
type textarea "4"
click at [966, 612] on td at bounding box center [888, 617] width 250 height 19
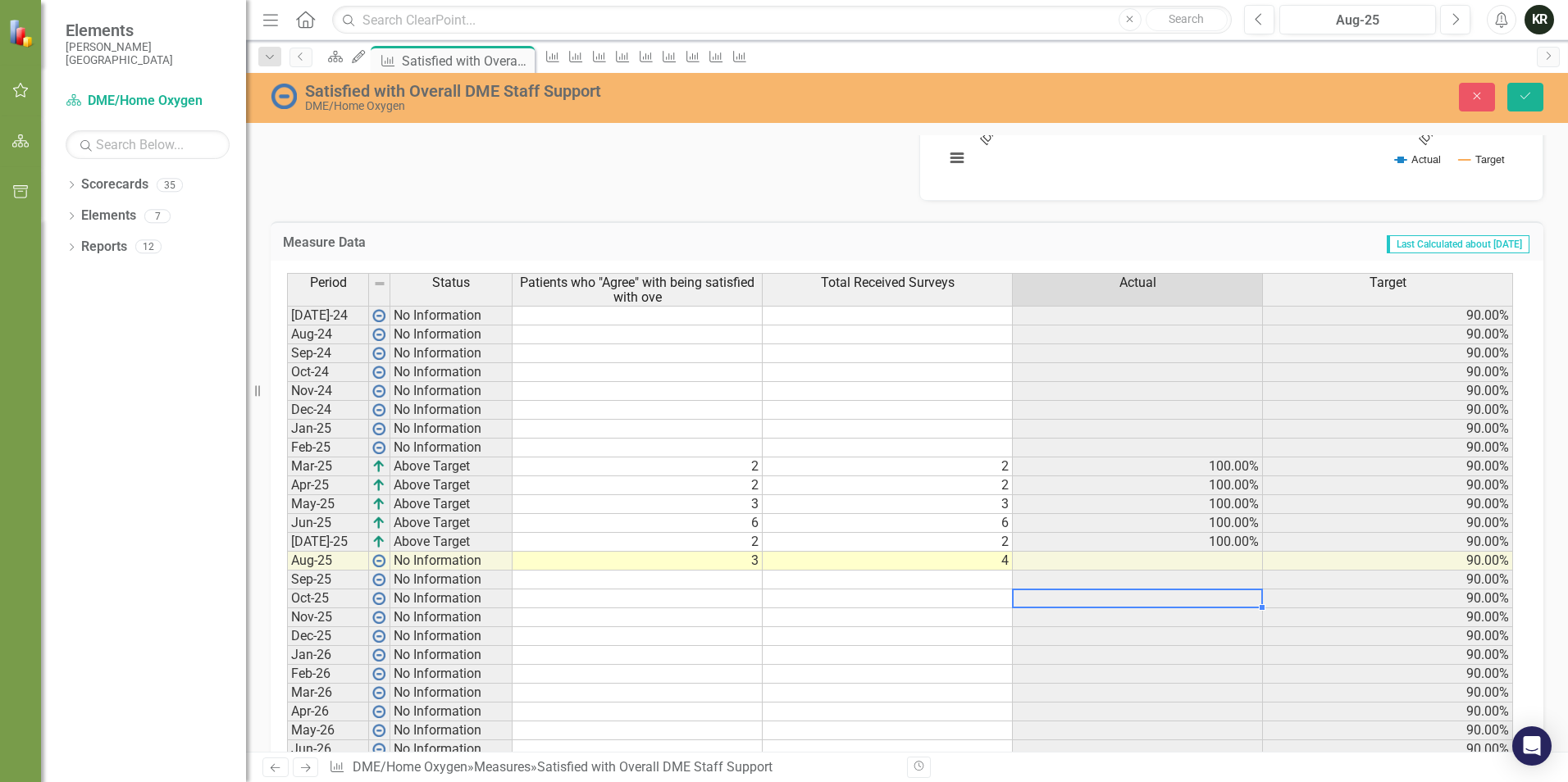
click at [1133, 599] on td at bounding box center [1138, 599] width 250 height 19
click at [1522, 101] on icon "Save" at bounding box center [1525, 96] width 15 height 12
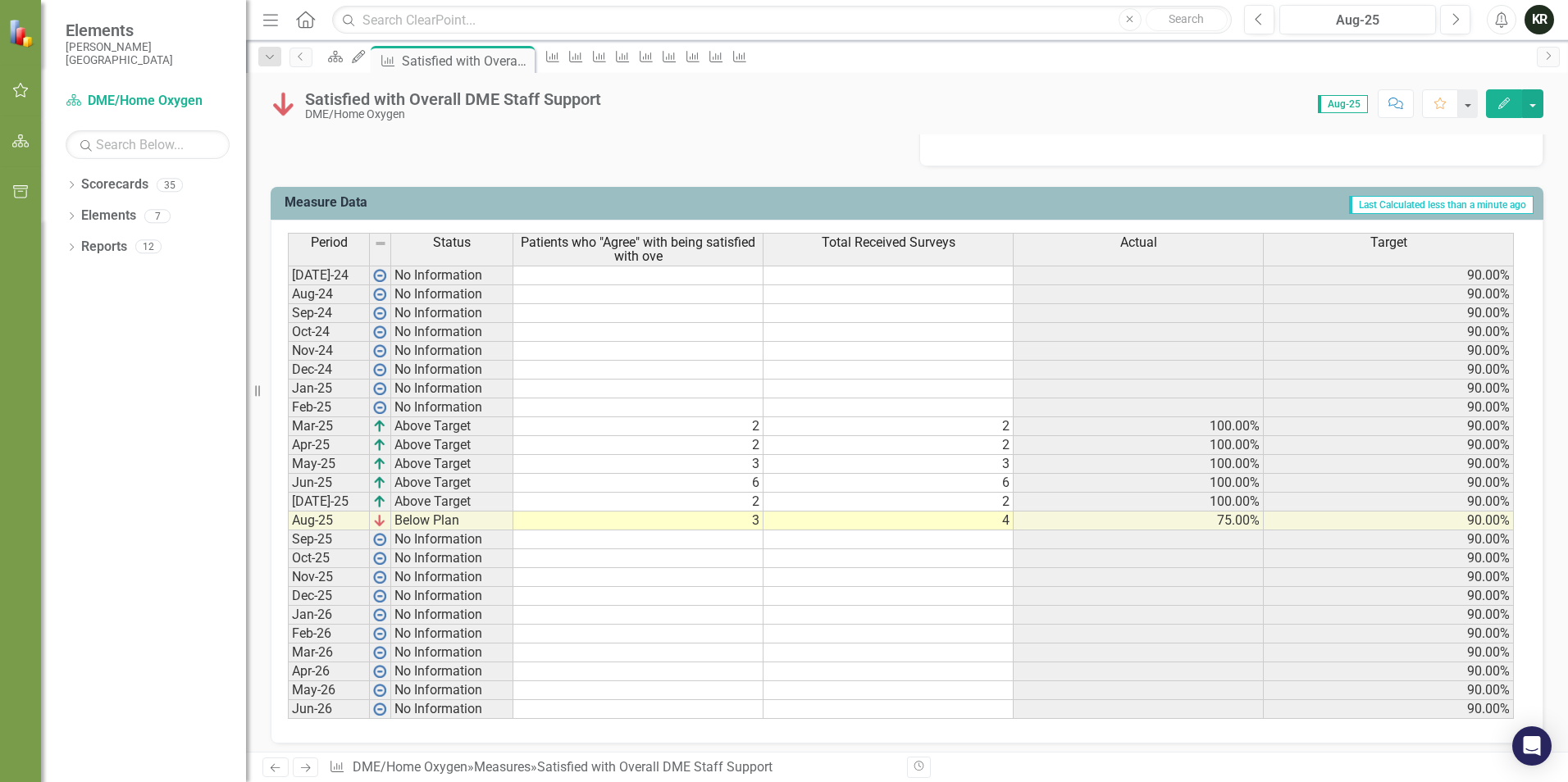
scroll to position [615, 0]
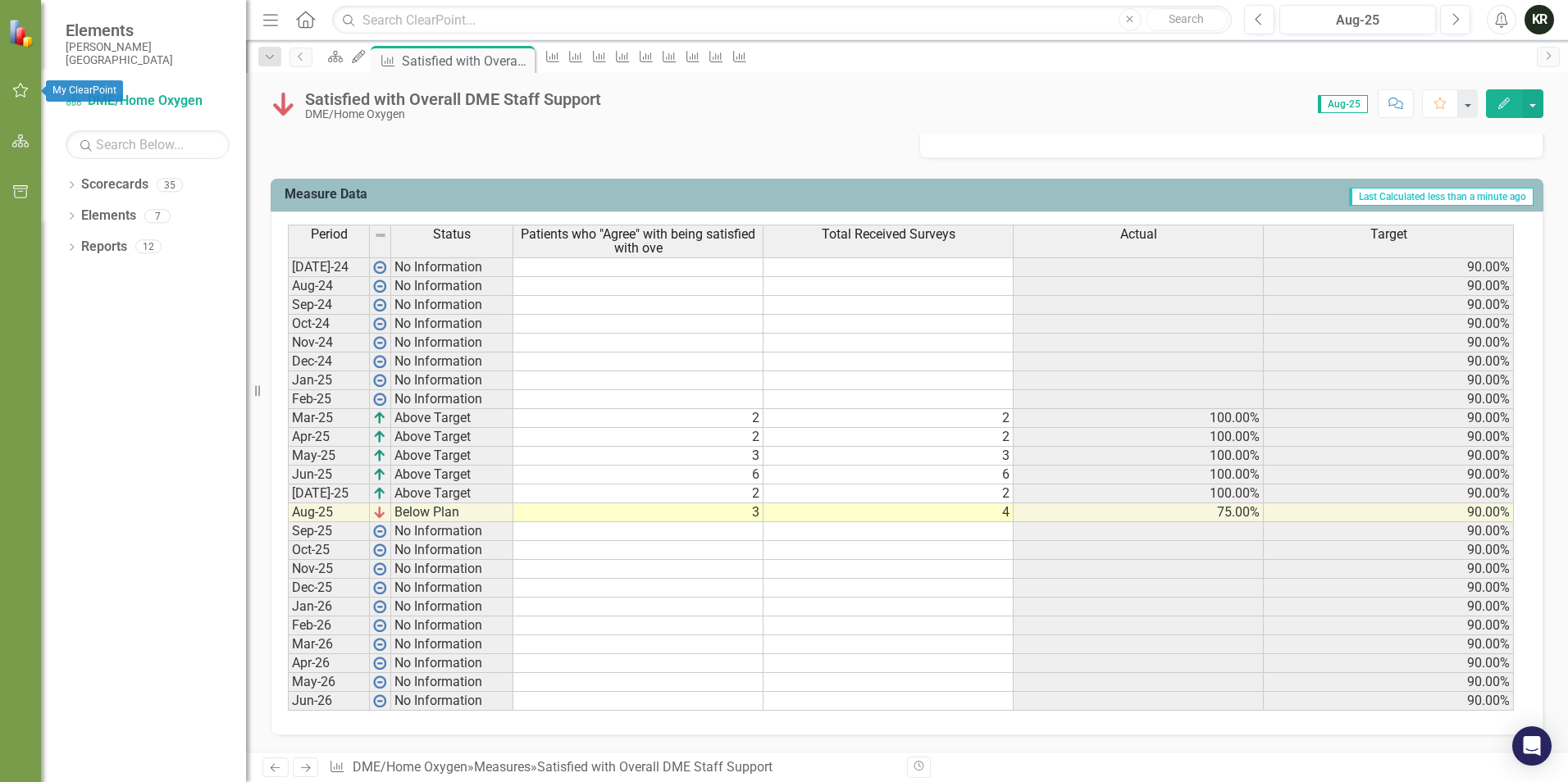
click at [24, 88] on icon "button" at bounding box center [20, 90] width 15 height 14
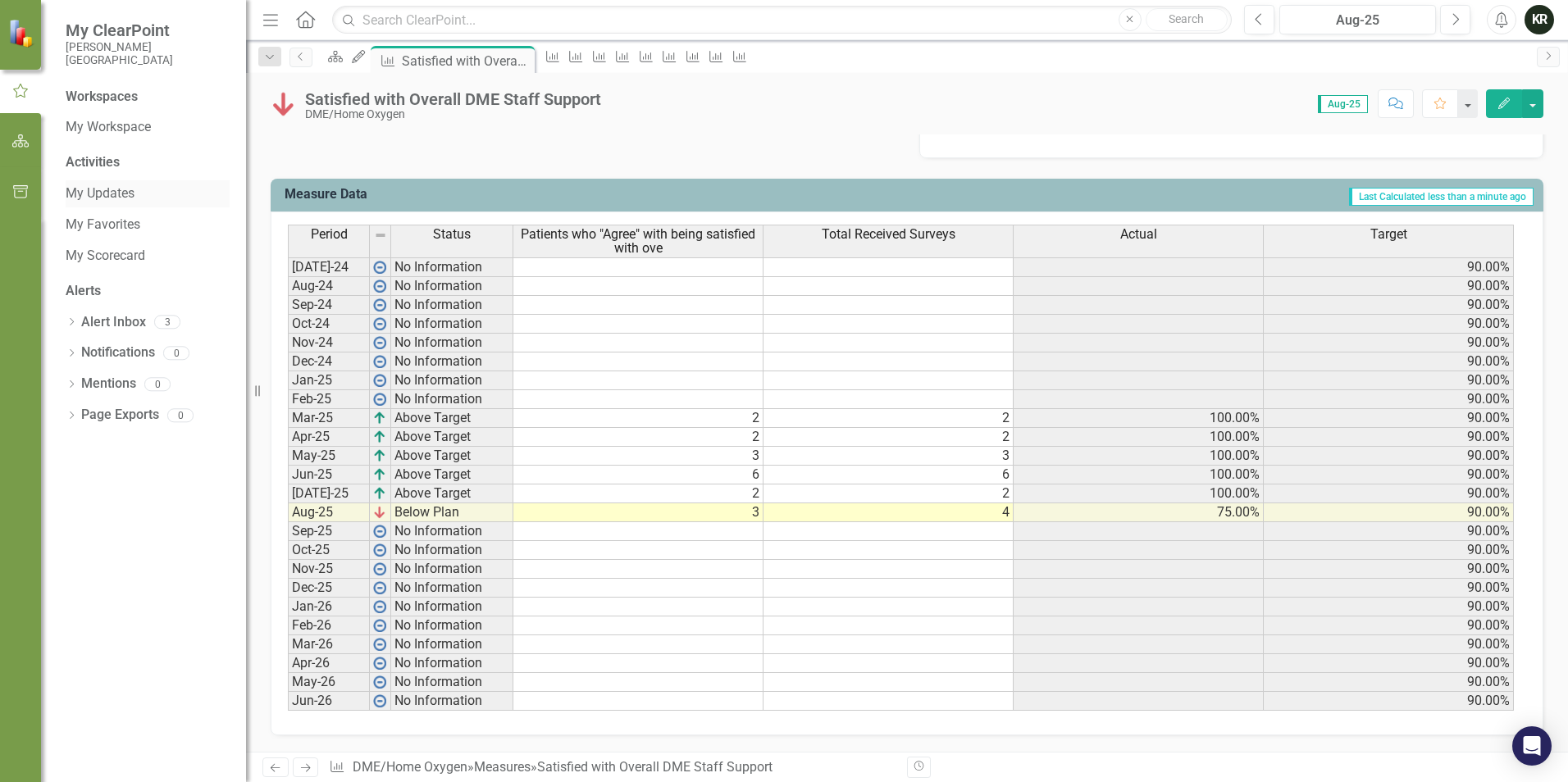
click at [113, 198] on link "My Updates" at bounding box center [147, 194] width 164 height 19
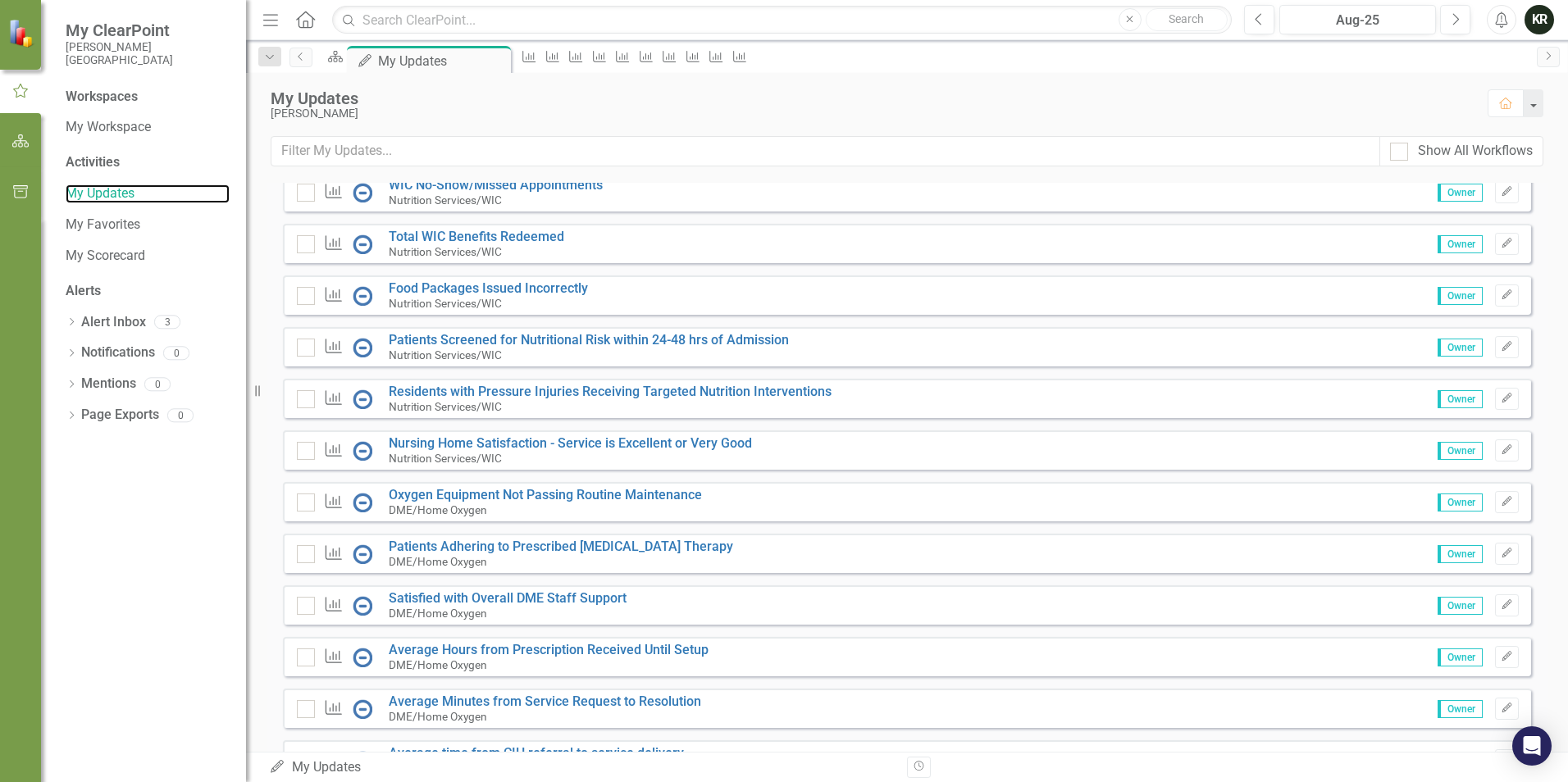
scroll to position [492, 0]
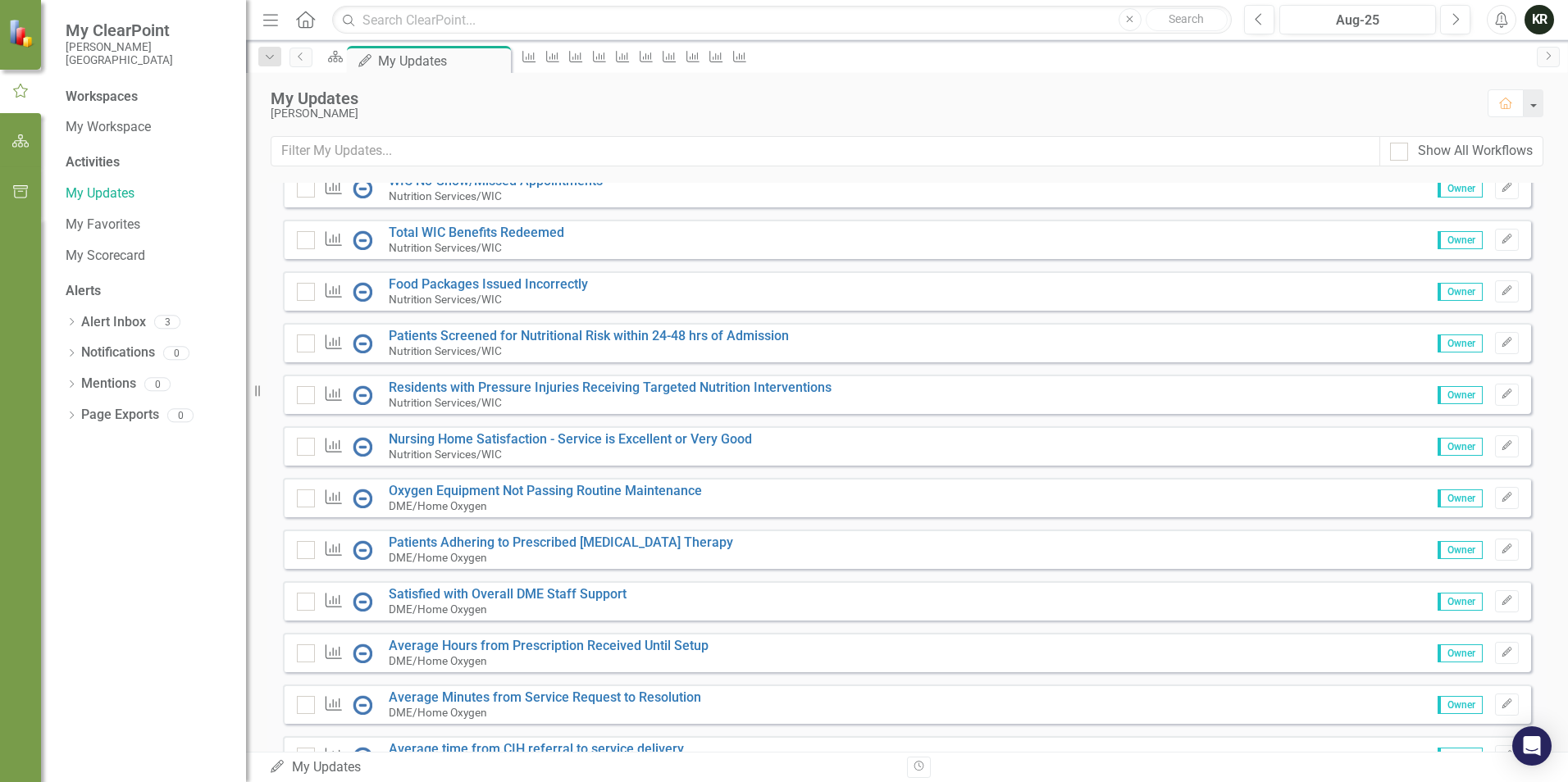
click at [556, 513] on div "DME/Home Oxygen" at bounding box center [546, 506] width 314 height 14
click at [620, 498] on link "Oxygen Equipment Not Passing Routine Maintenance" at bounding box center [546, 490] width 314 height 15
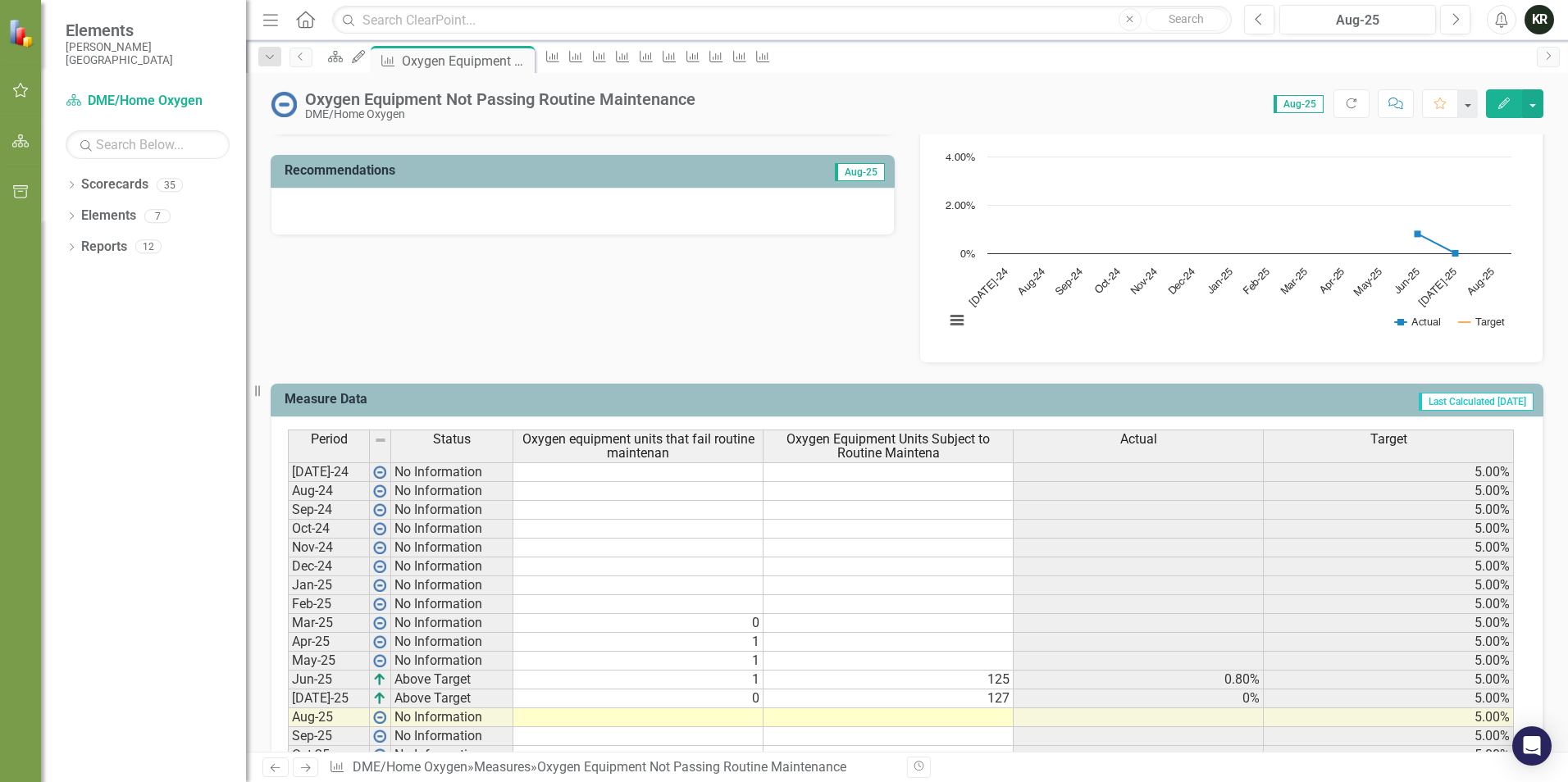
scroll to position [615, 0]
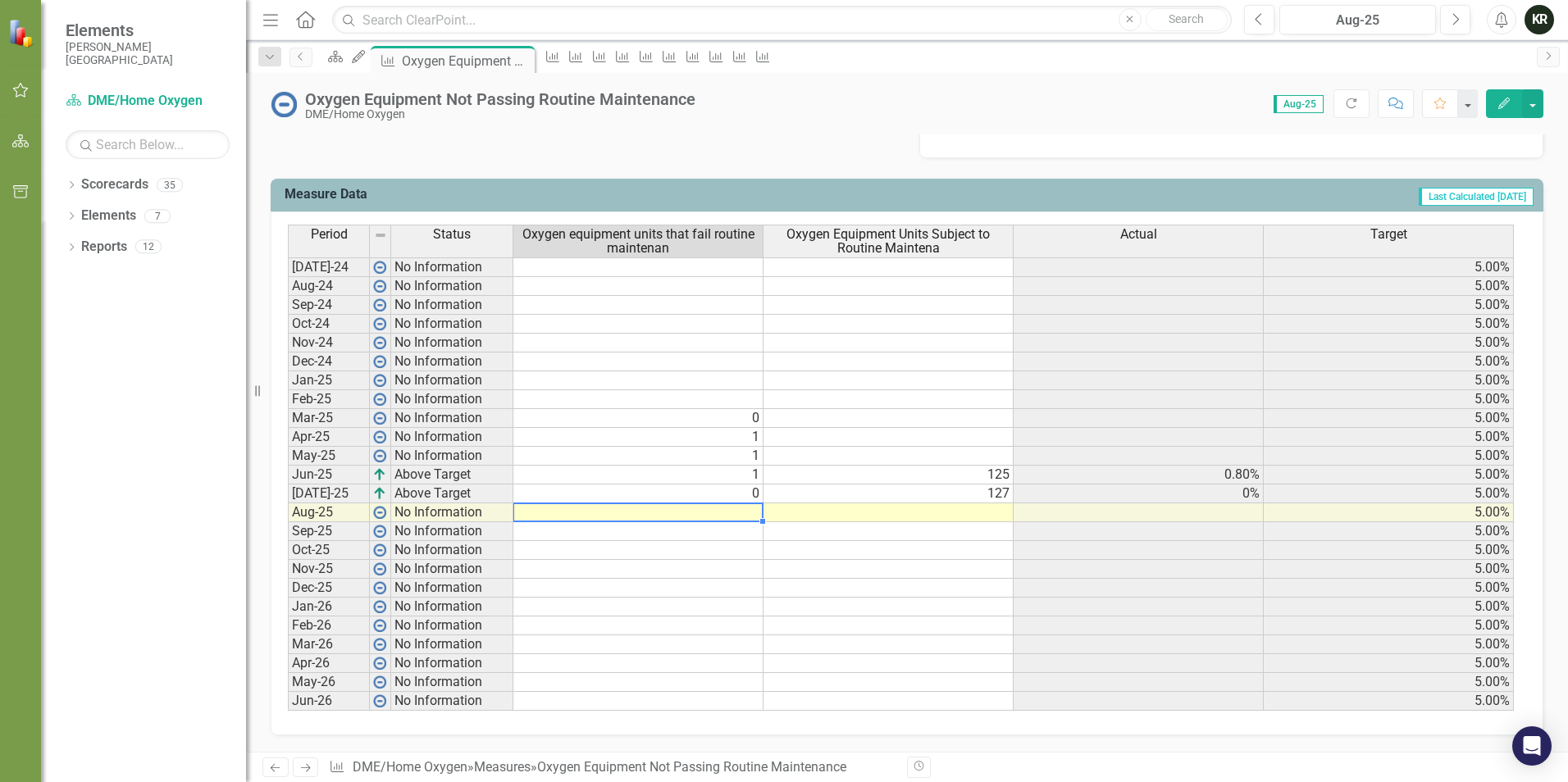
click at [753, 514] on td at bounding box center [638, 513] width 250 height 19
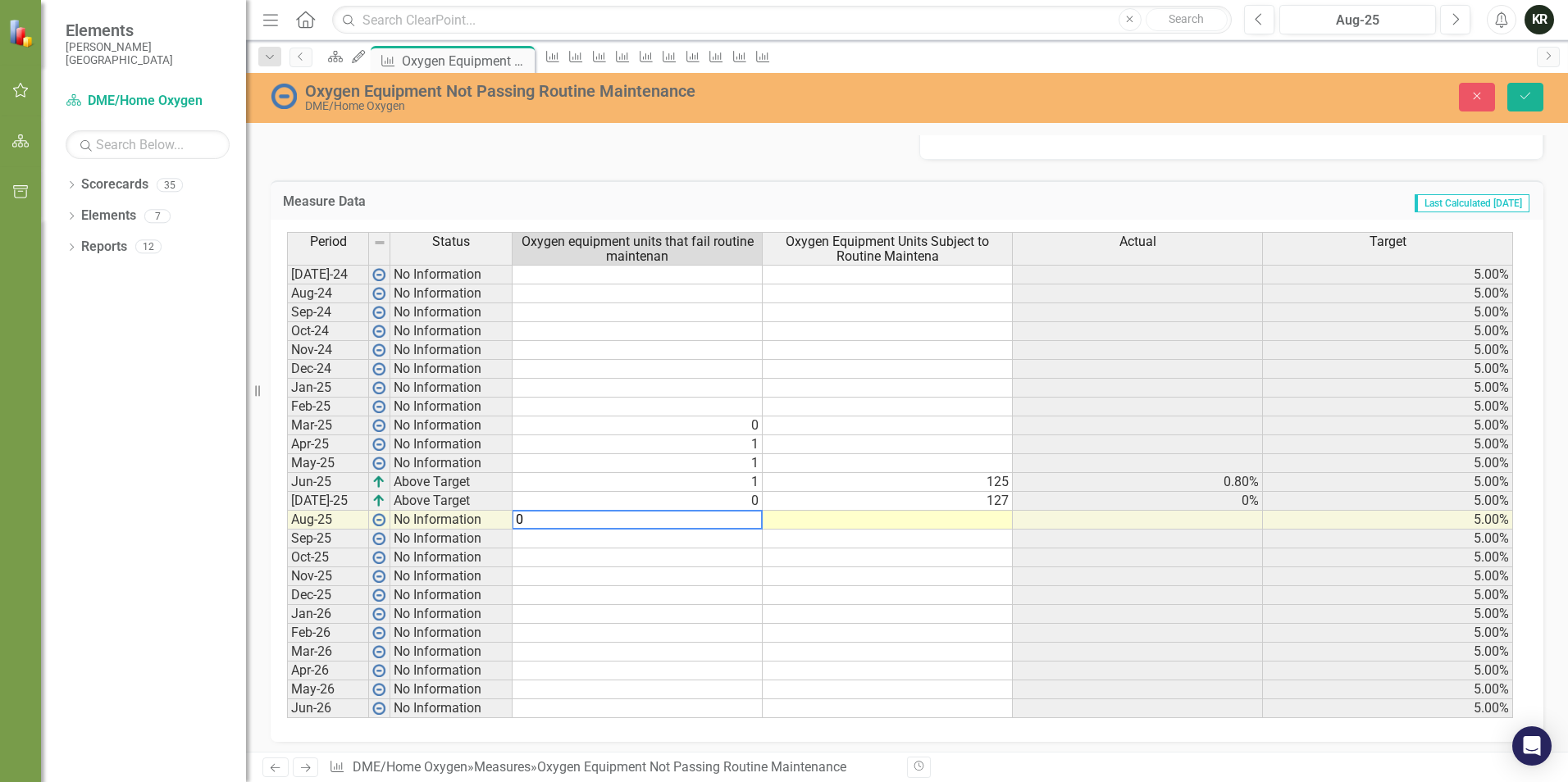
type textarea "0"
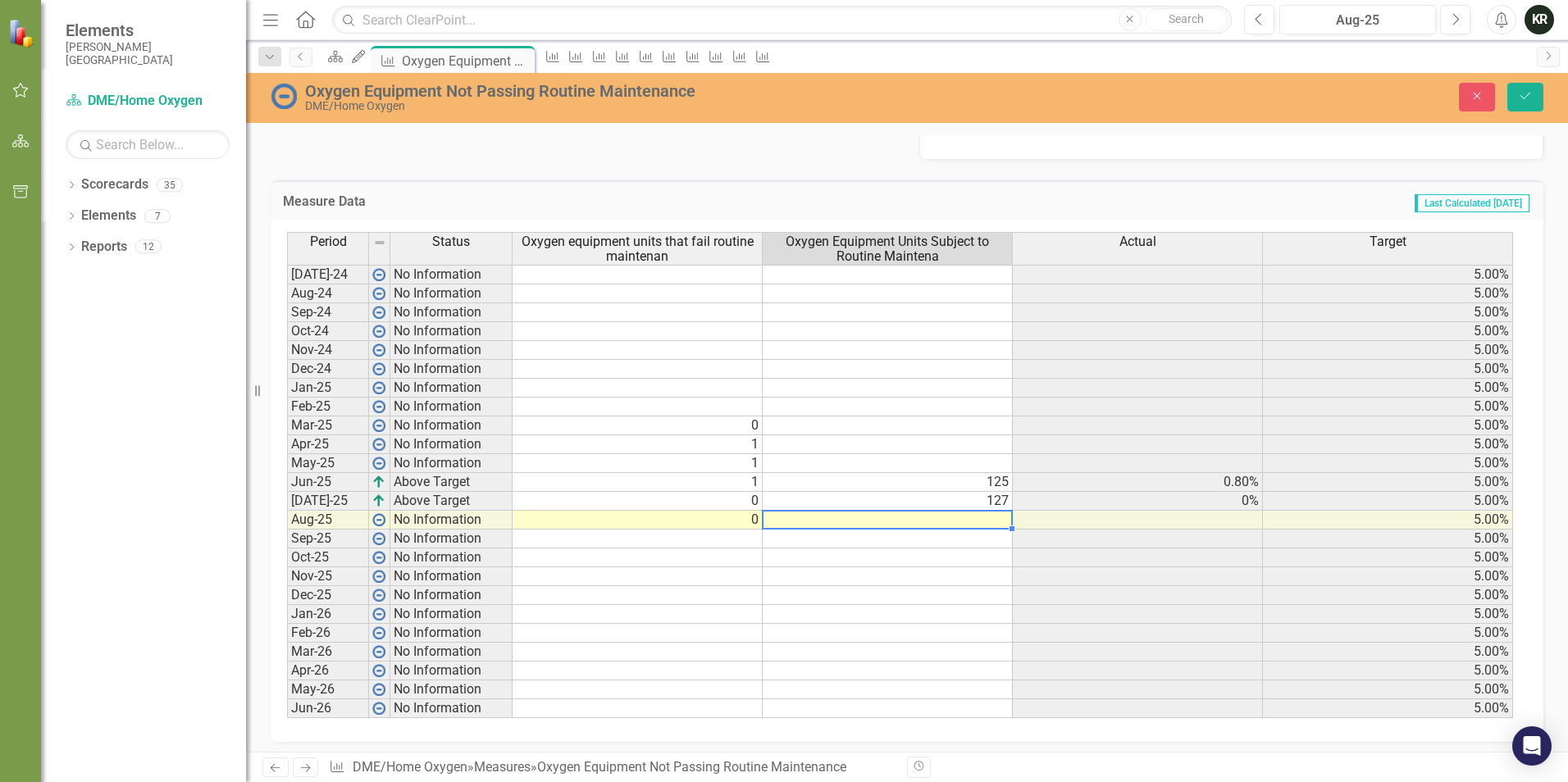
click at [987, 517] on td at bounding box center [888, 520] width 250 height 19
type textarea "126"
click at [992, 637] on td at bounding box center [888, 633] width 250 height 19
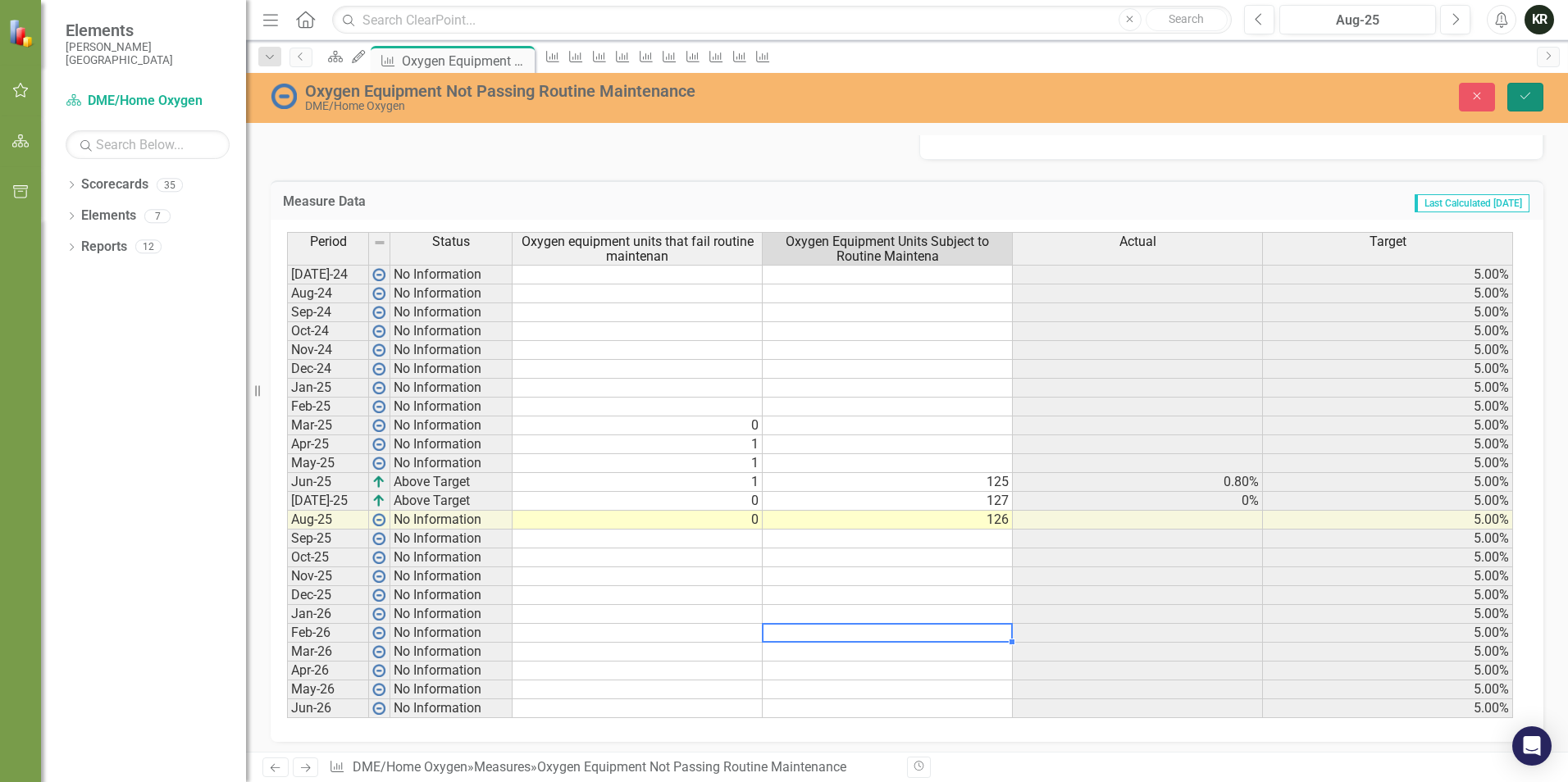
click at [1530, 95] on icon "Save" at bounding box center [1525, 96] width 15 height 12
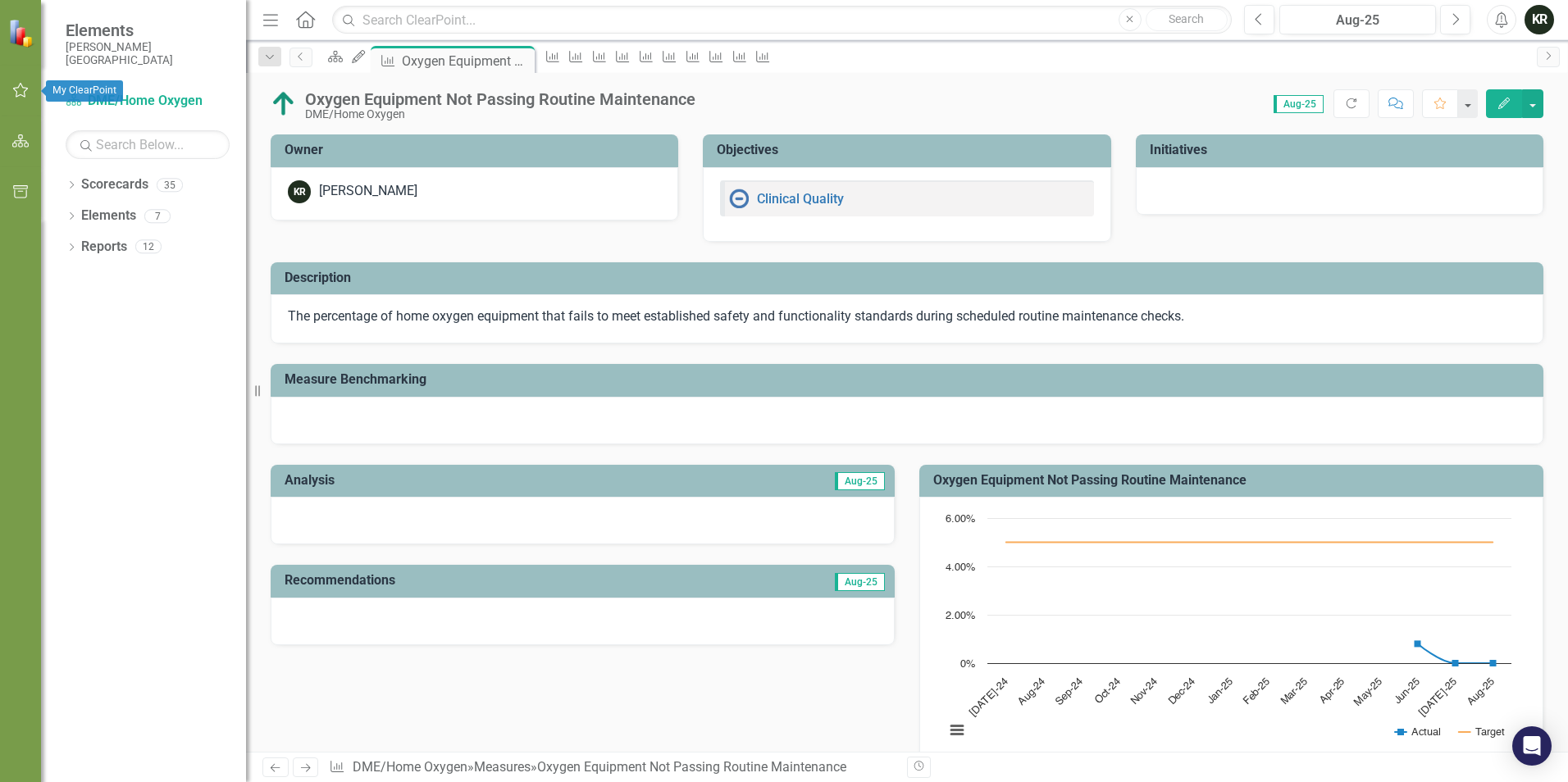
click at [23, 90] on icon "button" at bounding box center [21, 90] width 17 height 13
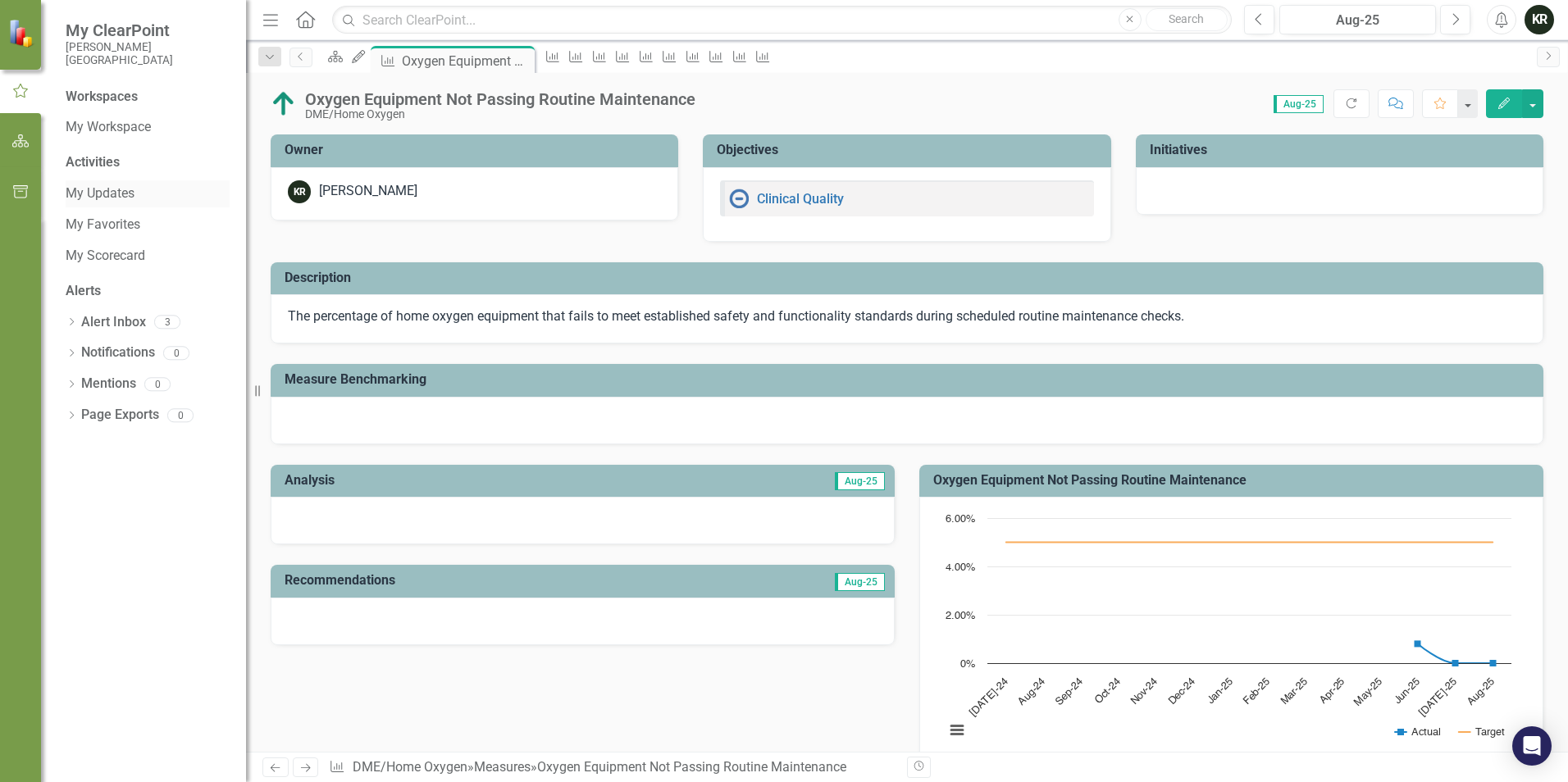
click at [116, 198] on link "My Updates" at bounding box center [147, 194] width 164 height 19
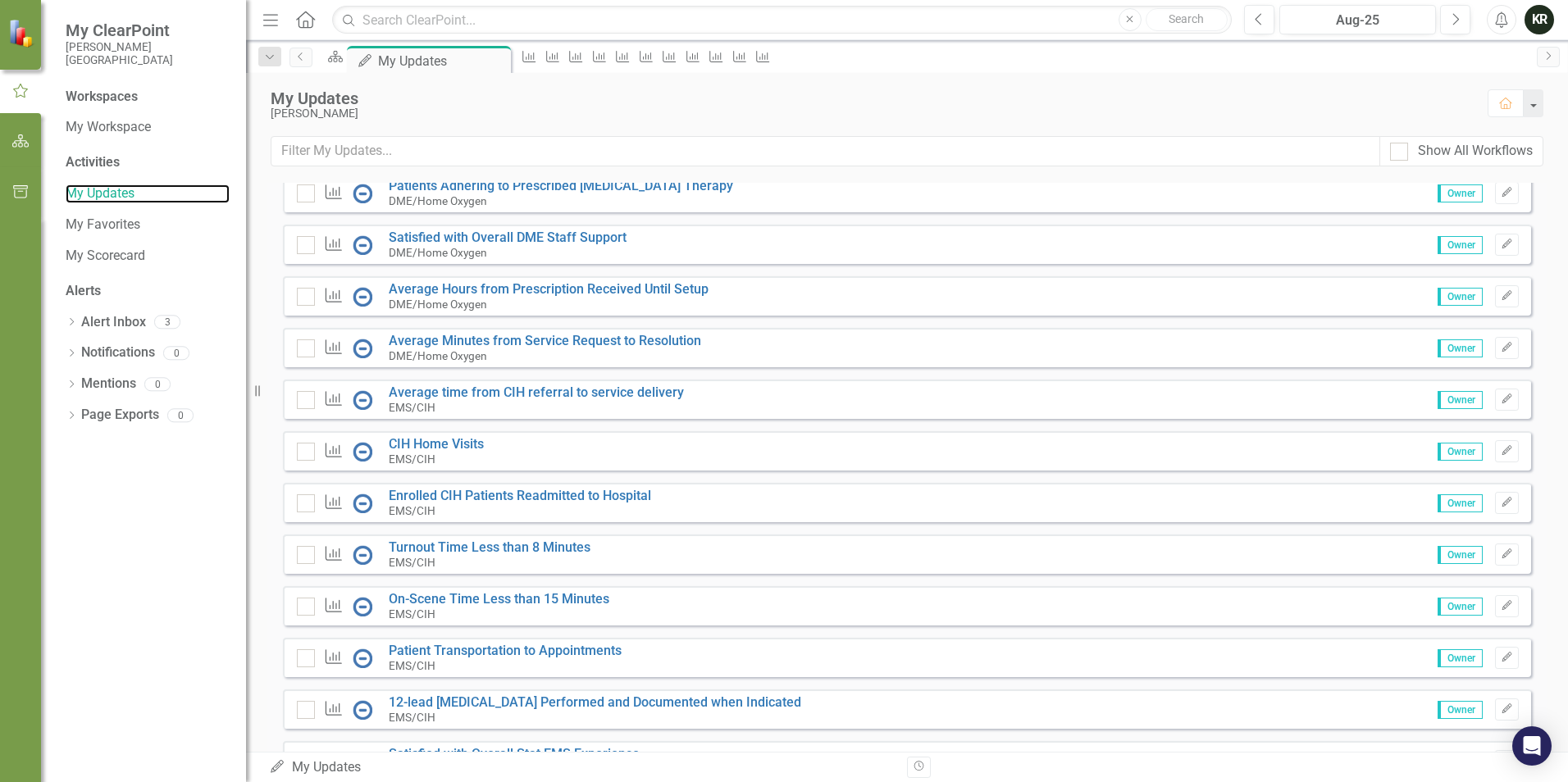
scroll to position [820, 0]
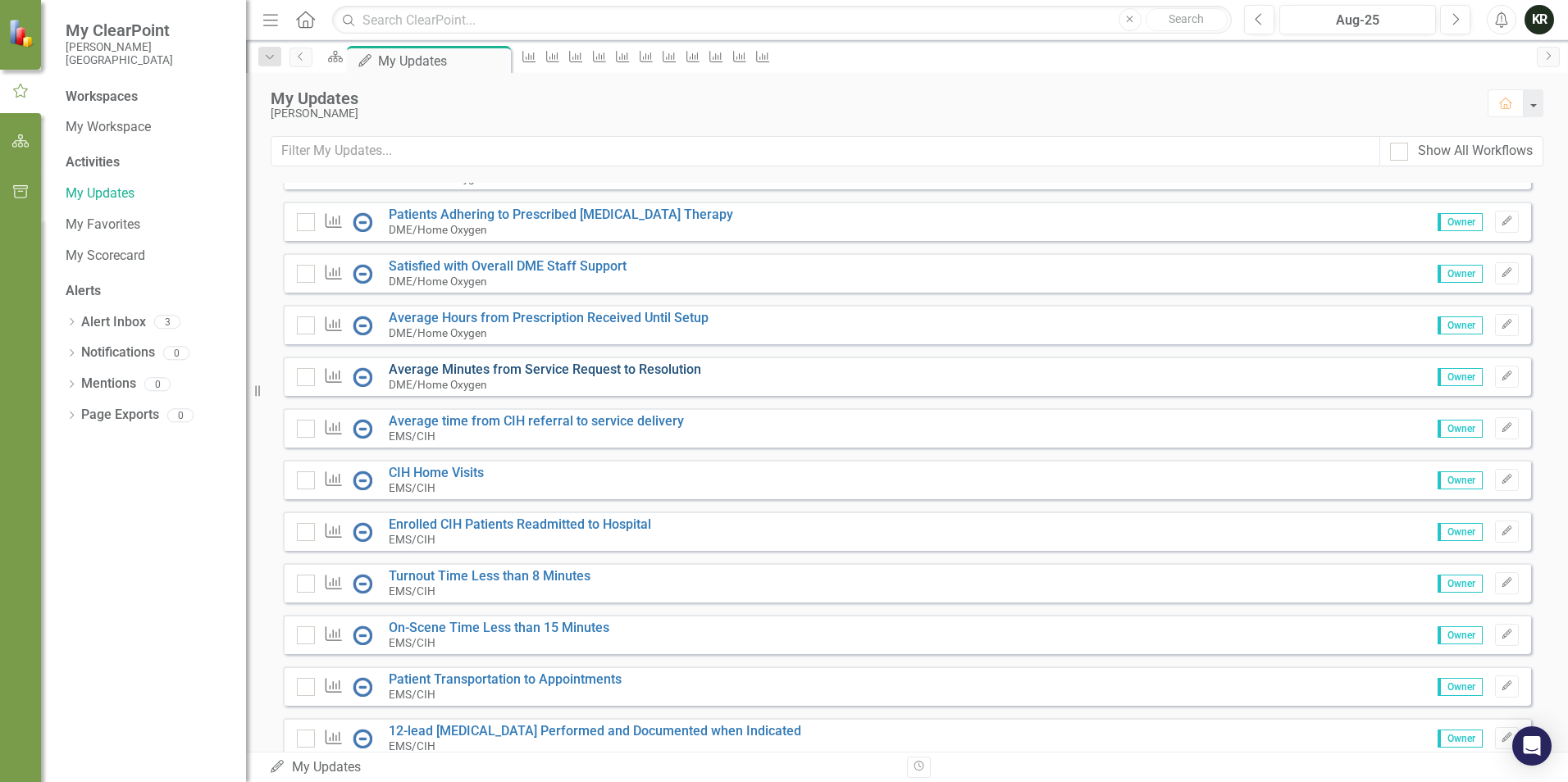
click at [481, 377] on link "Average Minutes from Service Request to Resolution" at bounding box center [545, 369] width 313 height 15
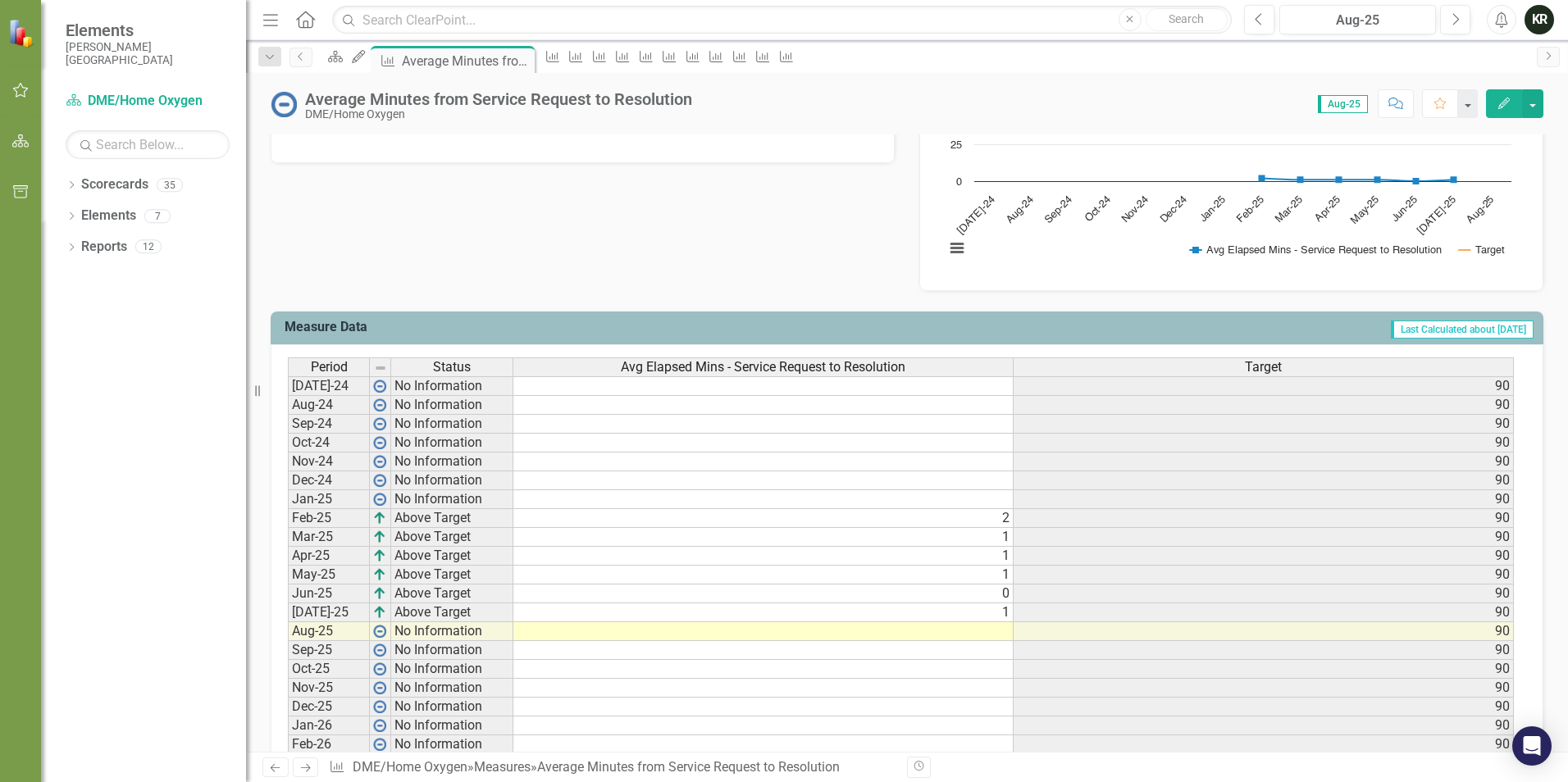
scroll to position [492, 0]
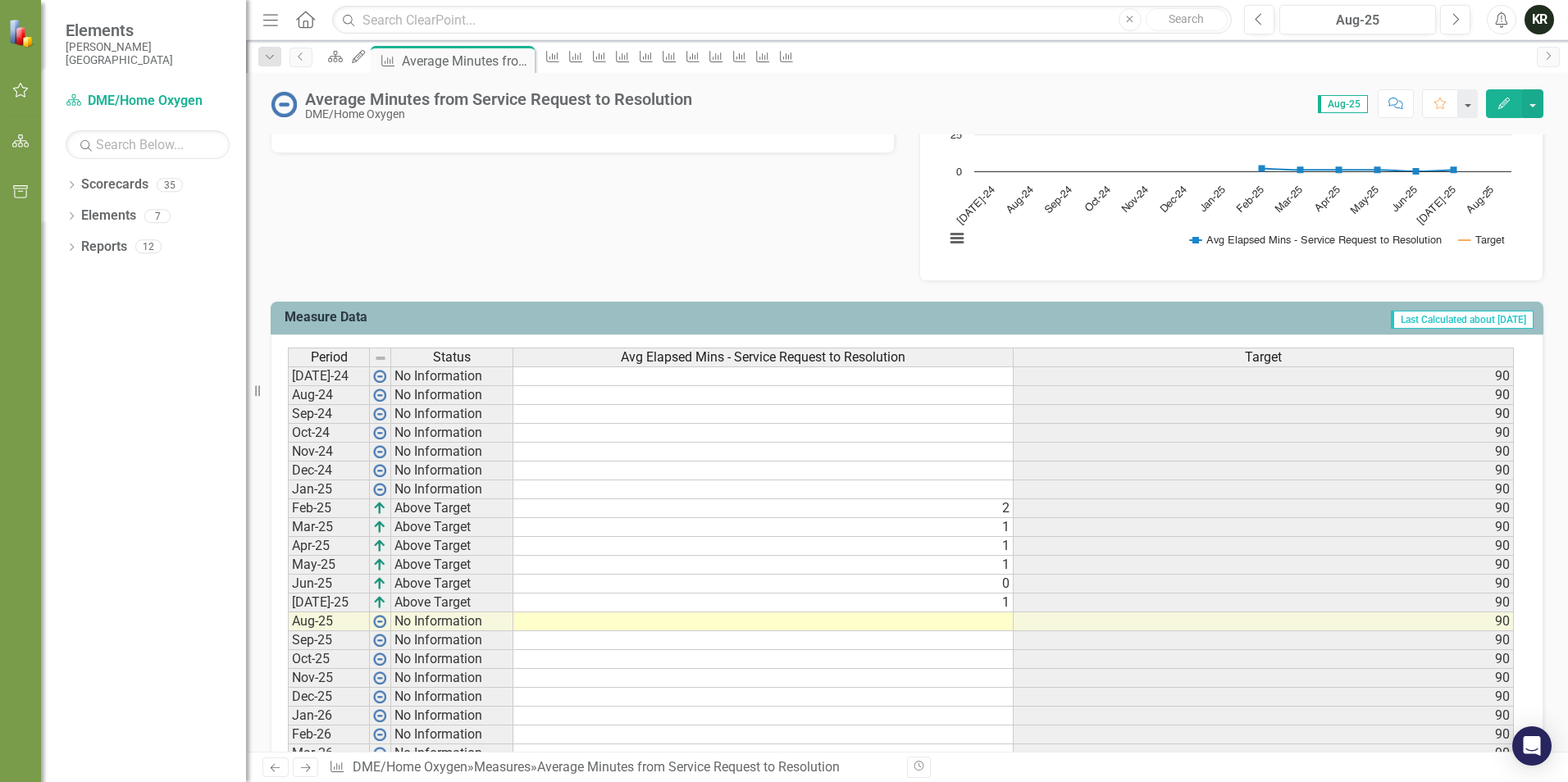
click at [990, 623] on td at bounding box center [763, 622] width 500 height 19
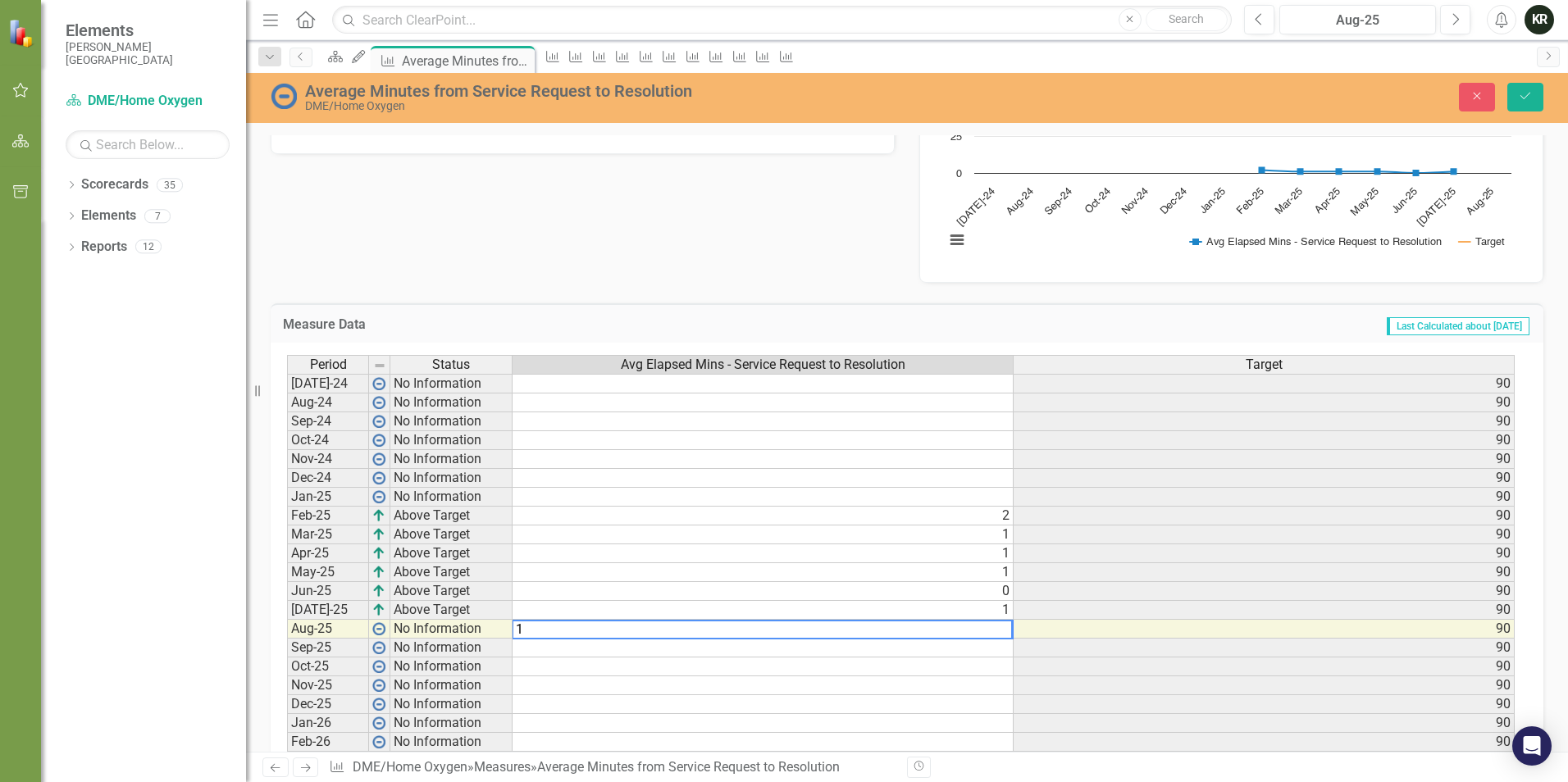
type textarea "1"
click at [1288, 311] on div "Measure Data Last Calculated about 1 month ago" at bounding box center [907, 323] width 1273 height 40
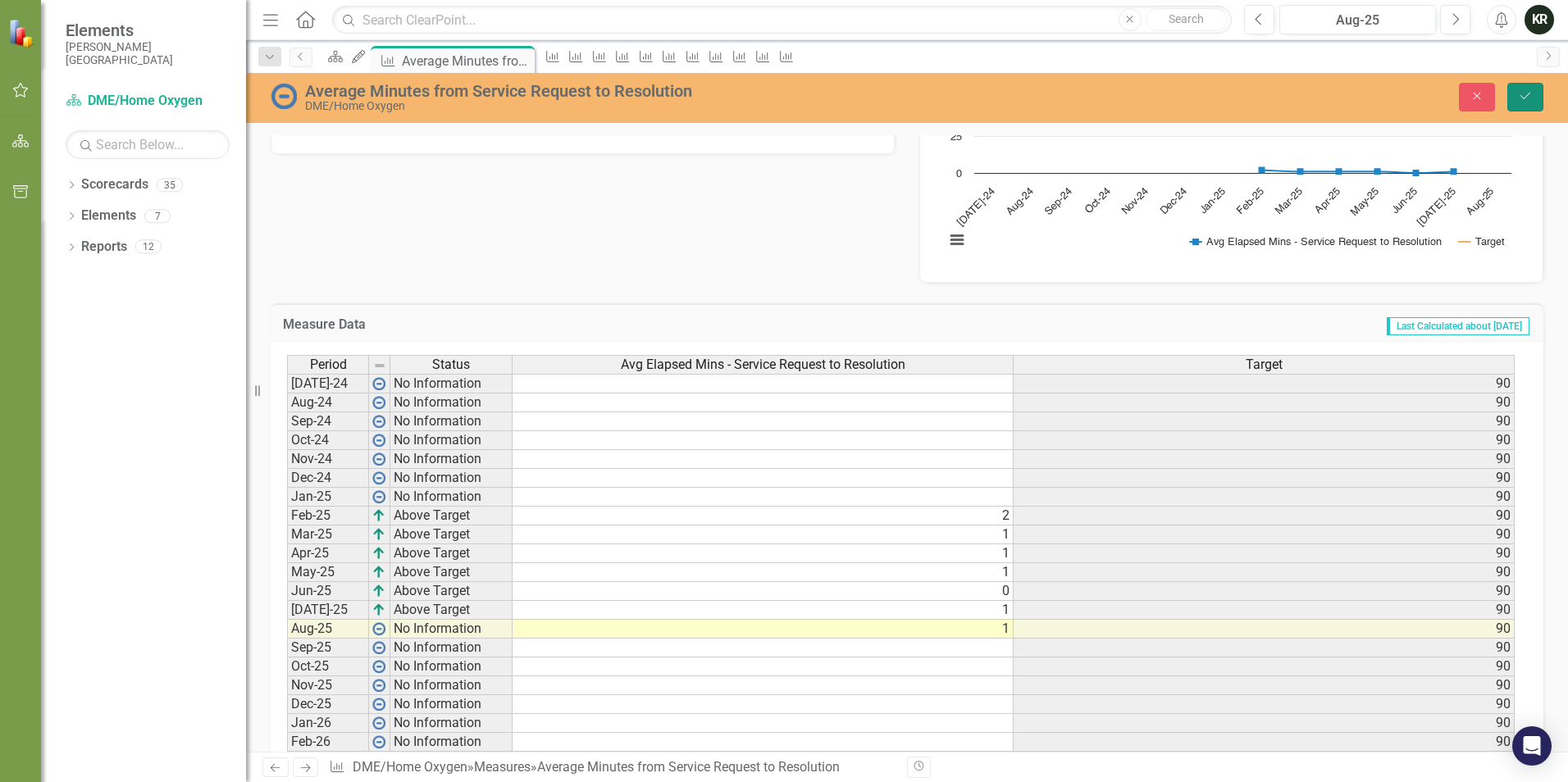
click at [1524, 102] on button "Save" at bounding box center [1525, 97] width 36 height 29
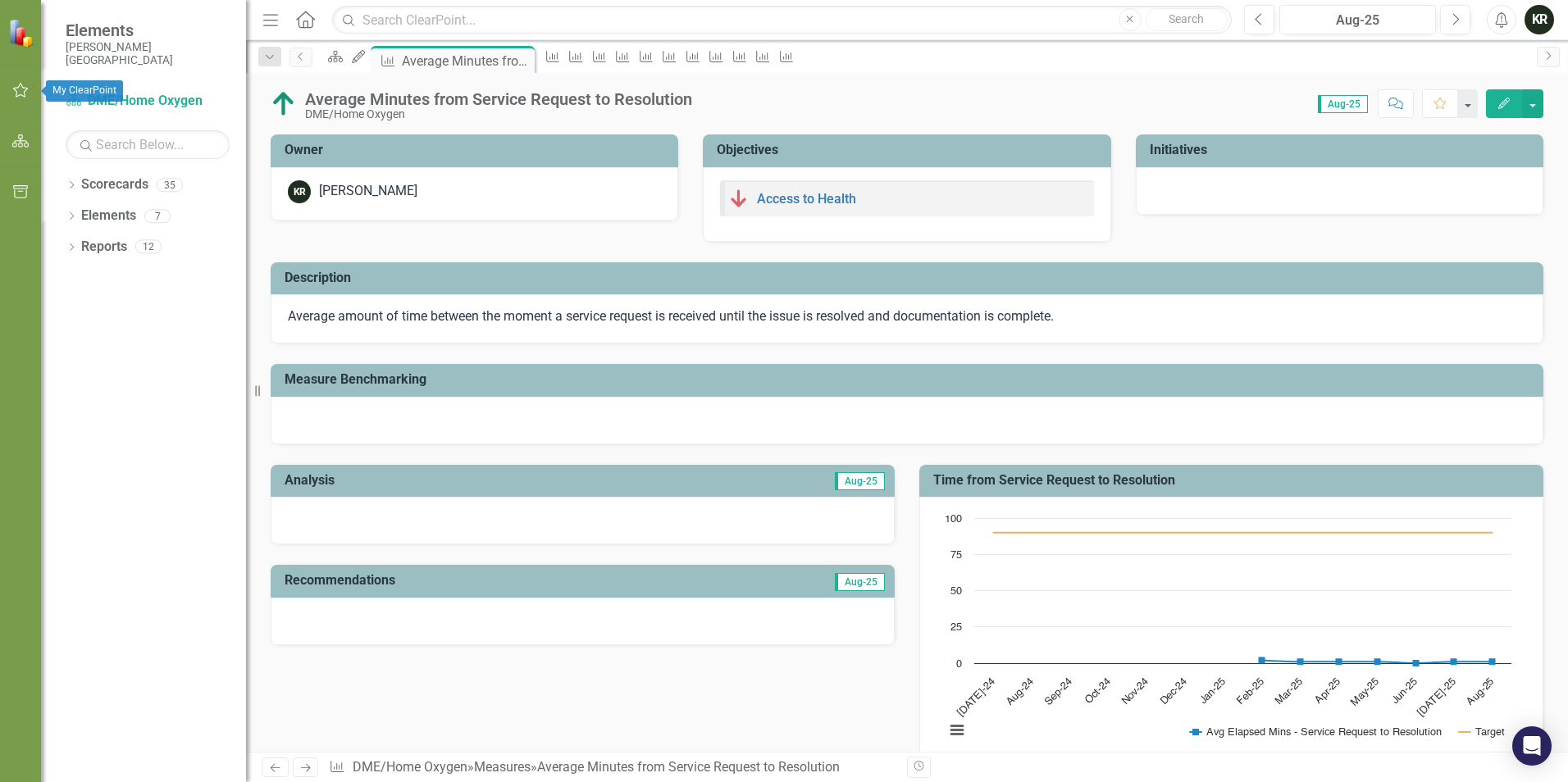
click at [20, 88] on icon "button" at bounding box center [21, 90] width 17 height 13
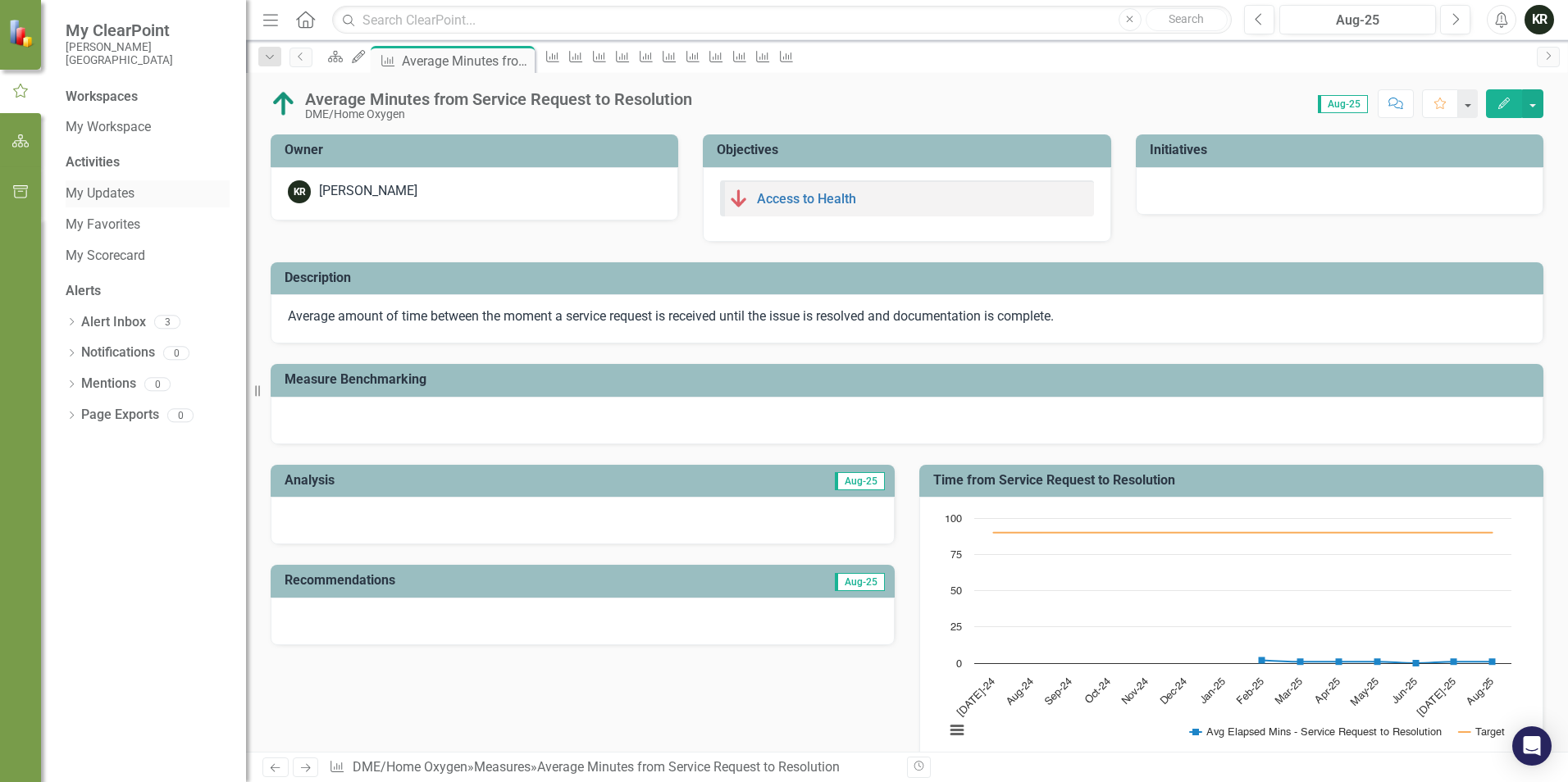
click at [125, 189] on link "My Updates" at bounding box center [147, 194] width 164 height 19
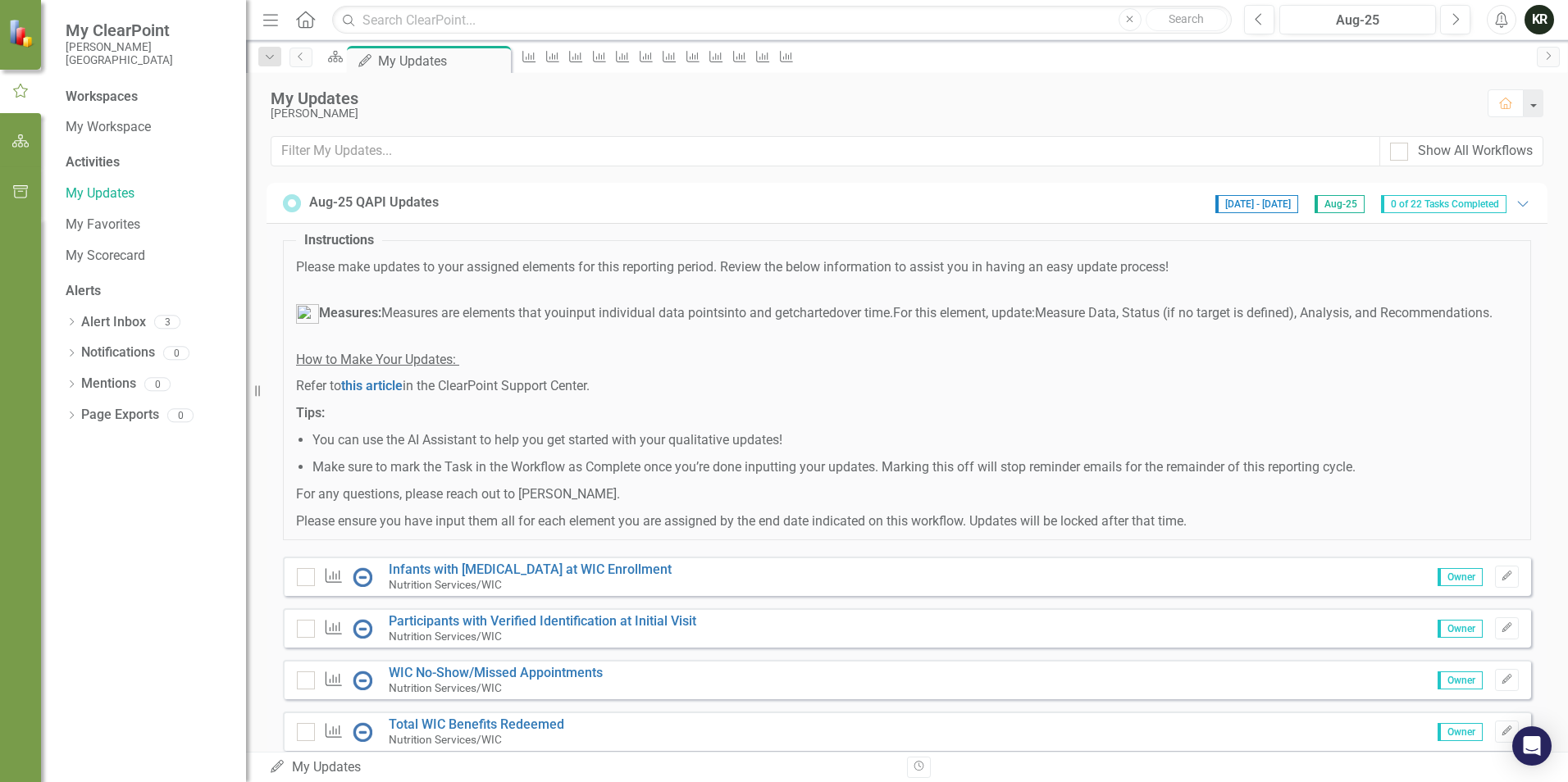
click at [1234, 209] on span "[DATE] - [DATE]" at bounding box center [1256, 204] width 82 height 18
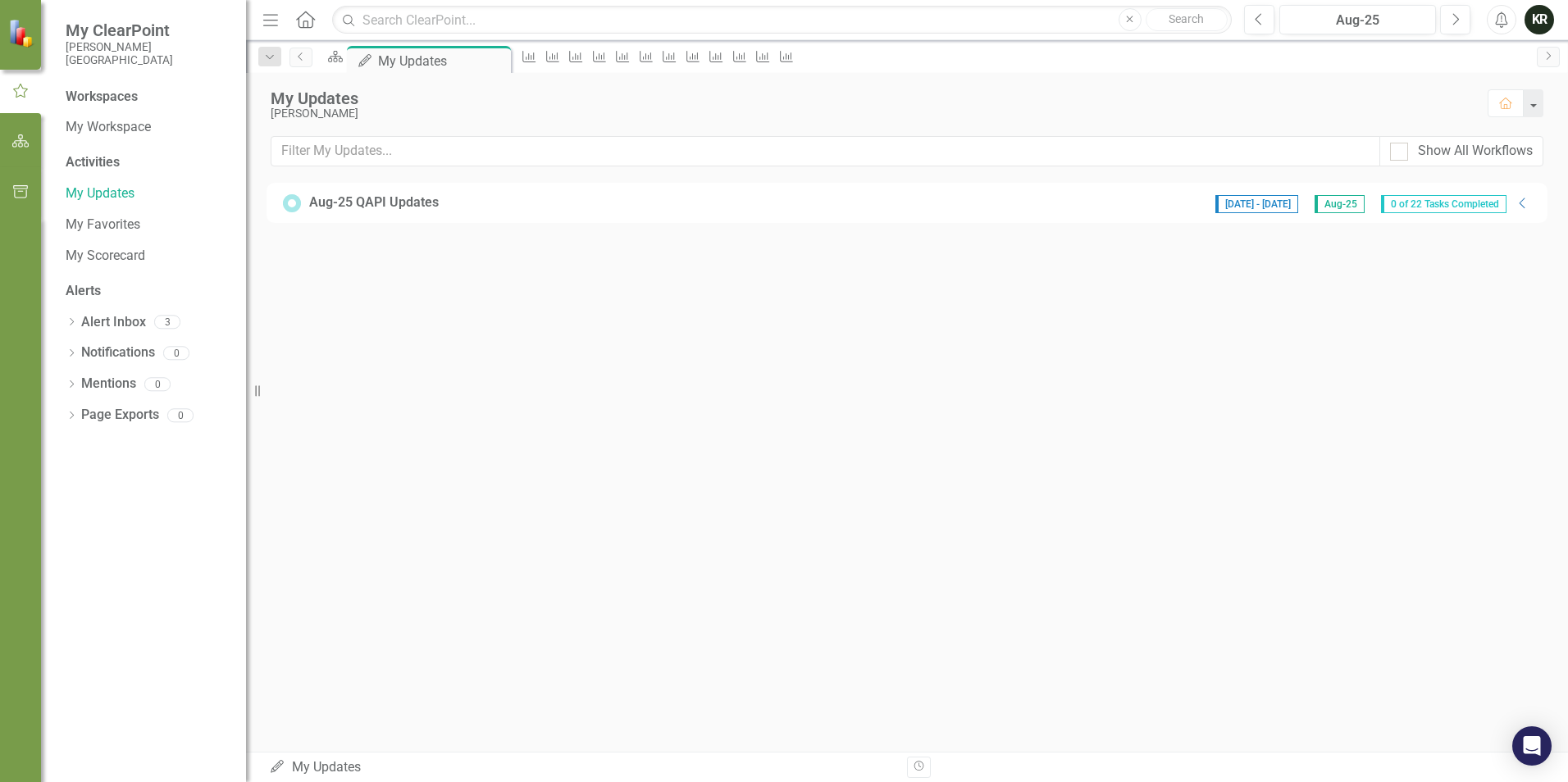
click at [1282, 207] on span "[DATE] - [DATE]" at bounding box center [1256, 204] width 82 height 18
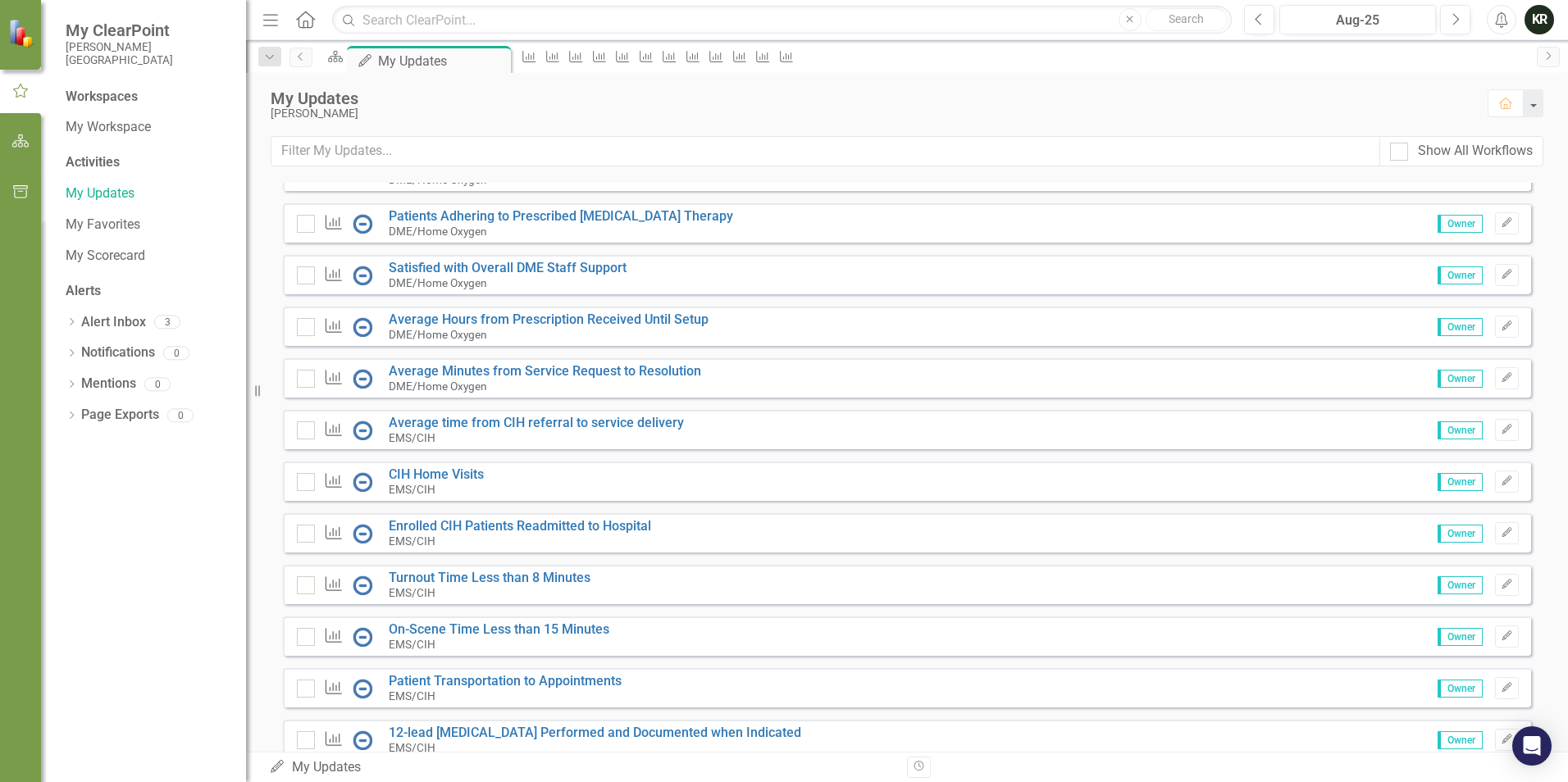
scroll to position [820, 0]
click at [497, 584] on link "Turnout Time Less than 8 Minutes" at bounding box center [489, 575] width 202 height 15
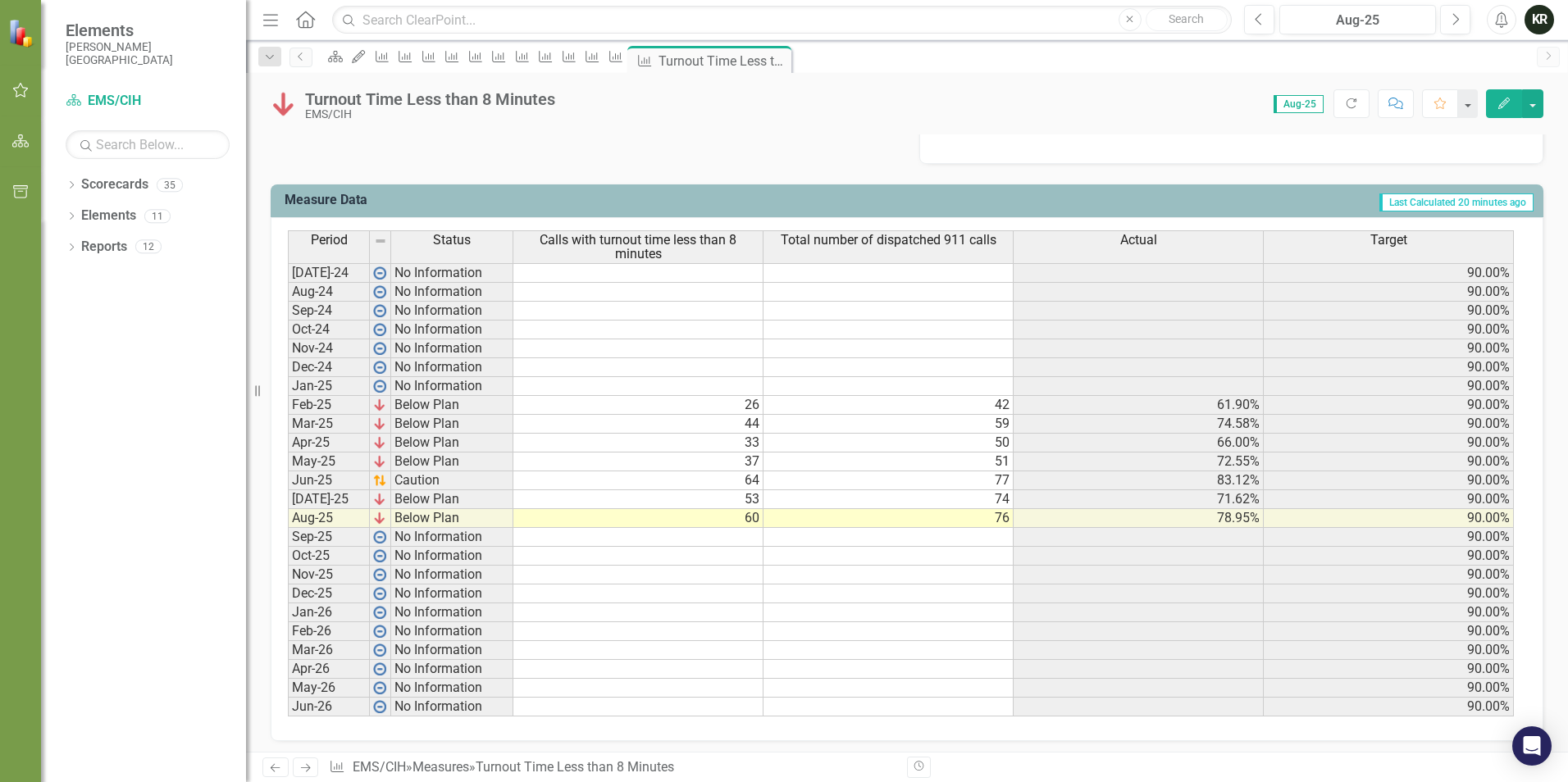
scroll to position [615, 0]
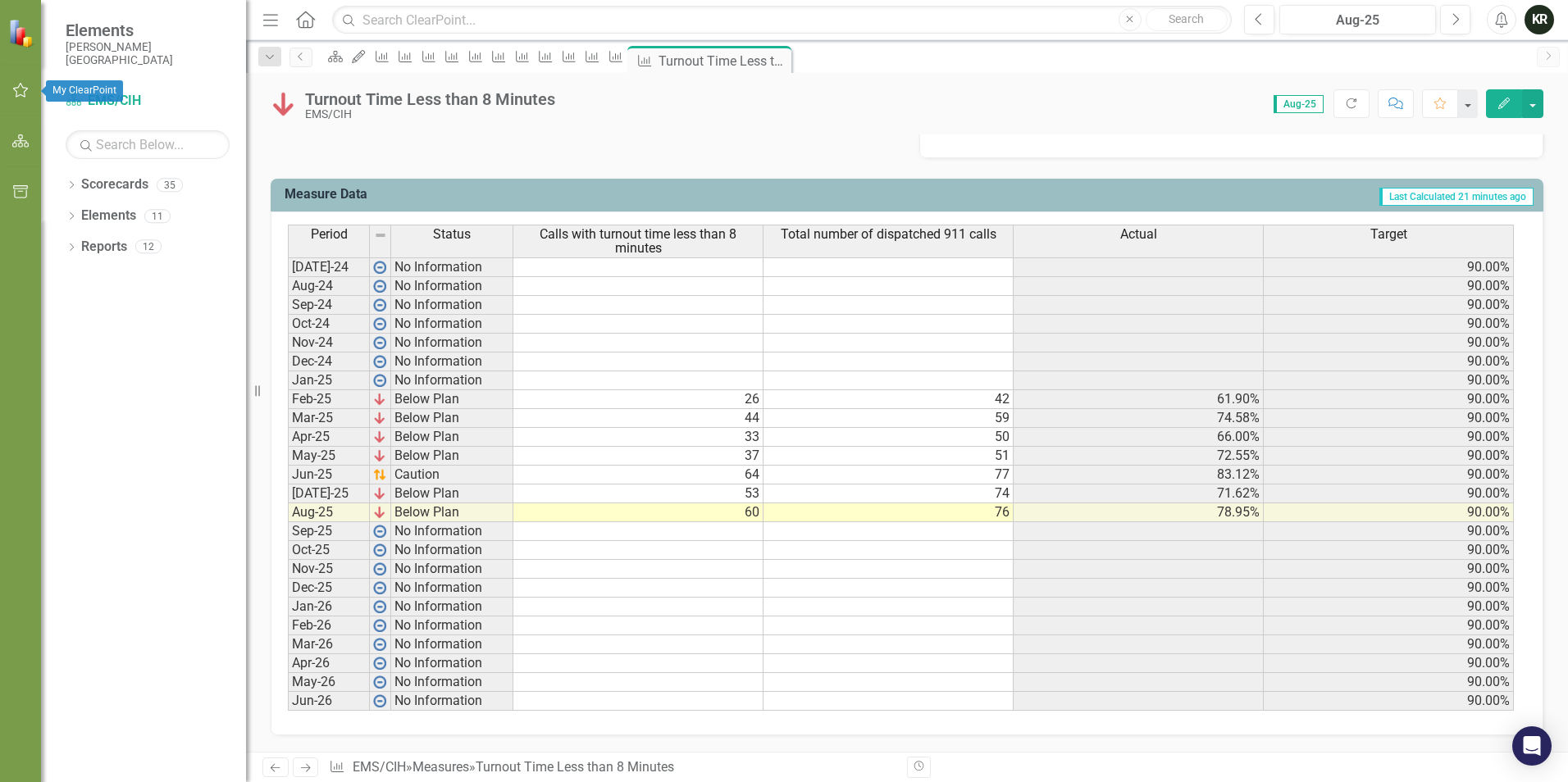
click at [24, 91] on icon "button" at bounding box center [21, 90] width 17 height 13
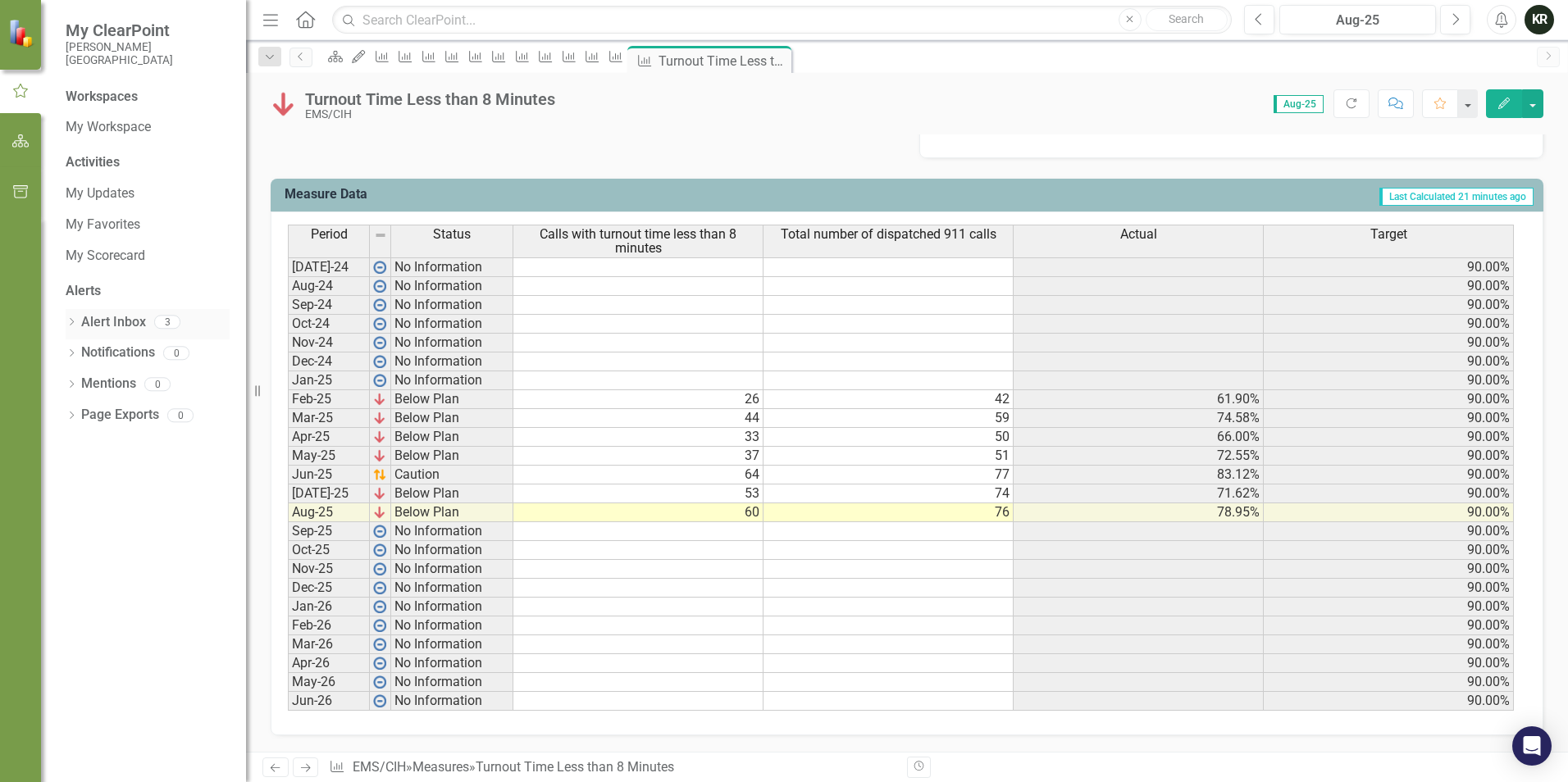
click at [122, 322] on link "Alert Inbox" at bounding box center [113, 323] width 64 height 19
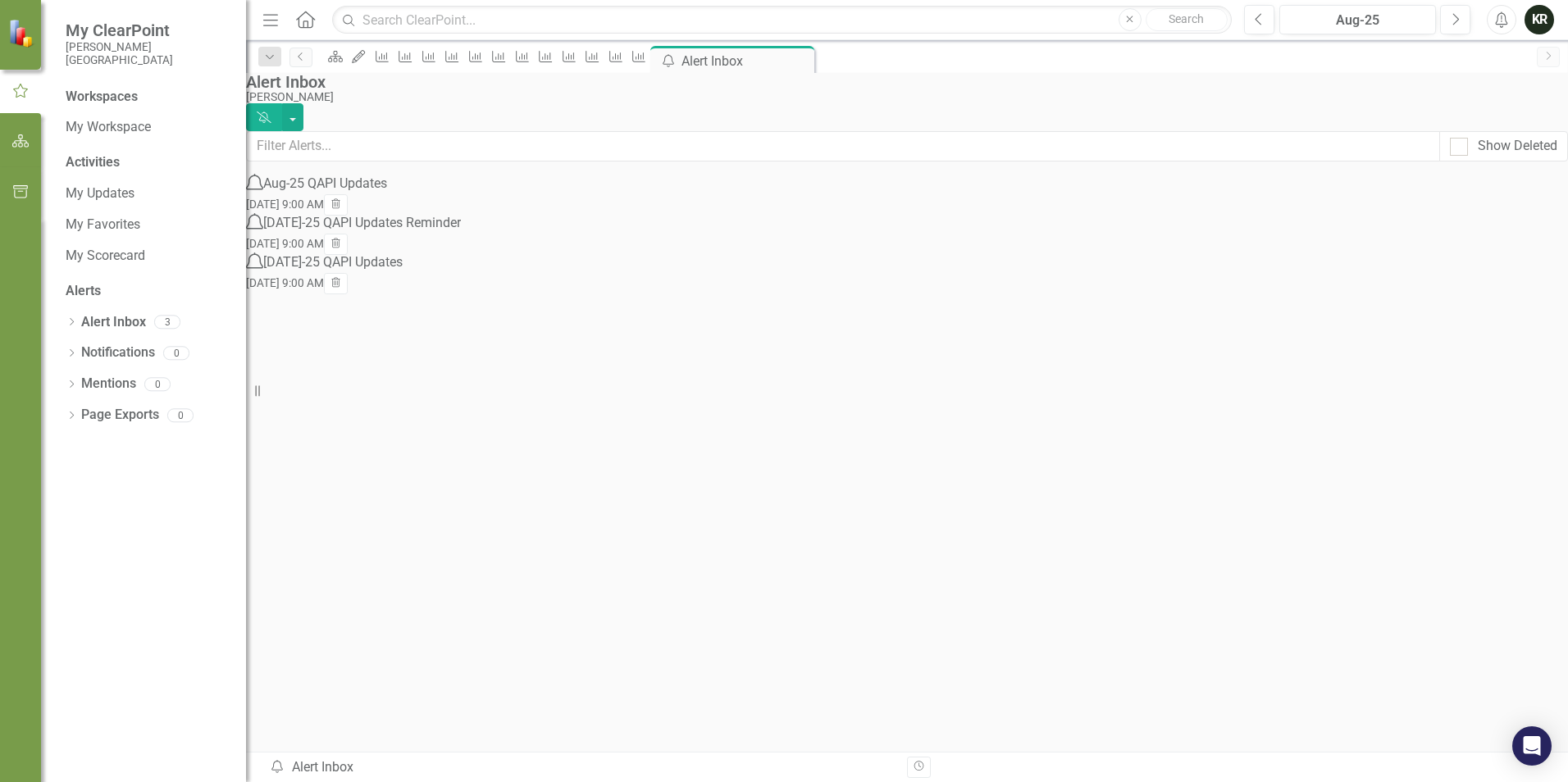
click at [382, 233] on div "[DATE]-25 QAPI Updates Reminder" at bounding box center [362, 223] width 198 height 19
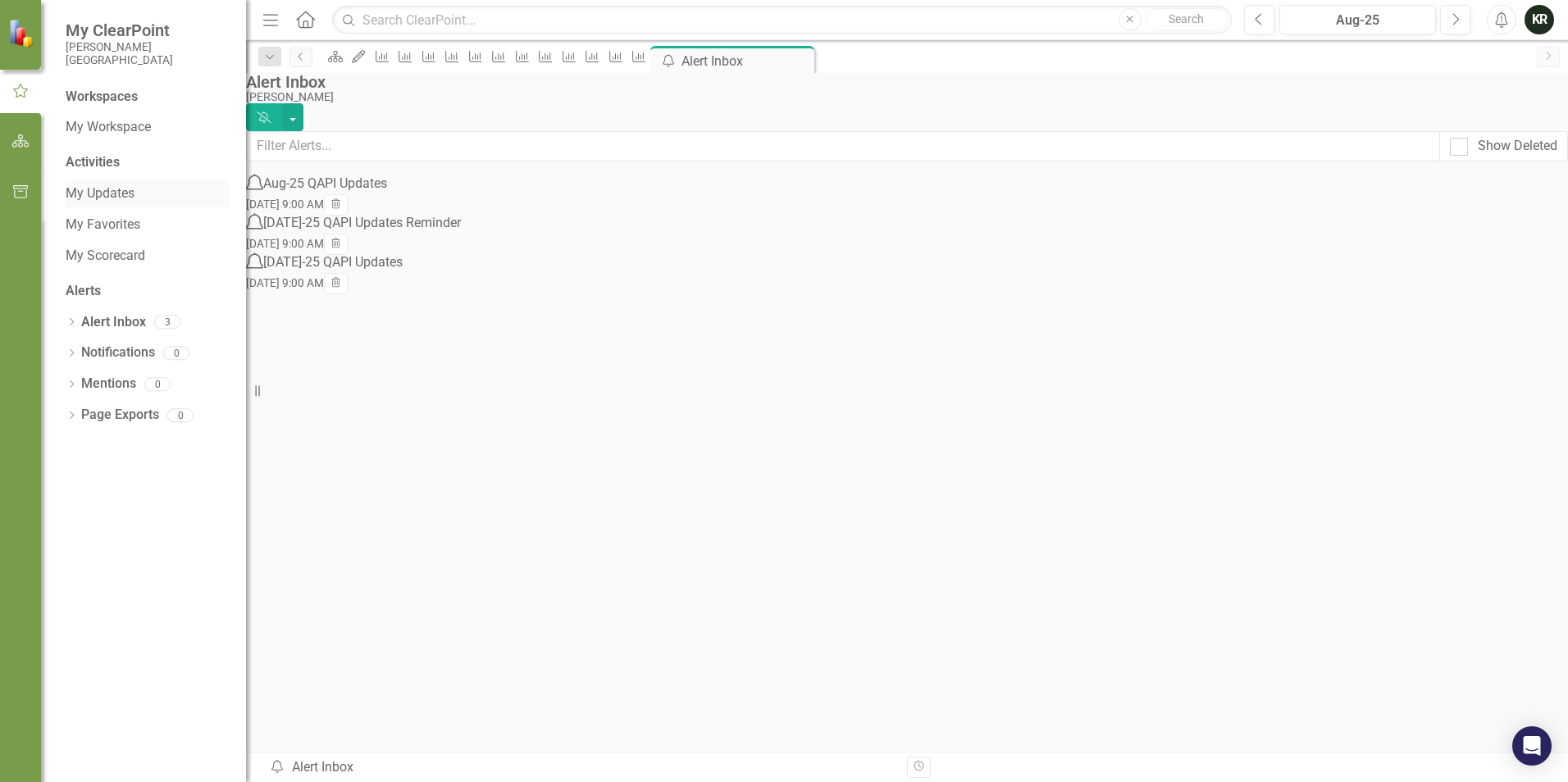
click at [105, 196] on link "My Updates" at bounding box center [147, 194] width 164 height 19
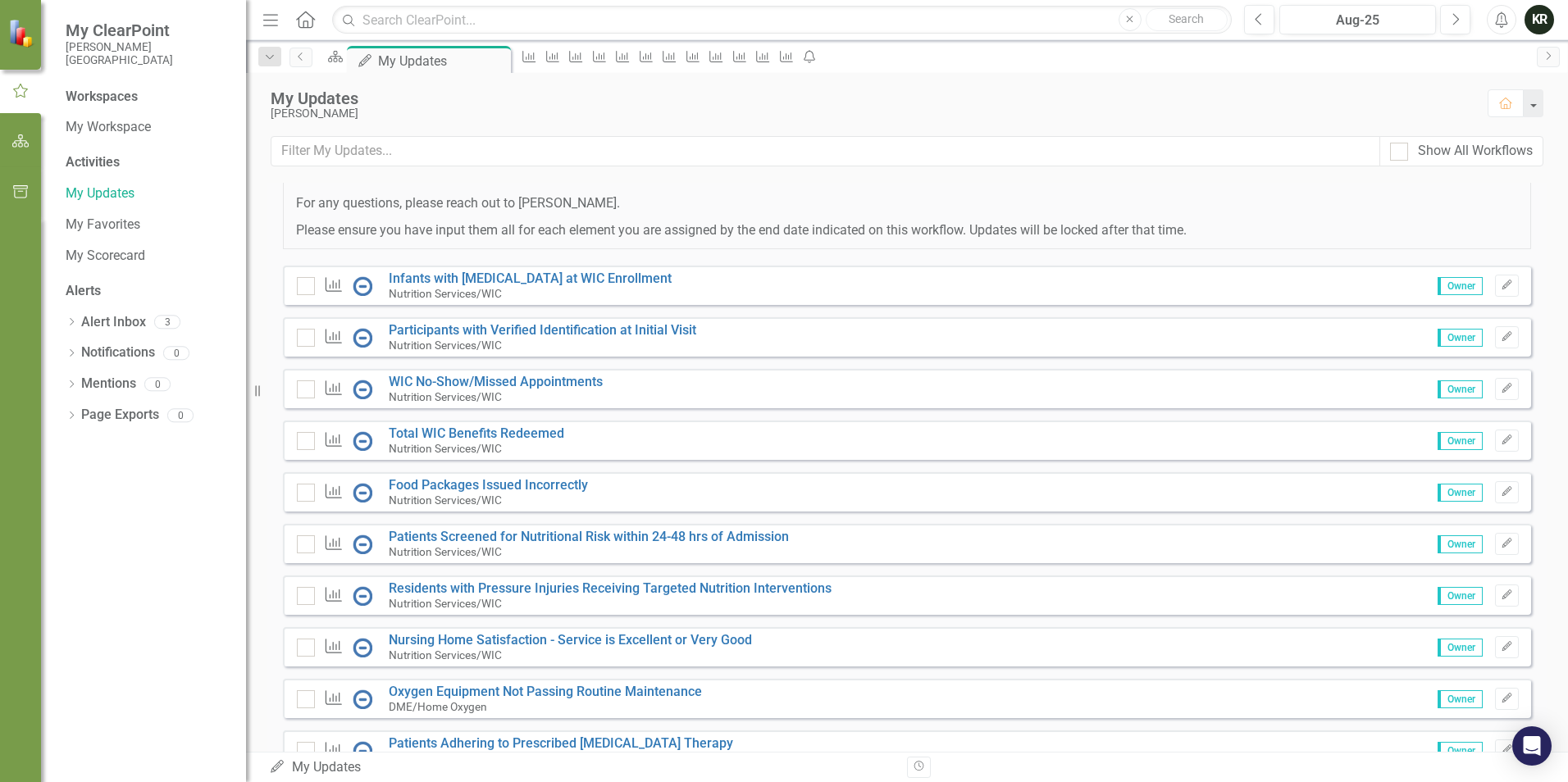
scroll to position [246, 0]
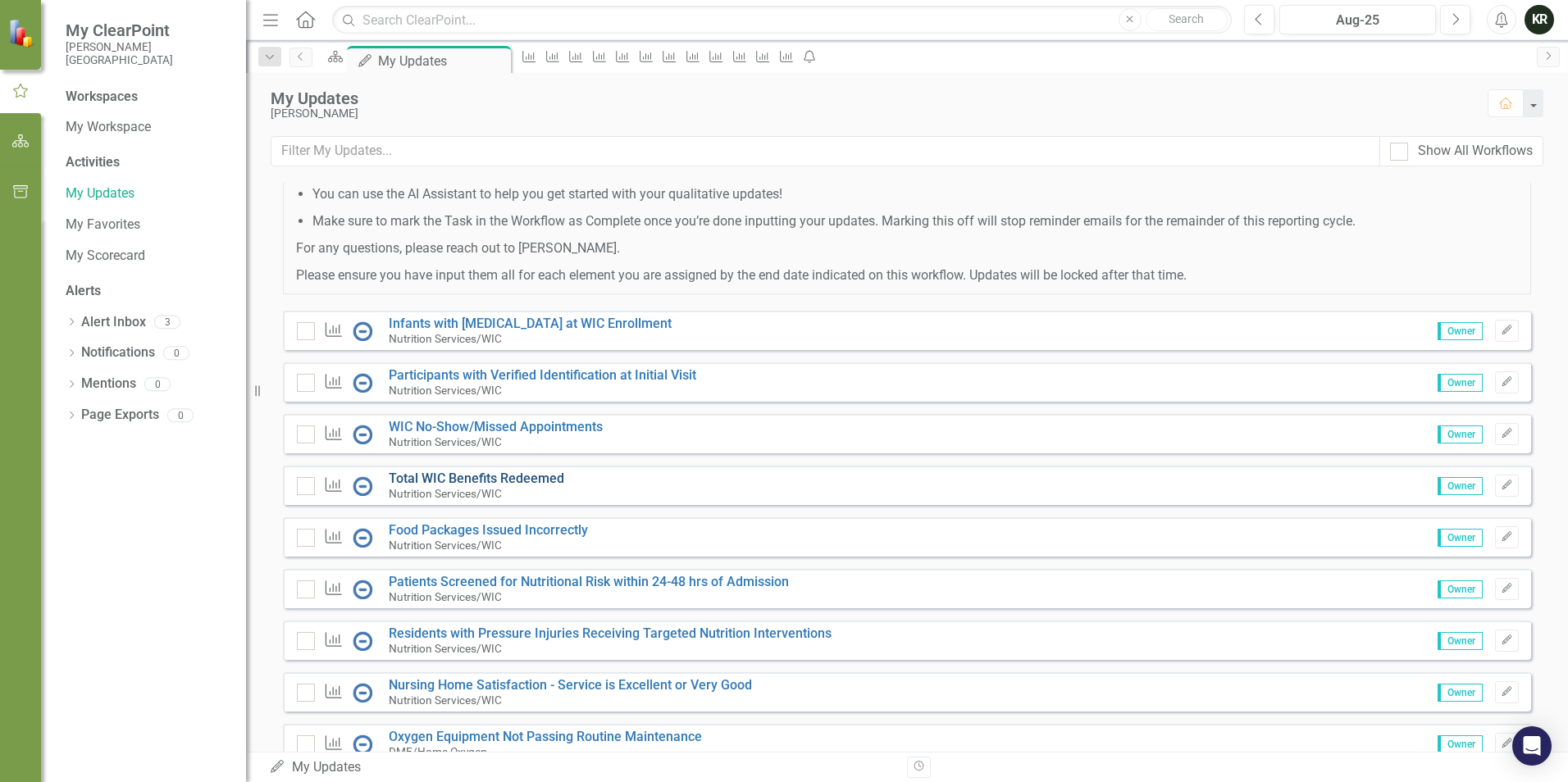
click at [458, 487] on link "Total WIC Benefits Redeemed" at bounding box center [477, 478] width 176 height 15
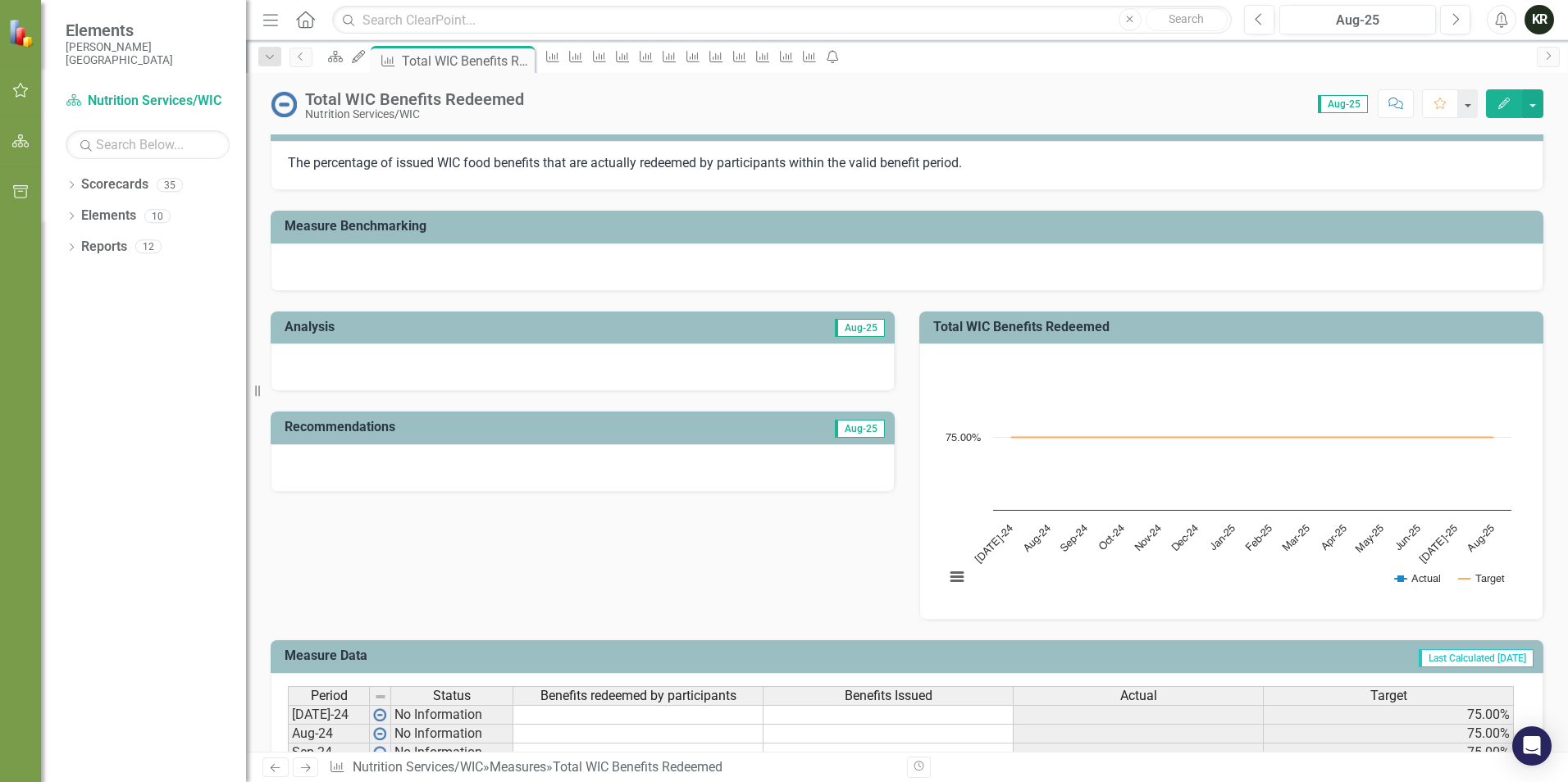
scroll to position [151, 0]
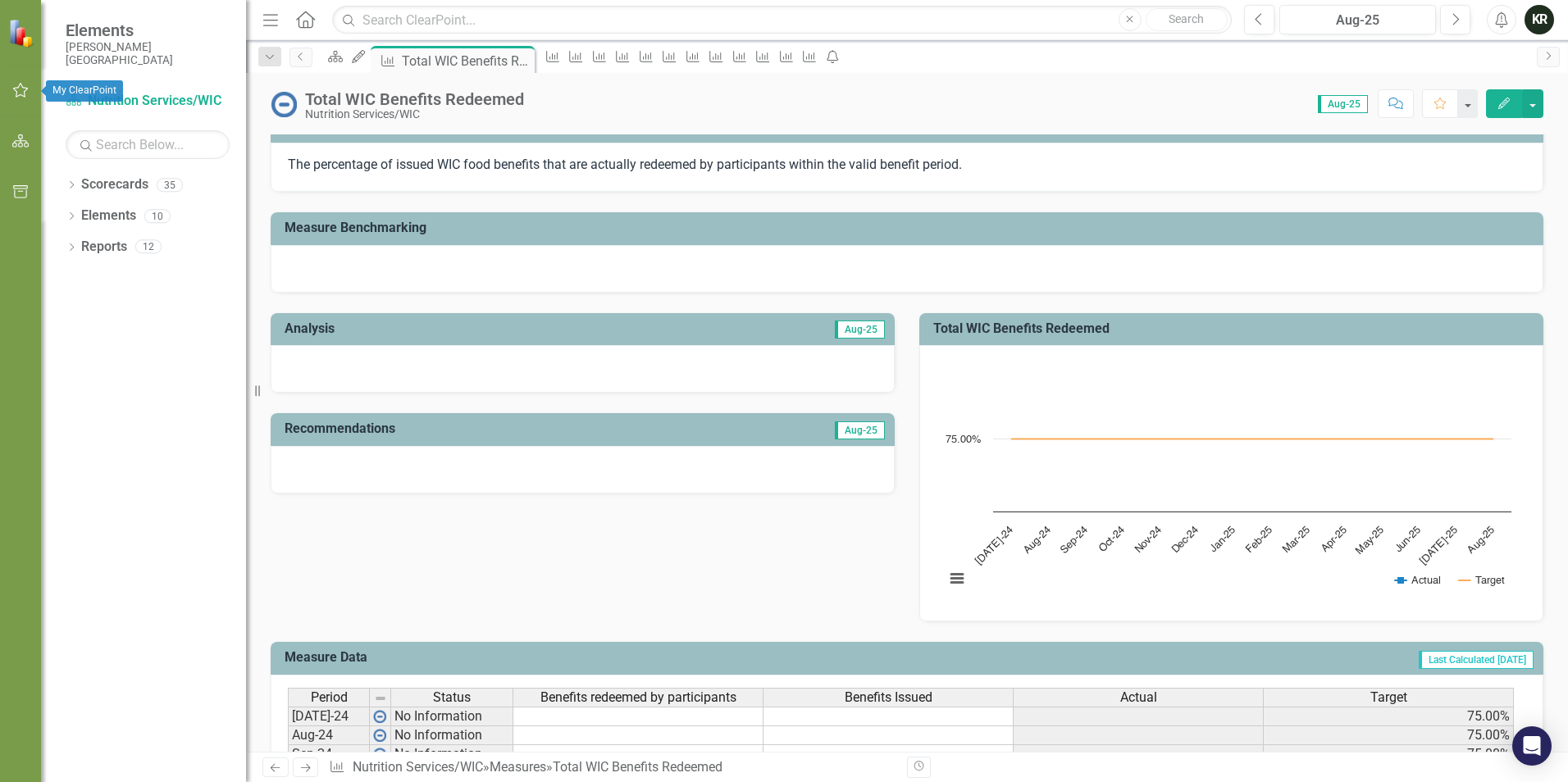
click at [29, 87] on icon "button" at bounding box center [21, 90] width 17 height 13
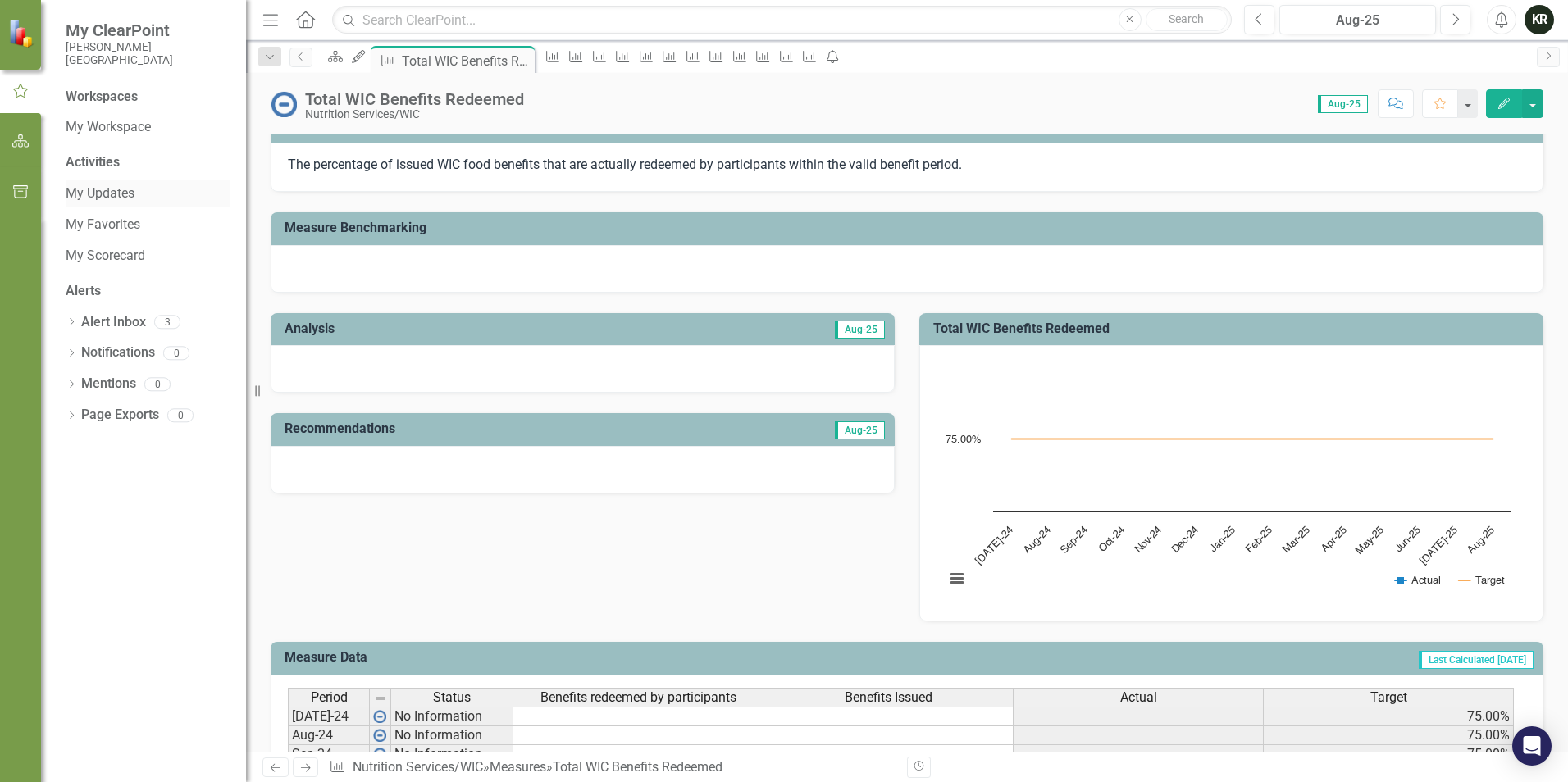
click at [124, 197] on link "My Updates" at bounding box center [147, 194] width 164 height 19
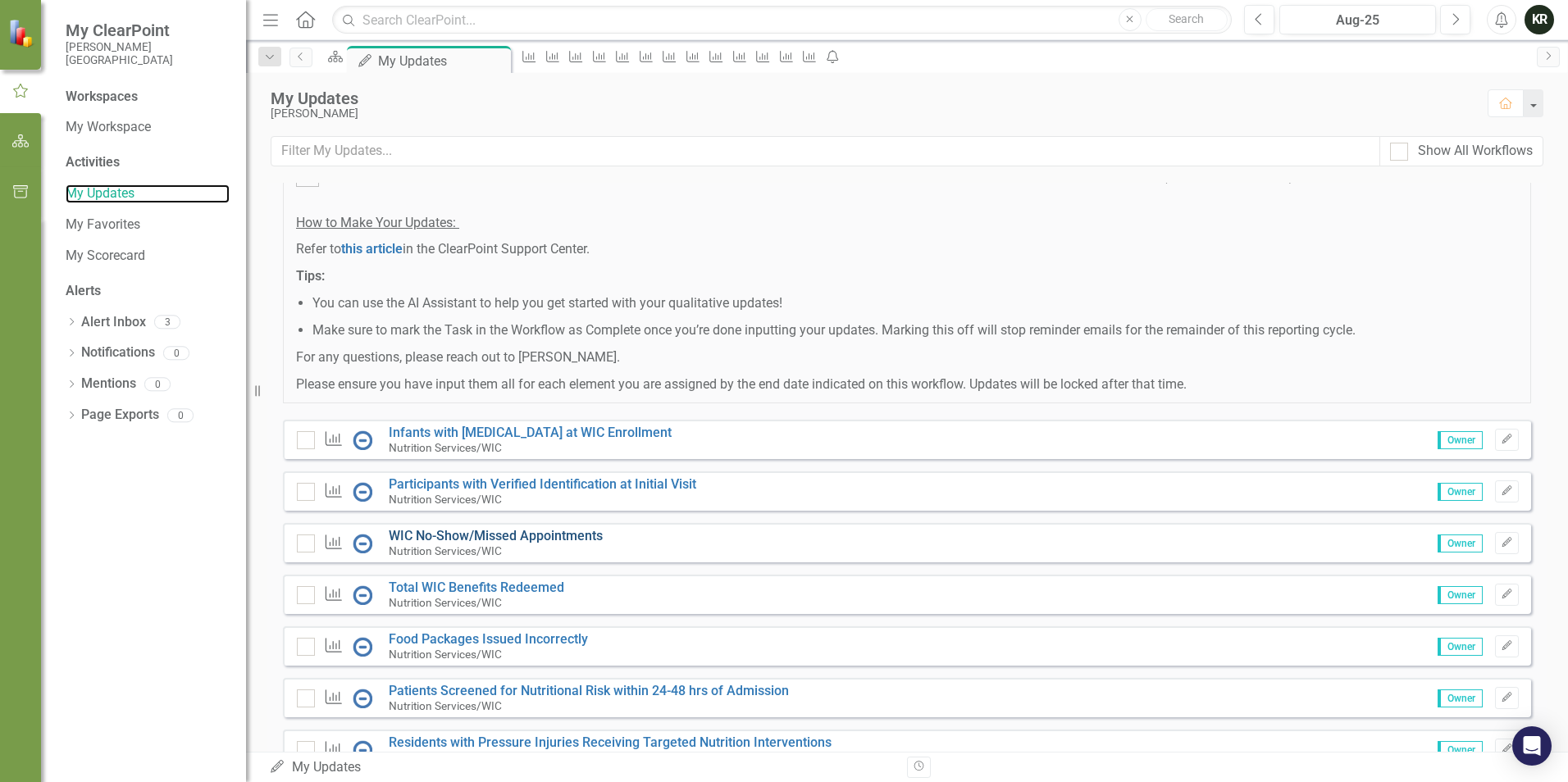
scroll to position [164, 0]
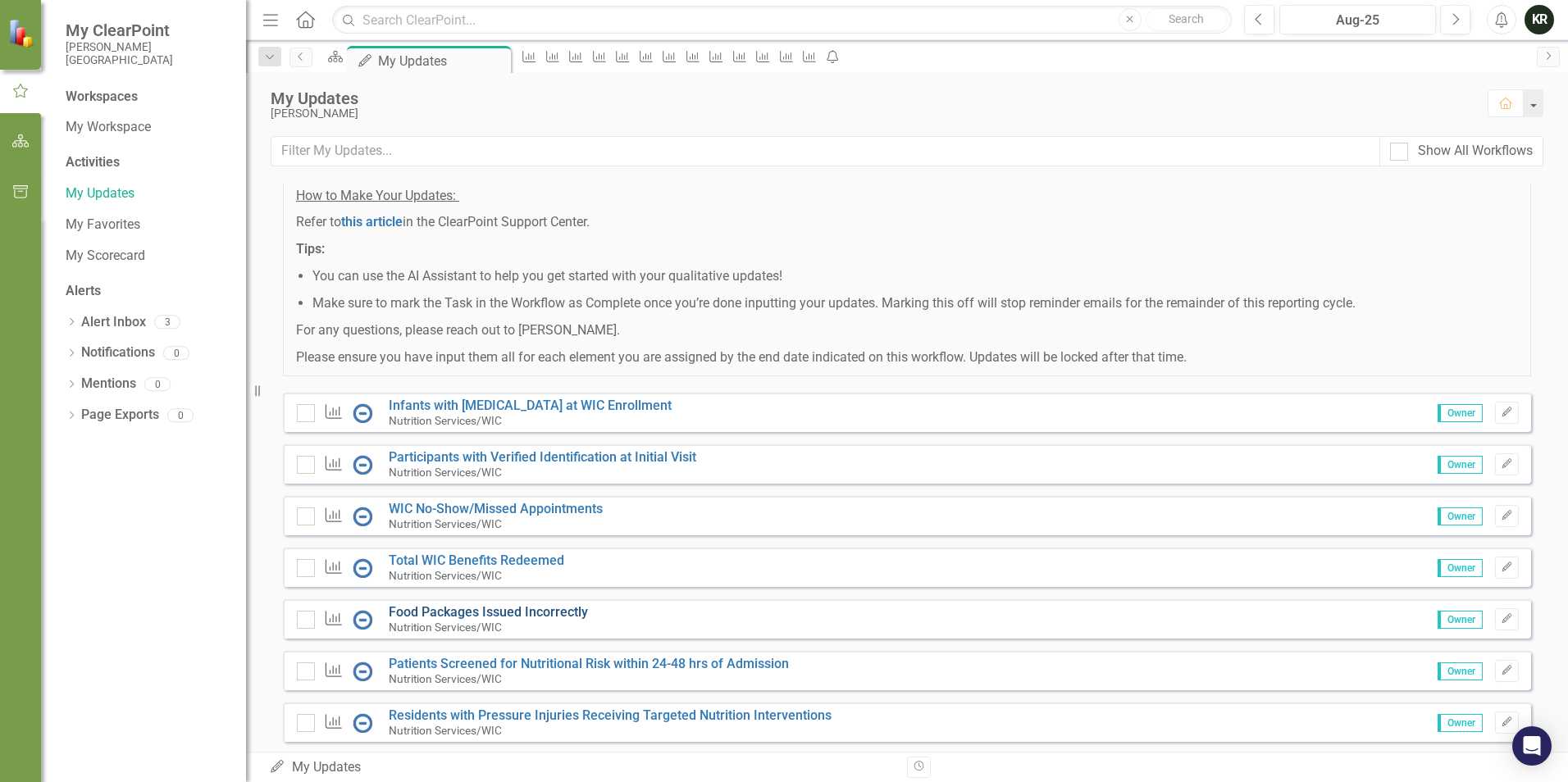
click at [506, 620] on link "Food Packages Issued Incorrectly" at bounding box center [489, 612] width 199 height 15
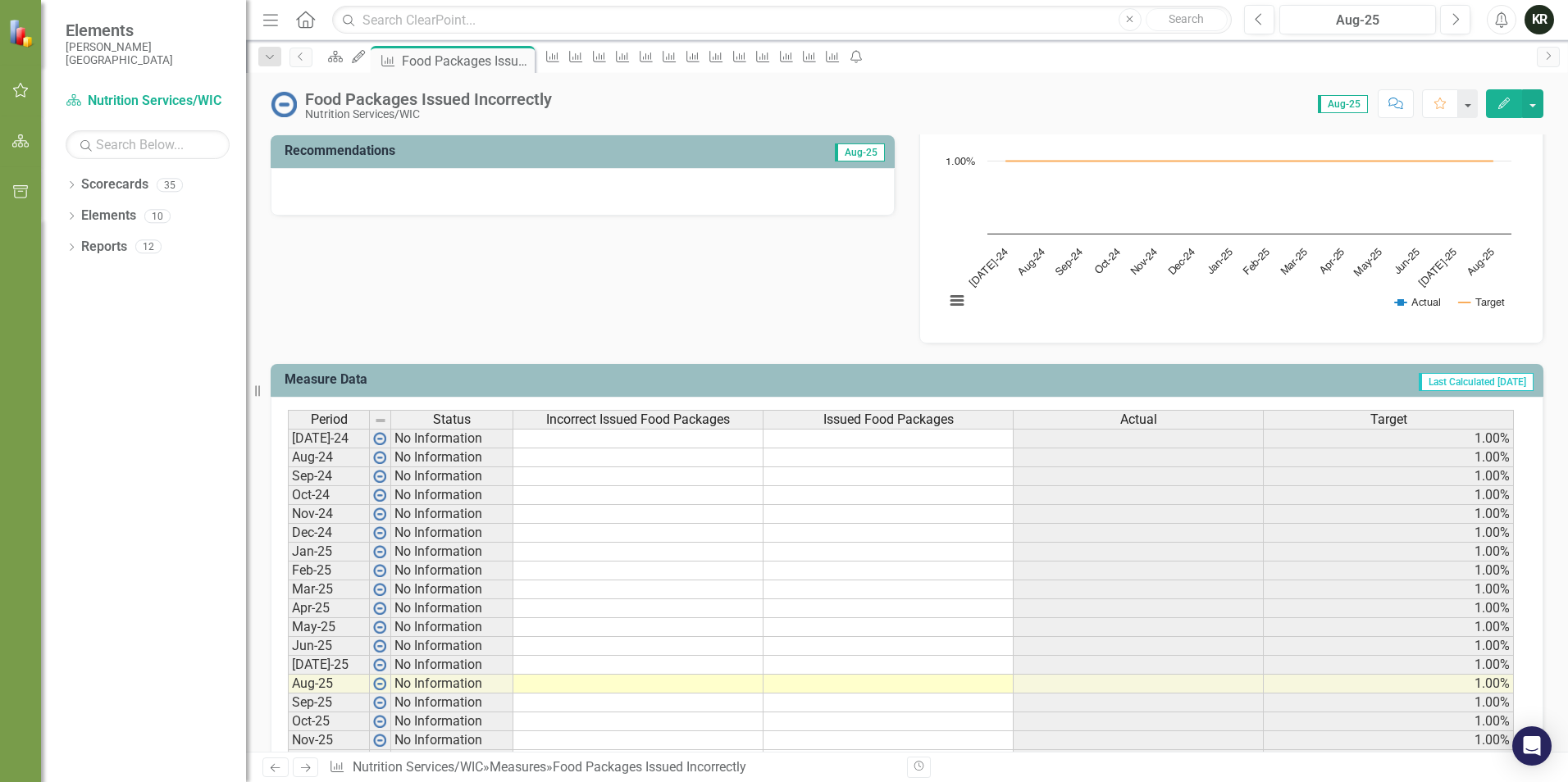
scroll to position [455, 0]
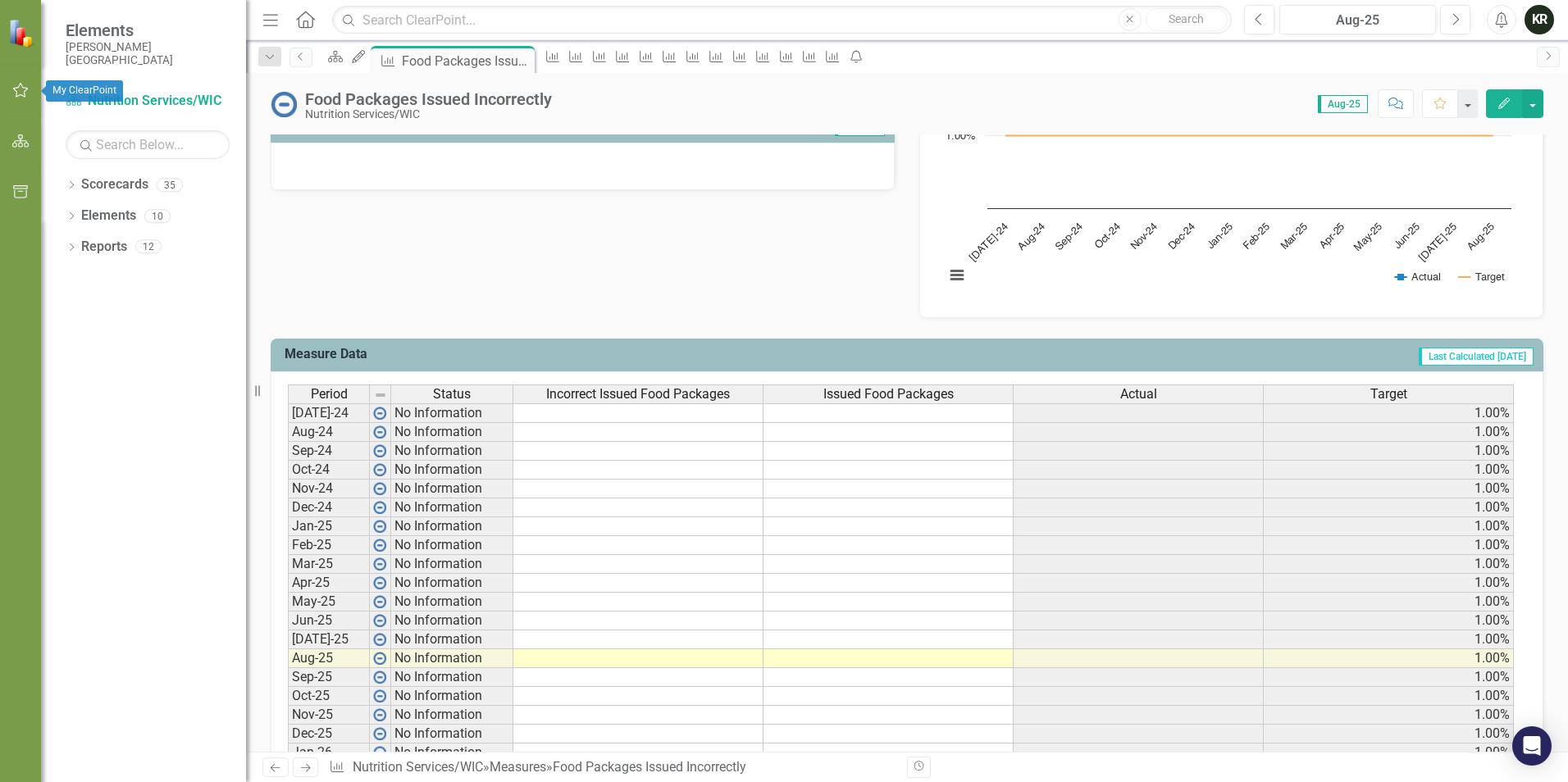
click at [23, 88] on icon "button" at bounding box center [20, 90] width 15 height 14
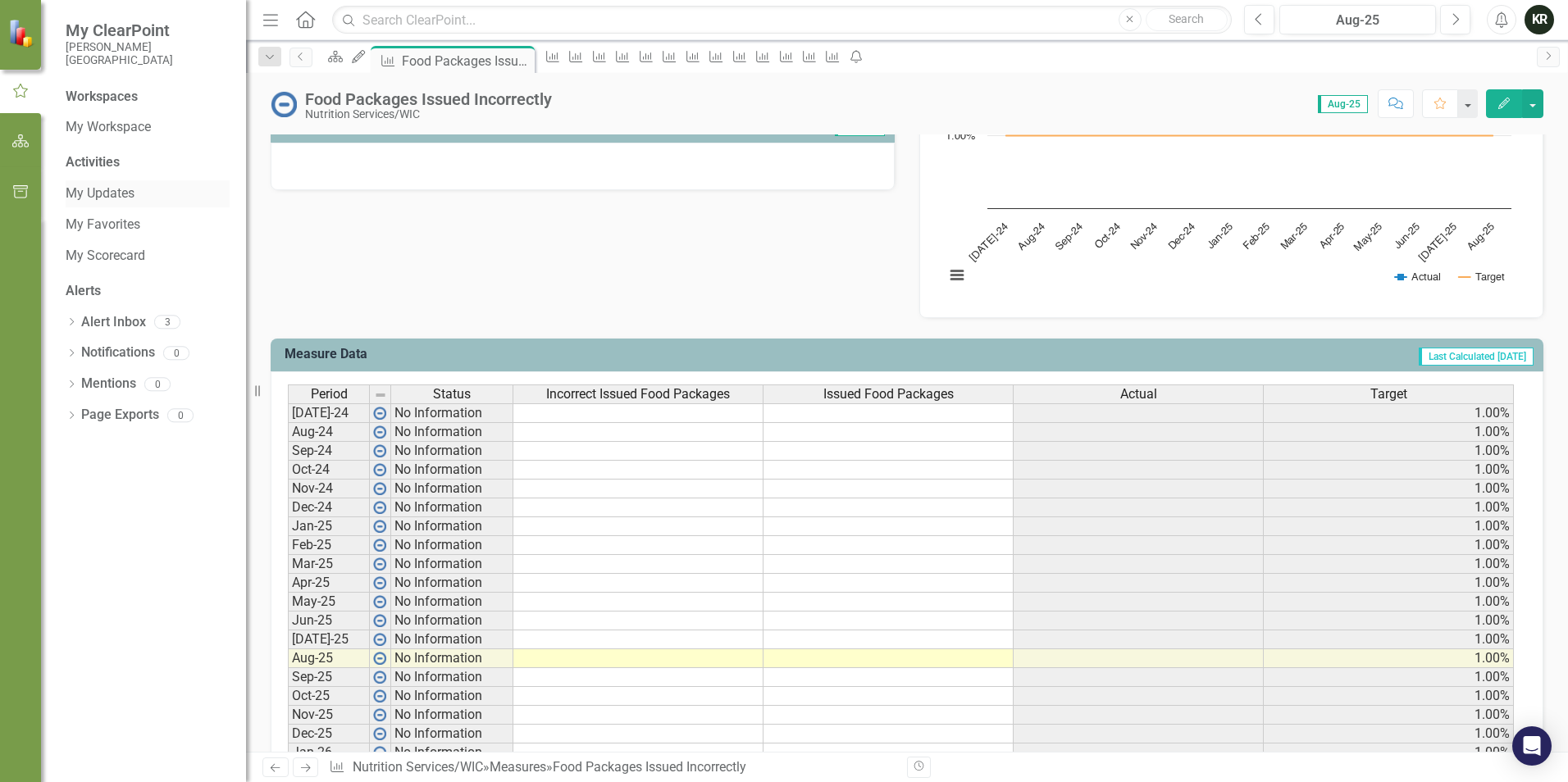
click at [94, 197] on link "My Updates" at bounding box center [147, 194] width 164 height 19
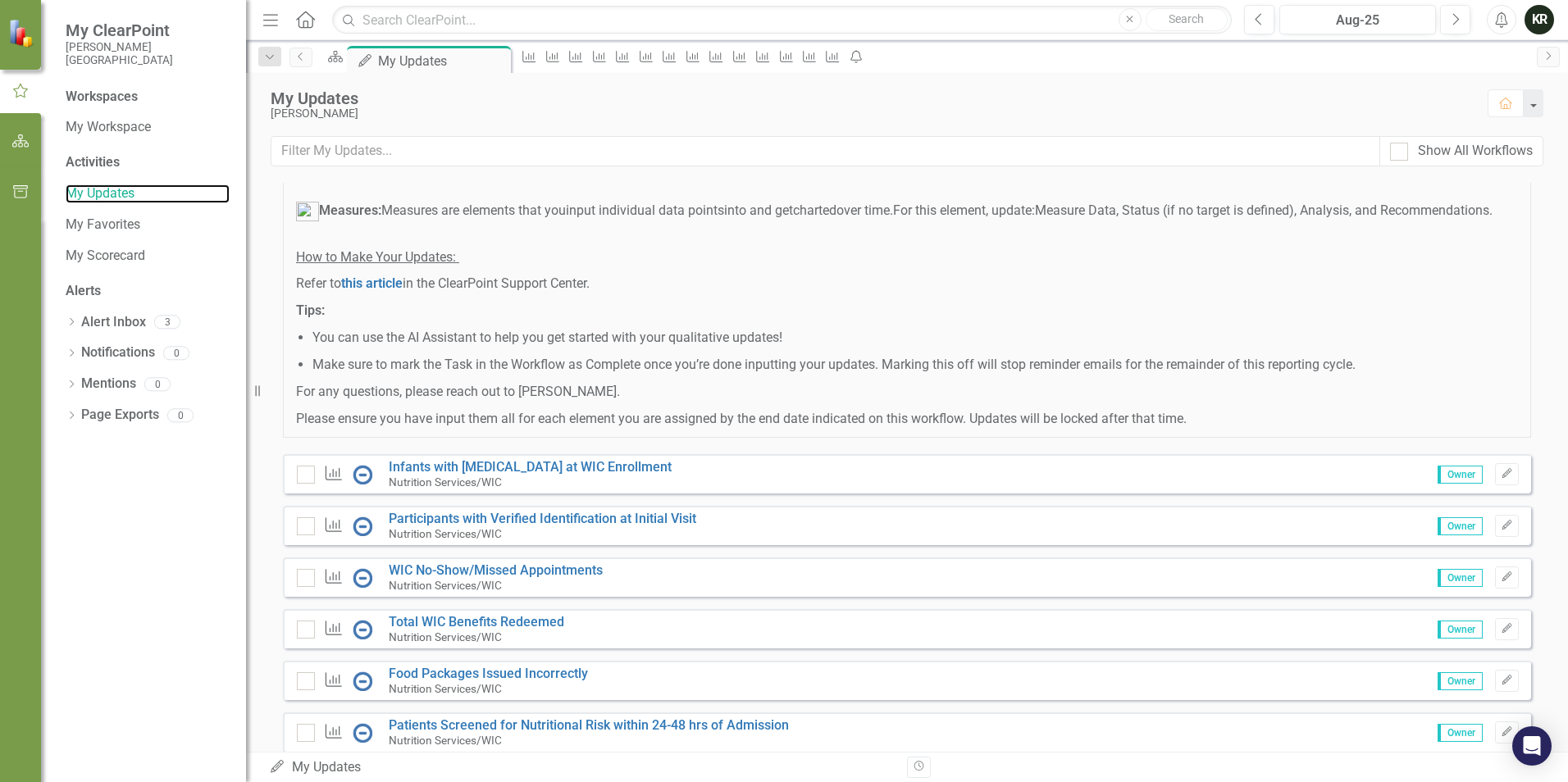
scroll to position [246, 0]
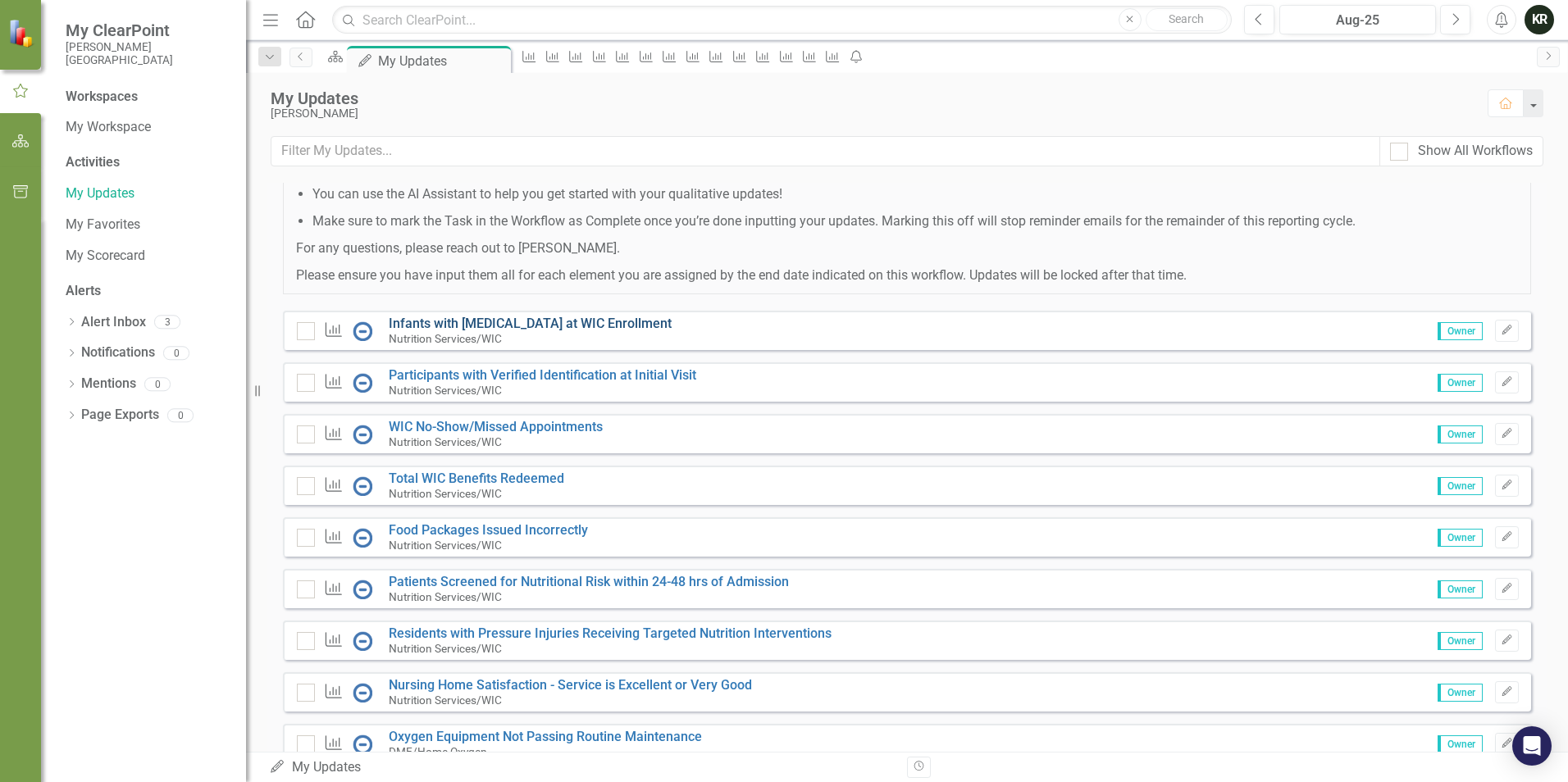
click at [505, 332] on link "Infants with [MEDICAL_DATA] at WIC Enrollment" at bounding box center [530, 323] width 283 height 15
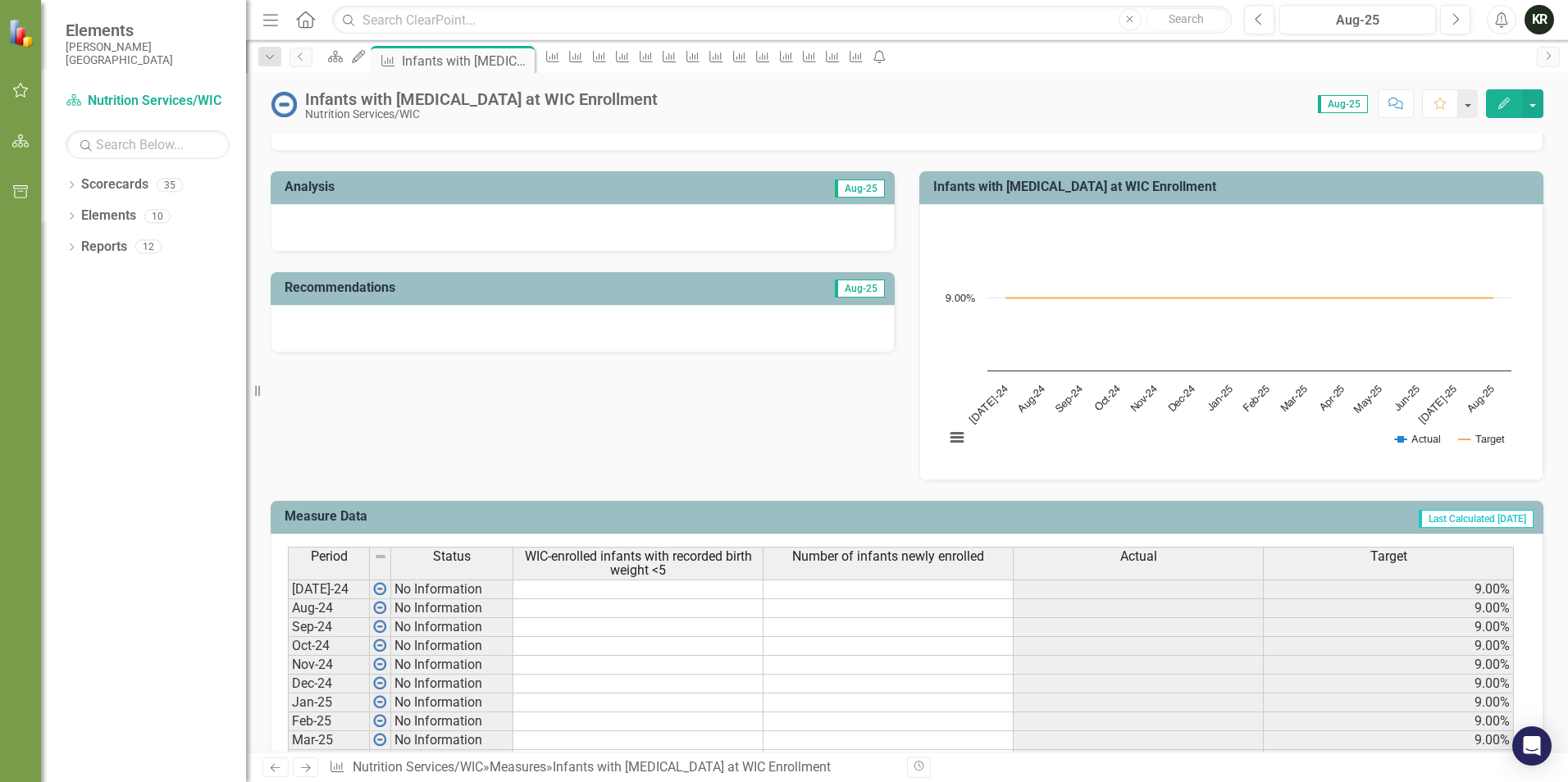
scroll to position [616, 0]
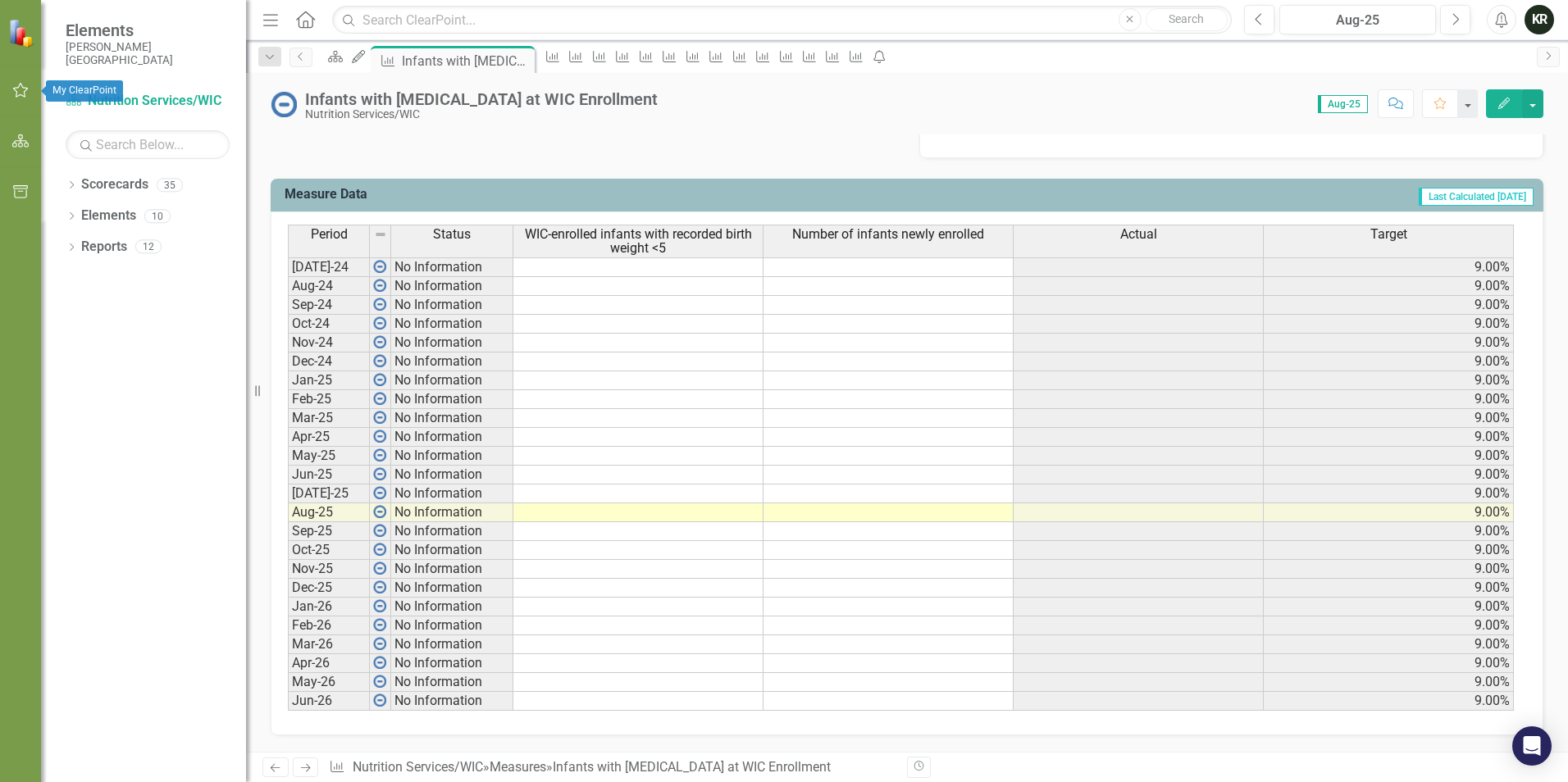
click at [20, 90] on icon "button" at bounding box center [21, 90] width 17 height 13
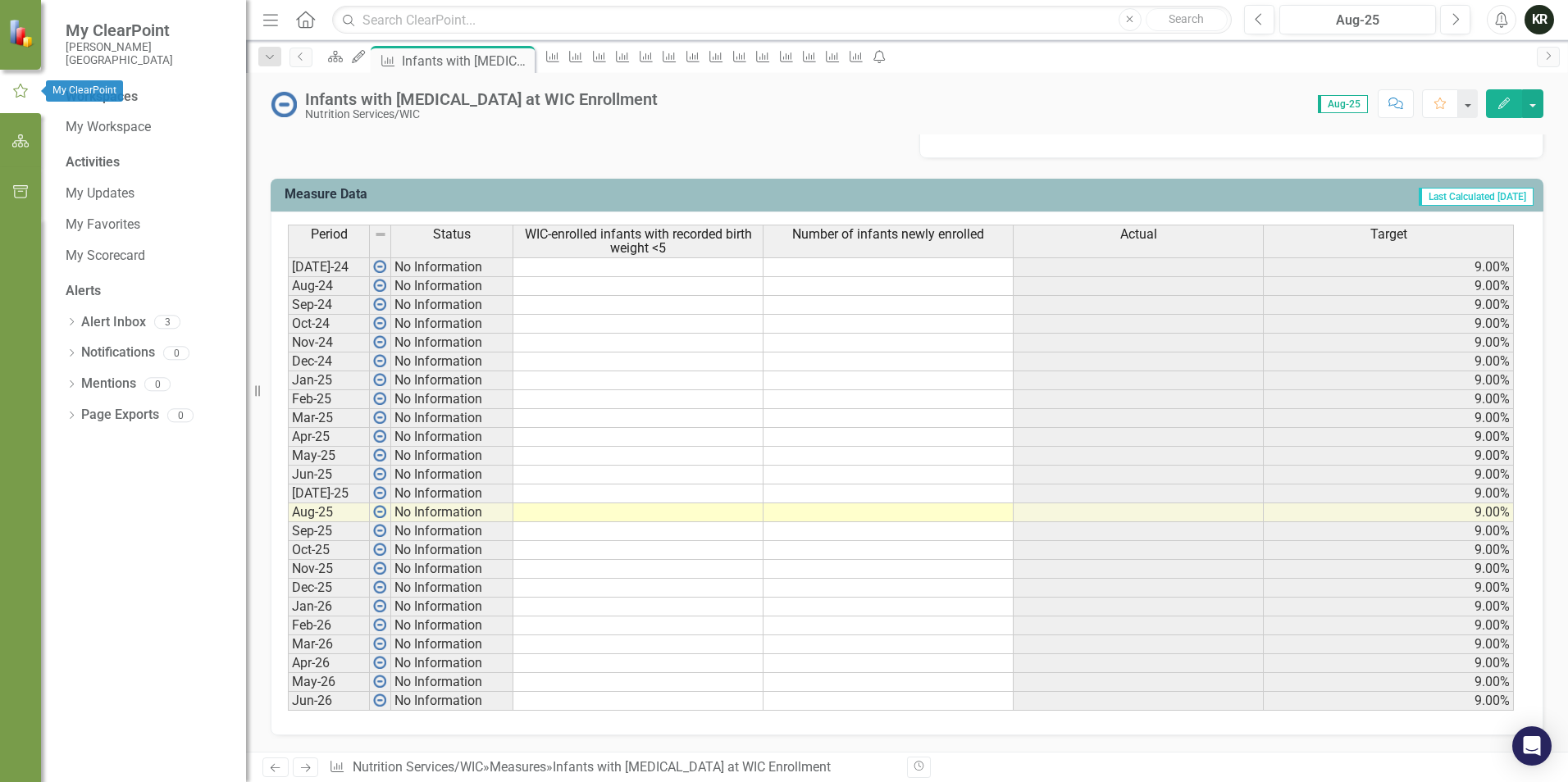
click at [15, 98] on icon "button" at bounding box center [21, 91] width 18 height 14
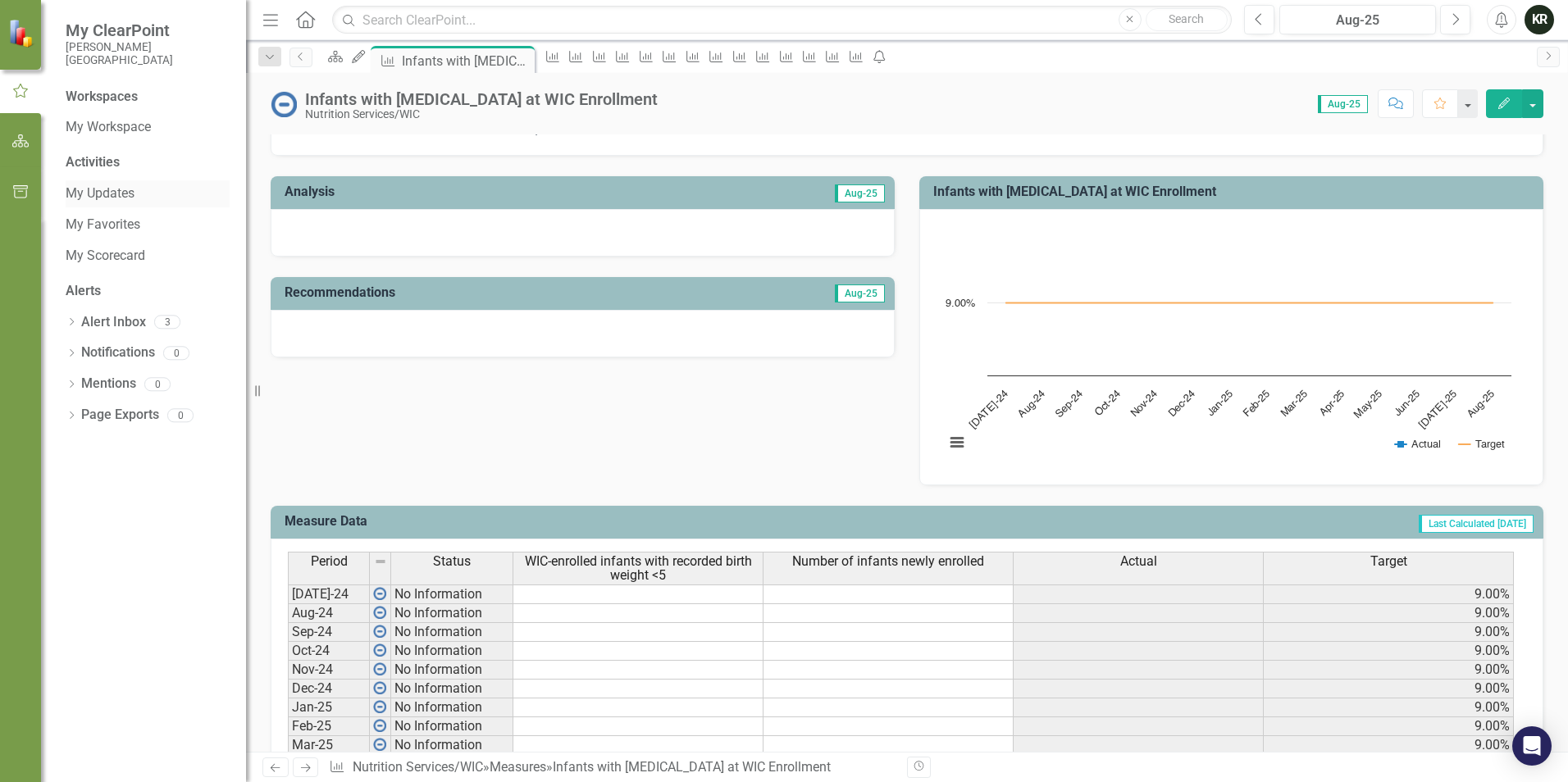
scroll to position [289, 0]
click at [122, 188] on link "My Updates" at bounding box center [147, 194] width 164 height 19
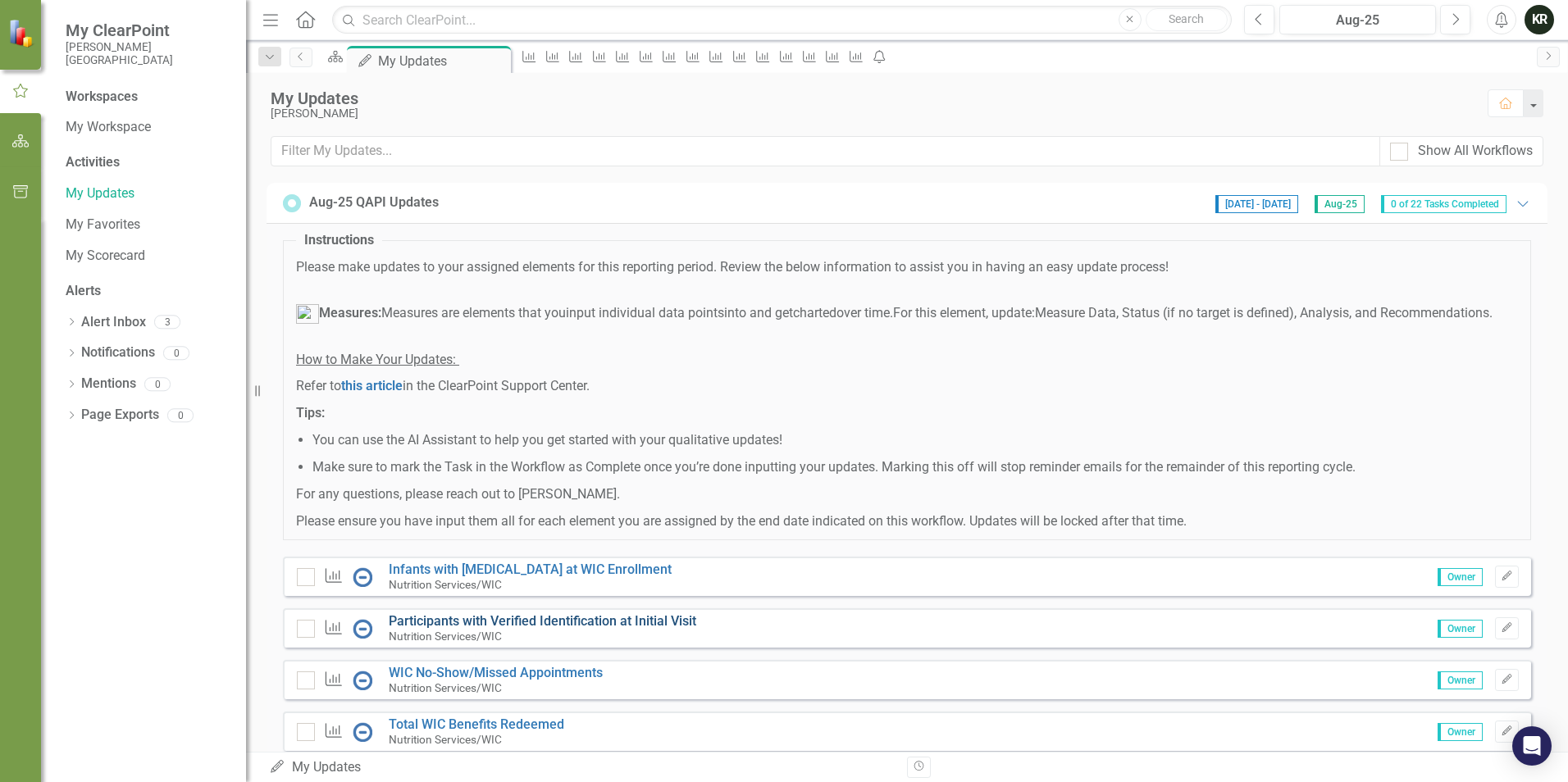
click at [557, 629] on link "Participants with Verified Identification at Initial Visit" at bounding box center [542, 621] width 307 height 15
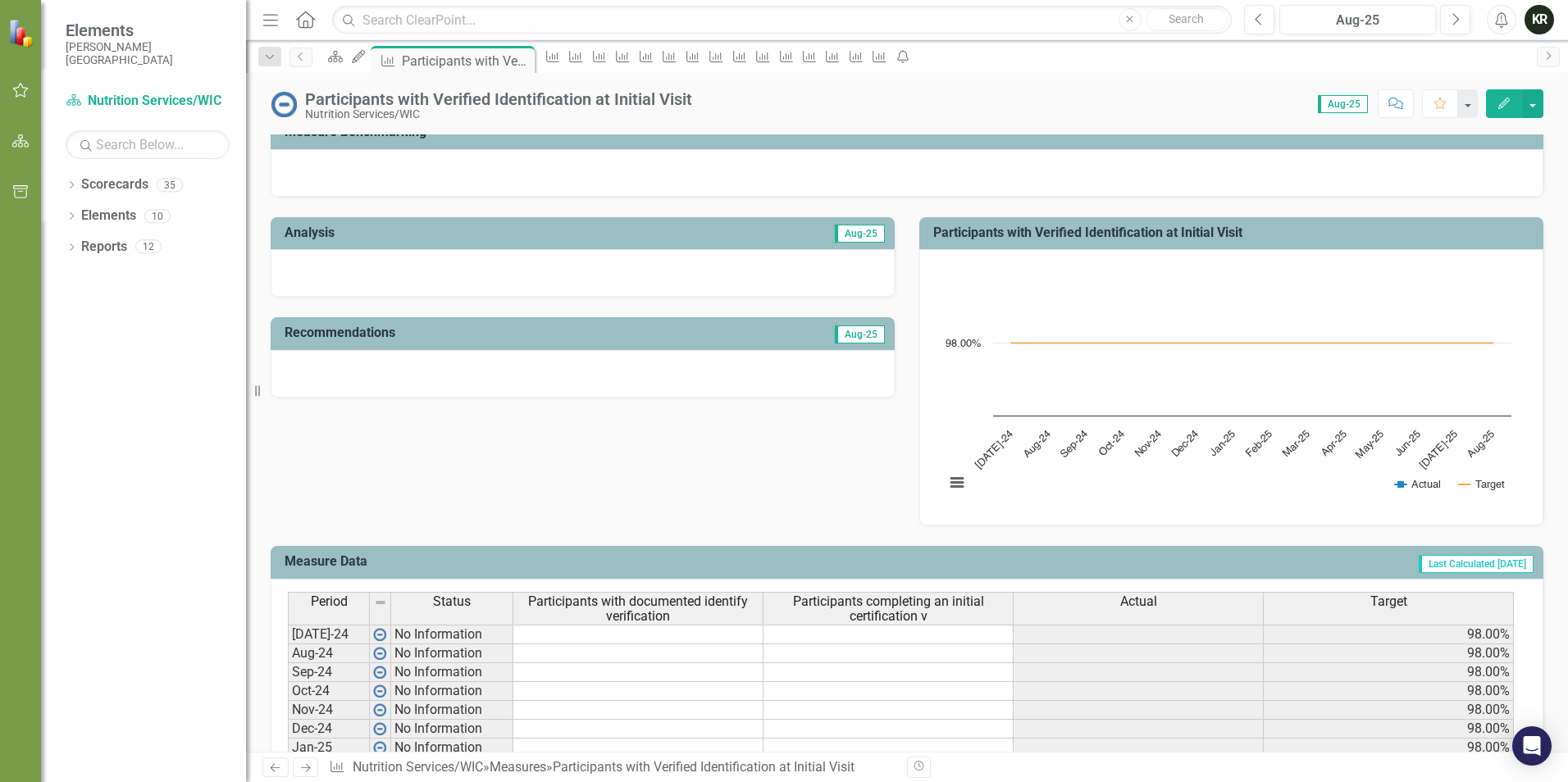
scroll to position [574, 0]
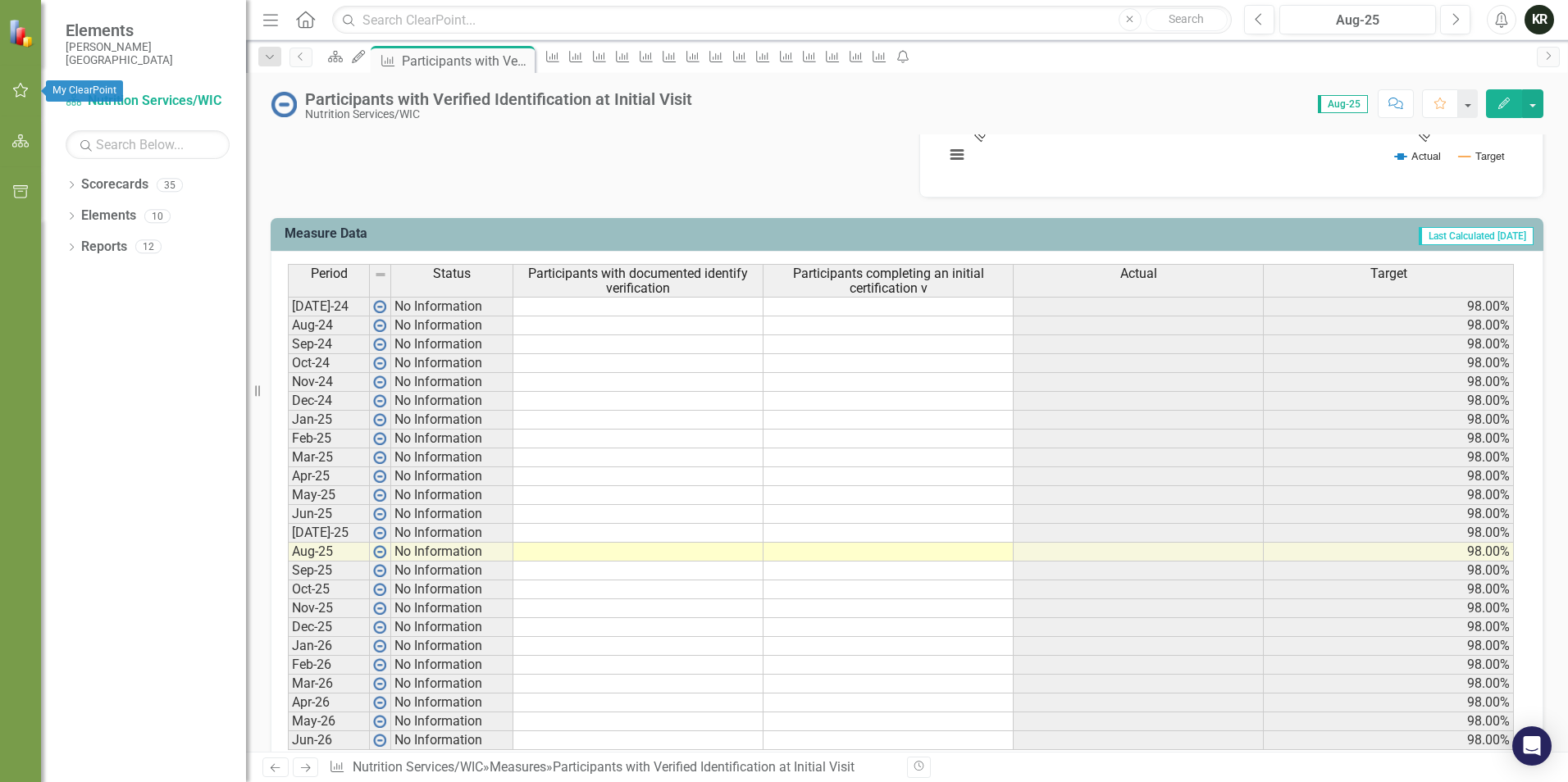
click at [19, 87] on icon "button" at bounding box center [20, 90] width 15 height 14
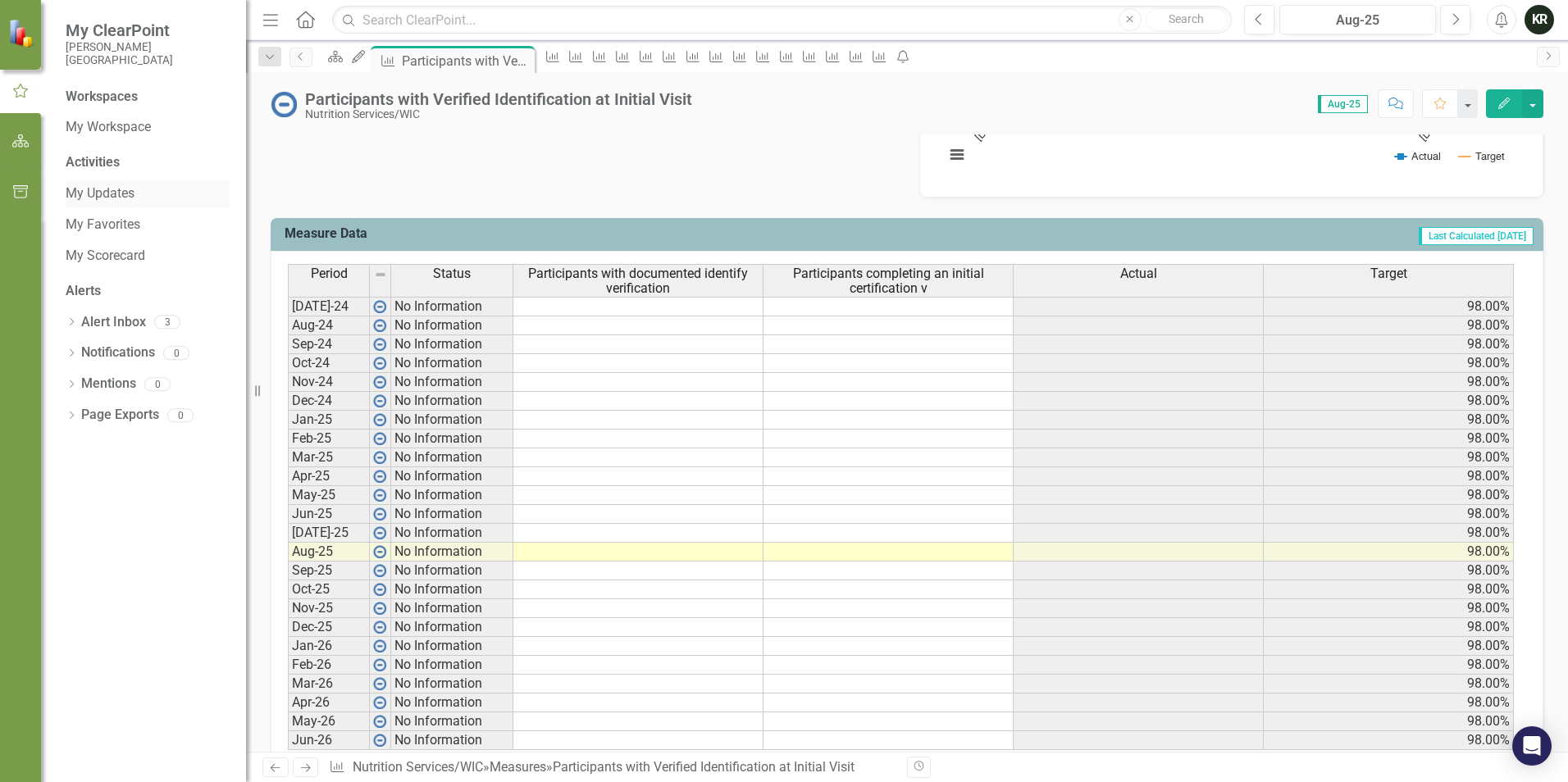
click at [114, 185] on link "My Updates" at bounding box center [147, 194] width 164 height 19
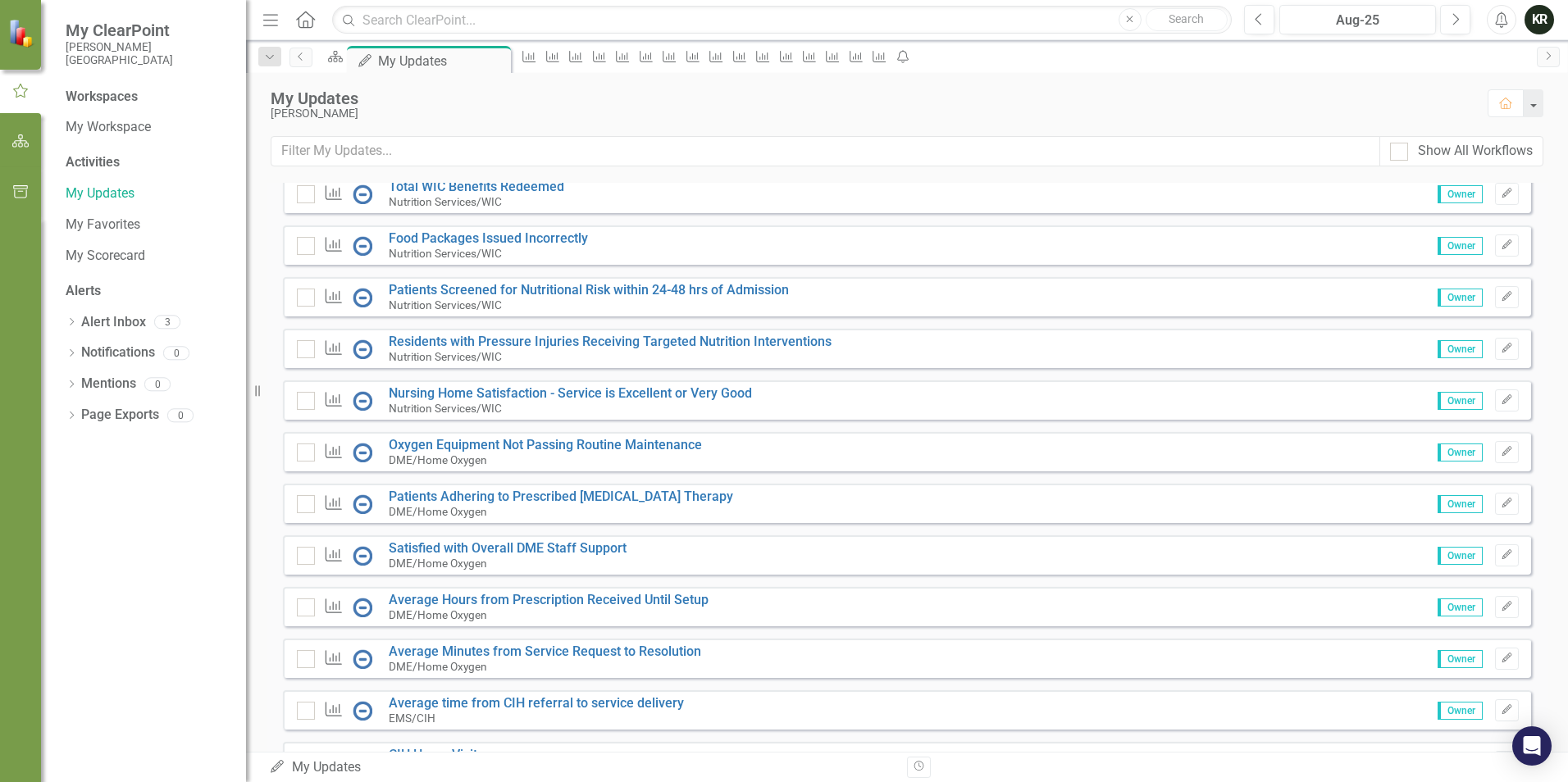
scroll to position [574, 0]
